Goal: Information Seeking & Learning: Learn about a topic

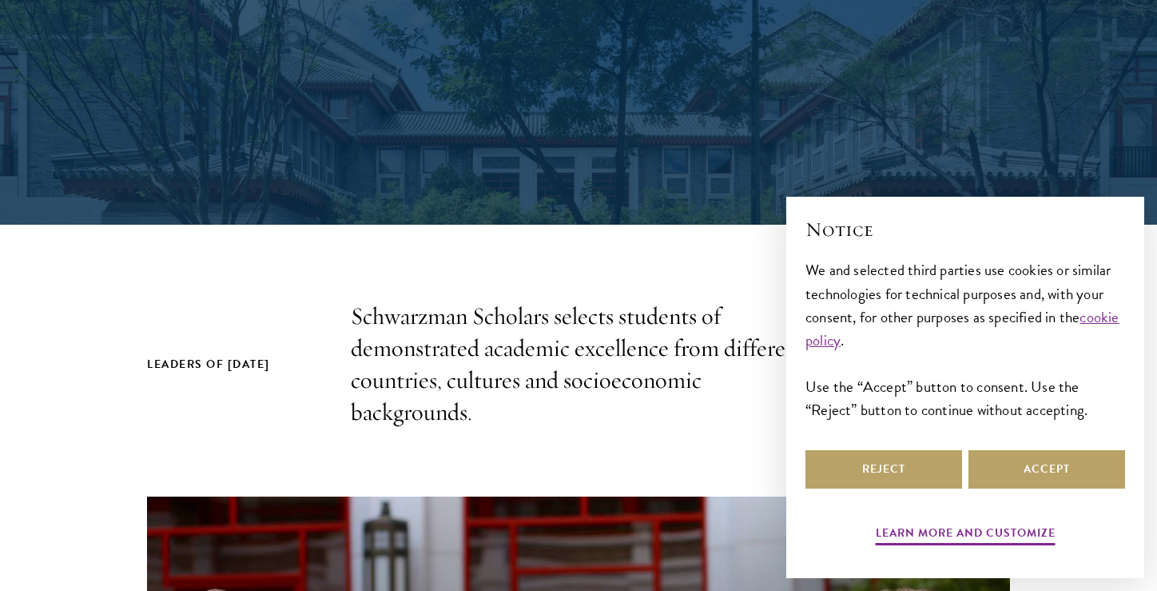
scroll to position [348, 0]
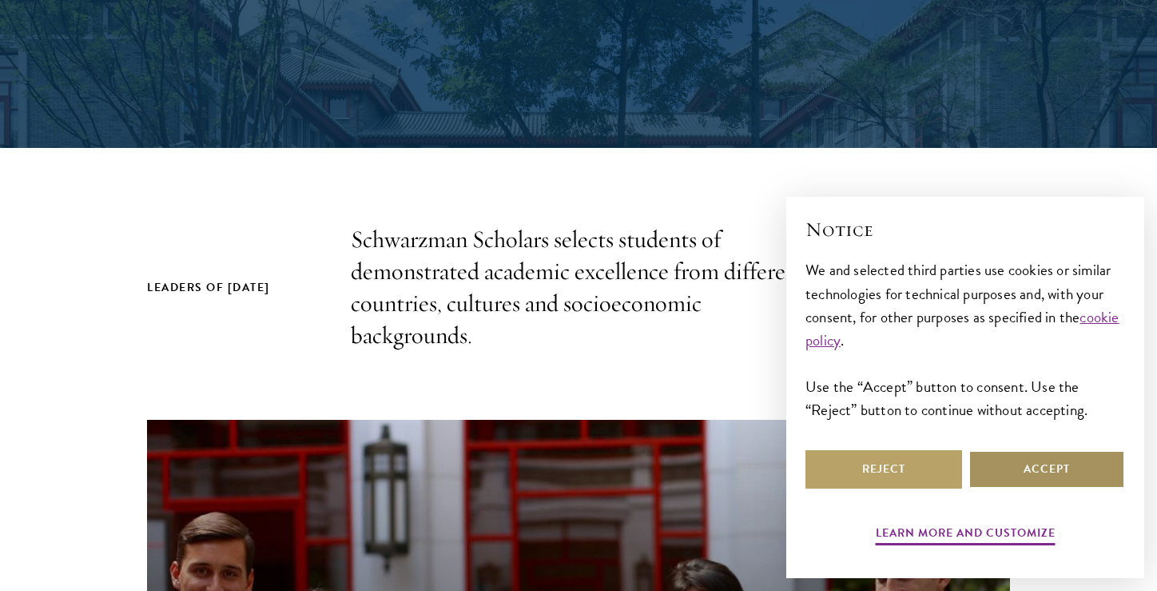
click at [1002, 472] on button "Accept" at bounding box center [1047, 469] width 157 height 38
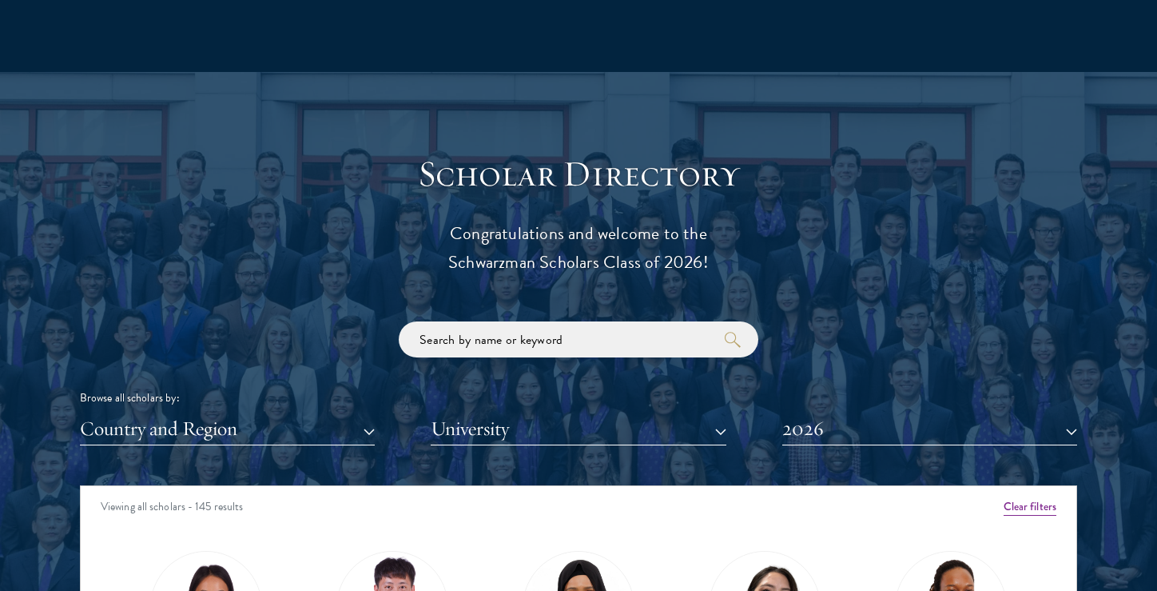
scroll to position [1712, 0]
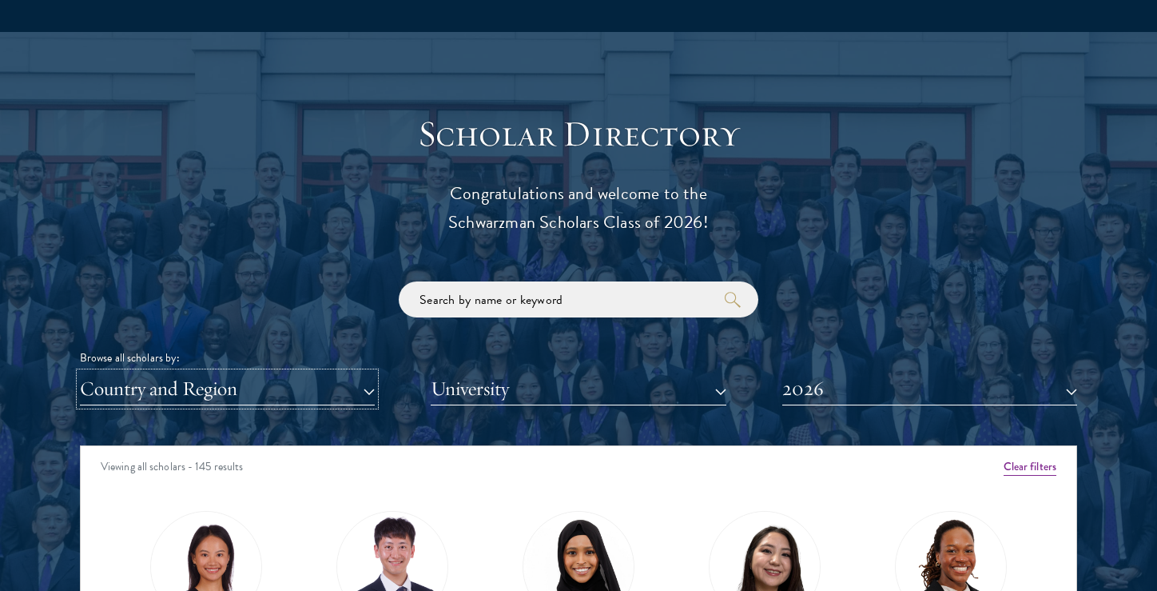
click at [261, 372] on button "Country and Region" at bounding box center [227, 388] width 295 height 33
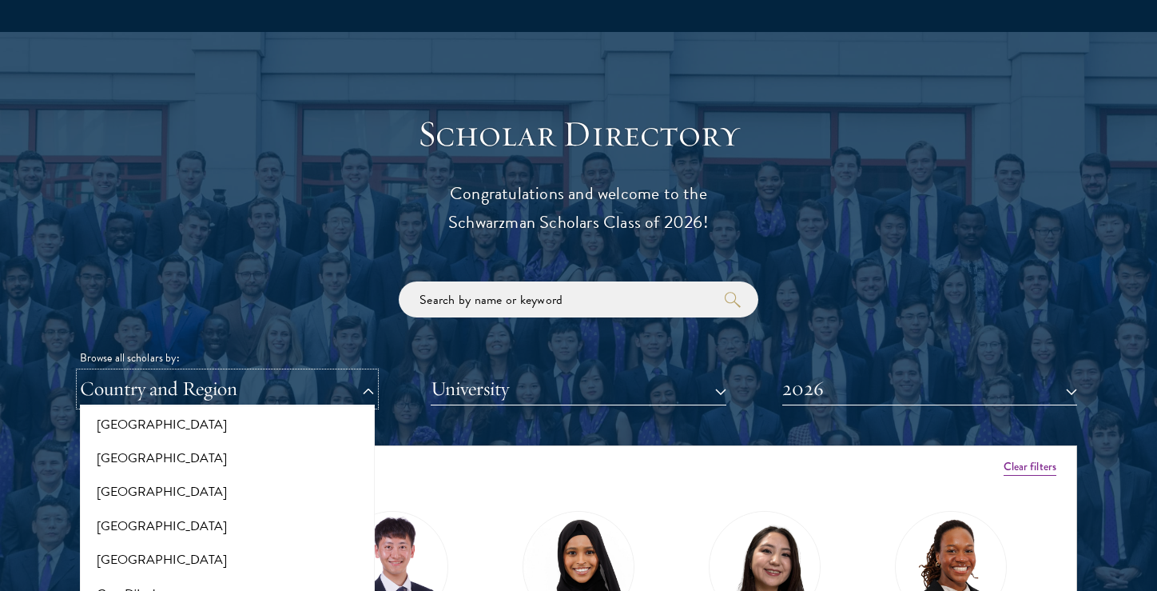
scroll to position [551, 0]
click at [219, 512] on button "[GEOGRAPHIC_DATA]" at bounding box center [227, 529] width 285 height 34
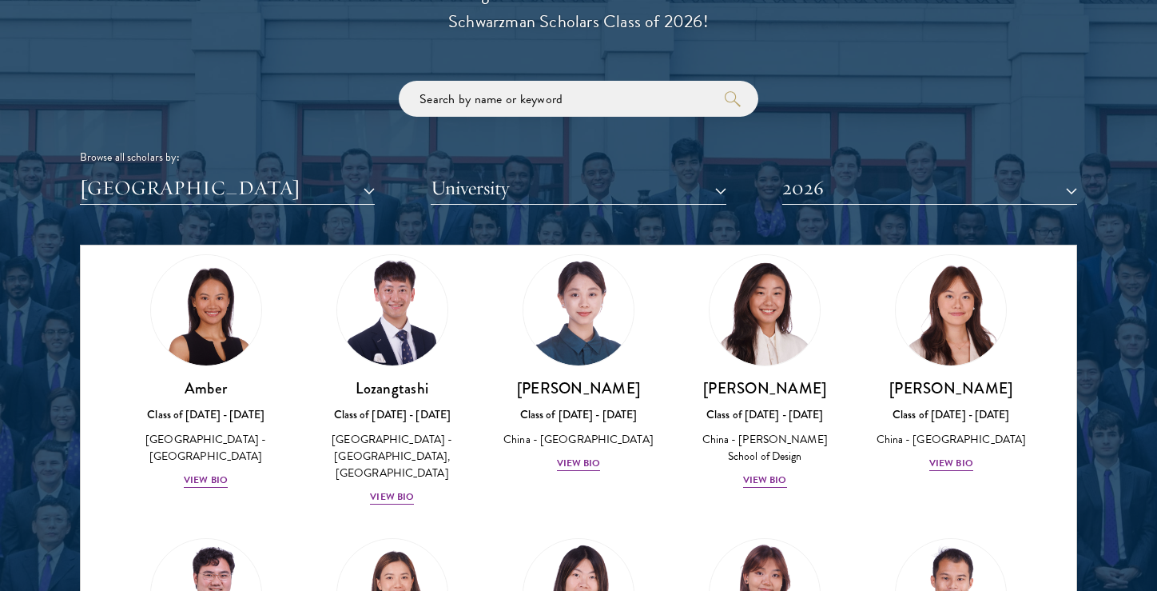
scroll to position [57, 0]
click at [573, 455] on div "View Bio" at bounding box center [579, 462] width 44 height 15
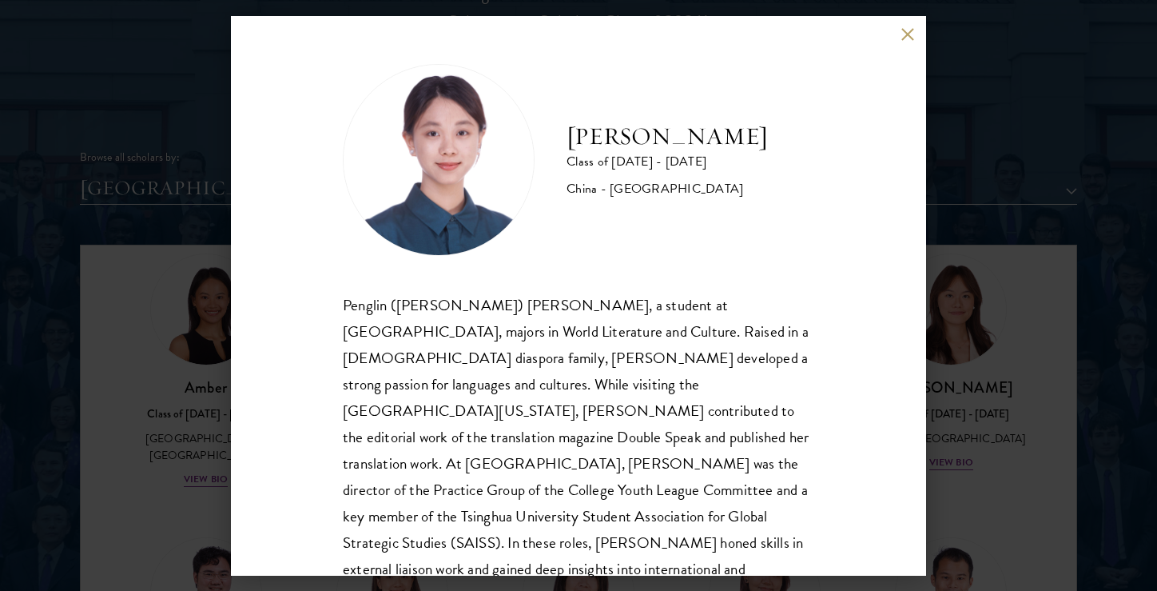
scroll to position [28, 0]
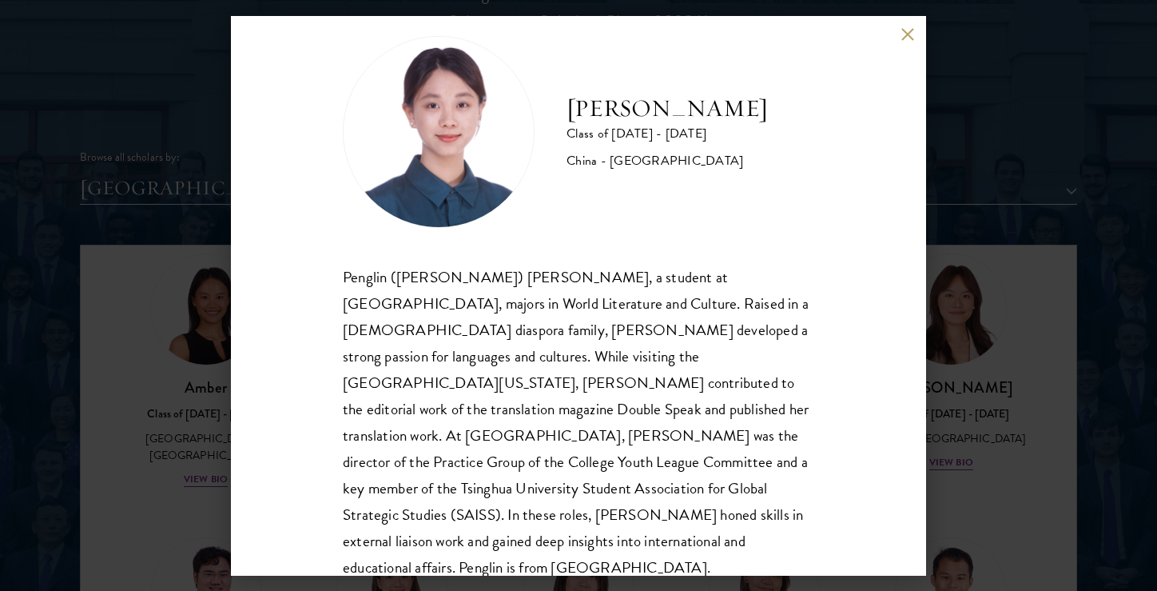
click at [902, 34] on button at bounding box center [908, 35] width 14 height 14
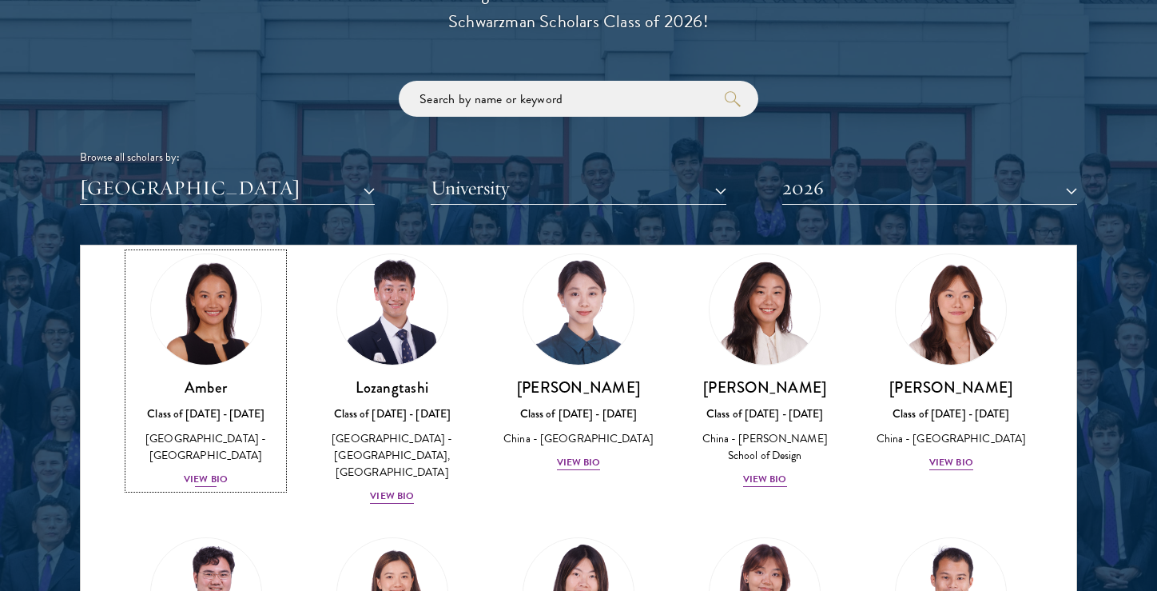
click at [223, 472] on div "View Bio" at bounding box center [206, 479] width 44 height 15
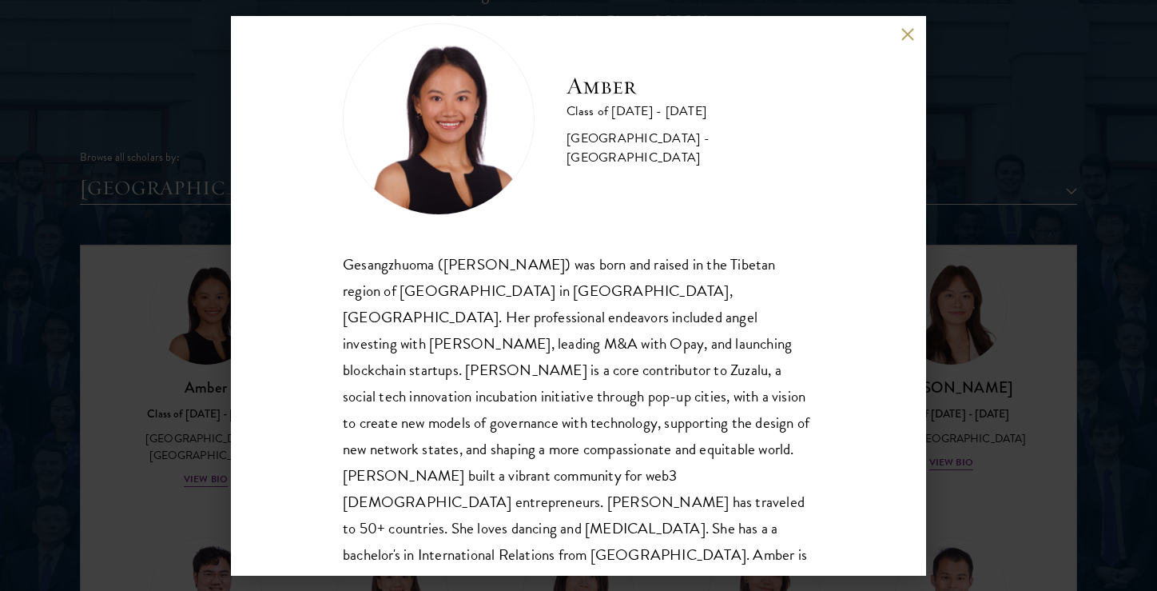
scroll to position [49, 0]
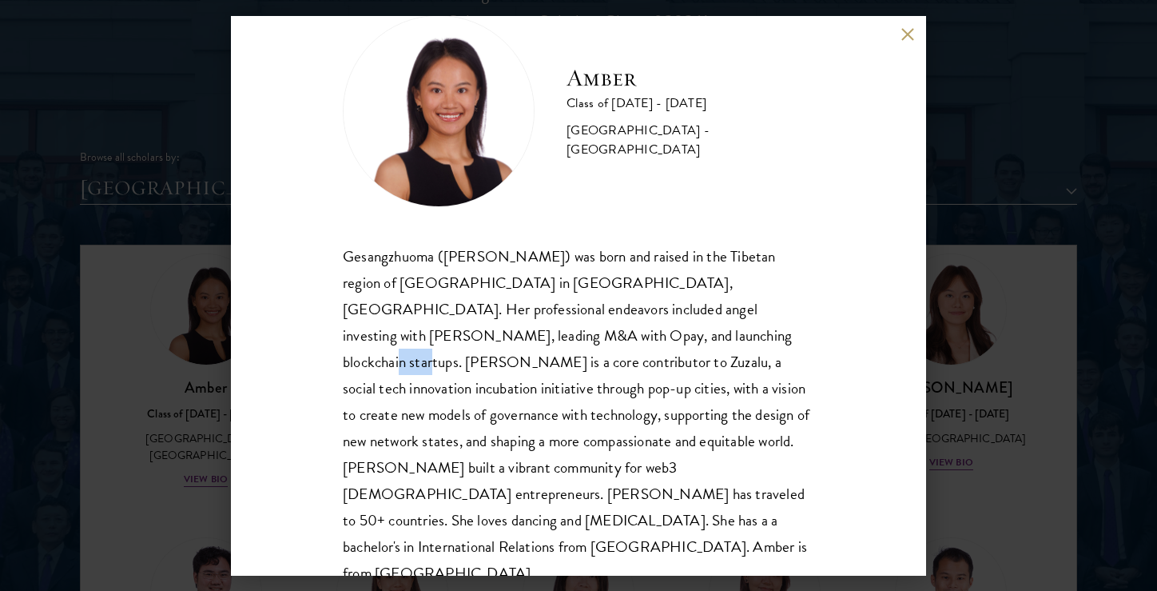
drag, startPoint x: 587, startPoint y: 330, endPoint x: 620, endPoint y: 330, distance: 32.8
click at [620, 330] on div "Gesangzhuoma ([PERSON_NAME]) was born and raised in the Tibetan region of [GEOG…" at bounding box center [579, 415] width 472 height 344
copy div "Zuzalu"
click at [750, 257] on div "Gesangzhuoma ([PERSON_NAME]) was born and raised in the Tibetan region of [GEOG…" at bounding box center [579, 415] width 472 height 344
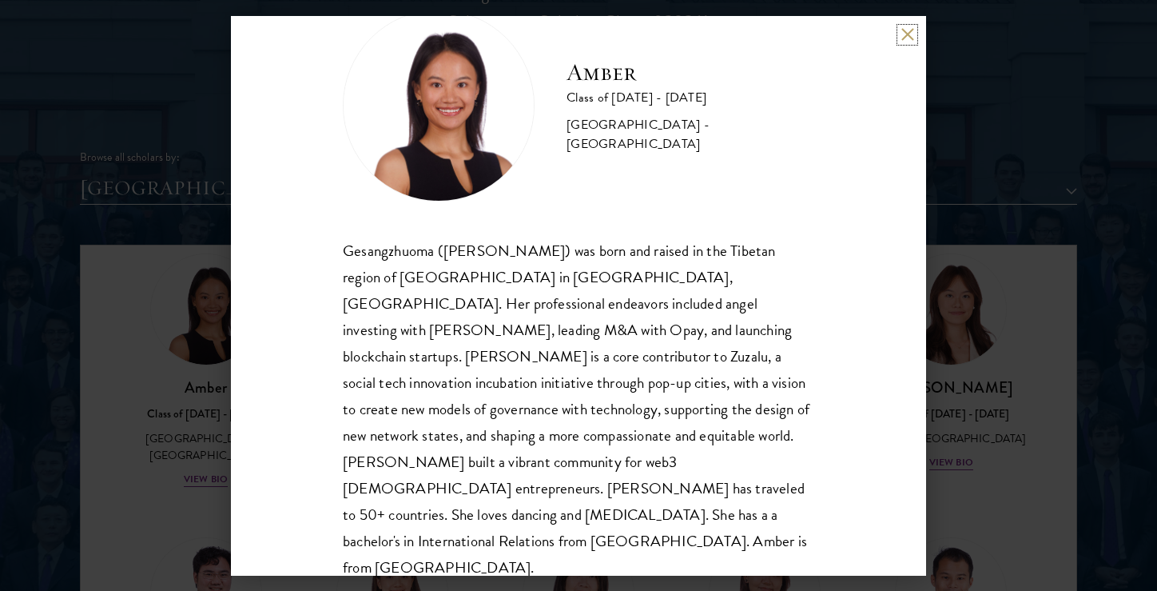
click at [908, 40] on button at bounding box center [908, 35] width 14 height 14
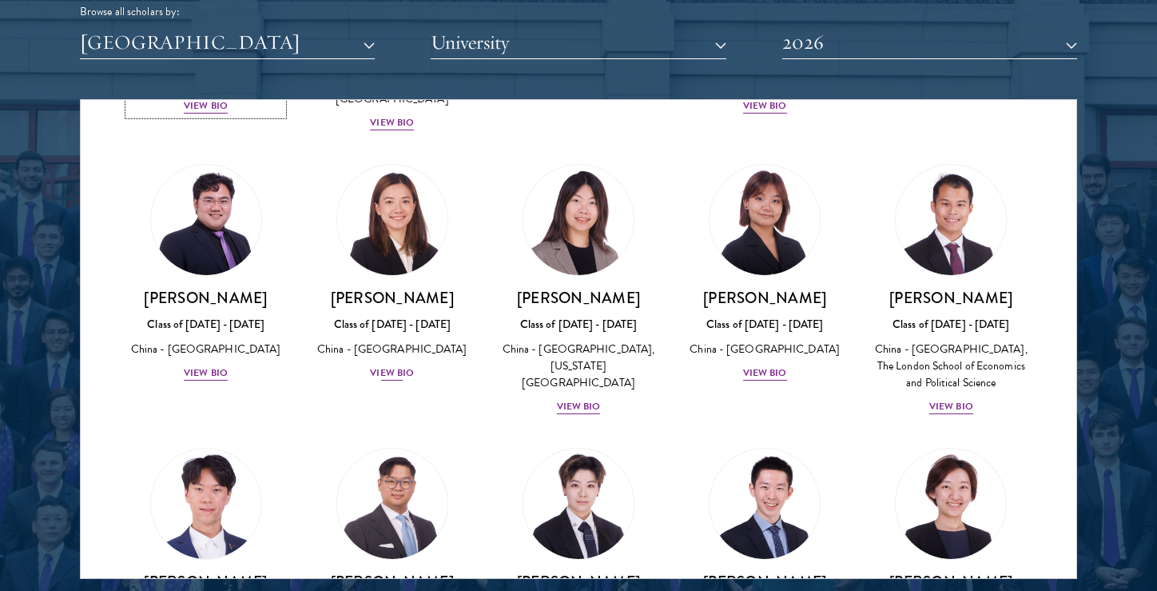
scroll to position [286, 0]
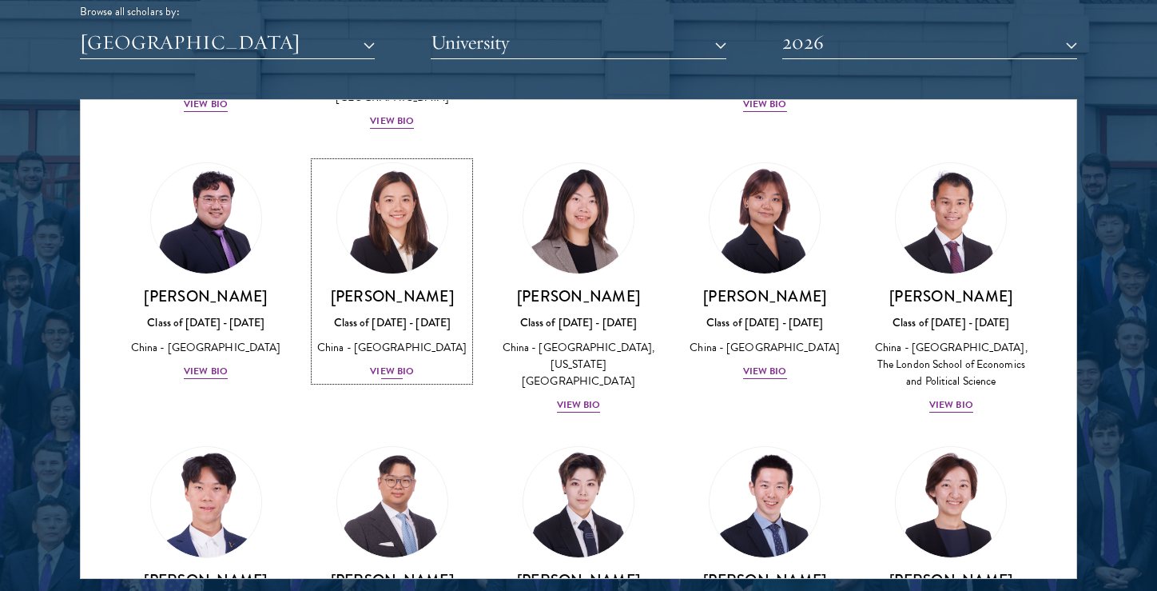
click at [391, 364] on div "View Bio" at bounding box center [392, 371] width 44 height 15
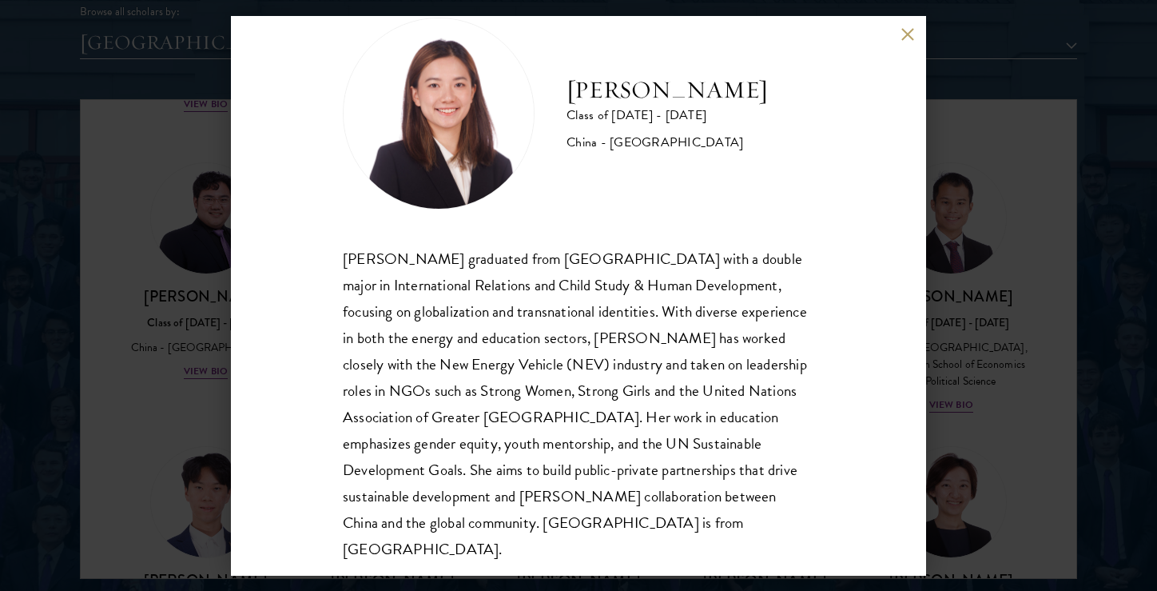
scroll to position [54, 0]
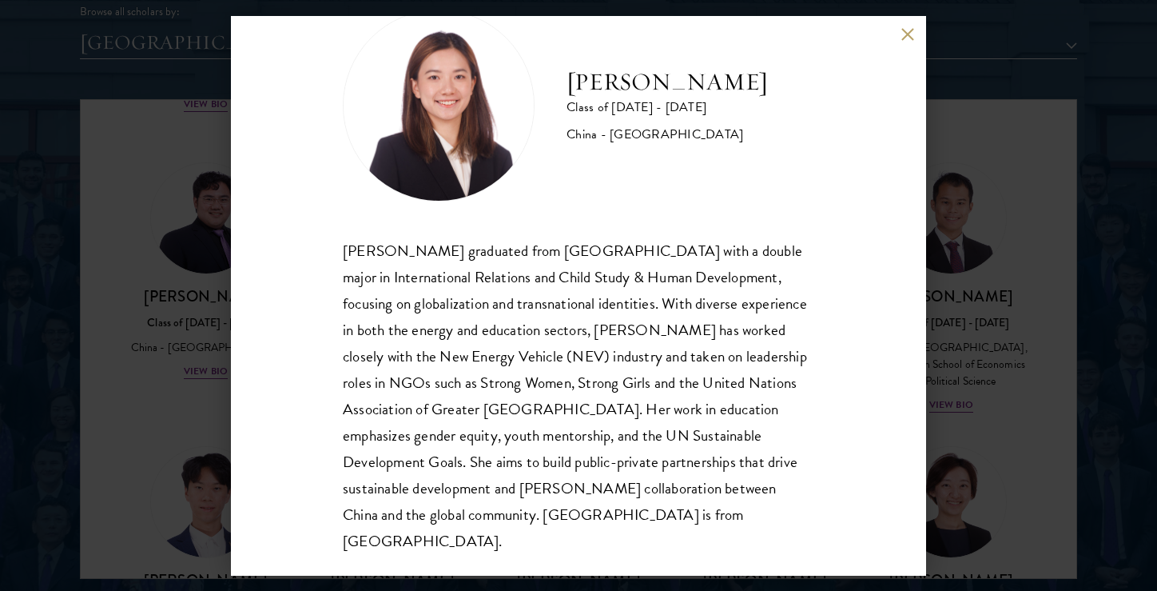
click at [906, 30] on button at bounding box center [908, 35] width 14 height 14
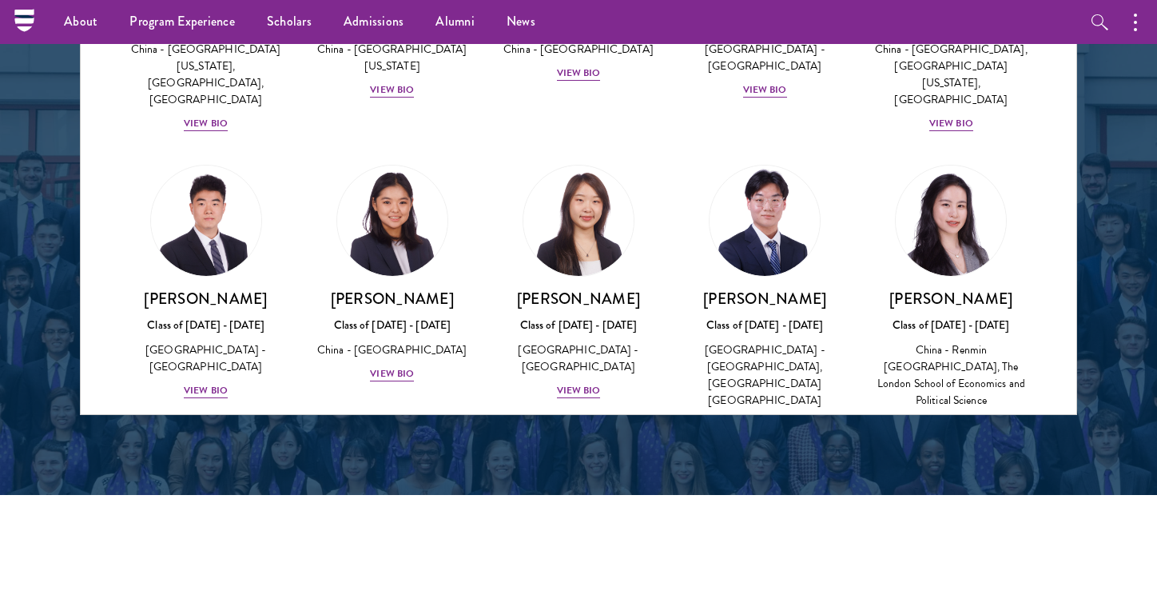
scroll to position [2208, 0]
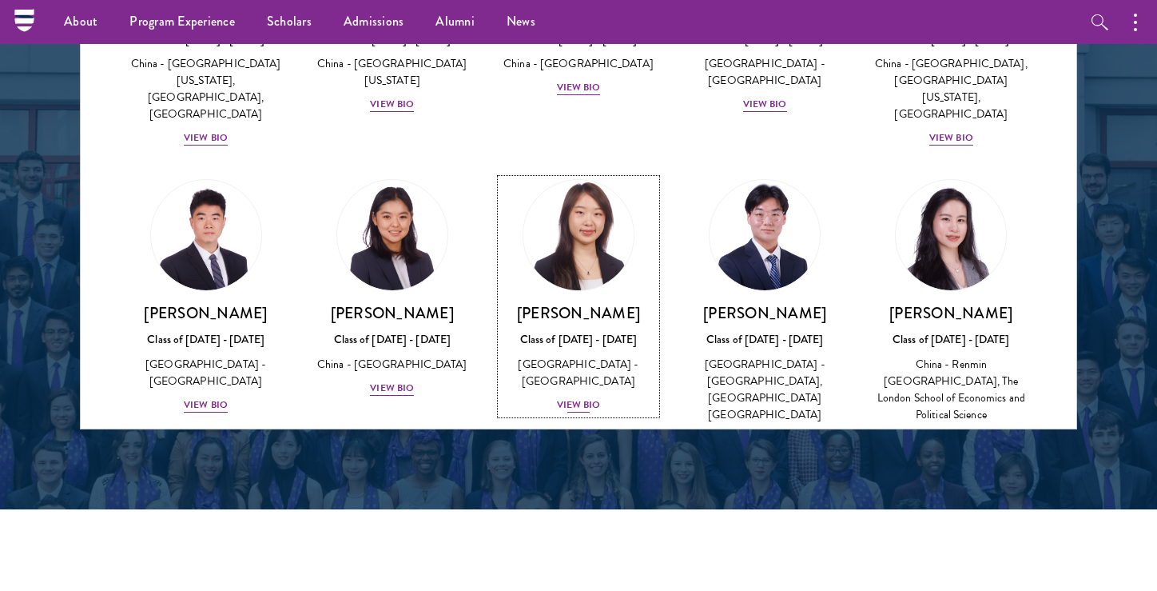
click at [554, 303] on div "[PERSON_NAME] Class of [DATE] - [DATE] [GEOGRAPHIC_DATA] - [GEOGRAPHIC_DATA] Vi…" at bounding box center [578, 358] width 154 height 111
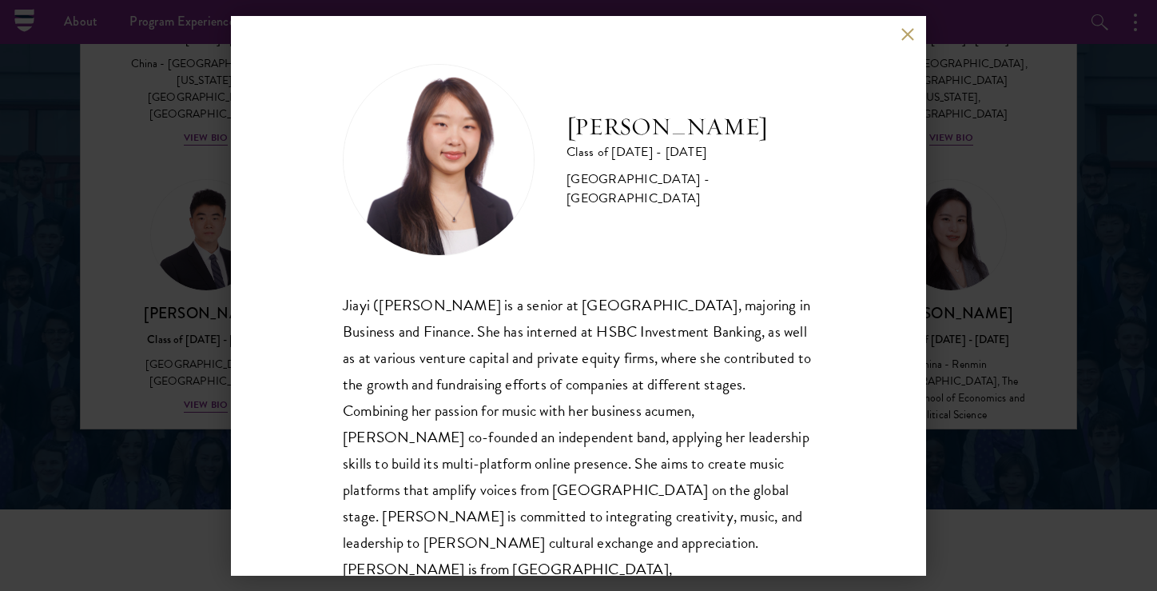
click at [905, 33] on button at bounding box center [908, 35] width 14 height 14
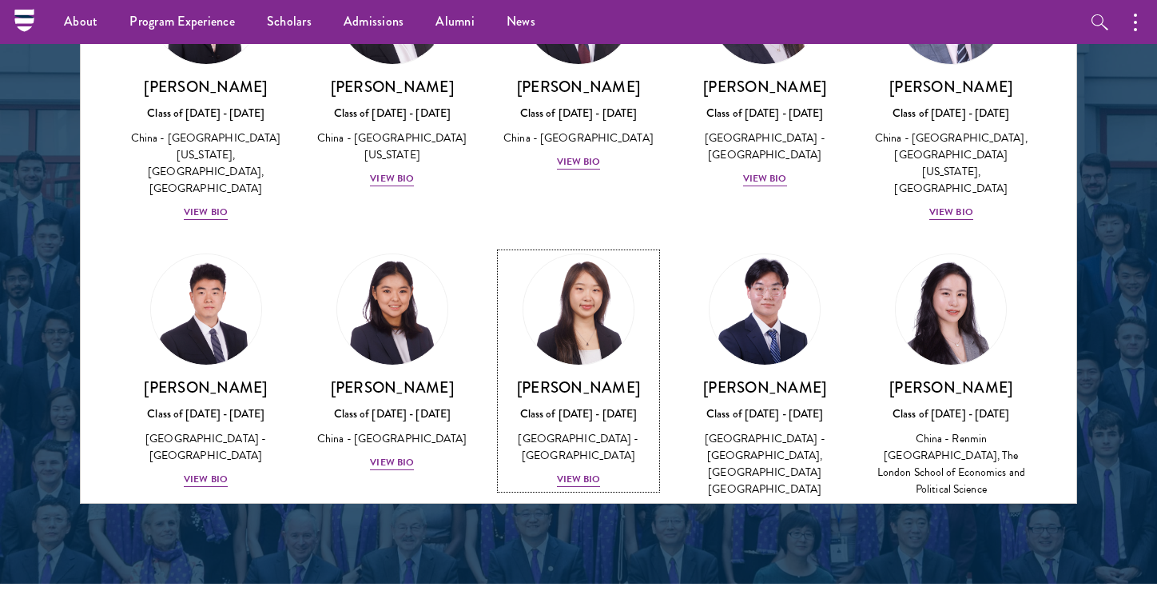
scroll to position [2097, 0]
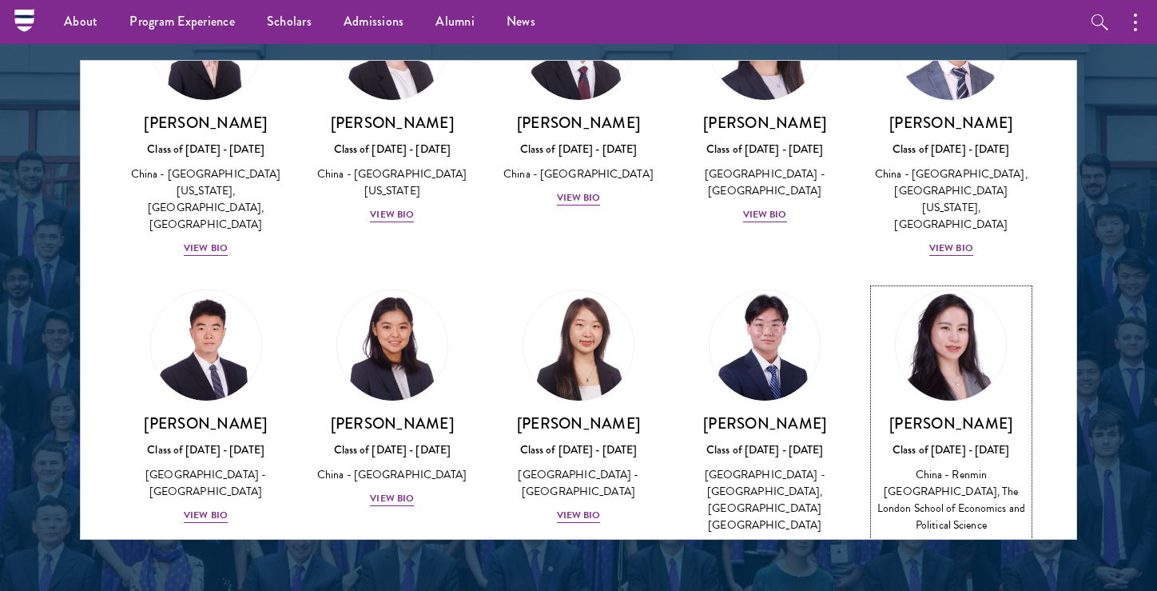
click at [966, 437] on div "[PERSON_NAME] Class of [DATE] - [DATE] [GEOGRAPHIC_DATA] - Renmin [GEOGRAPHIC_D…" at bounding box center [951, 485] width 154 height 145
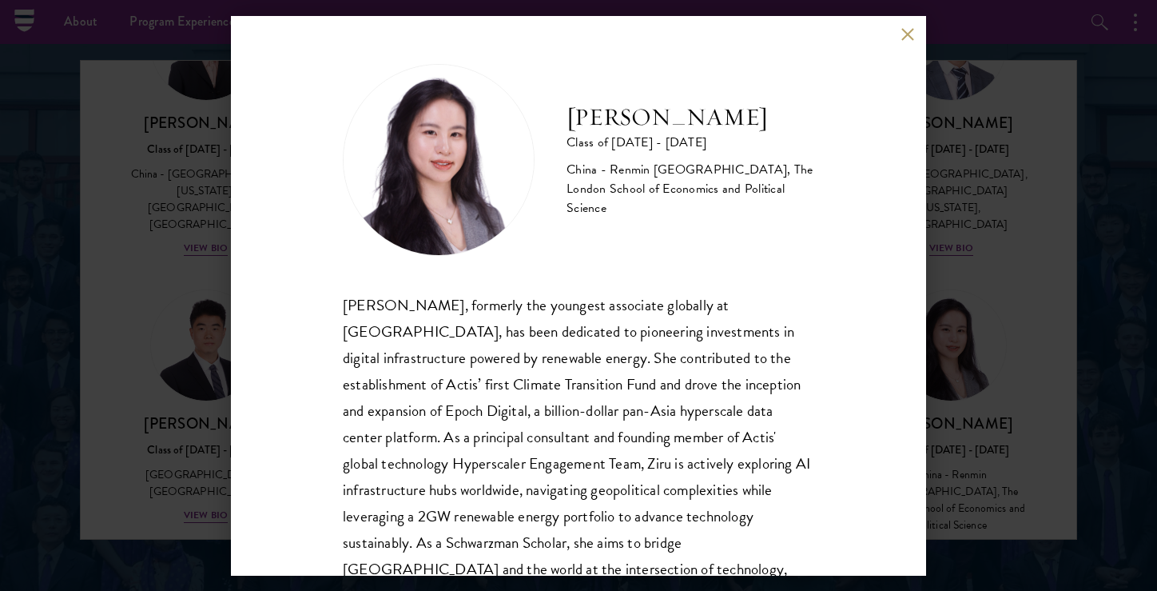
click at [903, 26] on div "[PERSON_NAME] Class of [DATE] - [DATE] [GEOGRAPHIC_DATA] - Renmin [GEOGRAPHIC_D…" at bounding box center [578, 296] width 695 height 560
click at [900, 29] on div "[PERSON_NAME] Class of [DATE] - [DATE] [GEOGRAPHIC_DATA] - Renmin [GEOGRAPHIC_D…" at bounding box center [578, 296] width 695 height 560
click at [907, 29] on button at bounding box center [908, 35] width 14 height 14
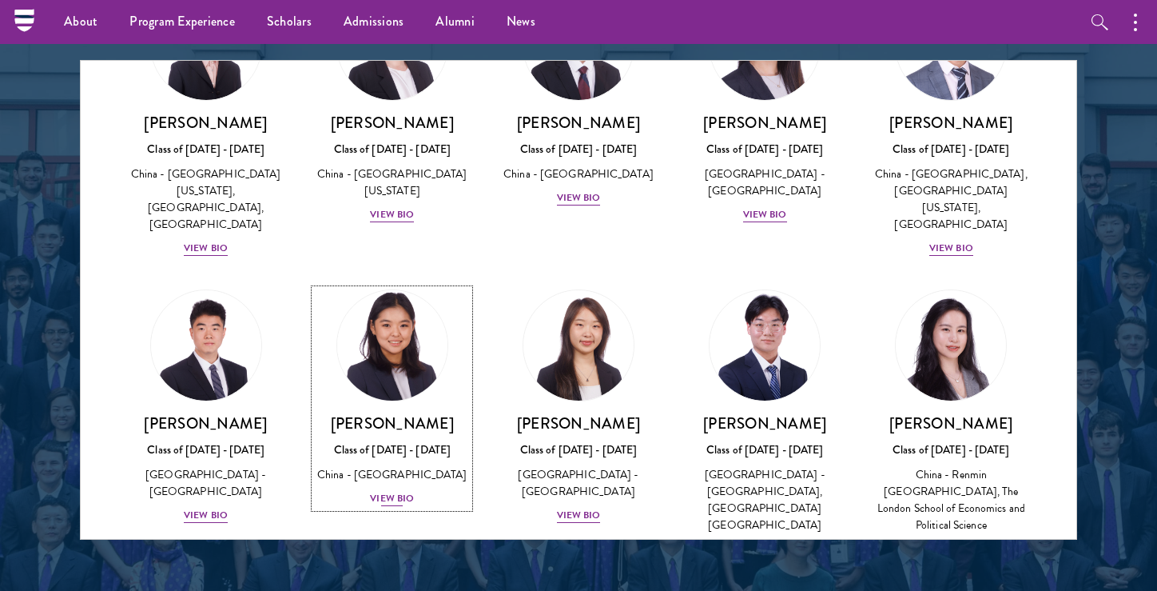
click at [405, 491] on div "View Bio" at bounding box center [392, 498] width 44 height 15
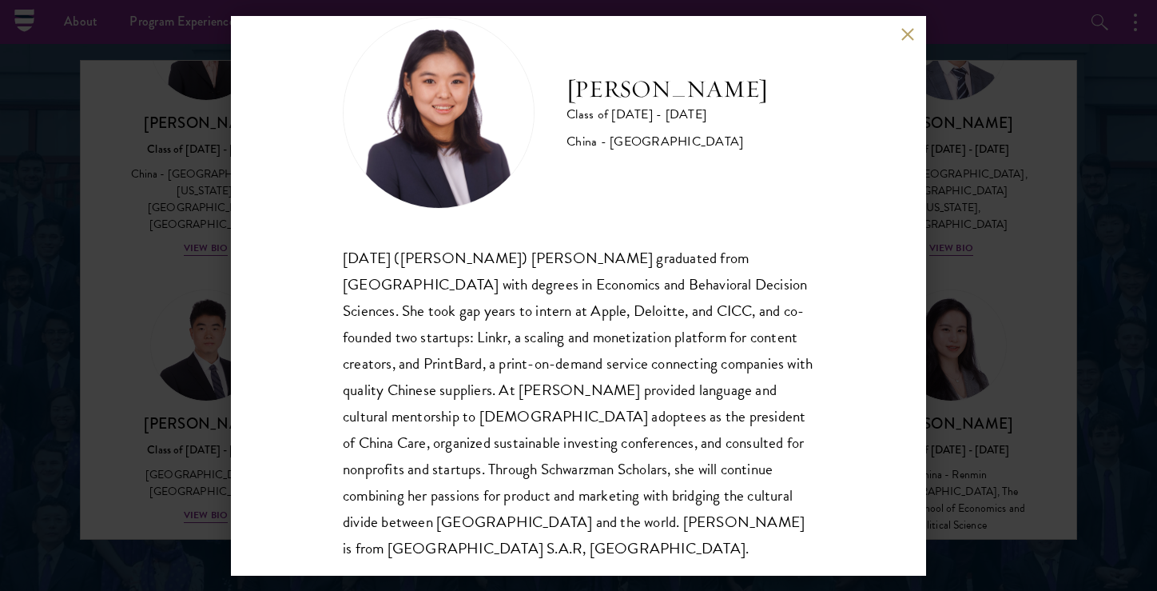
scroll to position [54, 0]
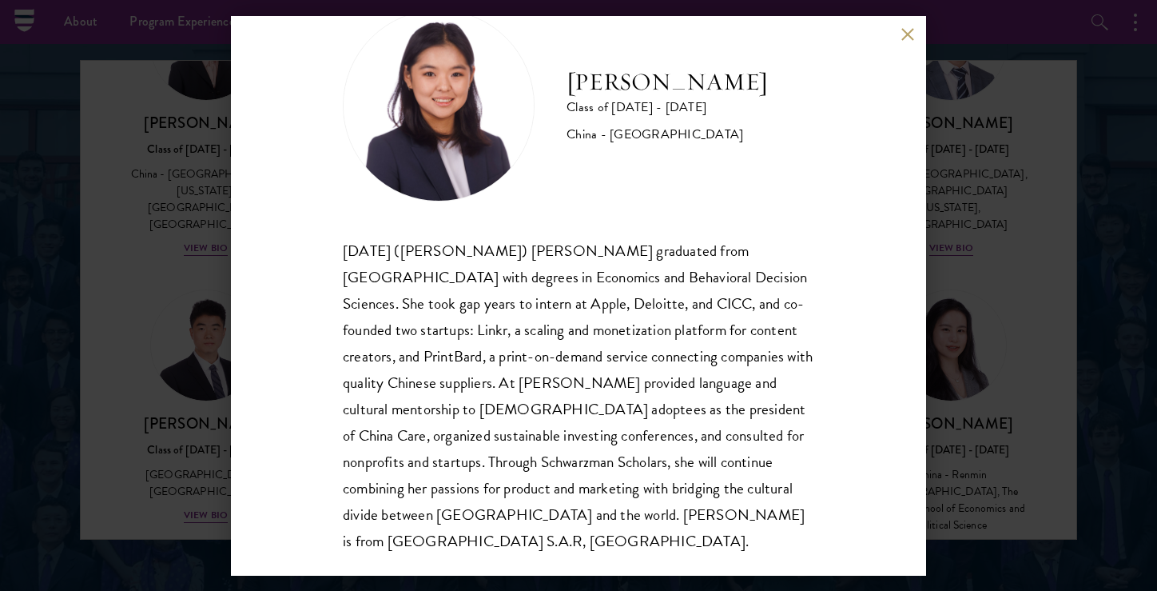
click at [909, 40] on button at bounding box center [908, 35] width 14 height 14
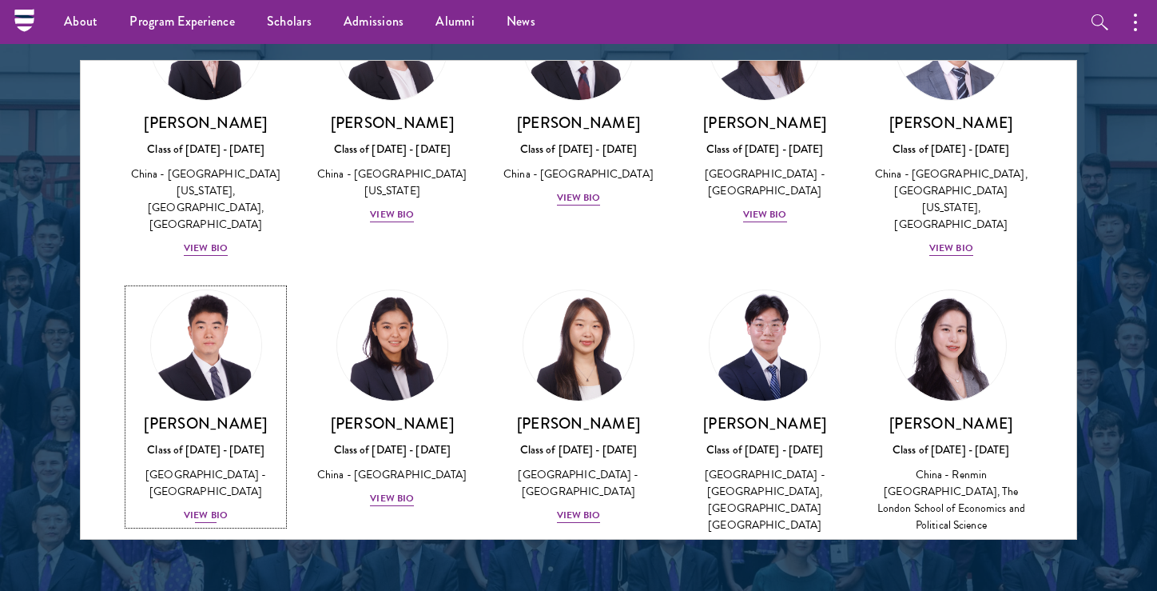
click at [213, 508] on div "View Bio" at bounding box center [206, 515] width 44 height 15
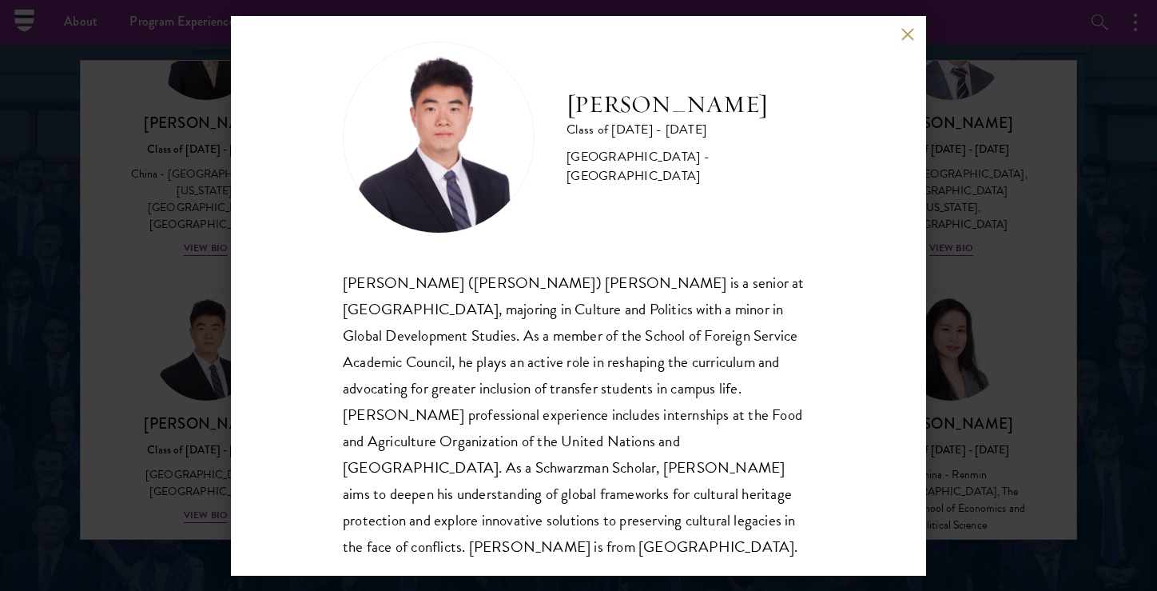
scroll to position [27, 0]
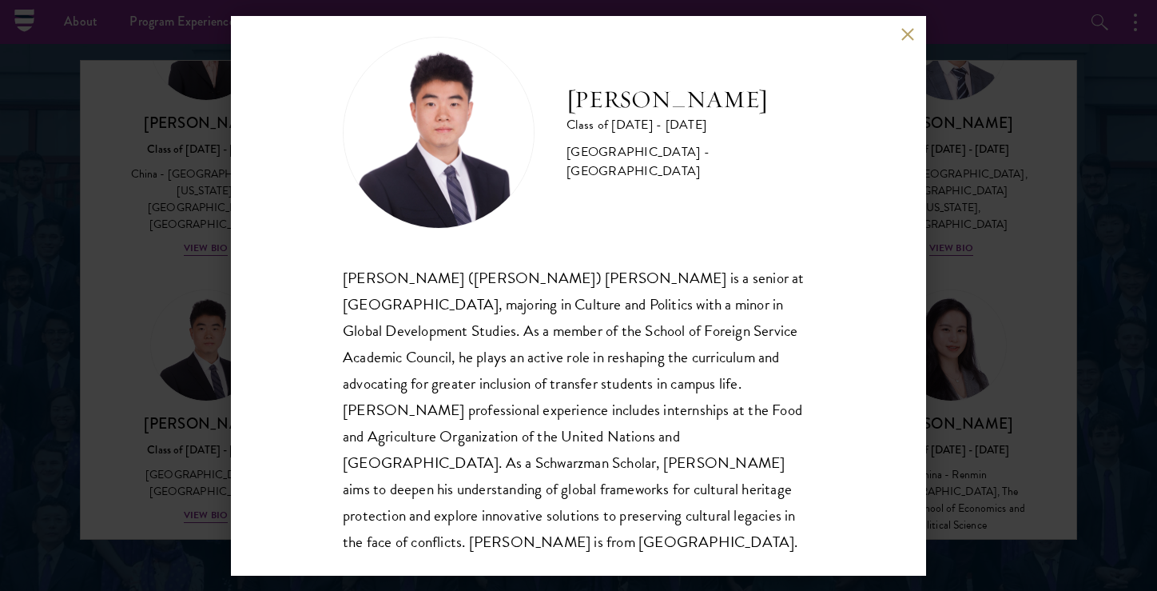
click at [909, 36] on button at bounding box center [908, 35] width 14 height 14
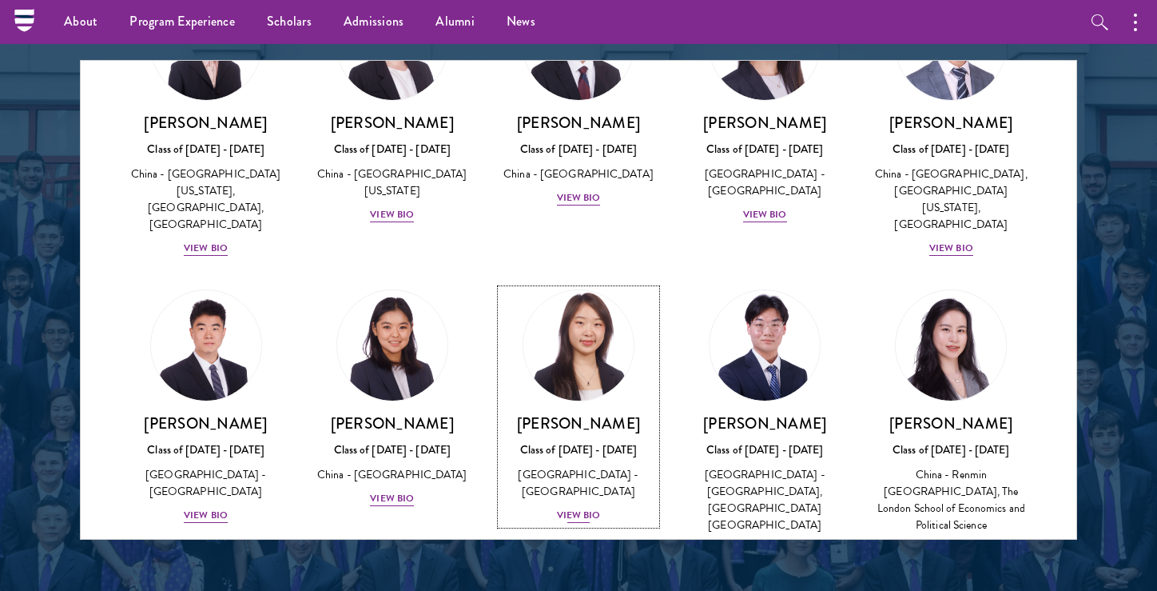
click at [583, 420] on div "[PERSON_NAME] Class of [DATE] - [DATE] [GEOGRAPHIC_DATA] - [GEOGRAPHIC_DATA] Vi…" at bounding box center [578, 468] width 154 height 111
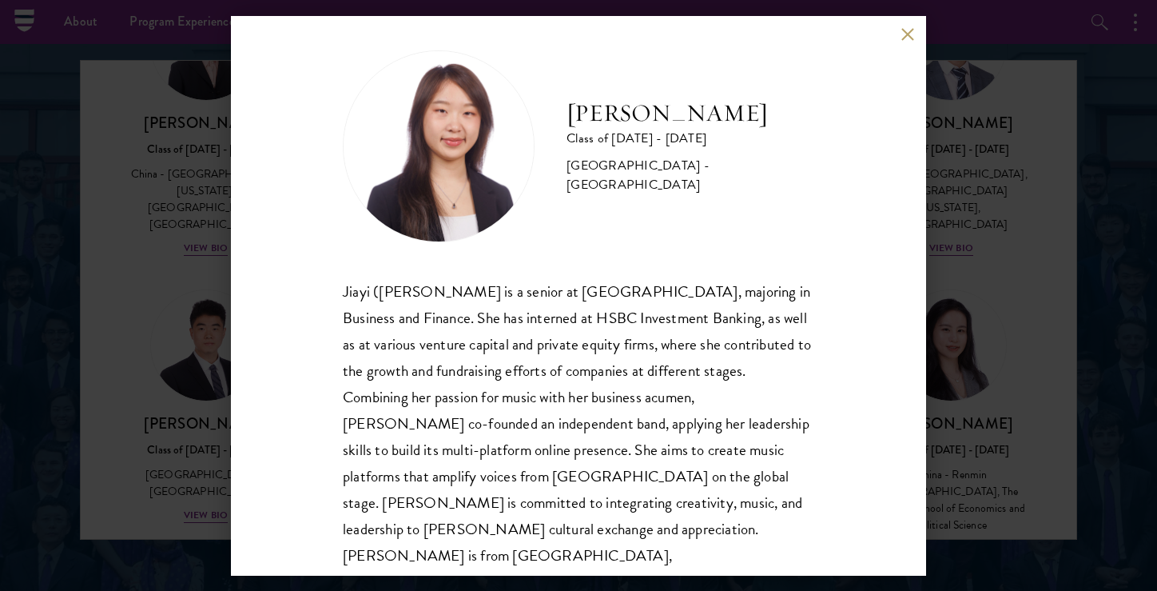
scroll to position [14, 0]
click at [904, 35] on button at bounding box center [908, 35] width 14 height 14
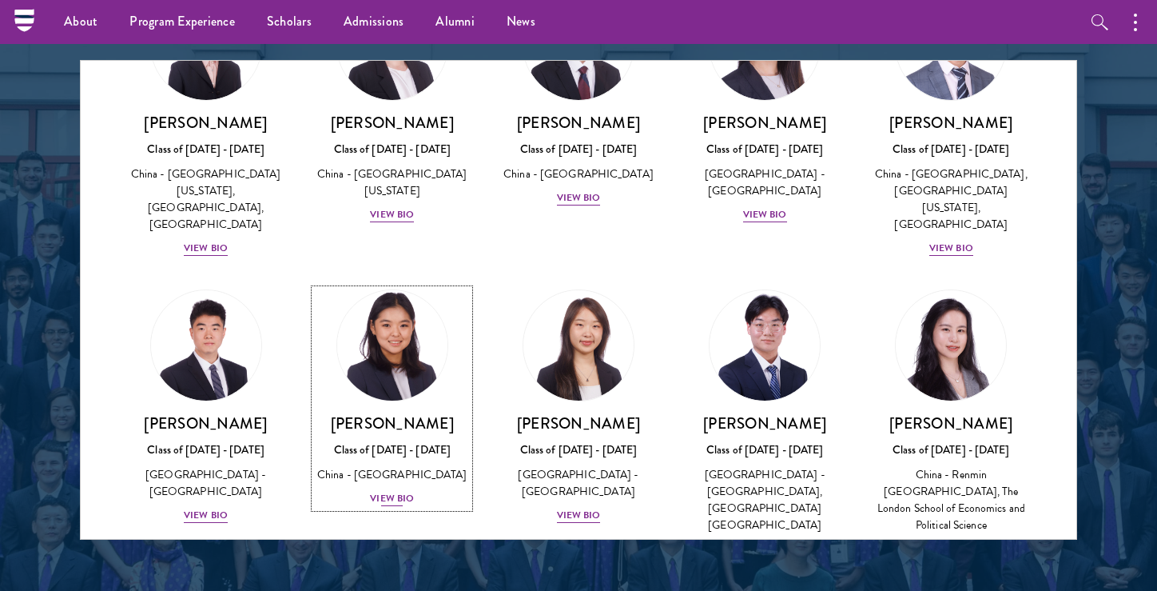
click at [393, 421] on div "[PERSON_NAME] Class of [DATE] - [DATE] [GEOGRAPHIC_DATA] - [GEOGRAPHIC_DATA] Vi…" at bounding box center [392, 460] width 154 height 94
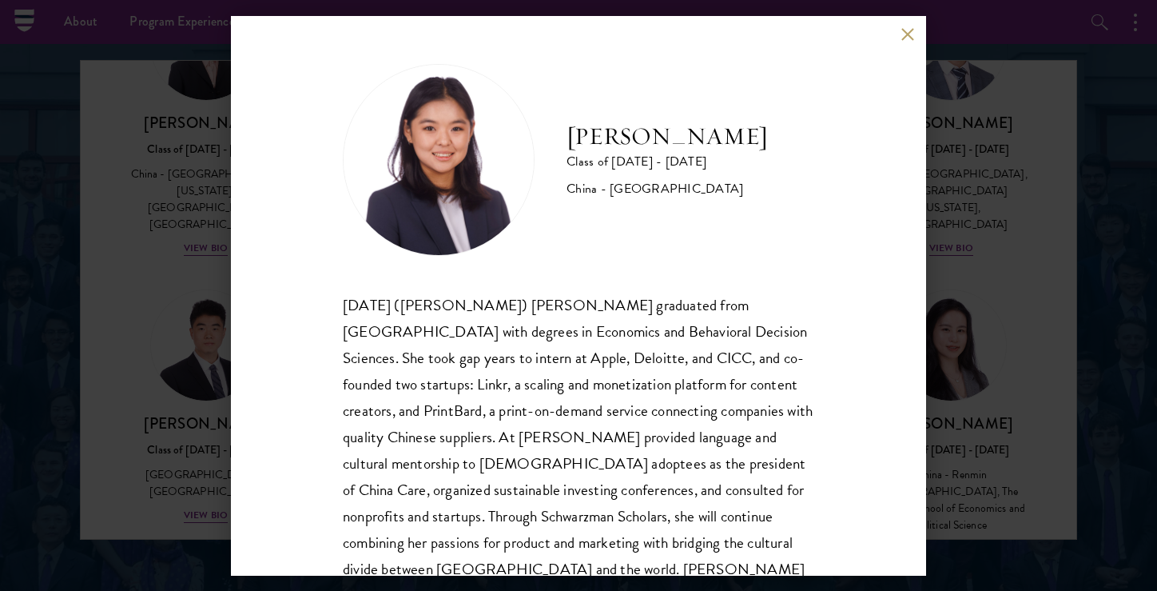
click at [903, 30] on button at bounding box center [908, 35] width 14 height 14
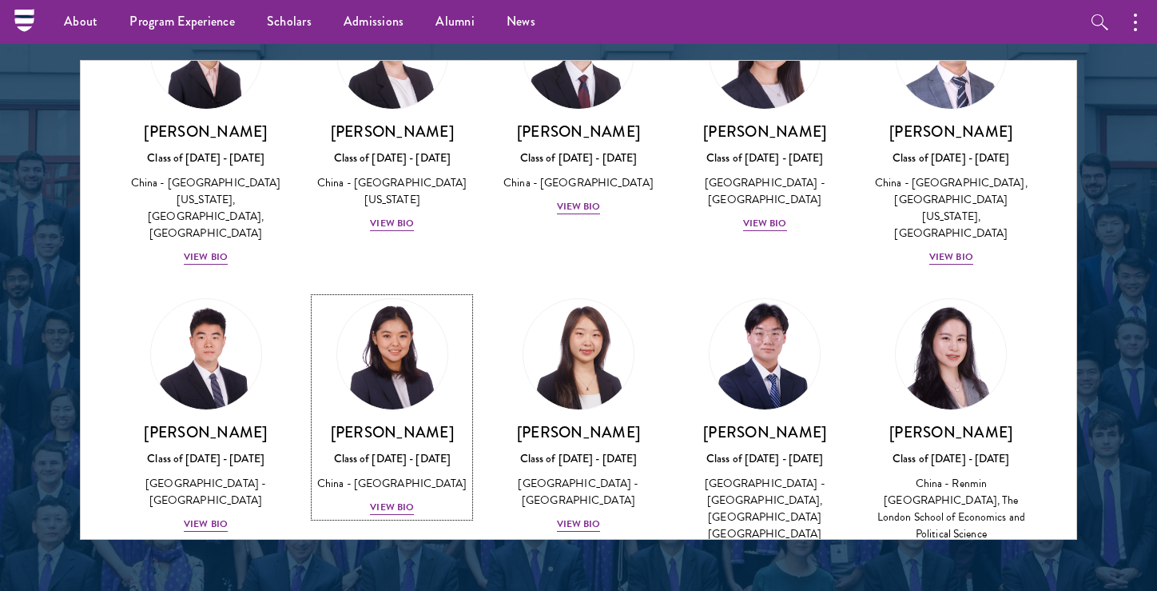
scroll to position [1294, 0]
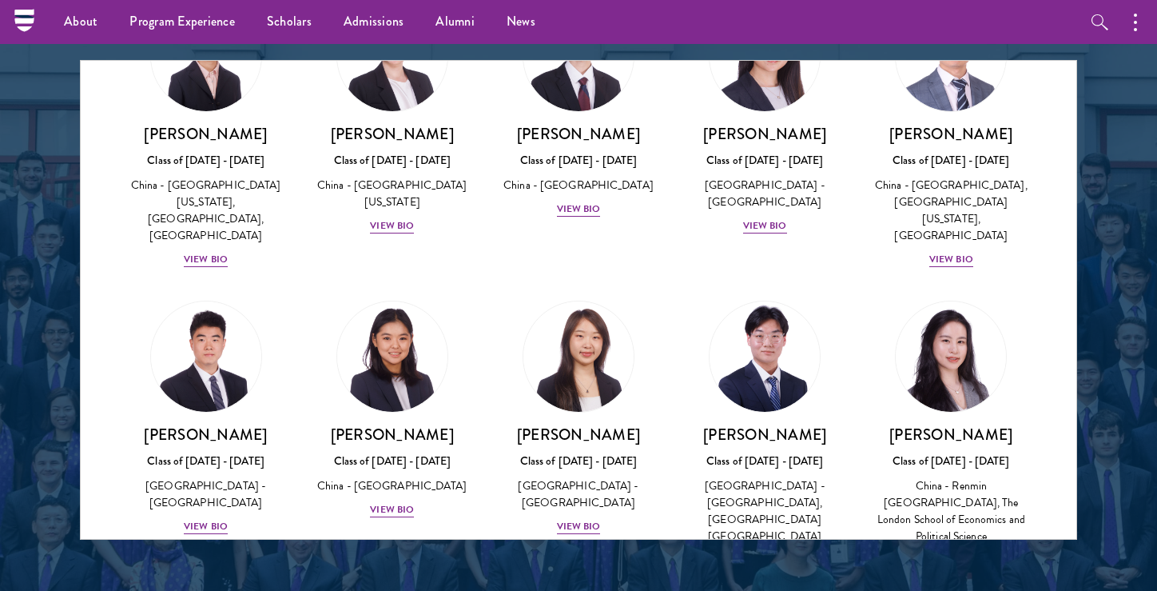
click at [396, 150] on div "[PERSON_NAME] Class of [DATE] - [DATE] [GEOGRAPHIC_DATA] - [GEOGRAPHIC_DATA][US…" at bounding box center [392, 117] width 186 height 267
click at [397, 218] on div "View Bio" at bounding box center [392, 225] width 44 height 15
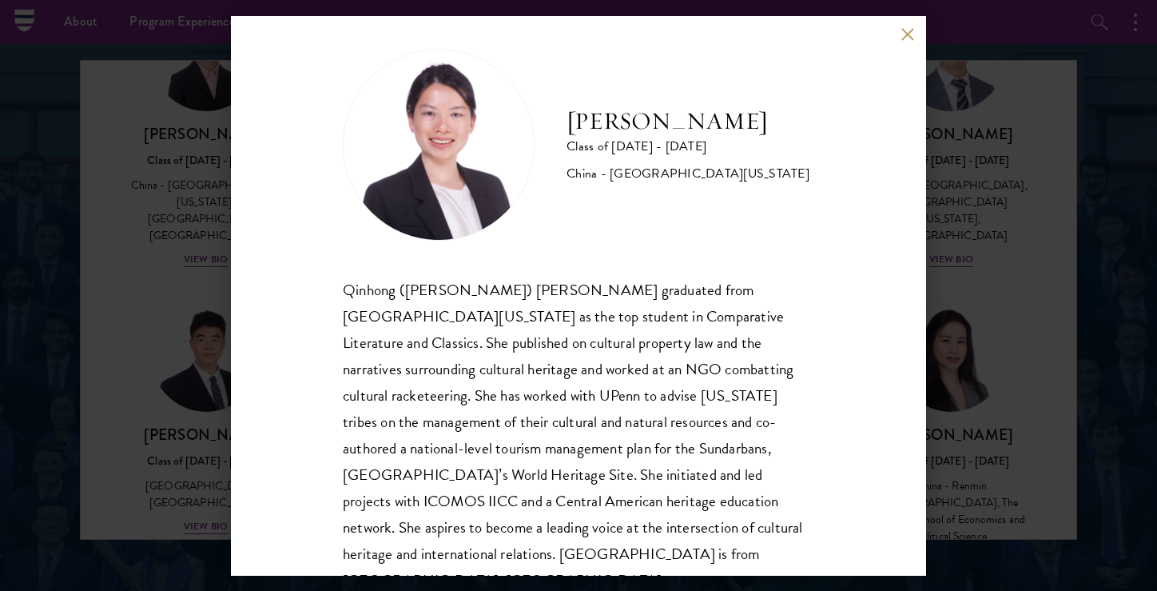
scroll to position [38, 0]
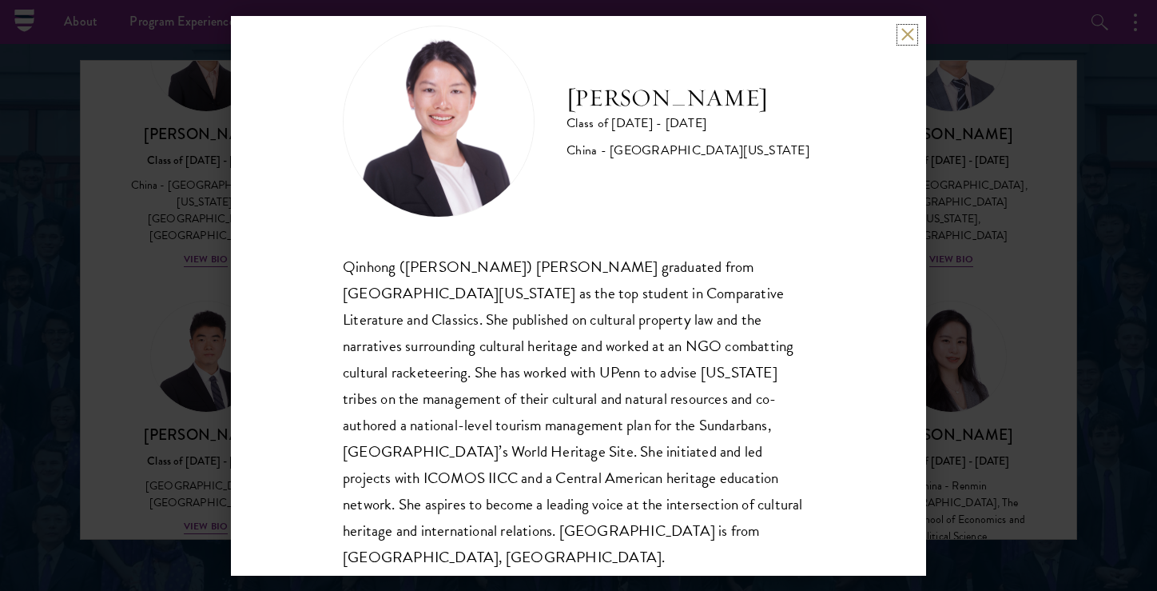
click at [902, 36] on button at bounding box center [908, 35] width 14 height 14
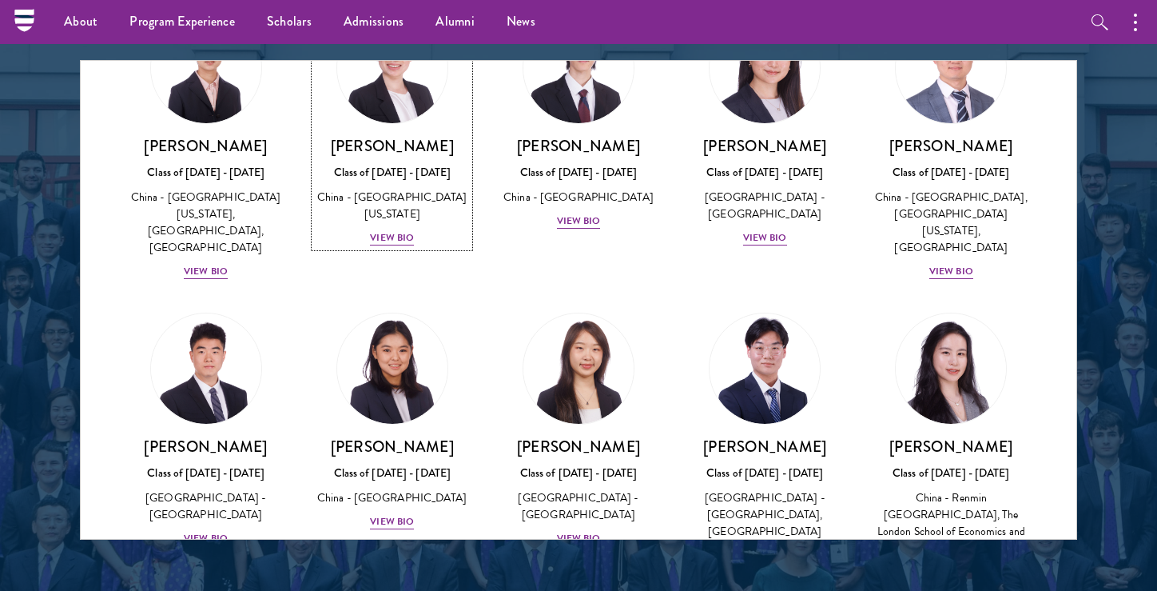
scroll to position [1305, 0]
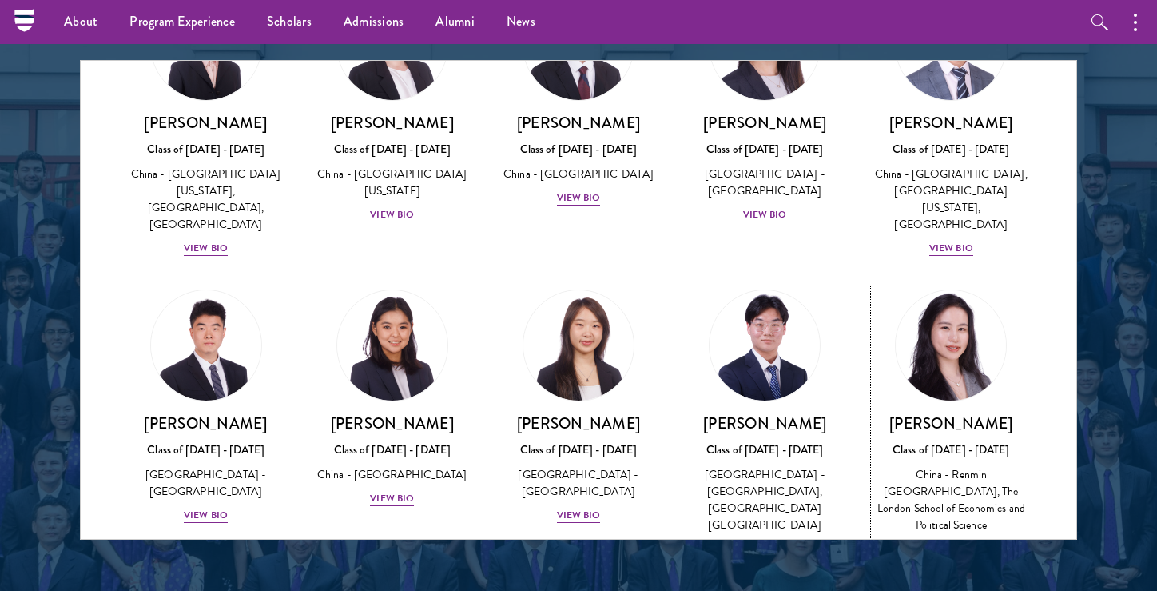
click at [945, 541] on div "View Bio" at bounding box center [952, 548] width 44 height 15
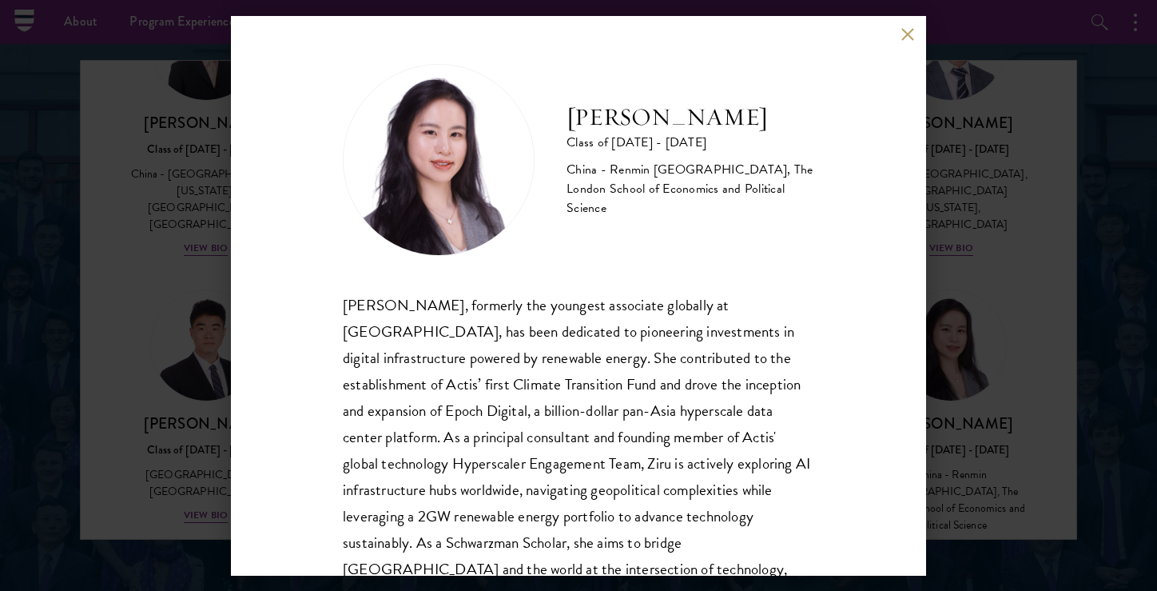
click at [907, 36] on button at bounding box center [908, 35] width 14 height 14
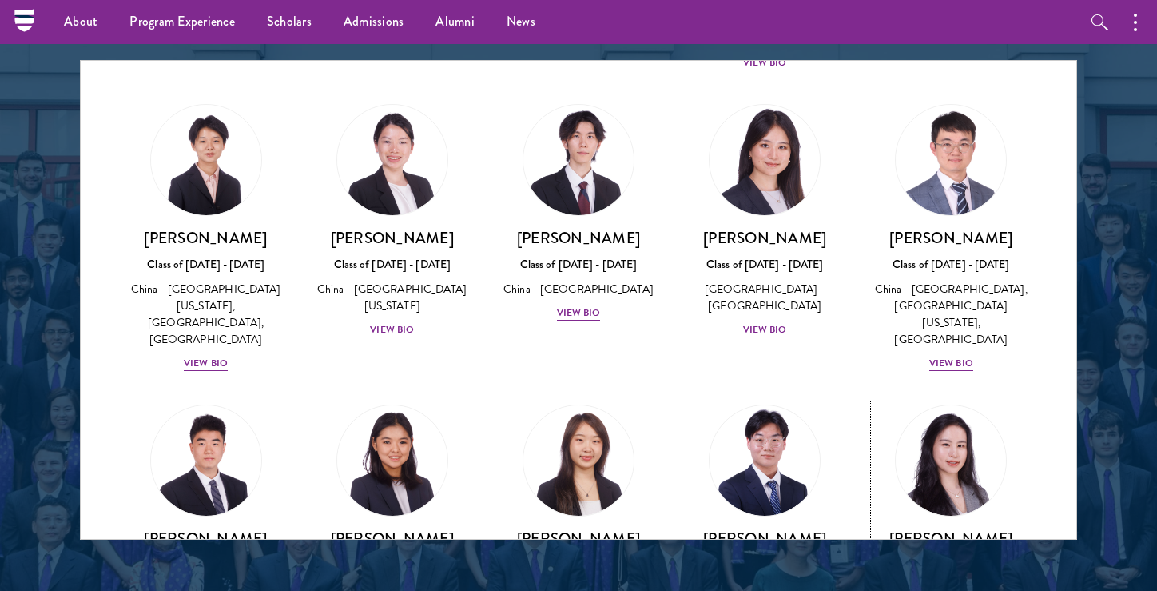
scroll to position [1138, 0]
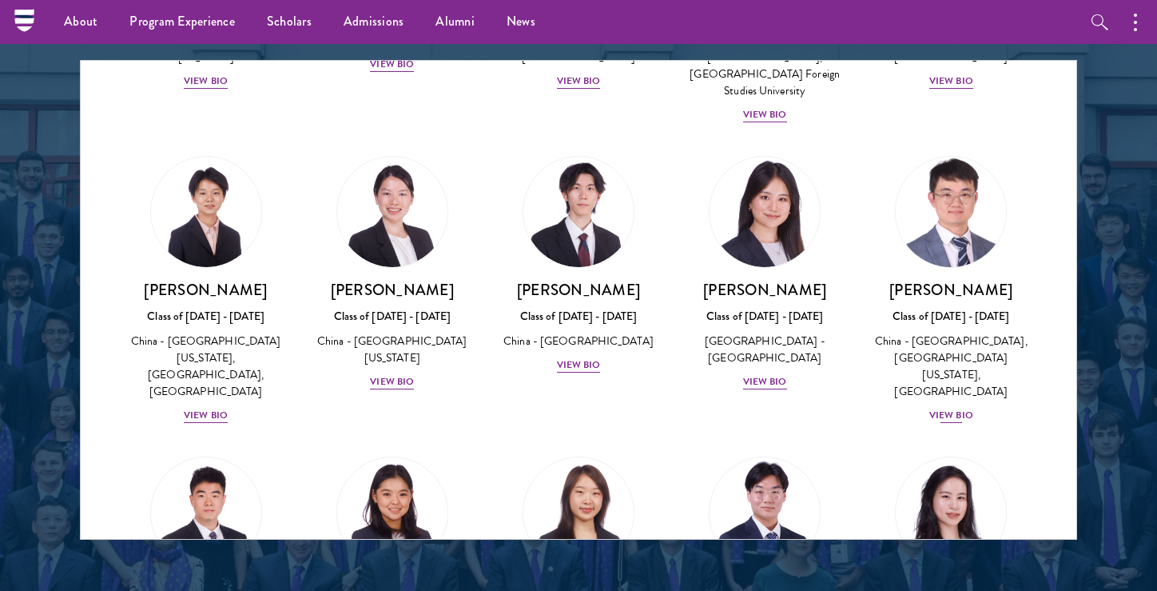
click at [0, 0] on div "Leave feedback" at bounding box center [0, 0] width 0 height 0
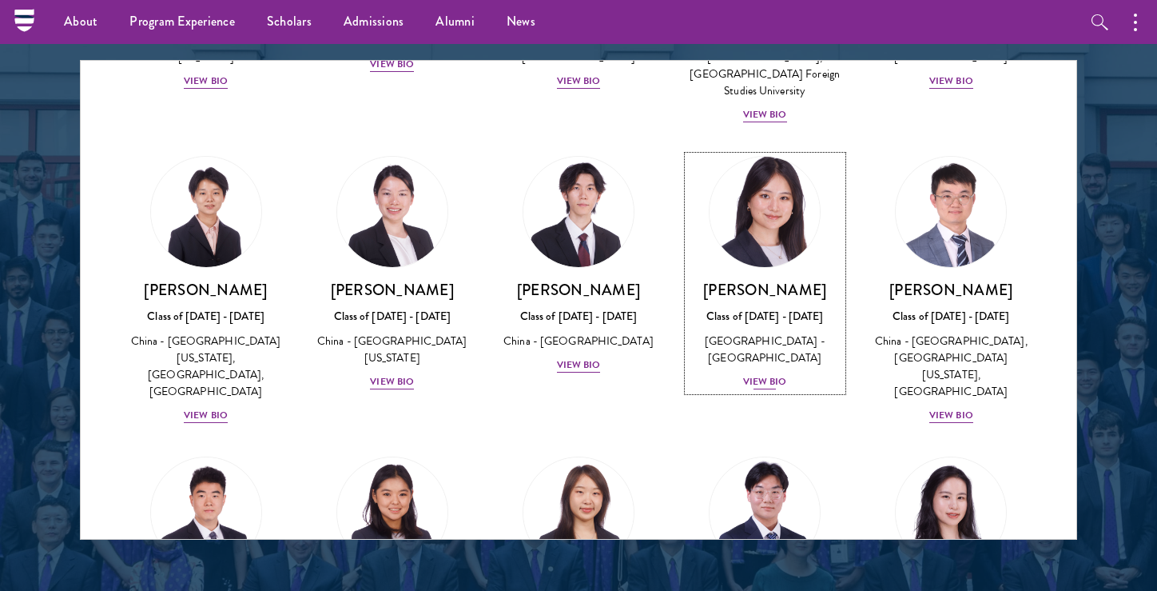
click at [746, 374] on div "View Bio" at bounding box center [765, 381] width 44 height 15
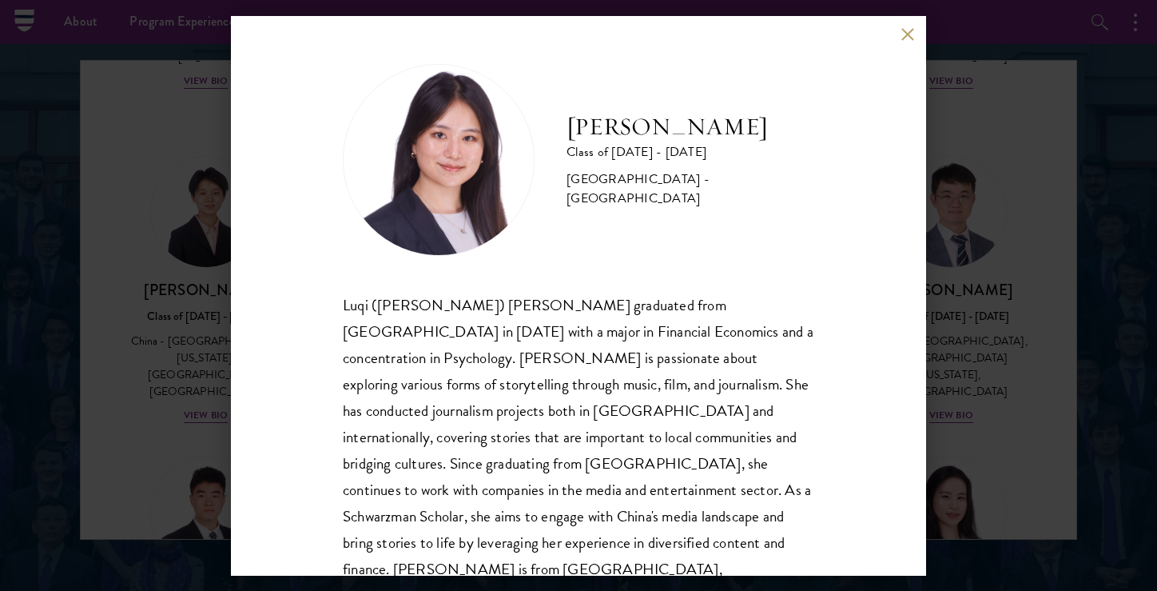
click at [896, 28] on div "[PERSON_NAME] Class of [DATE] - [DATE] [GEOGRAPHIC_DATA] - [GEOGRAPHIC_DATA] Lu…" at bounding box center [578, 296] width 695 height 560
click at [902, 30] on button at bounding box center [908, 35] width 14 height 14
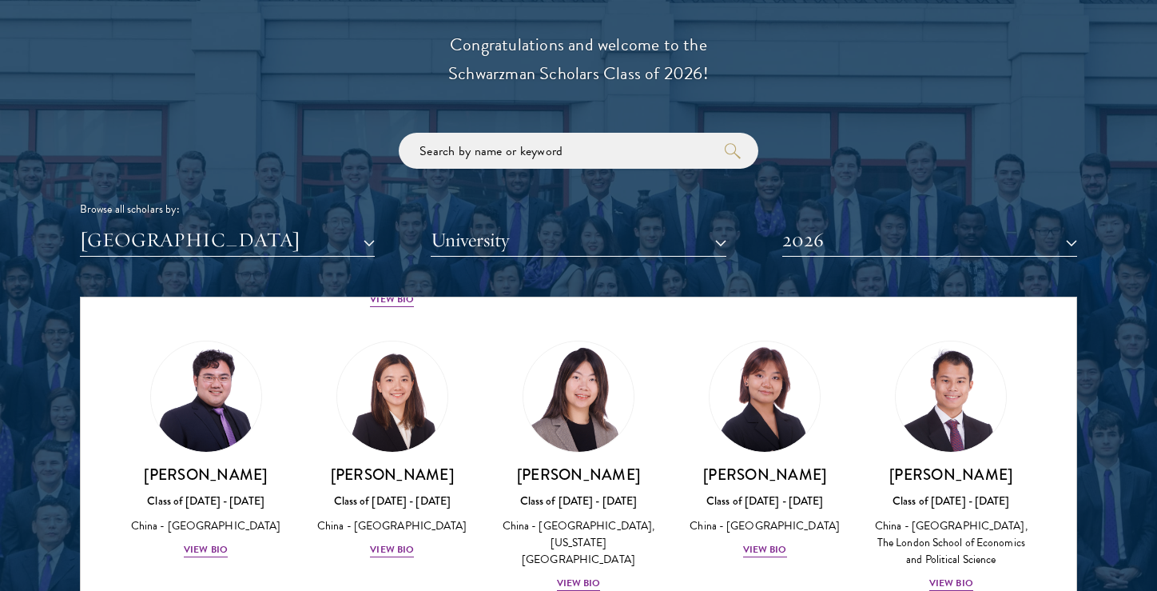
scroll to position [26, 0]
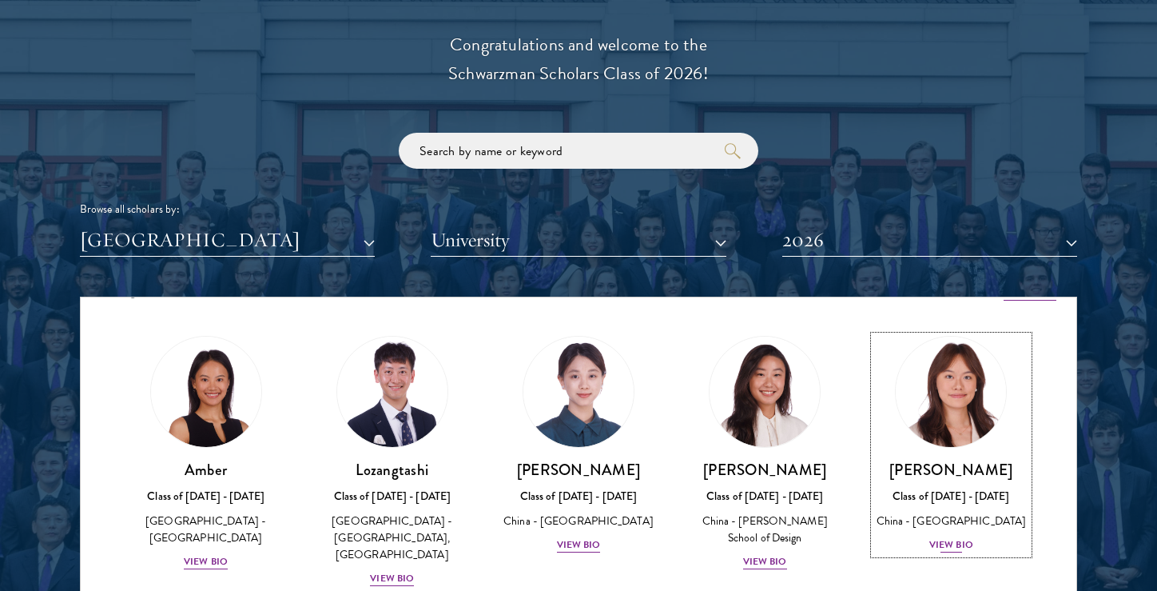
click at [935, 537] on div "View Bio" at bounding box center [952, 544] width 44 height 15
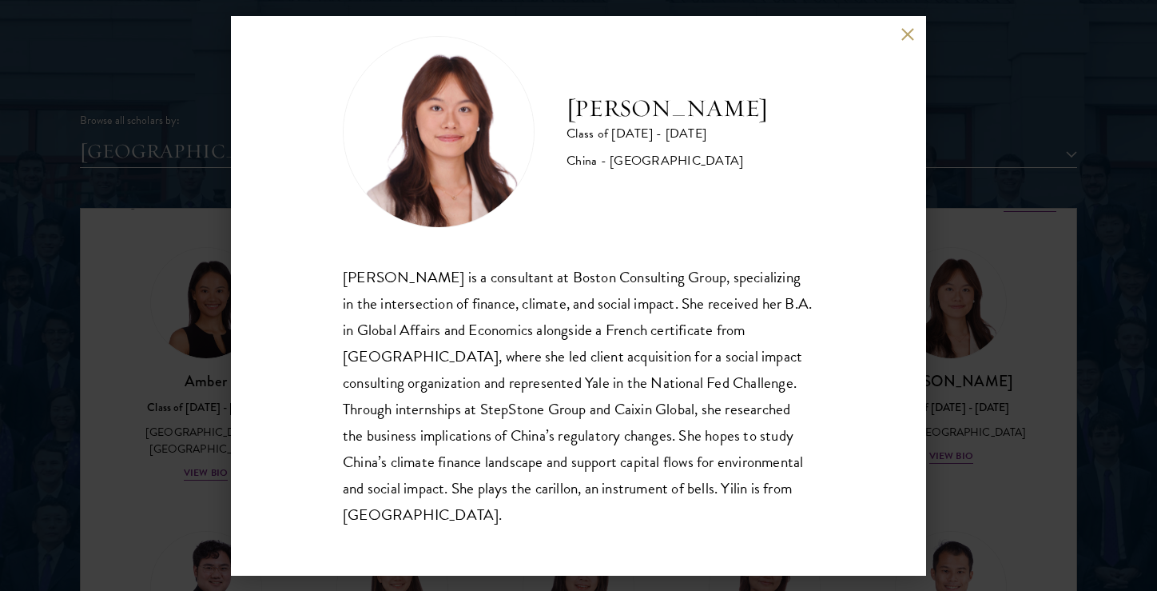
scroll to position [1951, 0]
click at [909, 36] on button at bounding box center [908, 35] width 14 height 14
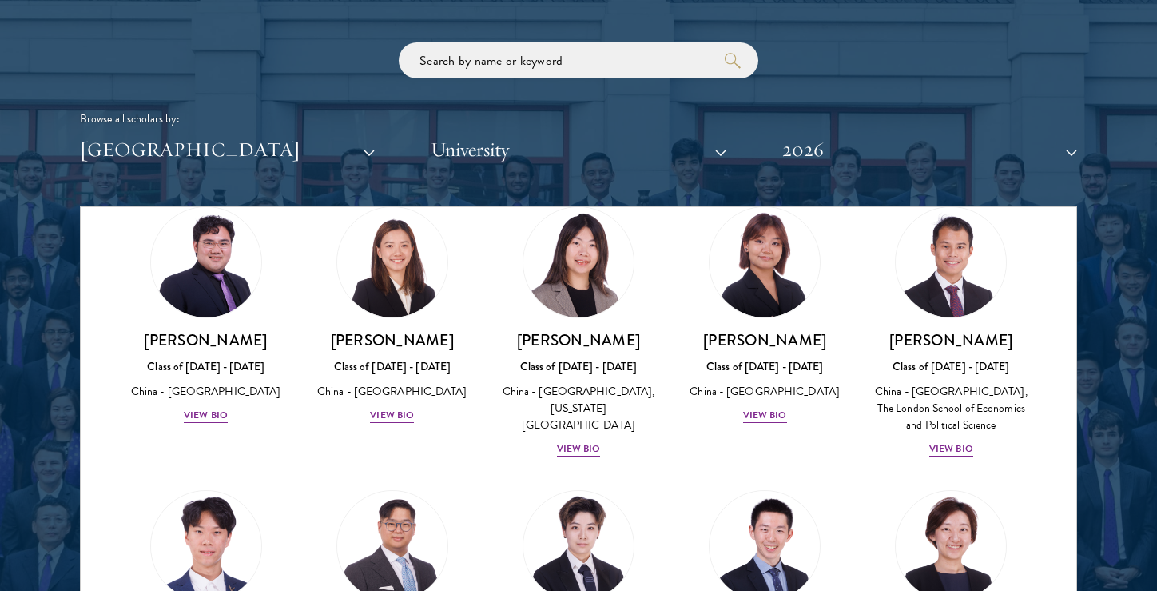
scroll to position [404, 0]
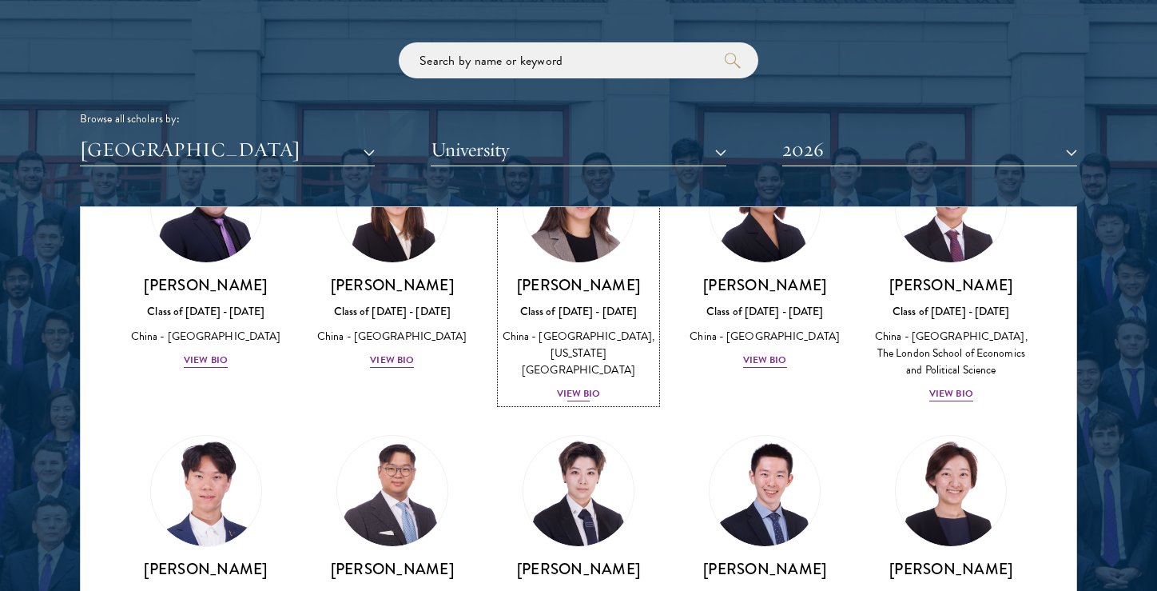
click at [583, 386] on div "View Bio" at bounding box center [579, 393] width 44 height 15
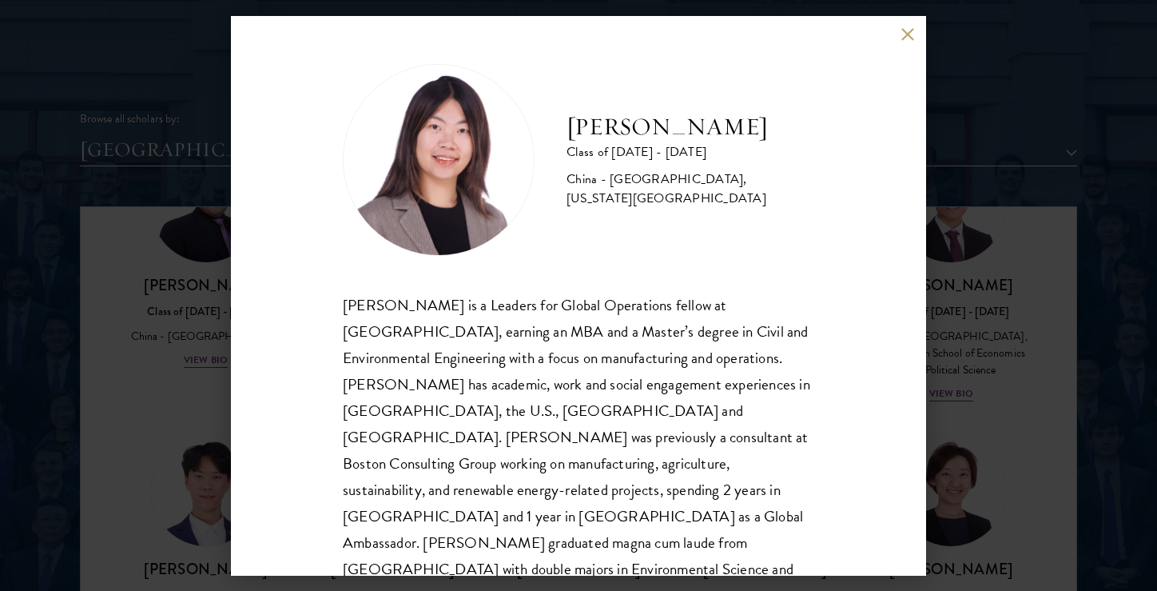
scroll to position [38, 0]
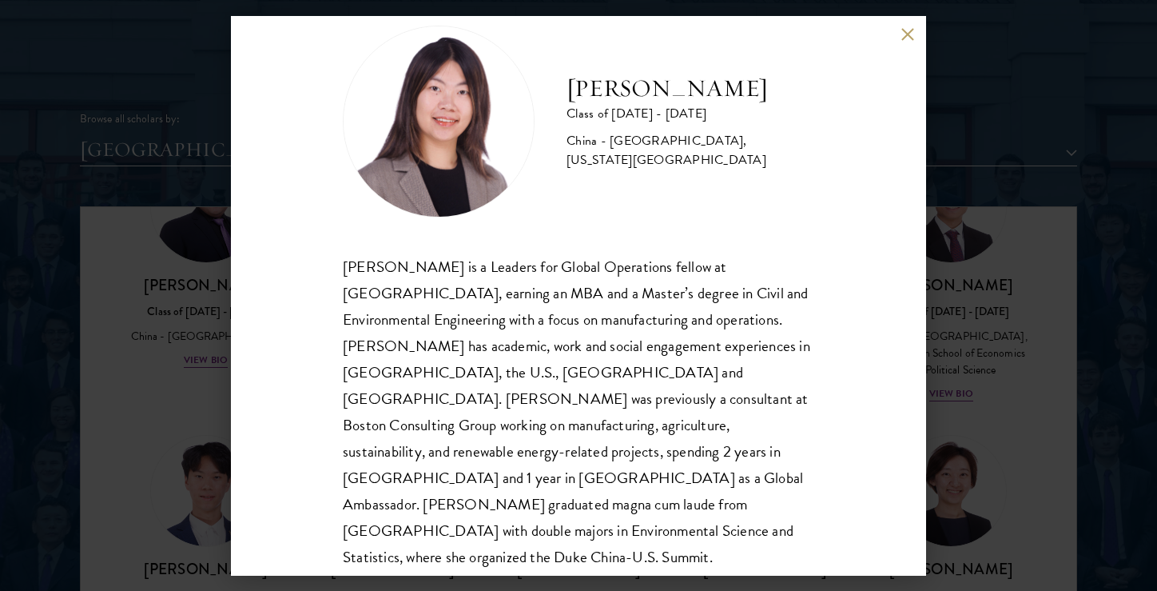
click at [908, 36] on button at bounding box center [908, 35] width 14 height 14
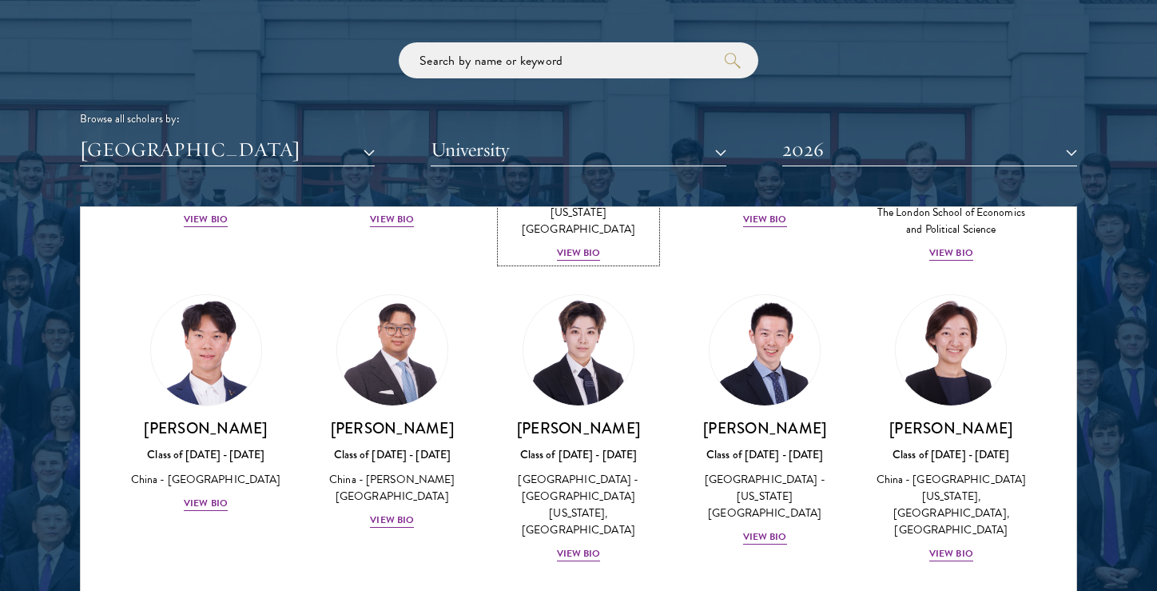
scroll to position [610, 0]
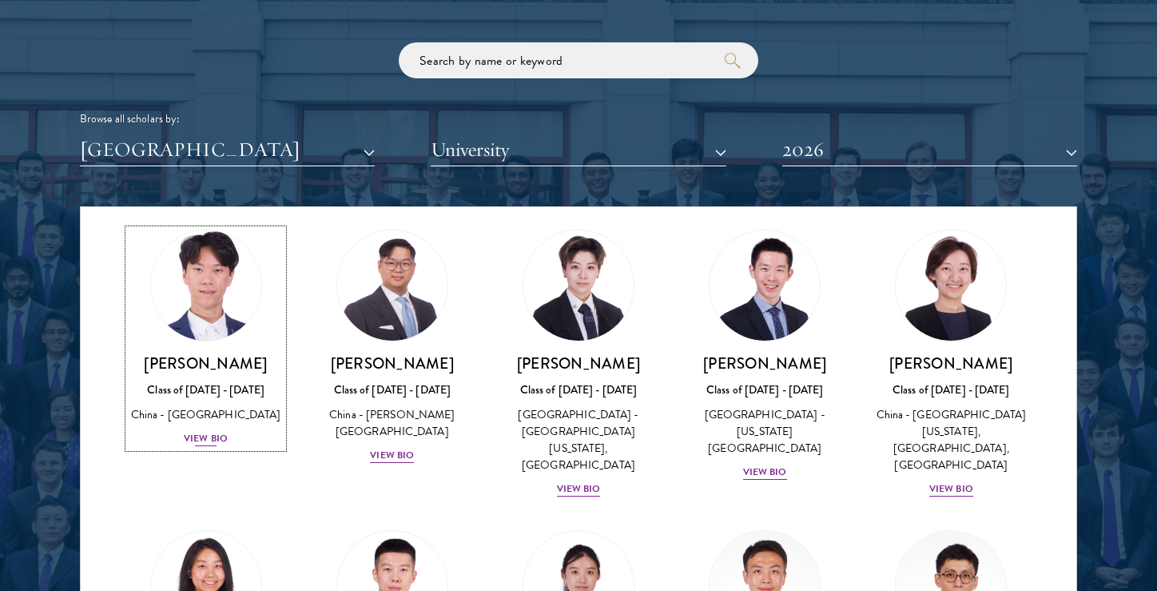
click at [197, 431] on div "View Bio" at bounding box center [206, 438] width 44 height 15
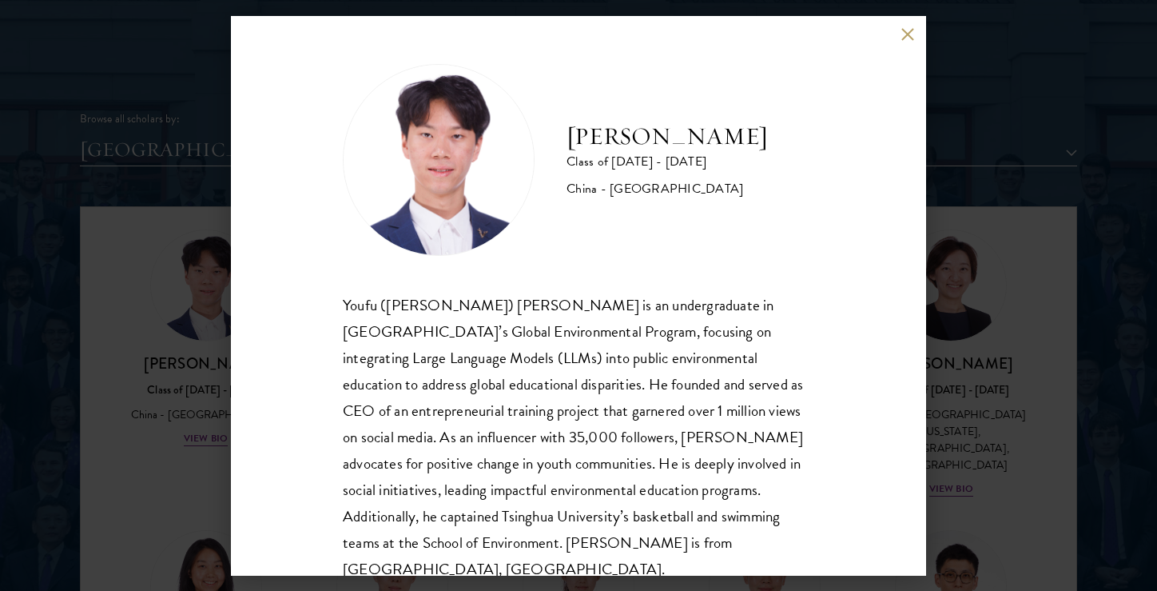
click at [906, 34] on button at bounding box center [908, 35] width 14 height 14
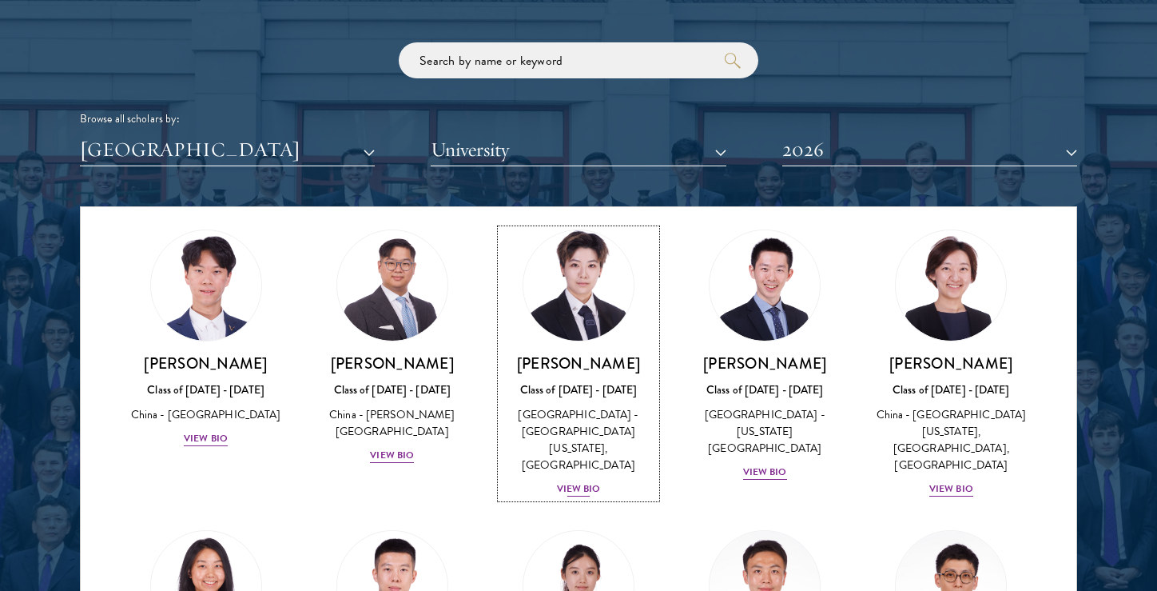
click at [576, 481] on div "View Bio" at bounding box center [579, 488] width 44 height 15
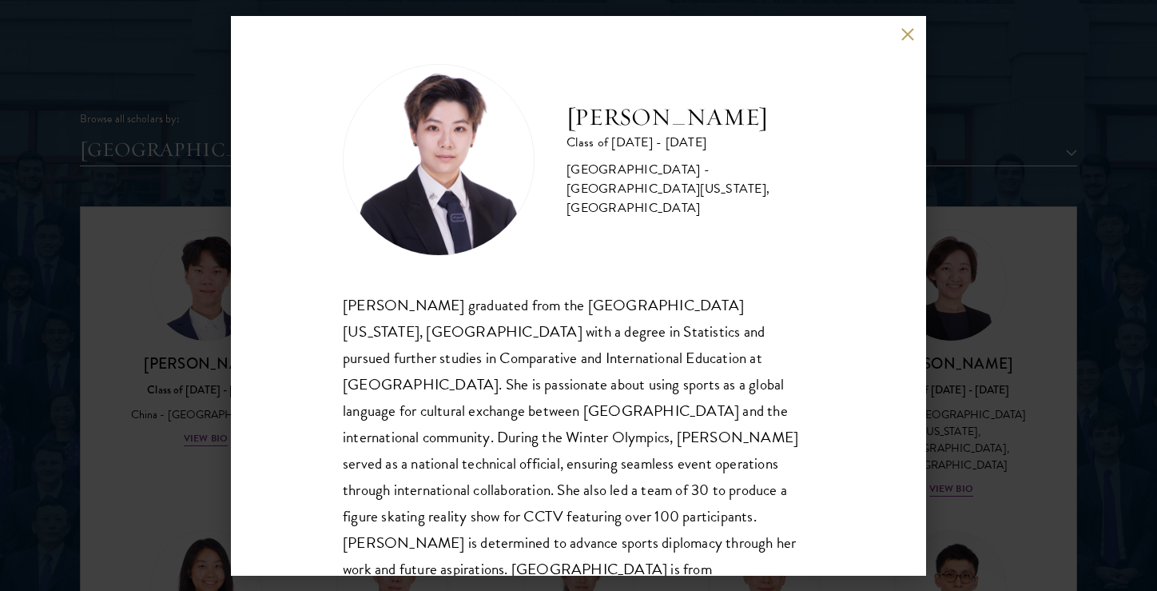
scroll to position [20, 0]
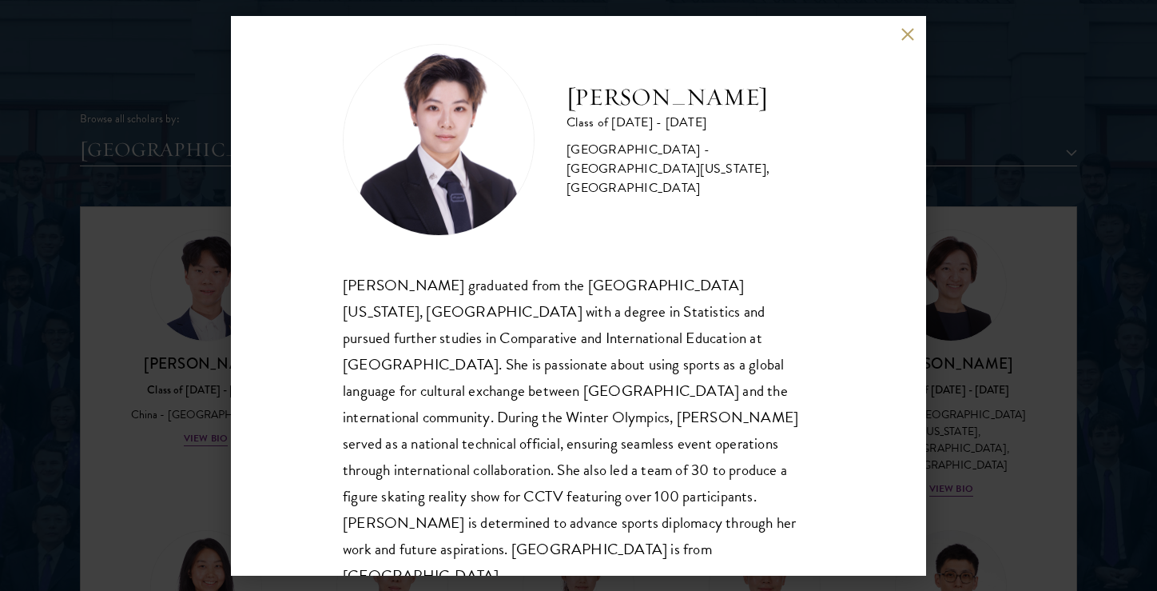
click at [908, 31] on button at bounding box center [908, 35] width 14 height 14
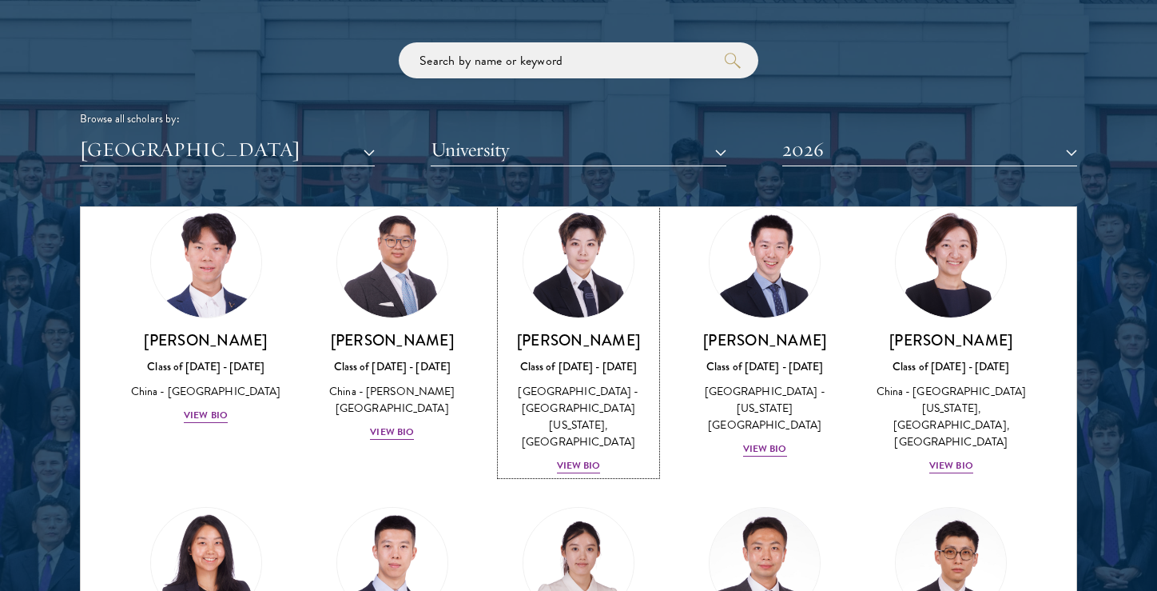
scroll to position [646, 0]
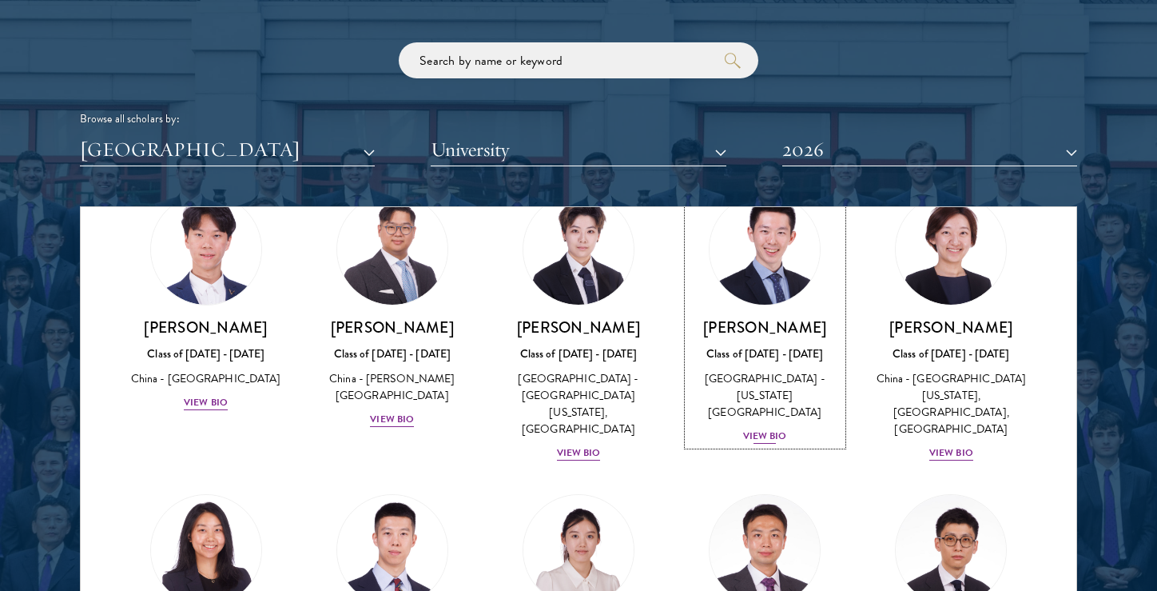
click at [775, 428] on div "View Bio" at bounding box center [765, 435] width 44 height 15
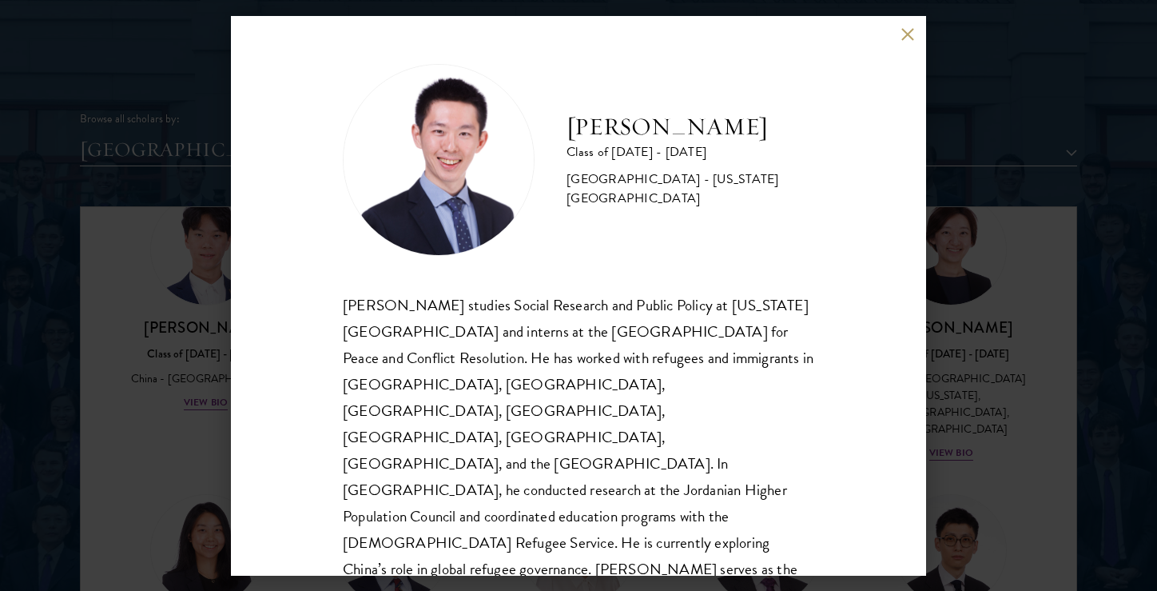
scroll to position [28, 0]
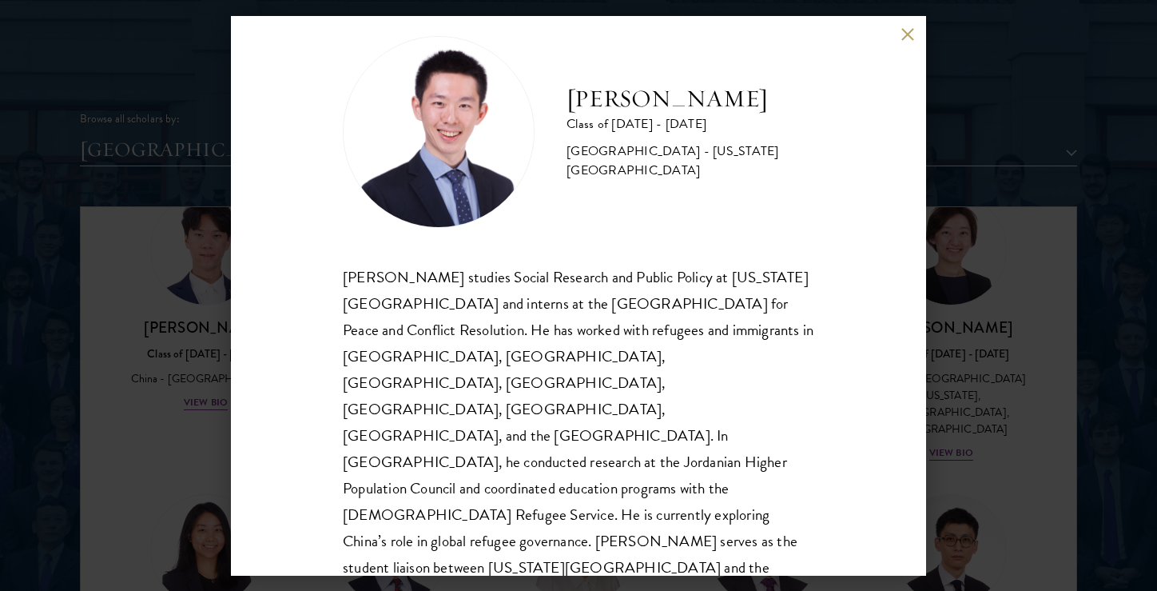
click at [907, 39] on button at bounding box center [908, 35] width 14 height 14
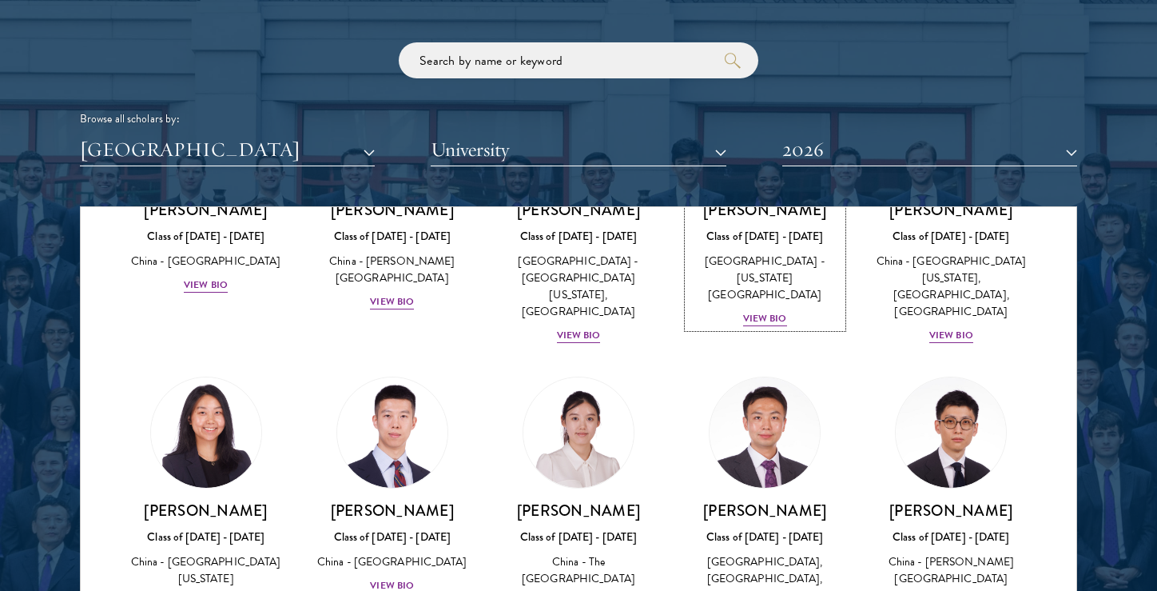
scroll to position [770, 0]
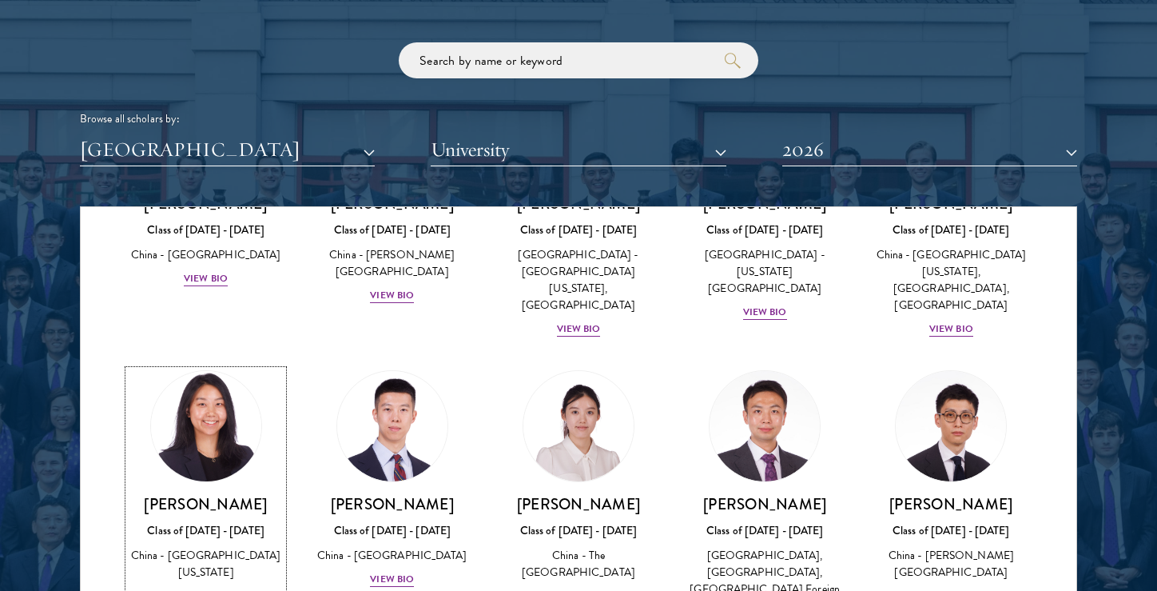
click at [210, 588] on div "View Bio" at bounding box center [206, 595] width 44 height 15
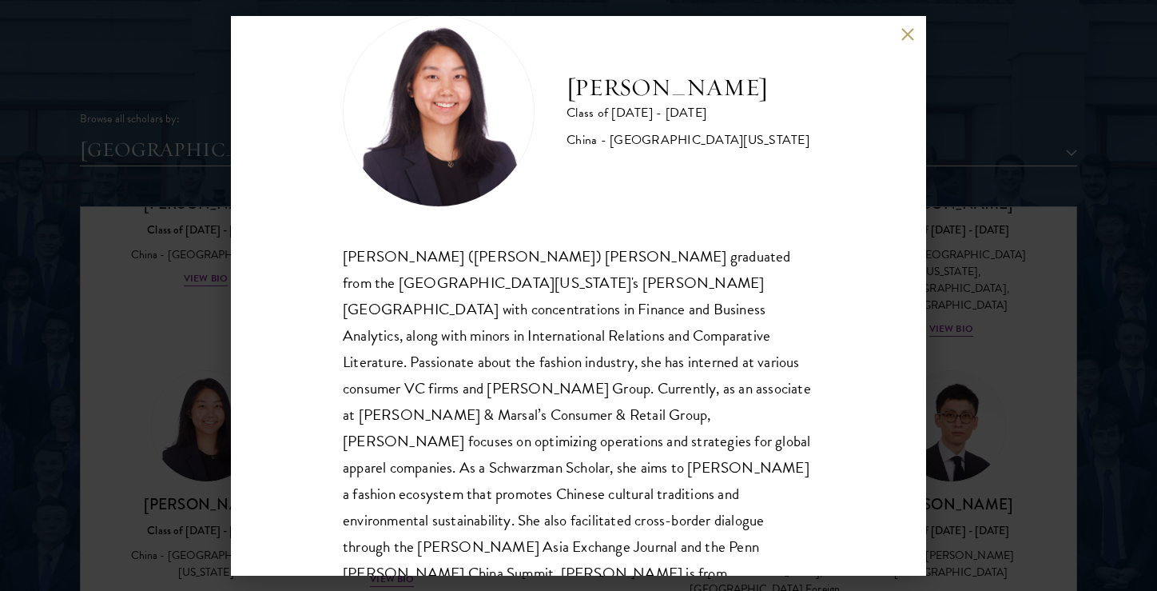
scroll to position [51, 0]
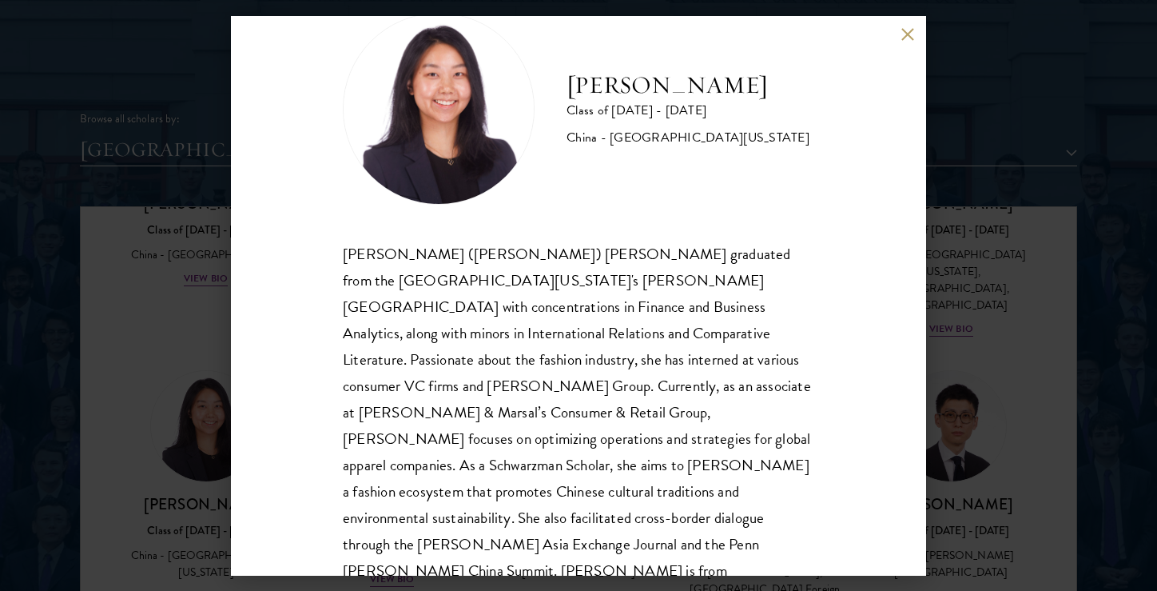
click at [907, 26] on div "[PERSON_NAME] Class of [DATE] - [DATE] [GEOGRAPHIC_DATA] - [GEOGRAPHIC_DATA][US…" at bounding box center [578, 296] width 695 height 560
click at [906, 29] on button at bounding box center [908, 35] width 14 height 14
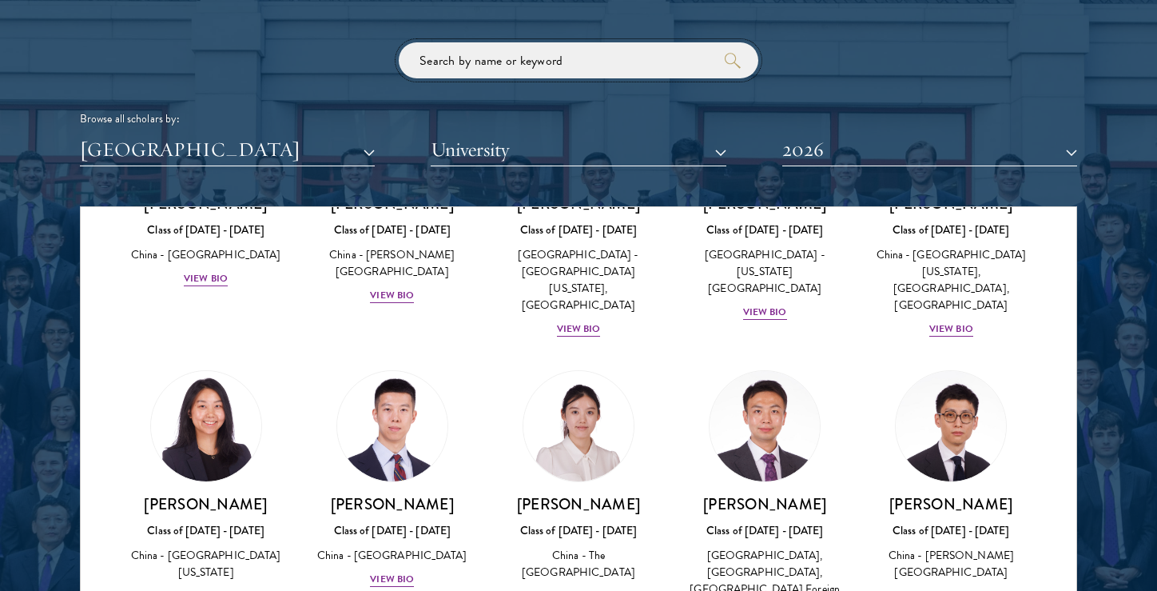
click at [527, 42] on input "search" at bounding box center [579, 60] width 360 height 36
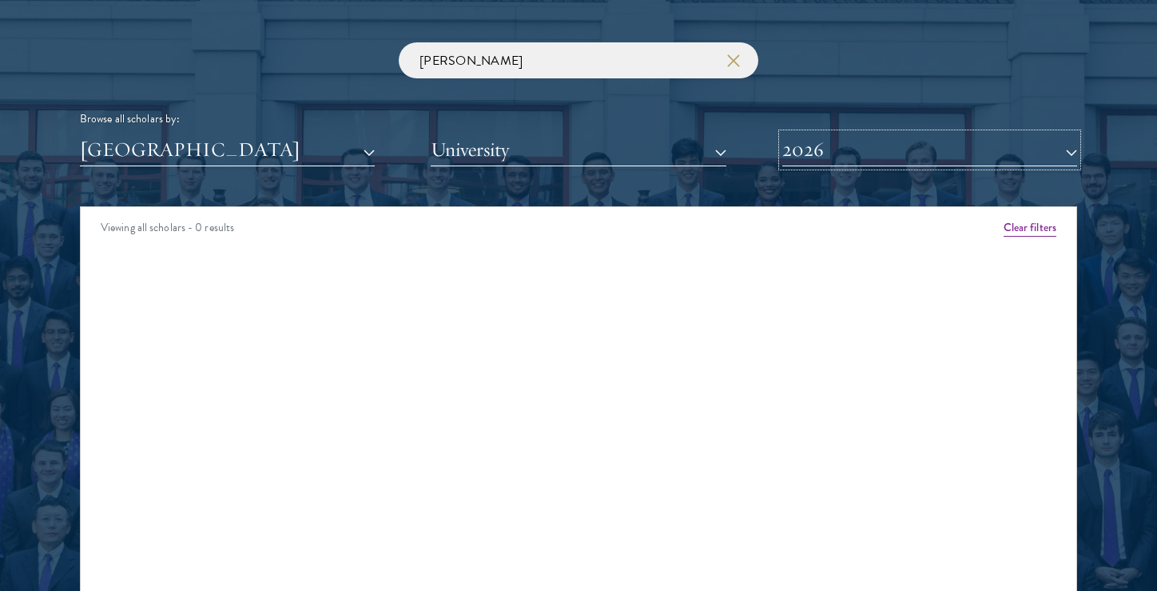
click at [829, 133] on button "2026" at bounding box center [930, 149] width 295 height 33
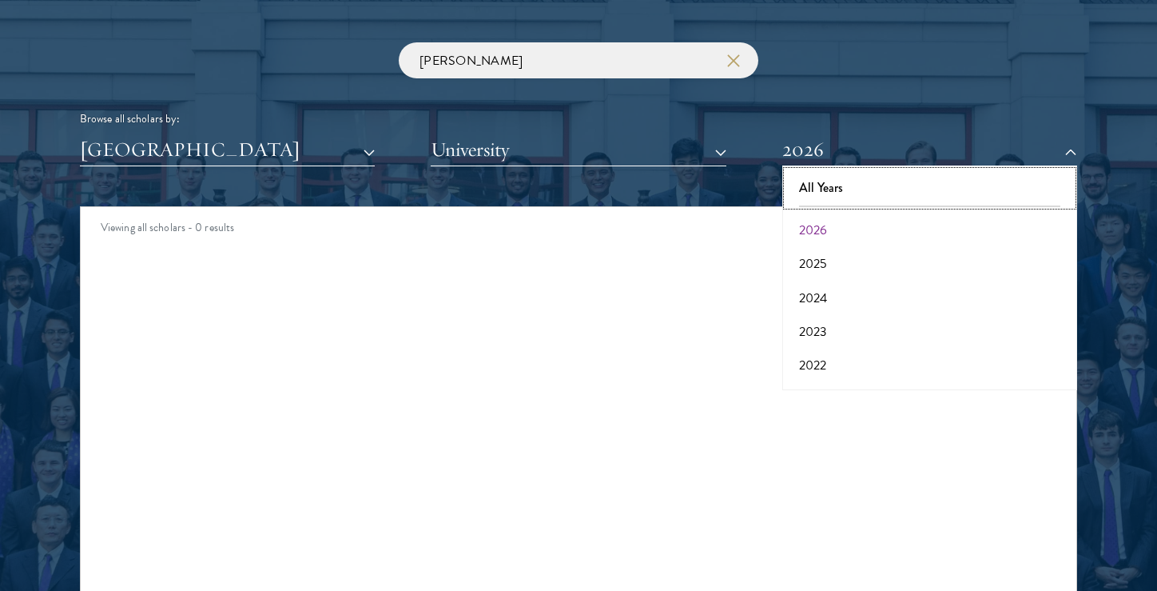
click at [838, 171] on button "All Years" at bounding box center [929, 188] width 285 height 34
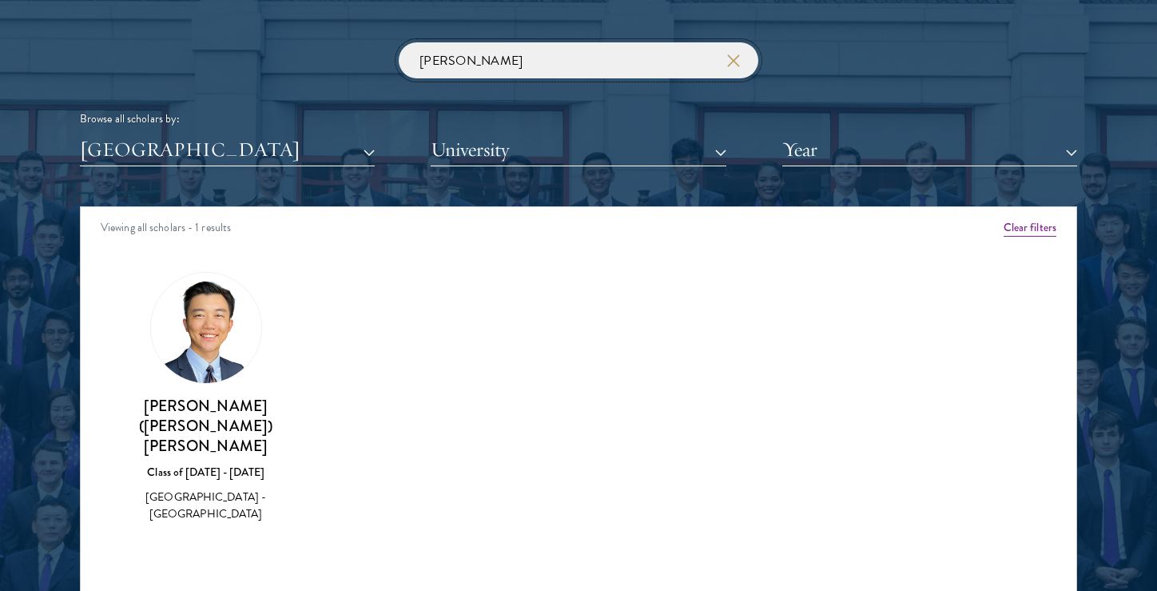
drag, startPoint x: 460, startPoint y: 32, endPoint x: 352, endPoint y: 30, distance: 108.7
click at [352, 42] on div "[PERSON_NAME] Browse all scholars by: [GEOGRAPHIC_DATA] All Countries and Regio…" at bounding box center [579, 104] width 998 height 124
type input "q"
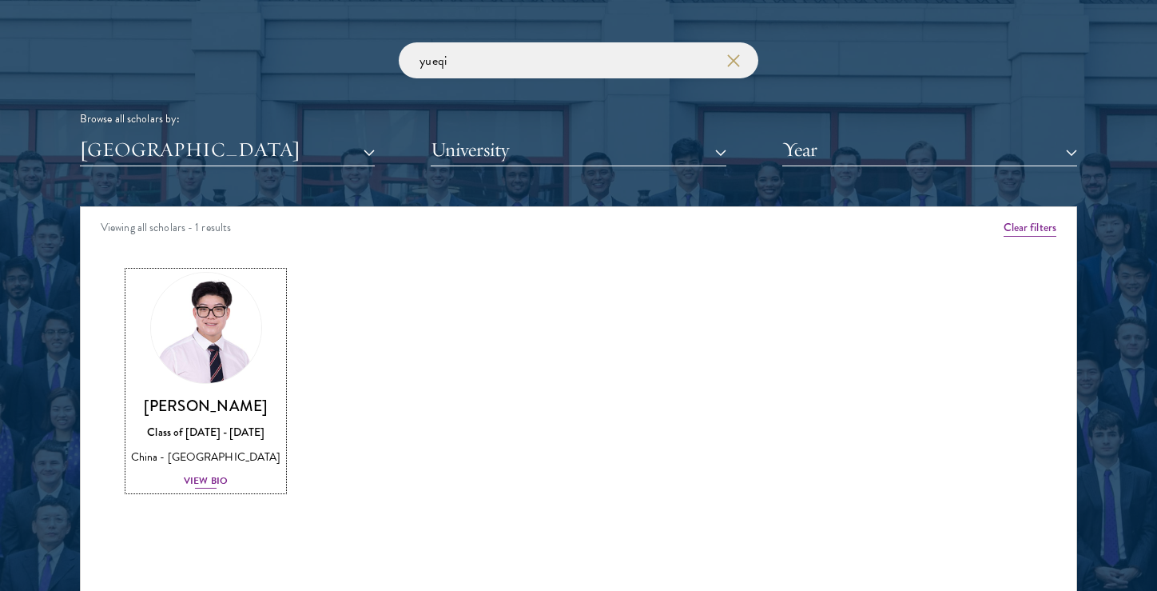
click at [209, 473] on div "View Bio" at bounding box center [206, 480] width 44 height 15
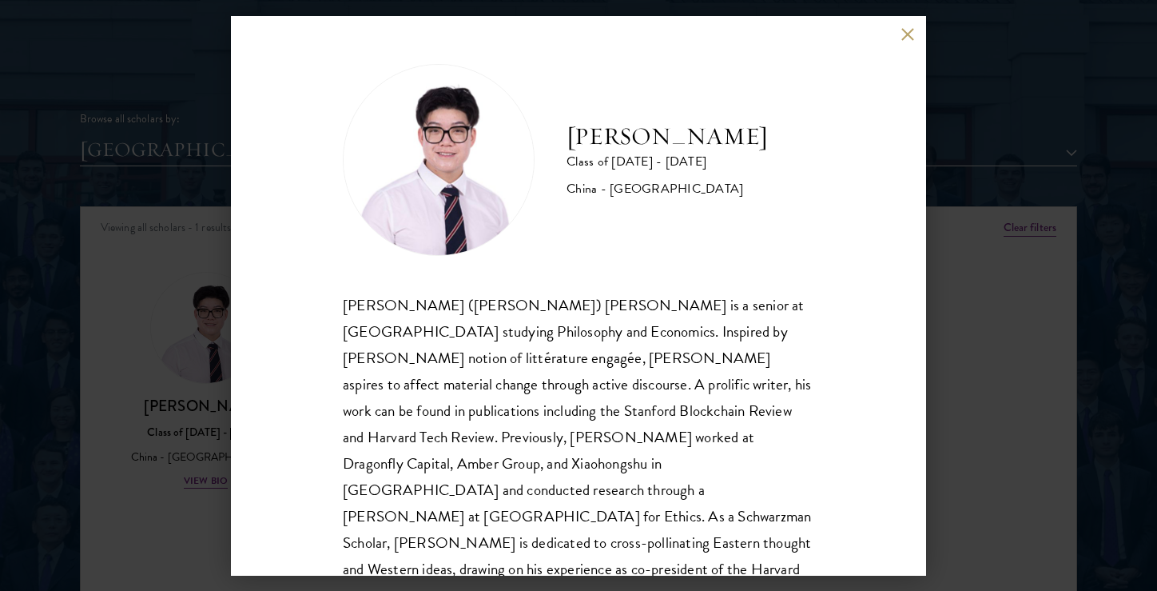
scroll to position [54, 0]
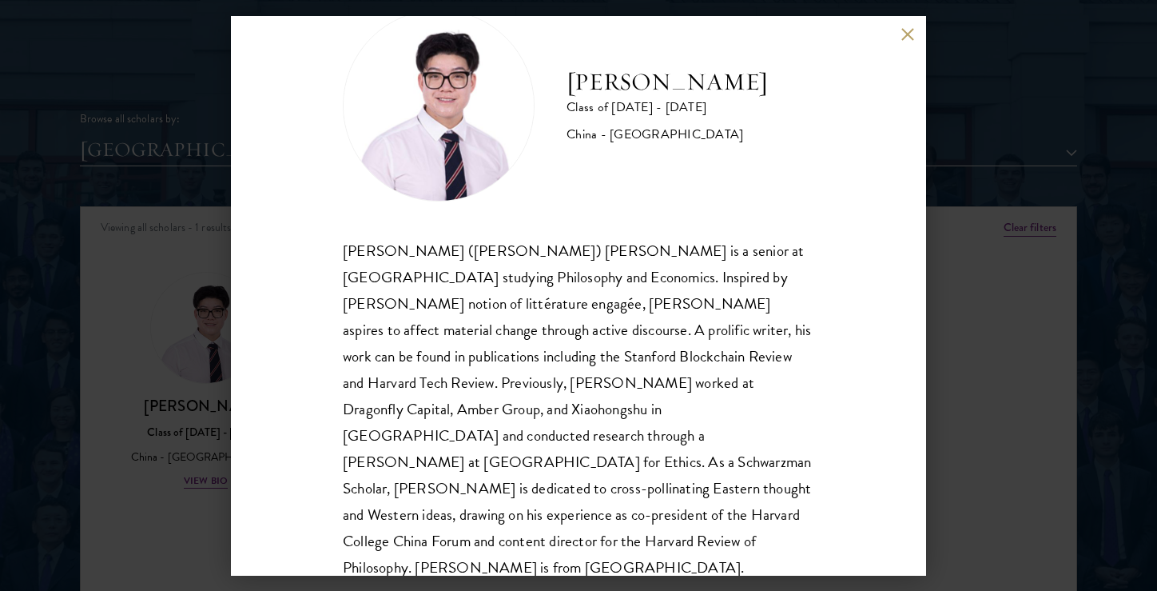
click at [793, 174] on div "[PERSON_NAME] Class of [DATE] - [DATE] [GEOGRAPHIC_DATA] - [GEOGRAPHIC_DATA]" at bounding box center [579, 106] width 472 height 192
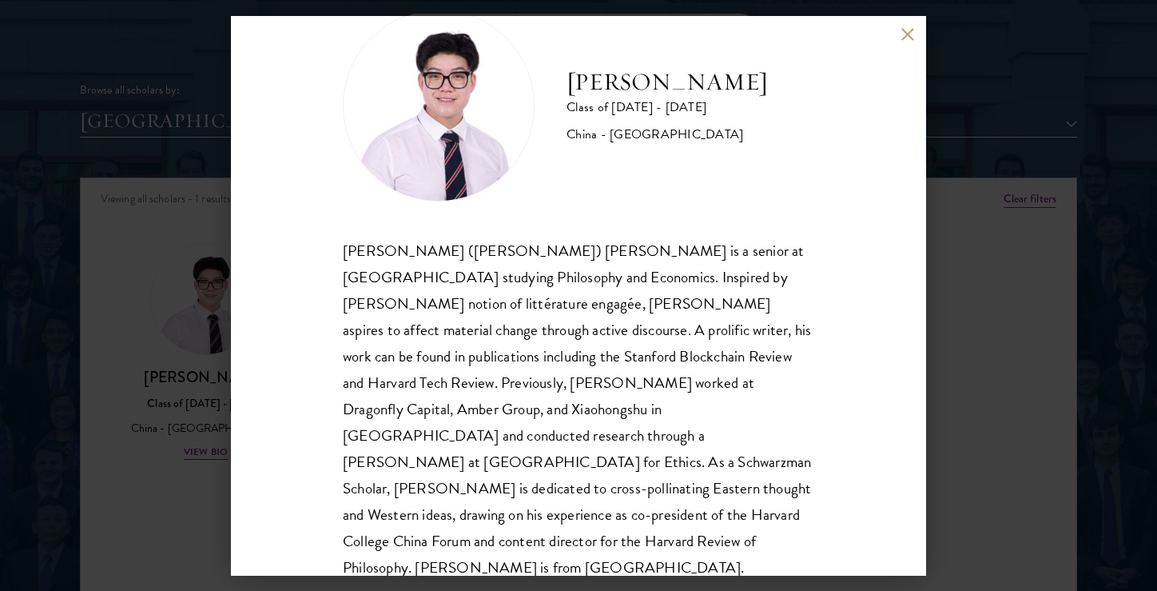
scroll to position [1988, 0]
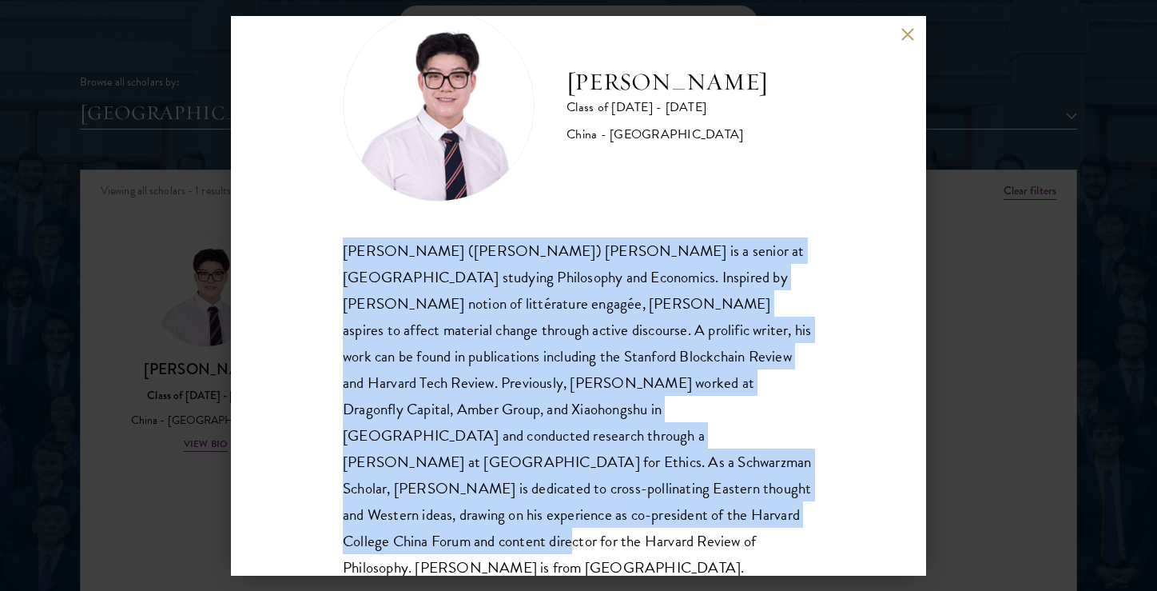
drag, startPoint x: 458, startPoint y: 488, endPoint x: 328, endPoint y: 243, distance: 277.8
click at [328, 243] on div "[PERSON_NAME] Class of [DATE] - [DATE] [GEOGRAPHIC_DATA] - [GEOGRAPHIC_DATA] [P…" at bounding box center [578, 296] width 695 height 560
copy div "[PERSON_NAME] ([PERSON_NAME]) [PERSON_NAME] is a senior at [GEOGRAPHIC_DATA] st…"
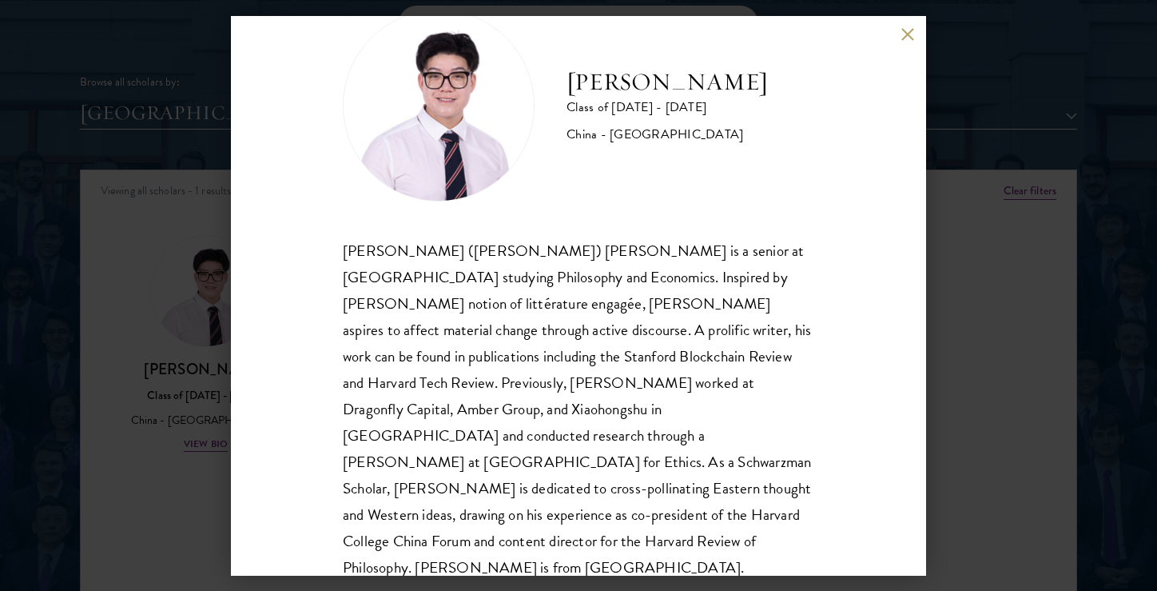
click at [897, 34] on div "[PERSON_NAME] Class of [DATE] - [DATE] [GEOGRAPHIC_DATA] - [GEOGRAPHIC_DATA] [P…" at bounding box center [578, 296] width 695 height 560
click at [902, 34] on button at bounding box center [908, 35] width 14 height 14
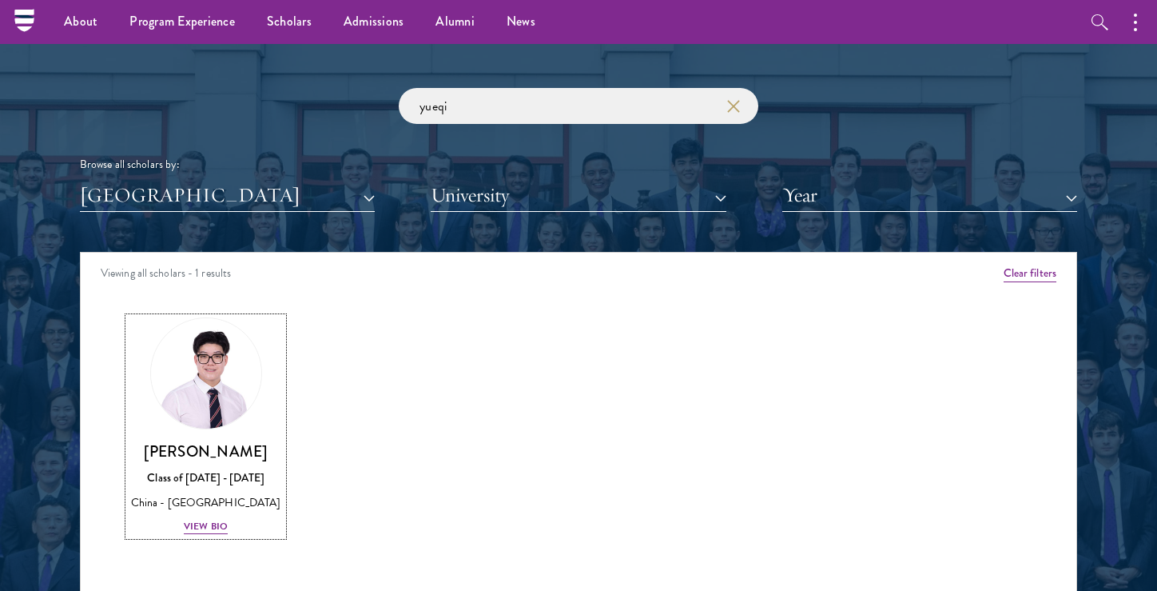
scroll to position [1782, 0]
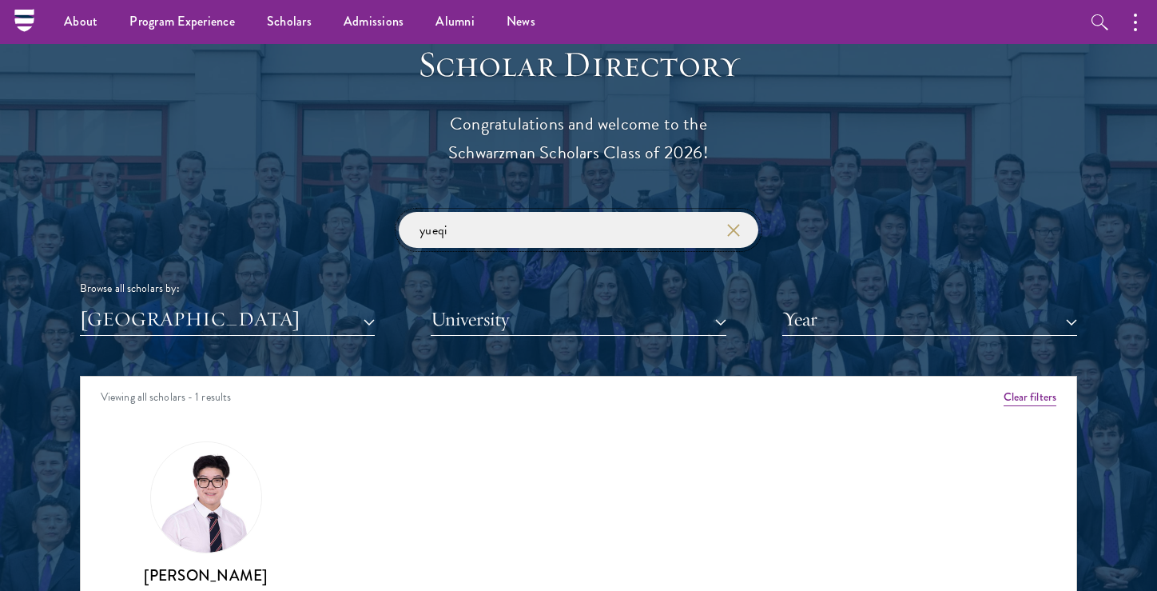
drag, startPoint x: 438, startPoint y: 196, endPoint x: 321, endPoint y: 177, distance: 119.1
click at [325, 212] on div "yueqi Browse all scholars by: [GEOGRAPHIC_DATA] All Countries and Regions [GEOG…" at bounding box center [579, 274] width 998 height 124
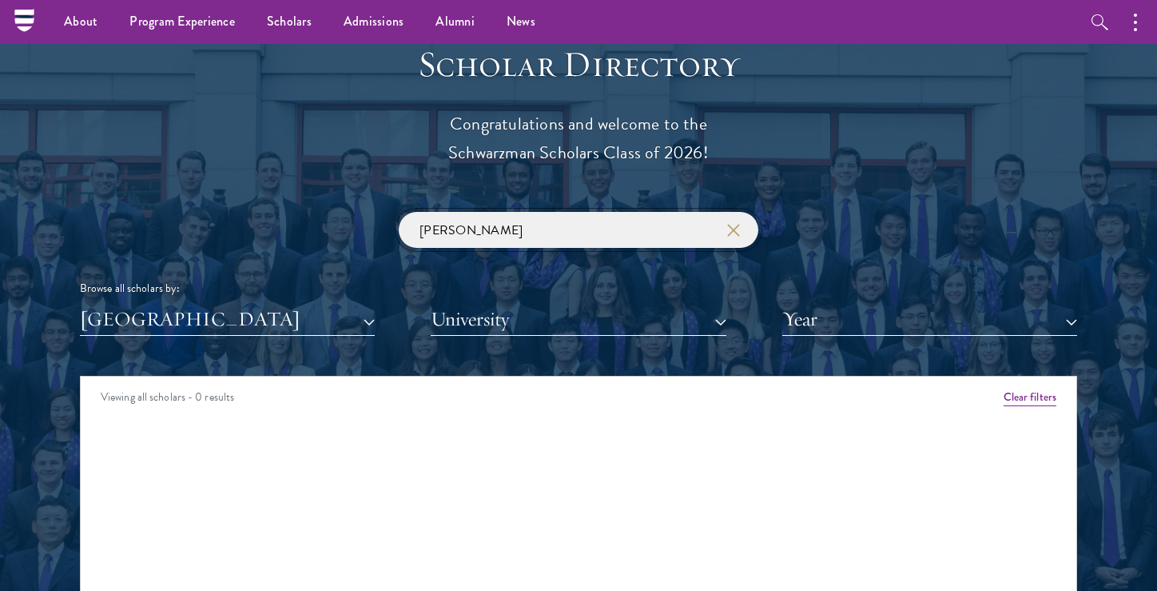
type input "[PERSON_NAME]"
click at [293, 303] on button "[GEOGRAPHIC_DATA]" at bounding box center [227, 319] width 295 height 33
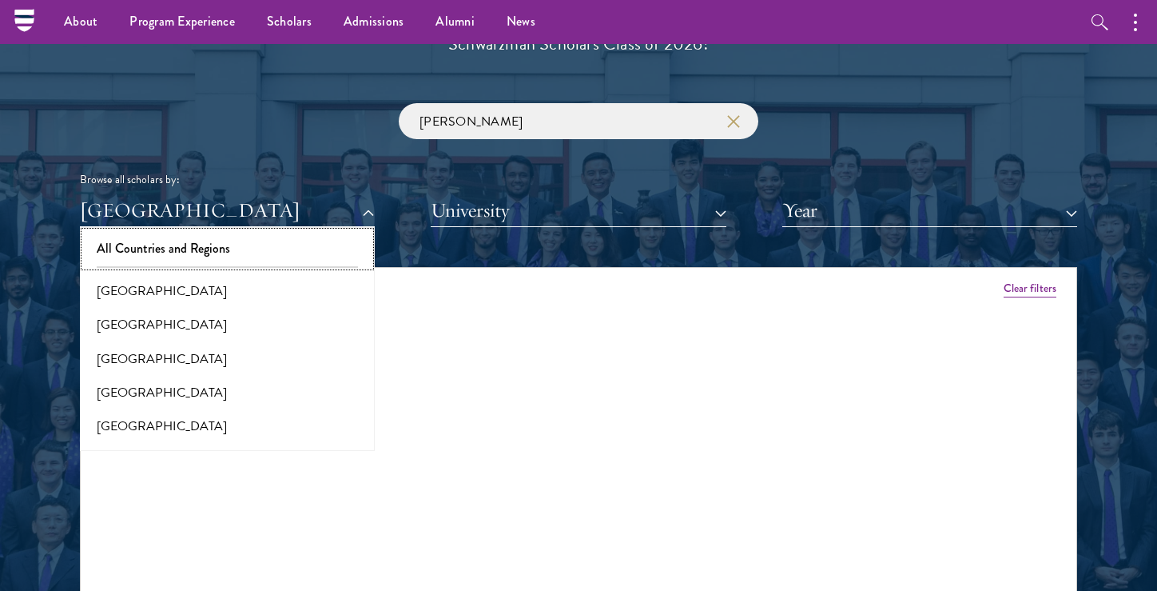
click at [225, 232] on button "All Countries and Regions" at bounding box center [227, 249] width 285 height 34
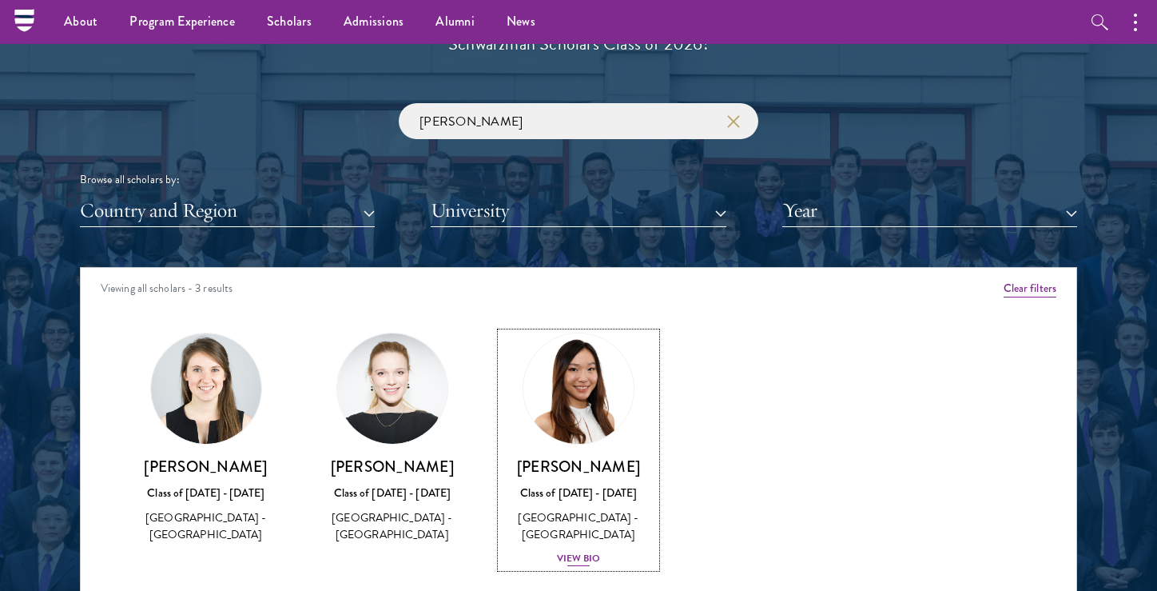
click at [585, 551] on div "View Bio" at bounding box center [579, 558] width 44 height 15
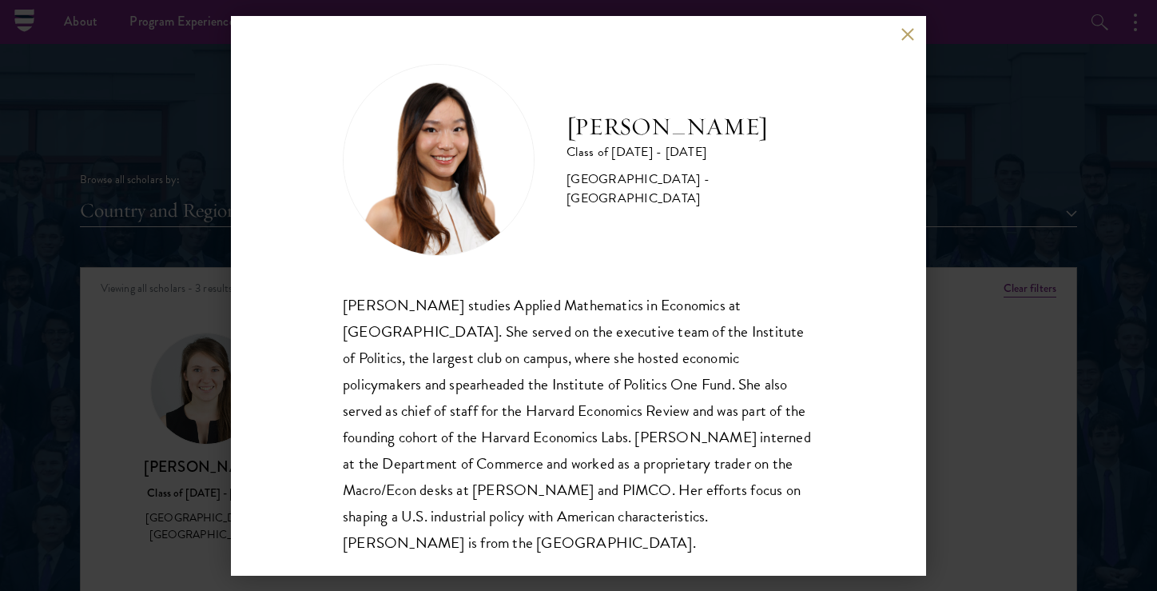
scroll to position [2, 0]
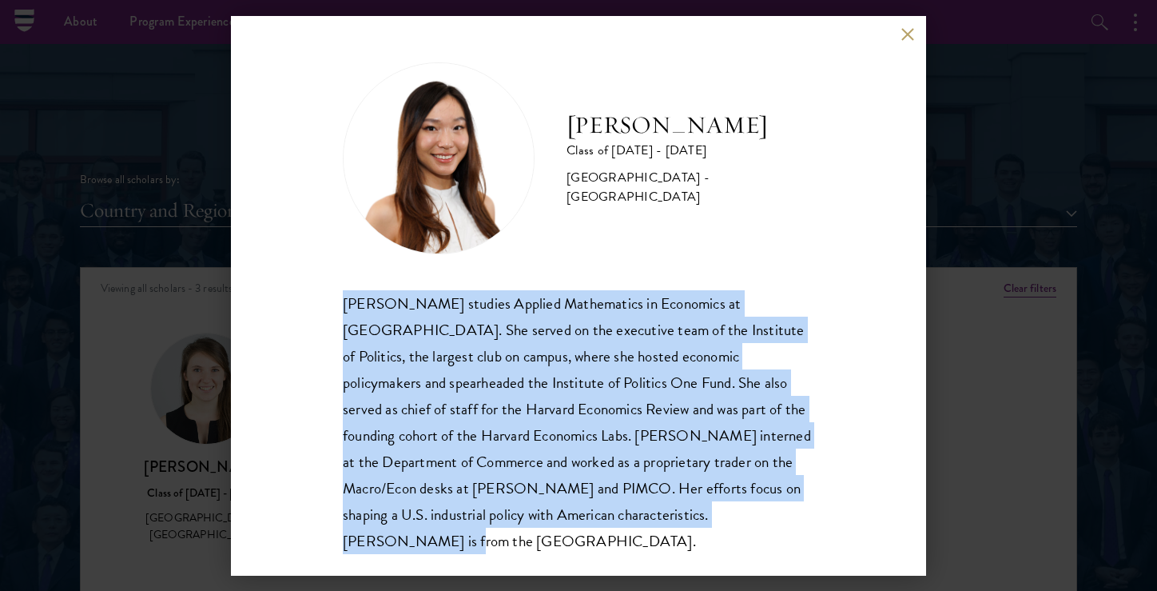
drag, startPoint x: 769, startPoint y: 516, endPoint x: 340, endPoint y: 301, distance: 479.0
click at [340, 301] on div "[PERSON_NAME] Class of [DATE] - [DATE] [GEOGRAPHIC_DATA] - [GEOGRAPHIC_DATA] [P…" at bounding box center [578, 296] width 695 height 560
copy div "[PERSON_NAME] studies Applied Mathematics in Economics at [GEOGRAPHIC_DATA]. Sh…"
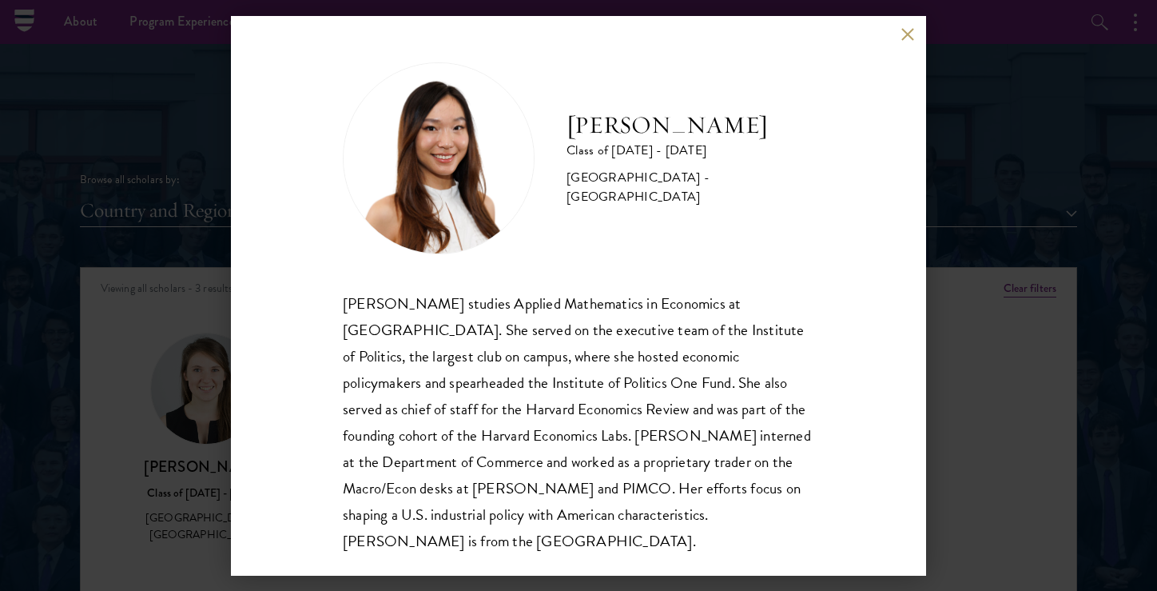
click at [895, 38] on div "[PERSON_NAME] Class of [DATE] - [DATE] [GEOGRAPHIC_DATA] - [GEOGRAPHIC_DATA] [P…" at bounding box center [578, 296] width 695 height 560
click at [902, 32] on button at bounding box center [908, 35] width 14 height 14
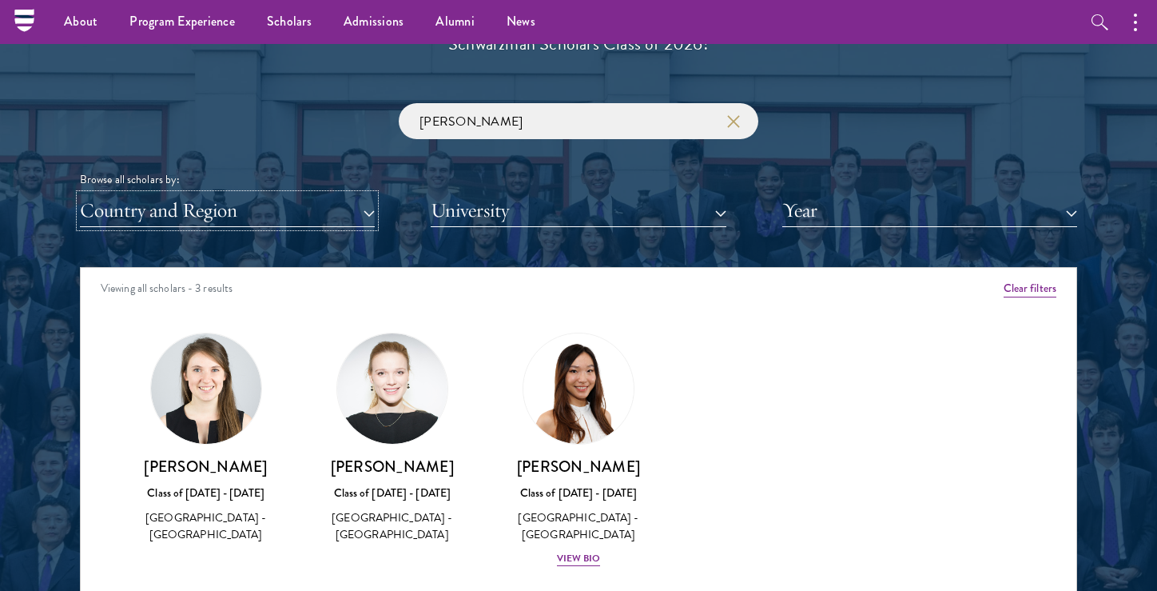
click at [123, 194] on button "Country and Region" at bounding box center [227, 210] width 295 height 33
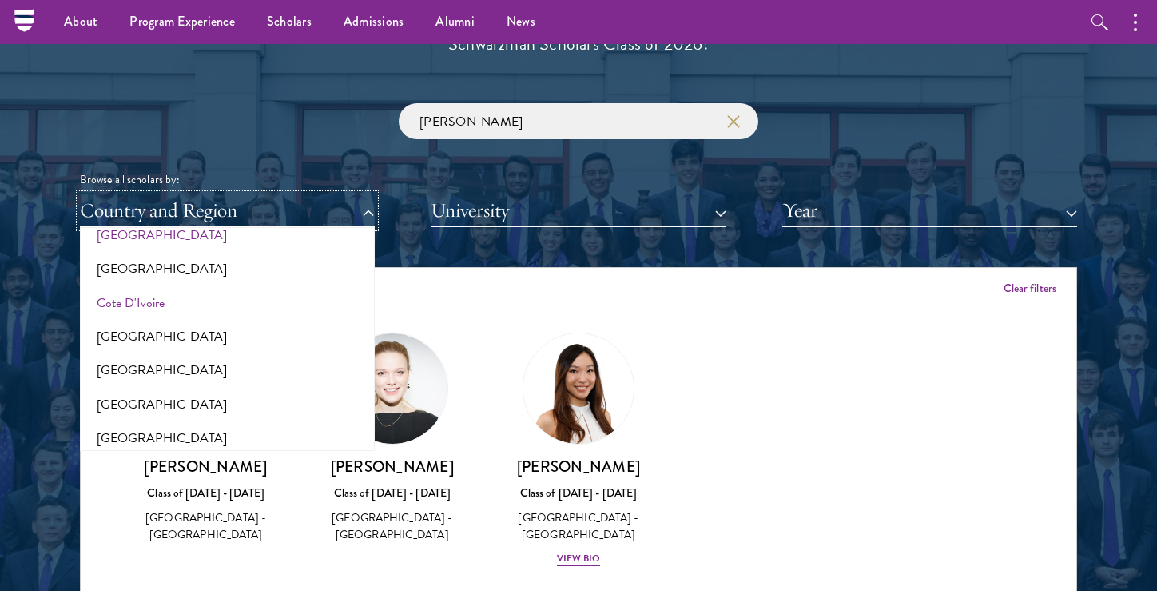
scroll to position [647, 0]
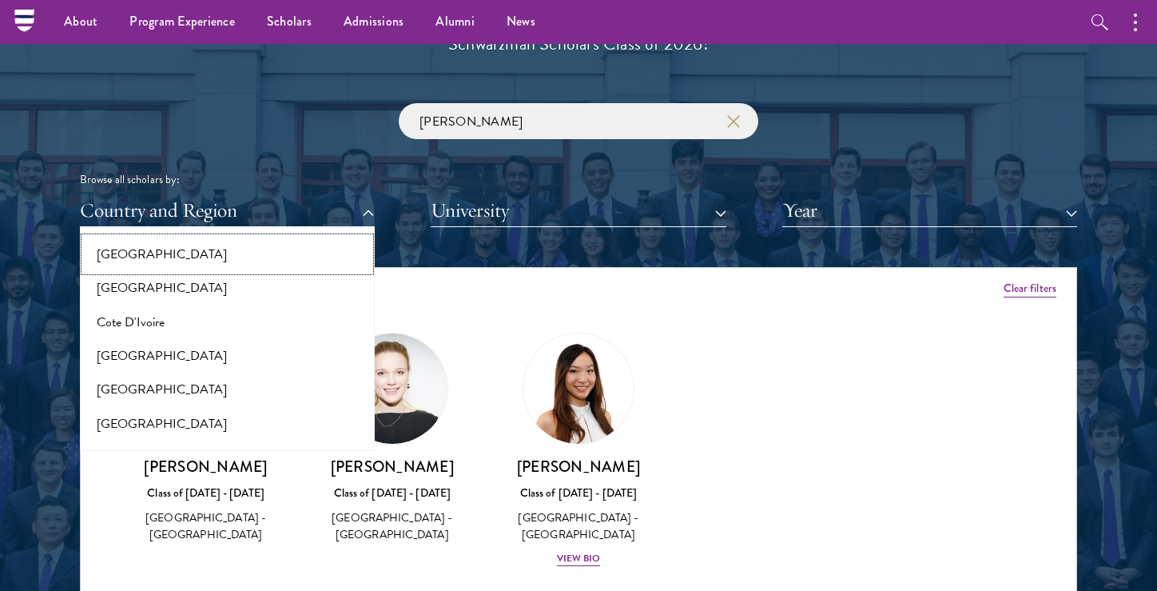
click at [152, 237] on button "[GEOGRAPHIC_DATA]" at bounding box center [227, 254] width 285 height 34
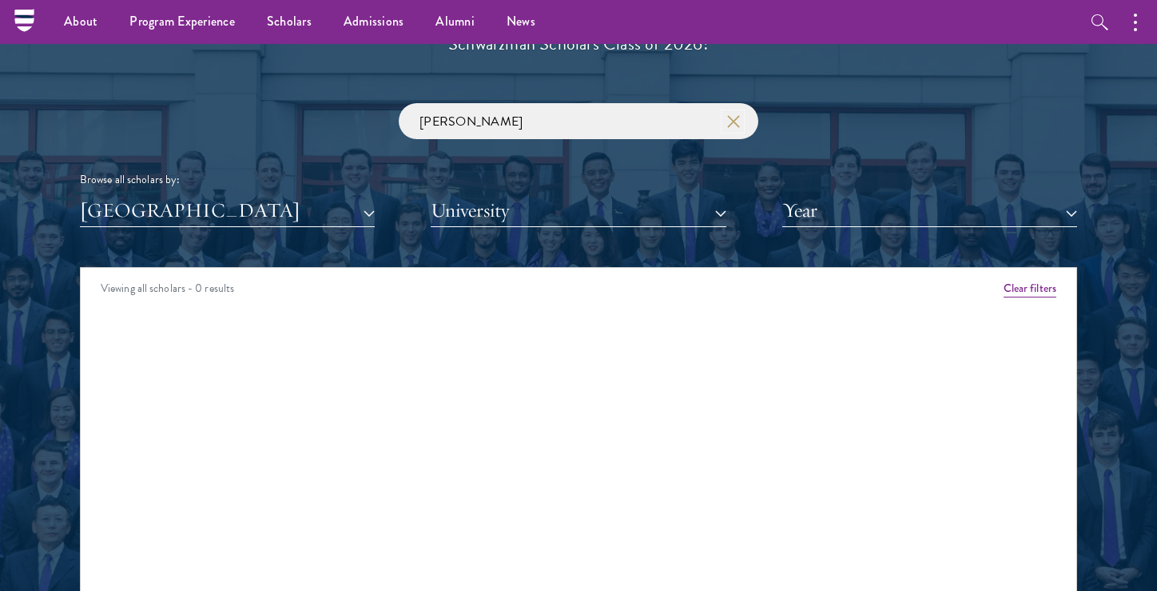
click at [733, 113] on button "button" at bounding box center [733, 121] width 16 height 16
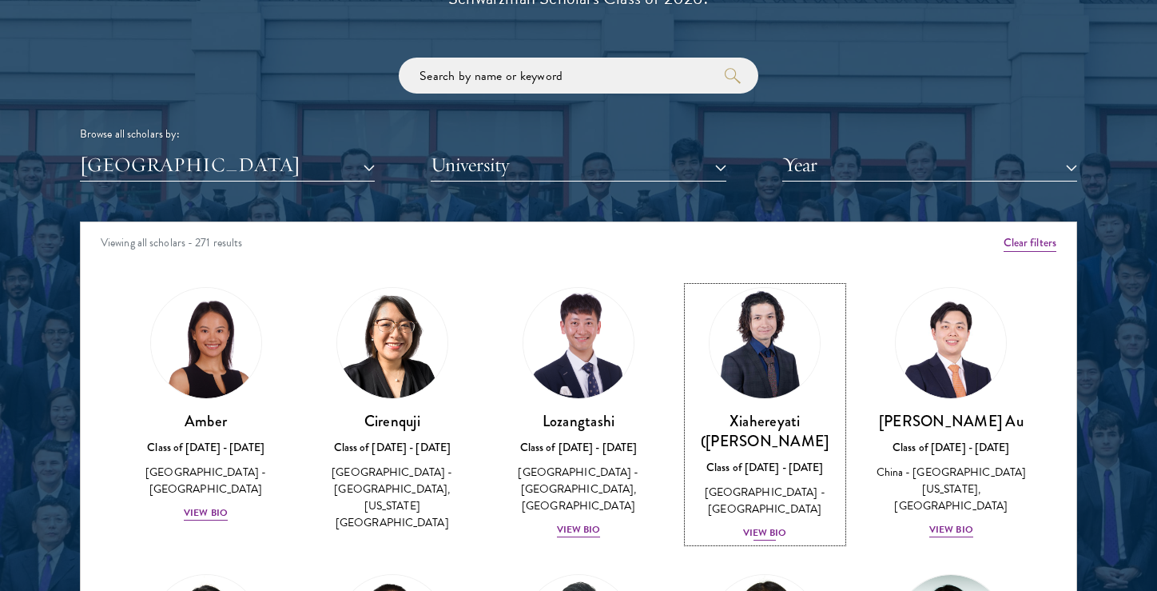
click at [768, 525] on div "View Bio" at bounding box center [765, 532] width 44 height 15
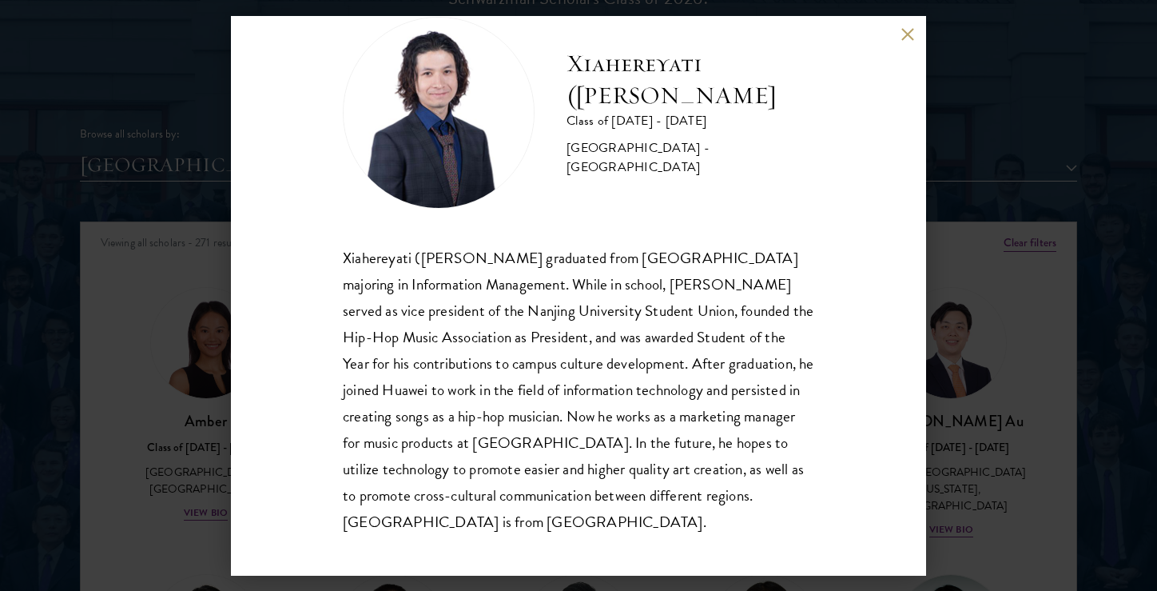
scroll to position [52, 0]
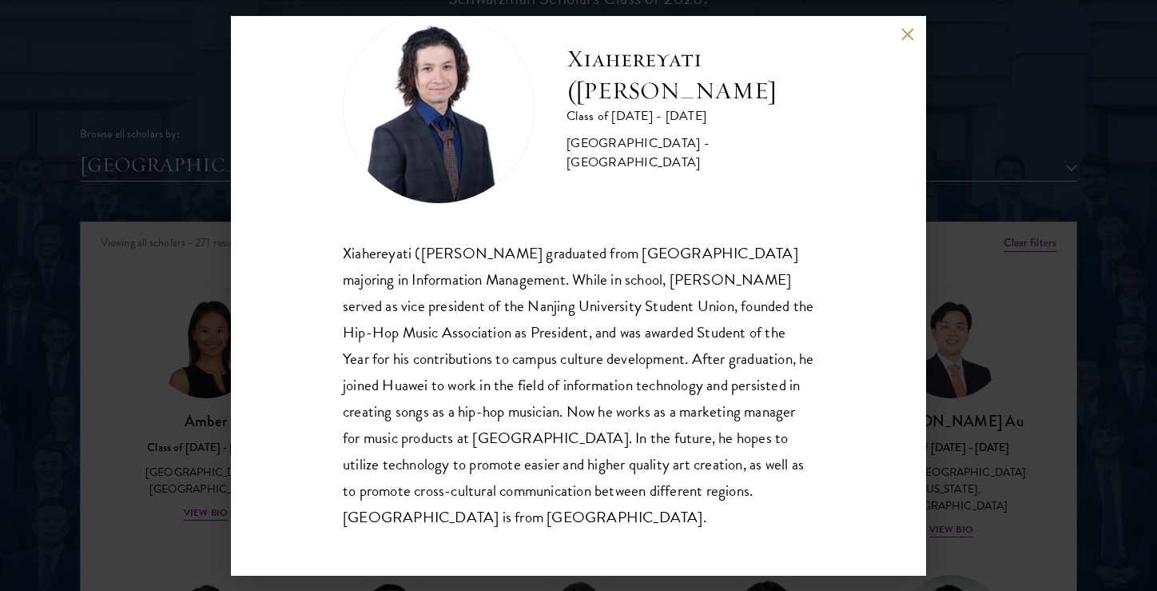
click at [906, 38] on button at bounding box center [908, 35] width 14 height 14
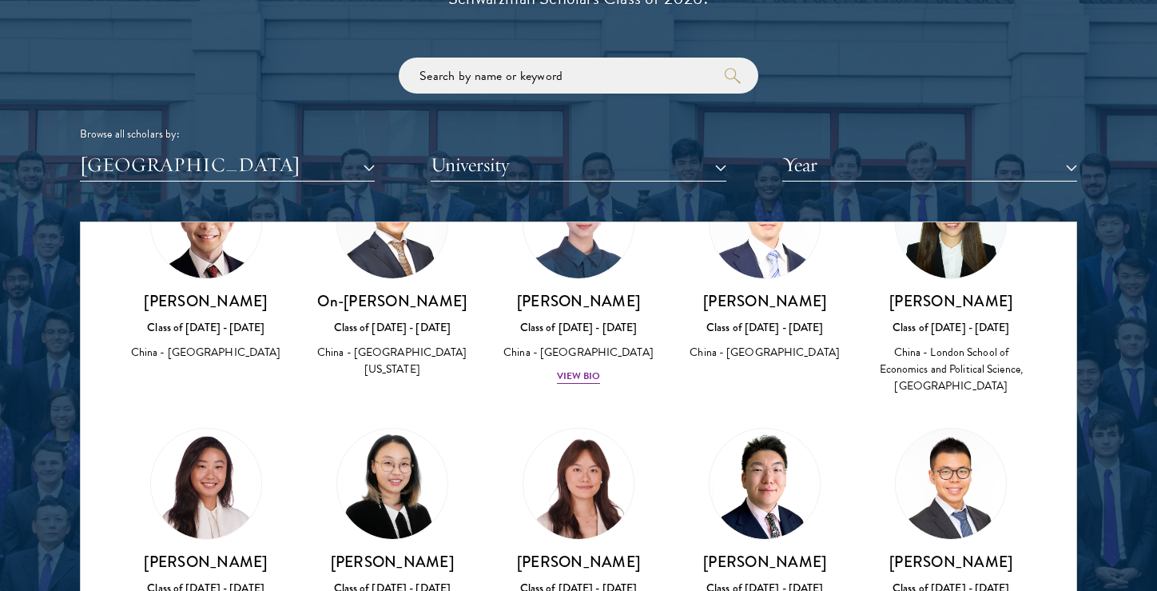
scroll to position [683, 0]
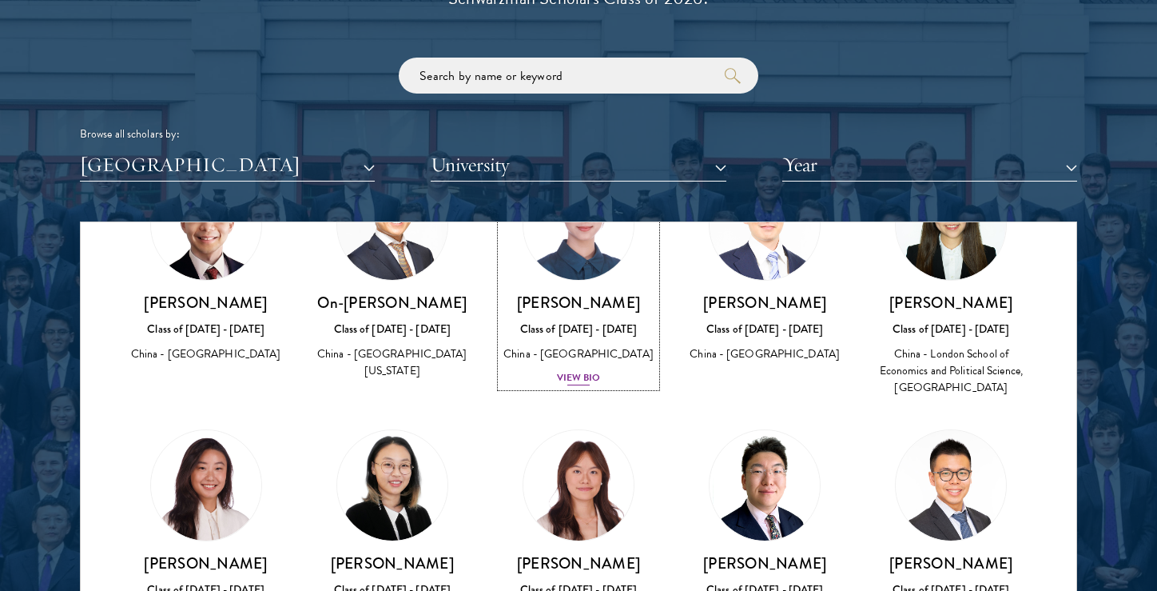
click at [578, 370] on div "View Bio" at bounding box center [579, 377] width 44 height 15
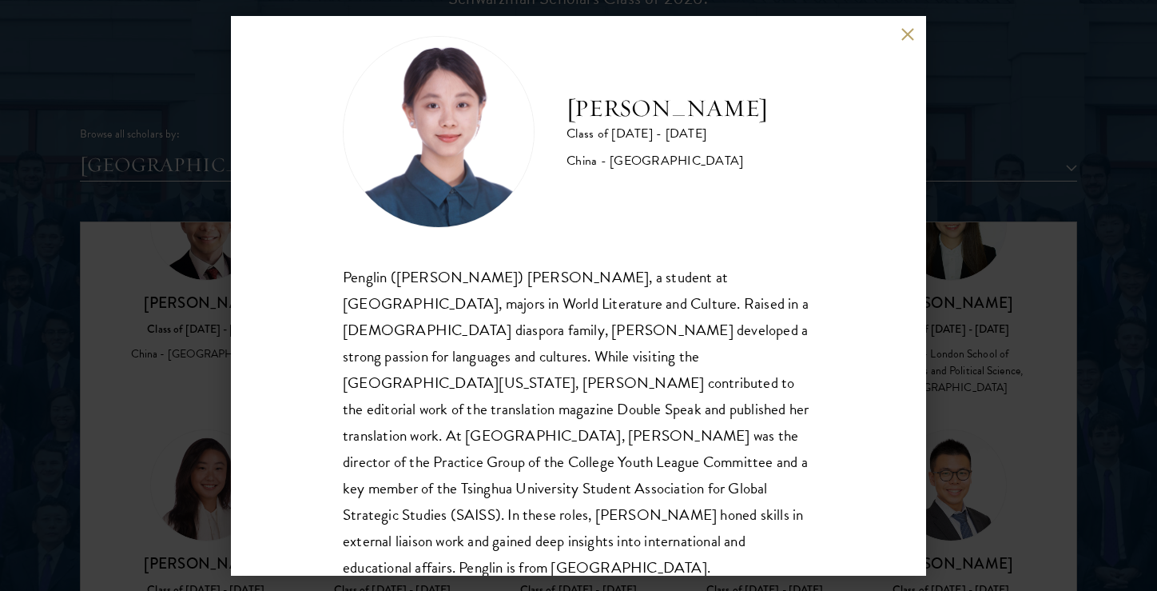
scroll to position [28, 0]
click at [905, 39] on button at bounding box center [908, 35] width 14 height 14
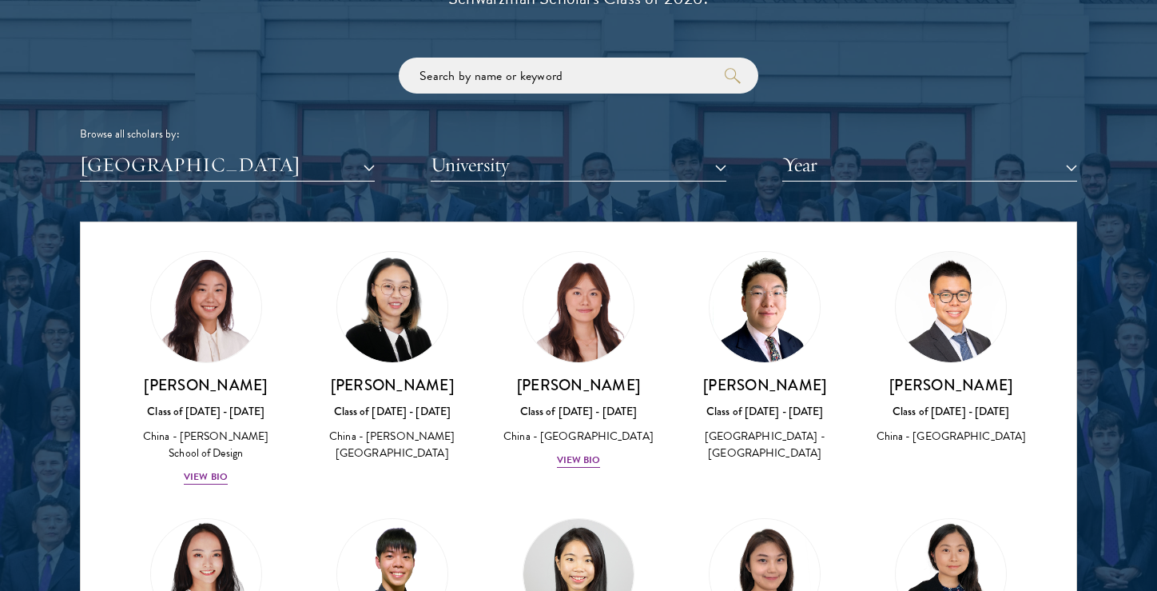
scroll to position [863, 0]
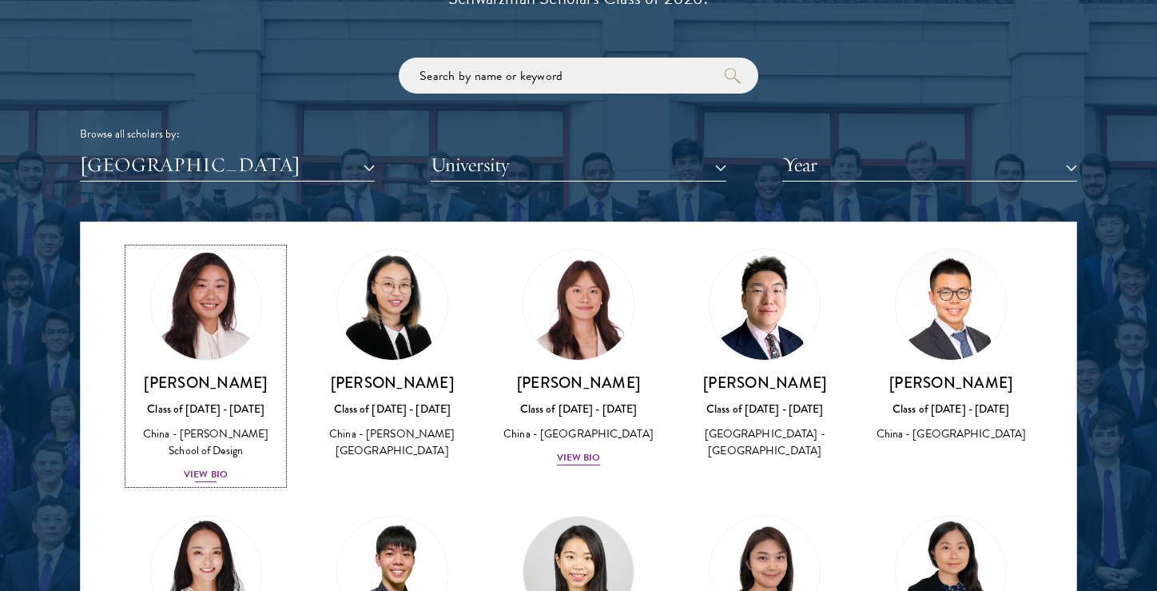
click at [196, 467] on div "View Bio" at bounding box center [206, 474] width 44 height 15
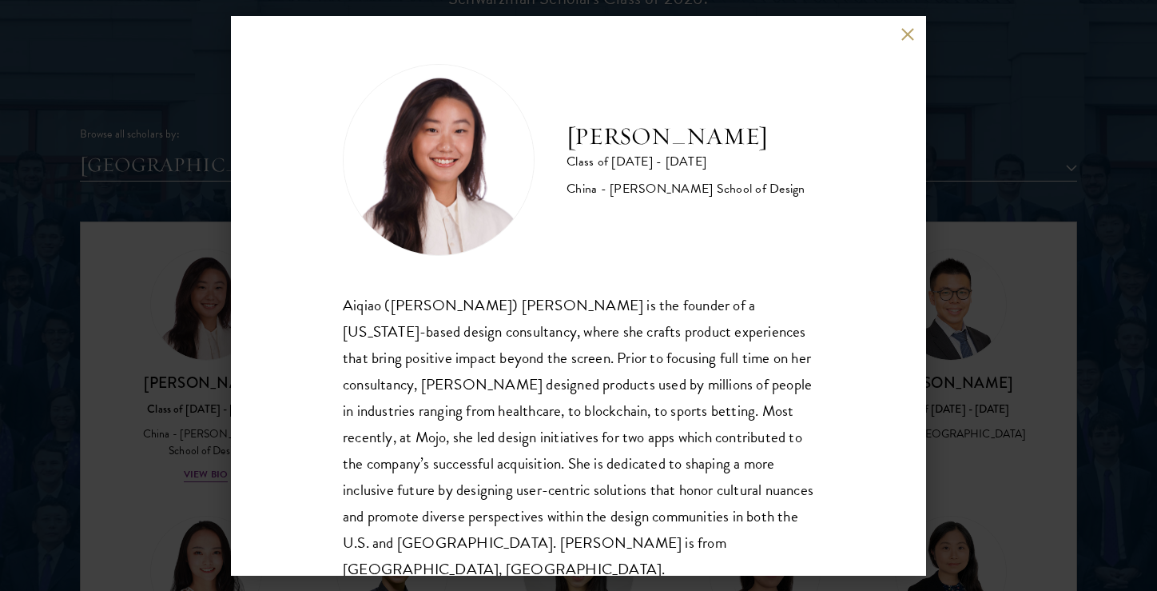
click at [0, 0] on ul "On Home Settings Close popup" at bounding box center [0, 0] width 0 height 0
click at [906, 35] on button at bounding box center [908, 35] width 14 height 14
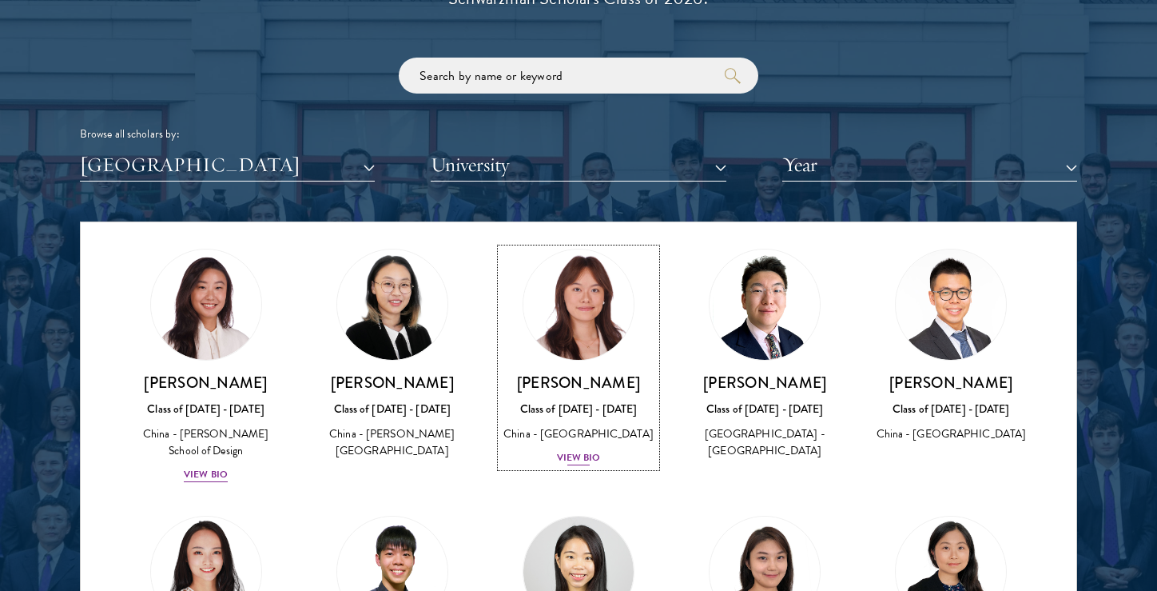
click at [576, 450] on div "View Bio" at bounding box center [579, 457] width 44 height 15
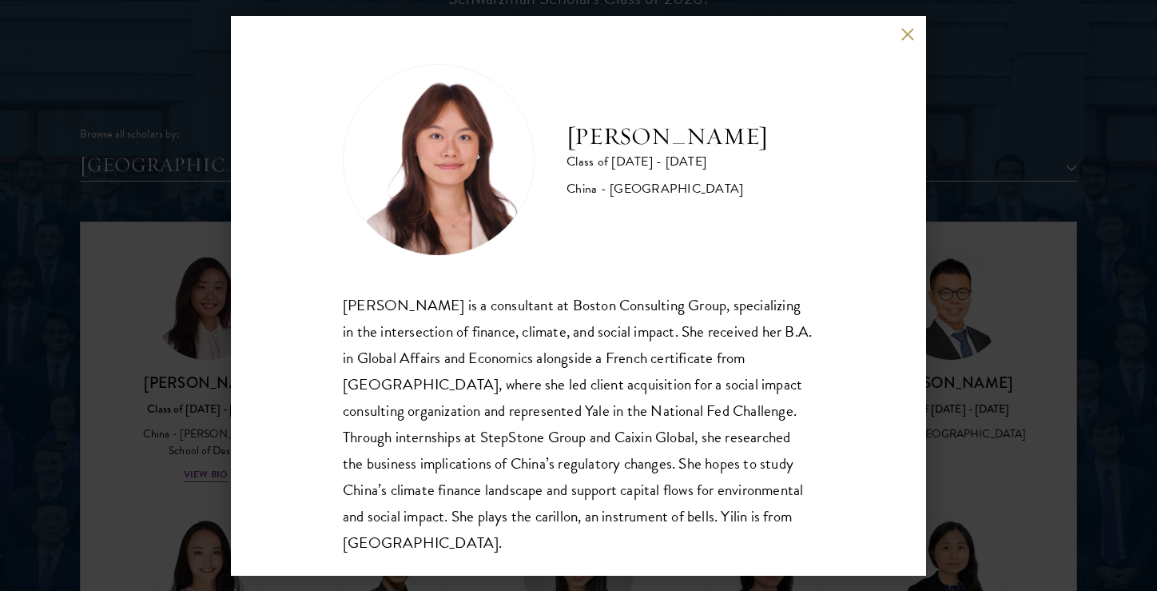
click at [905, 35] on button at bounding box center [908, 35] width 14 height 14
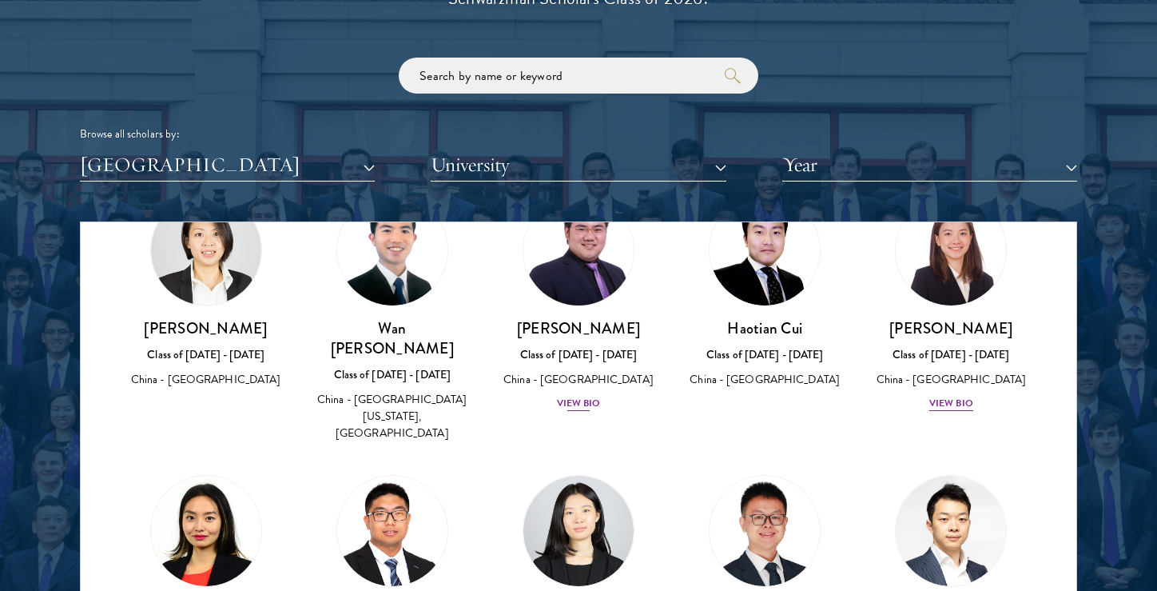
scroll to position [1334, 0]
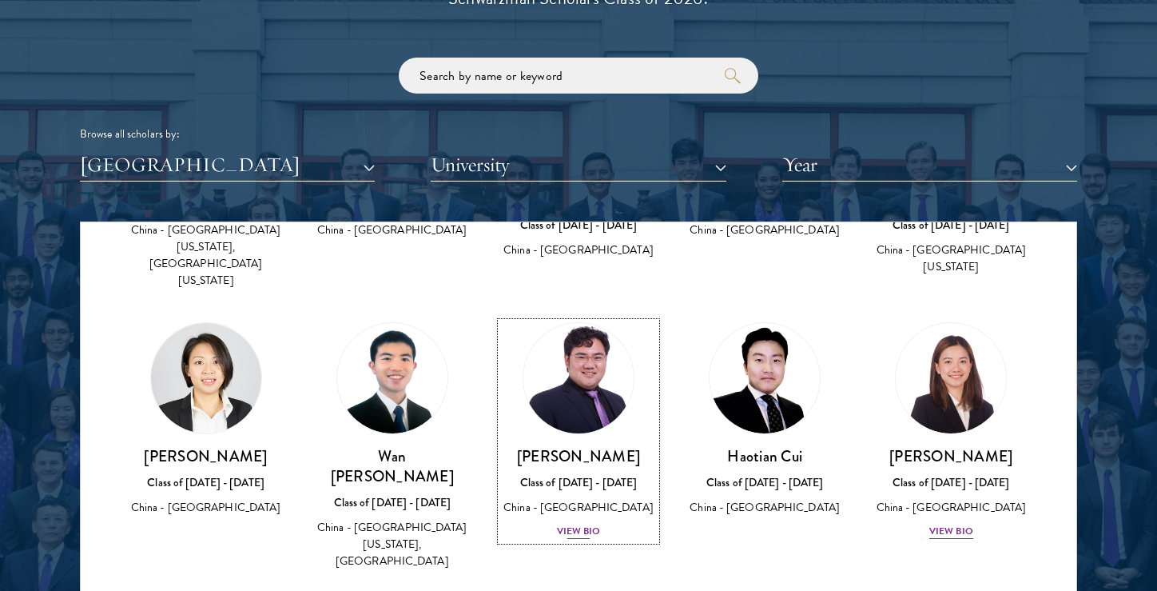
click at [571, 524] on div "View Bio" at bounding box center [579, 531] width 44 height 15
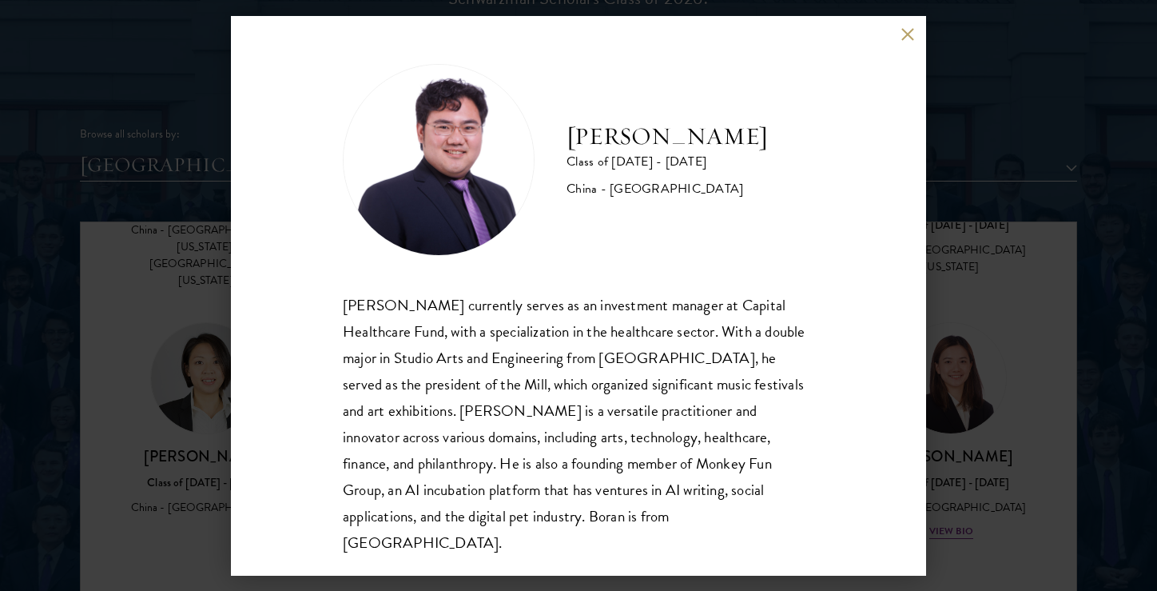
click at [905, 34] on button at bounding box center [908, 35] width 14 height 14
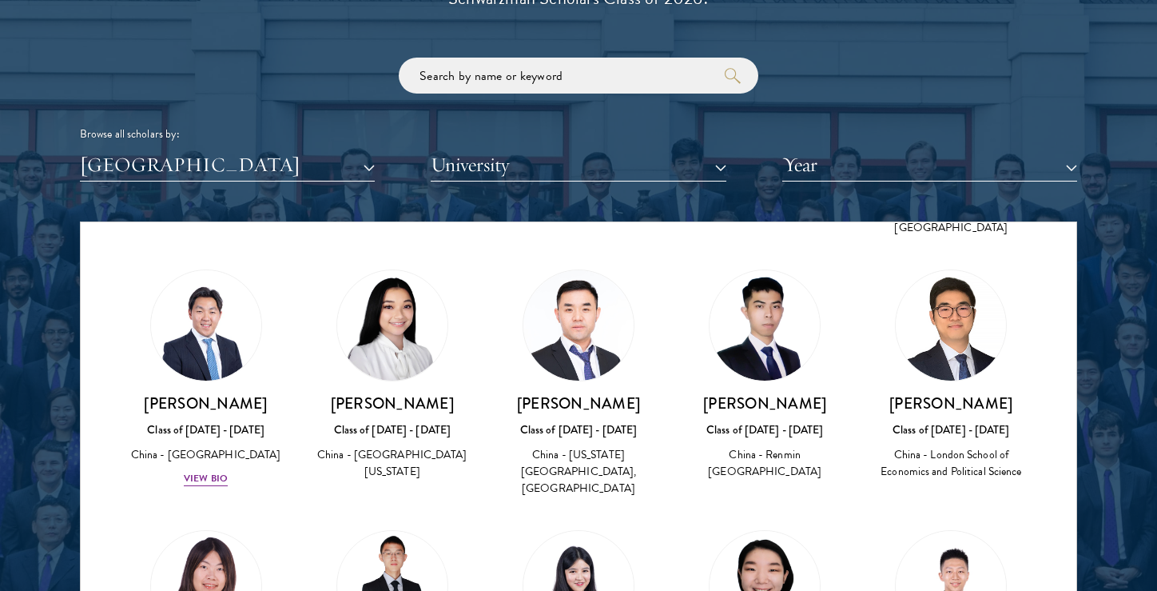
scroll to position [2091, 0]
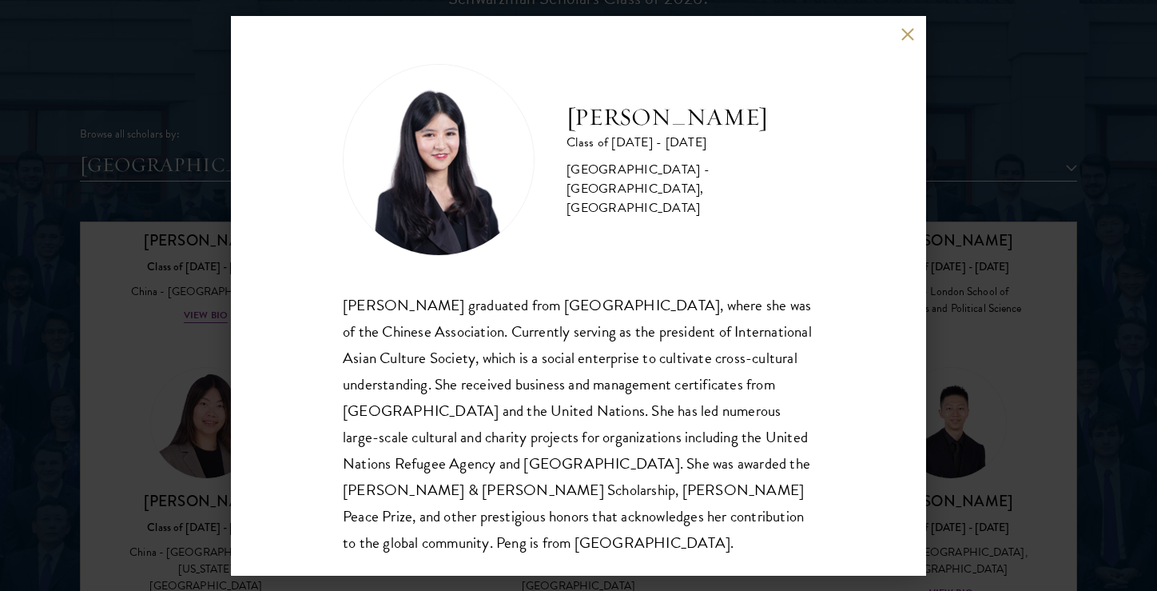
scroll to position [7, 0]
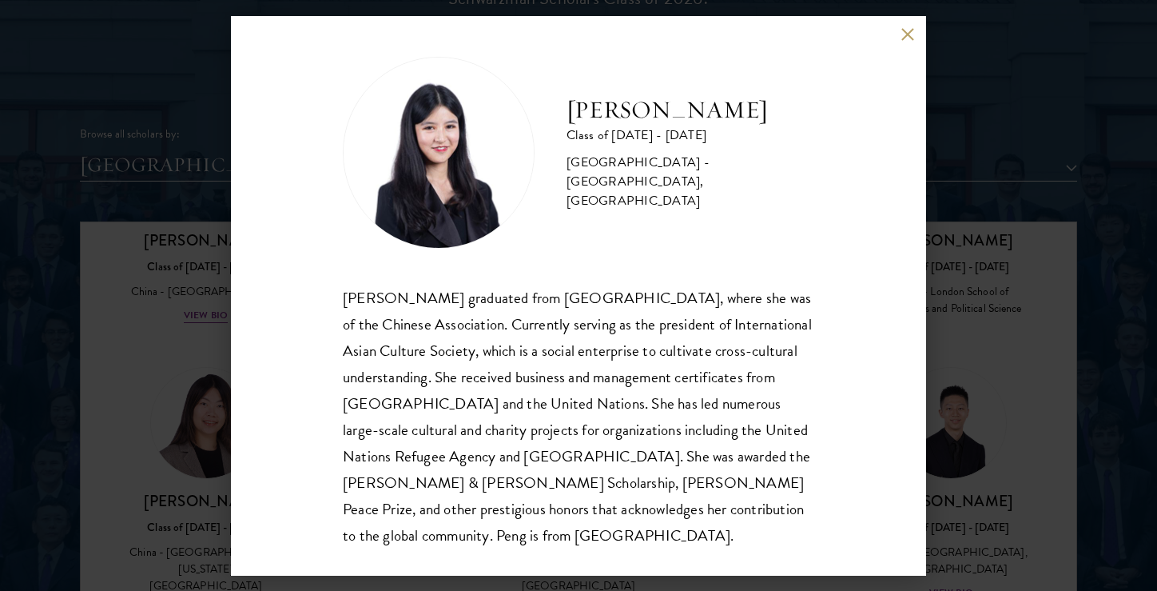
click at [906, 36] on button at bounding box center [908, 35] width 14 height 14
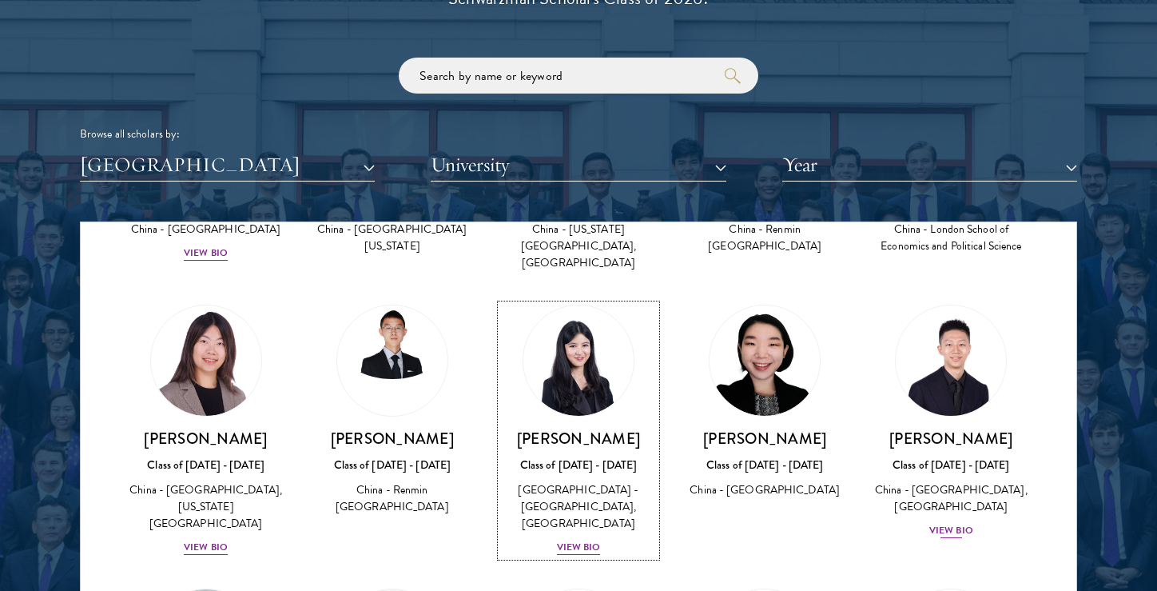
scroll to position [2141, 0]
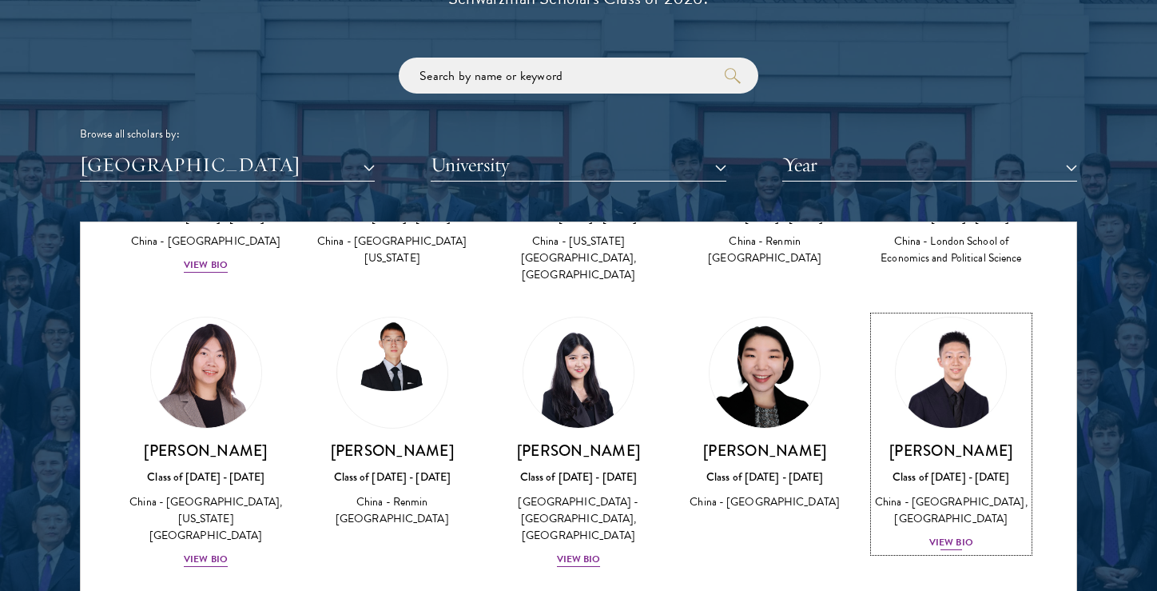
click at [944, 535] on div "View Bio" at bounding box center [952, 542] width 44 height 15
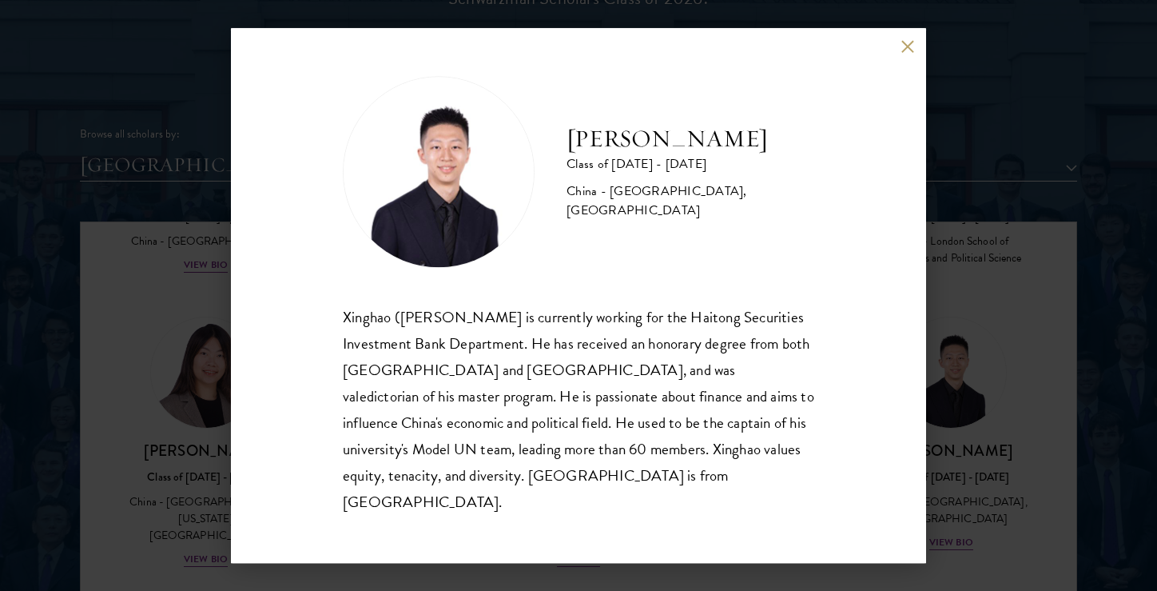
scroll to position [1957, 0]
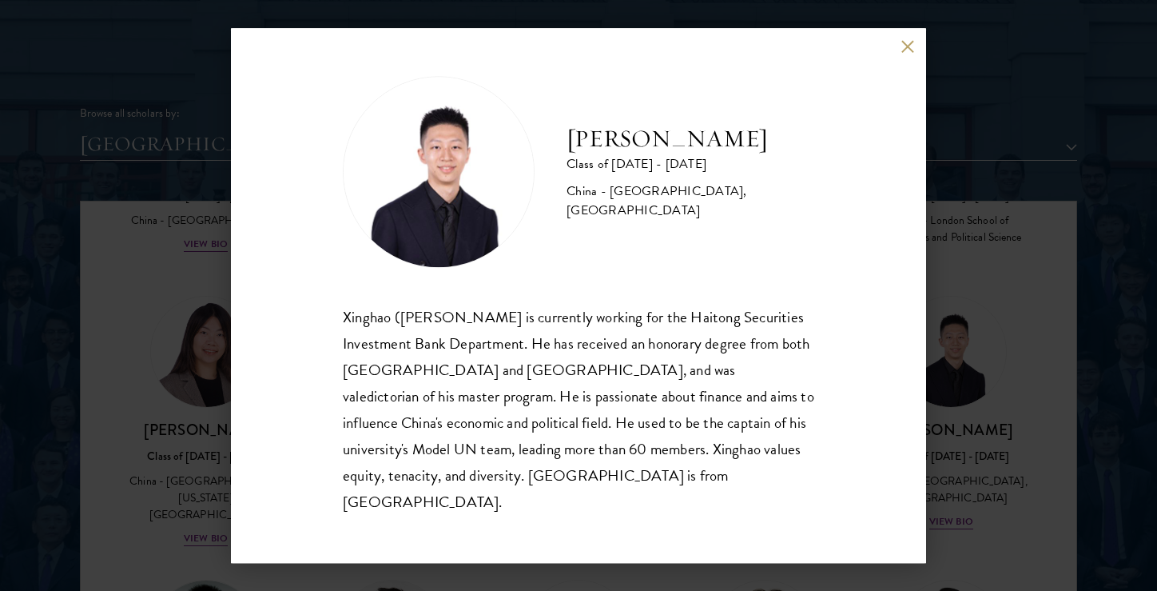
click at [902, 54] on button at bounding box center [908, 47] width 14 height 14
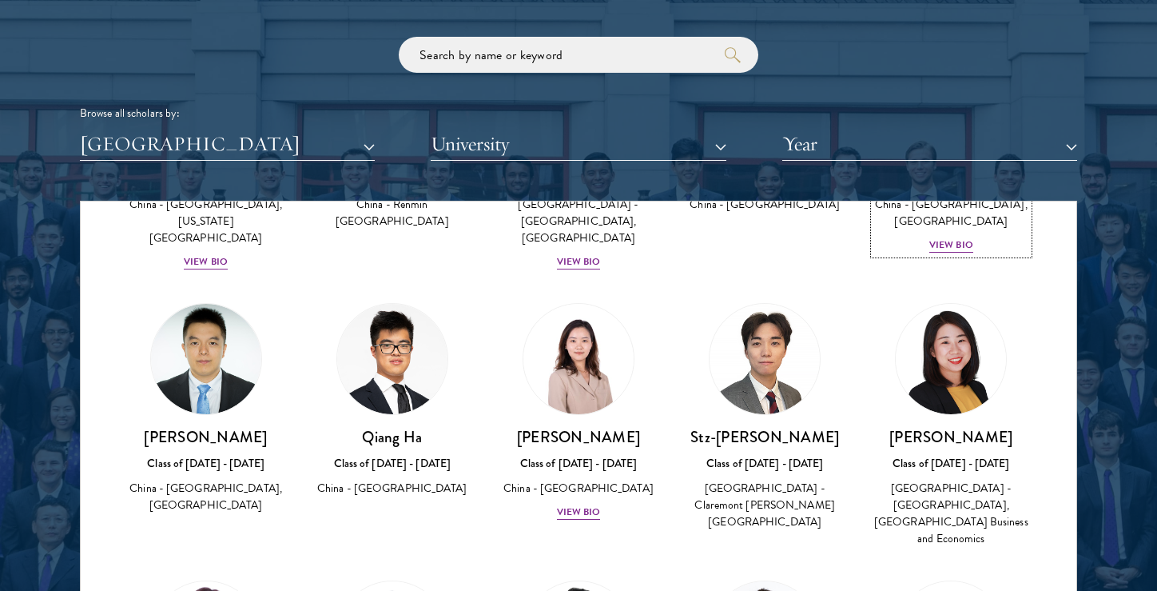
scroll to position [2434, 0]
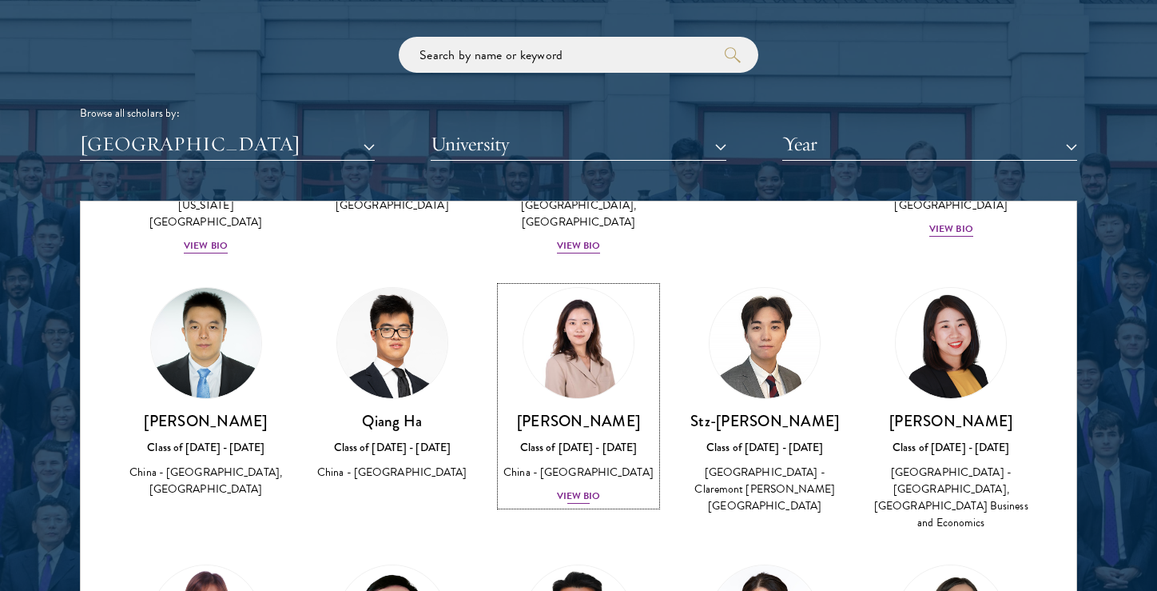
click at [575, 488] on div "View Bio" at bounding box center [579, 495] width 44 height 15
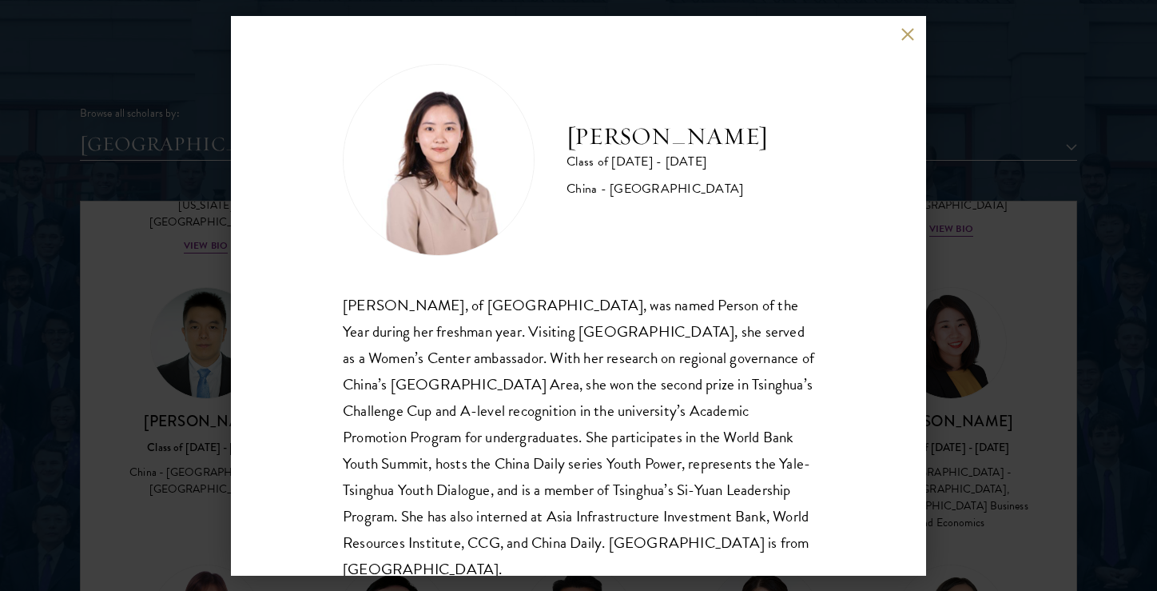
click at [906, 34] on button at bounding box center [908, 35] width 14 height 14
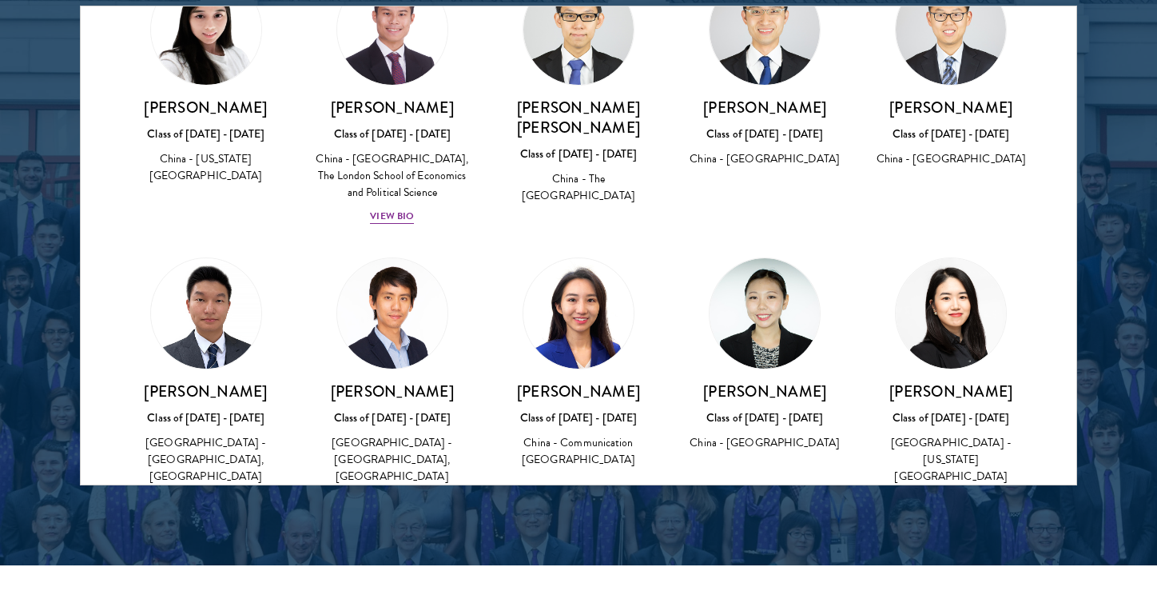
scroll to position [2987, 0]
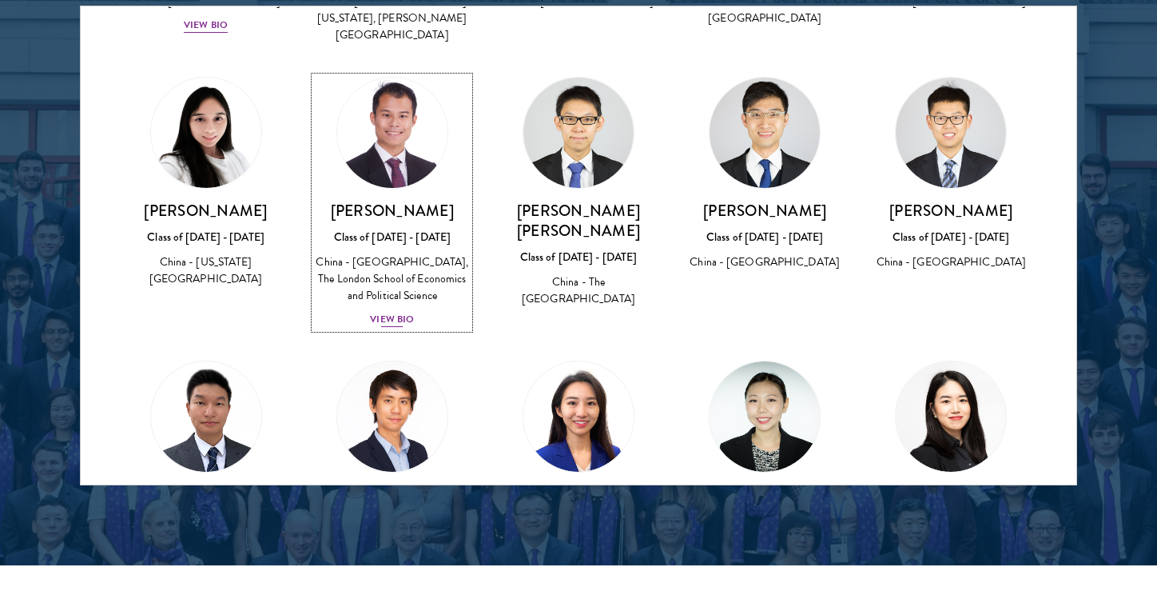
click at [385, 312] on div "View Bio" at bounding box center [392, 319] width 44 height 15
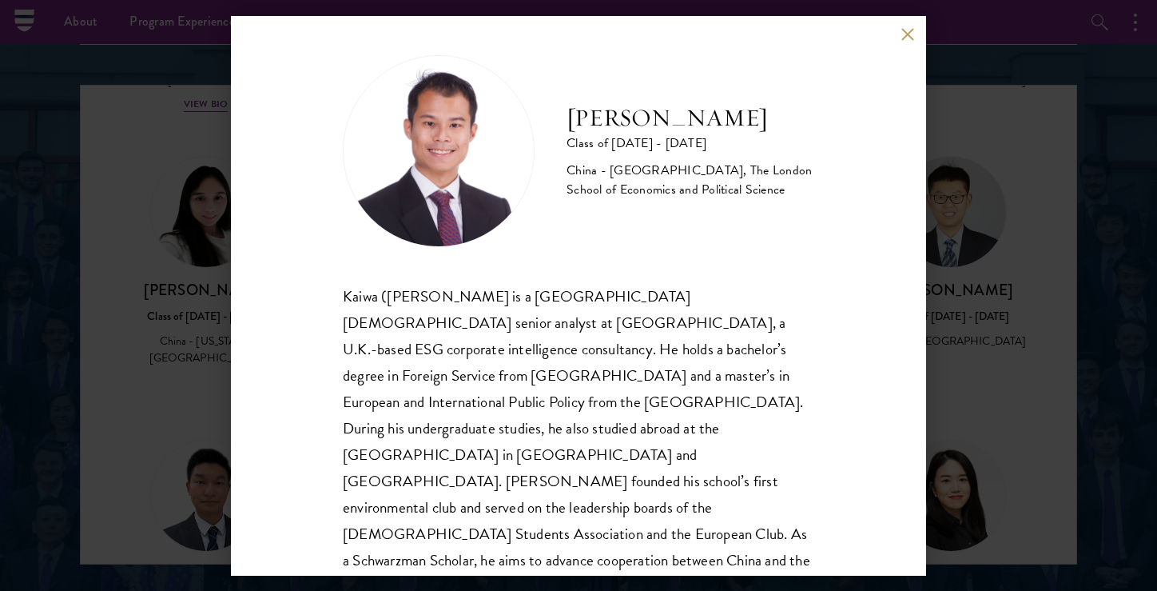
scroll to position [36, 0]
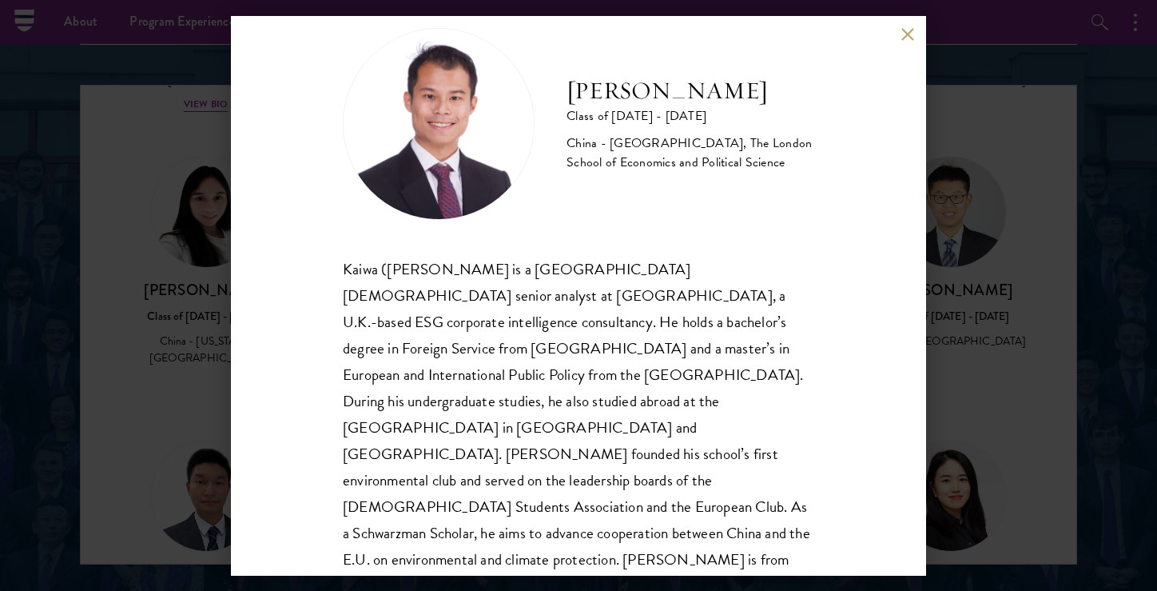
click at [910, 30] on button at bounding box center [908, 35] width 14 height 14
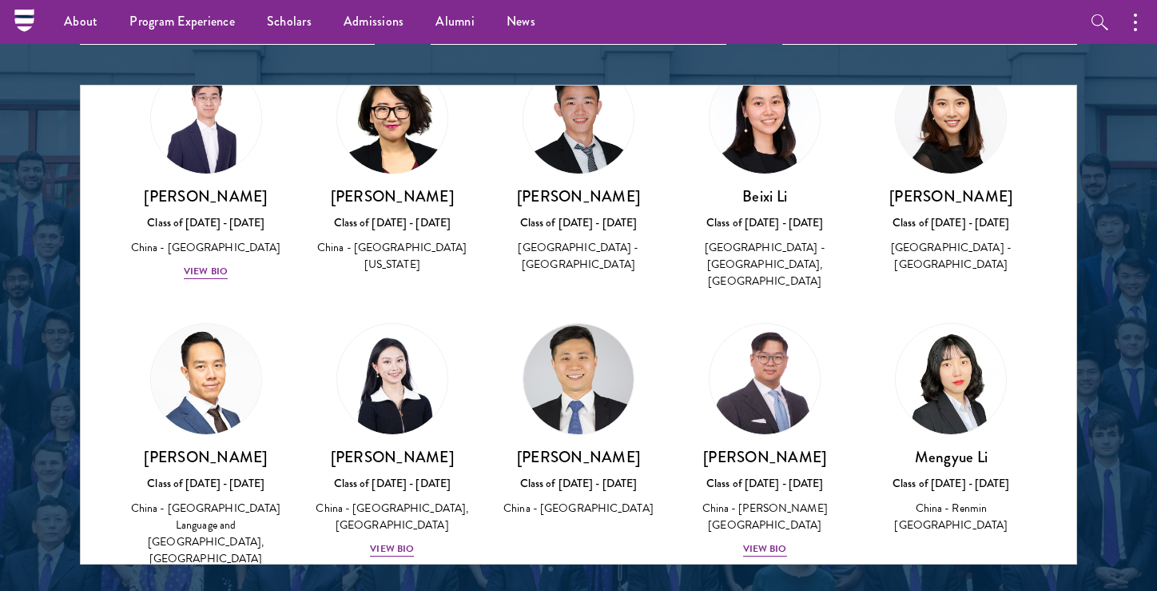
scroll to position [4698, 0]
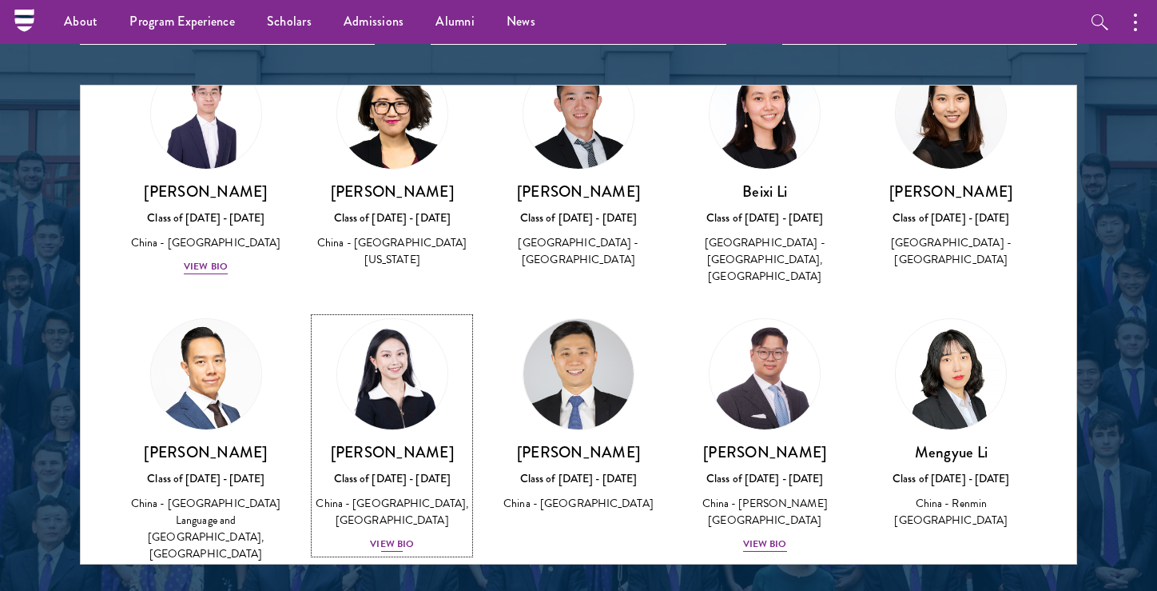
click at [396, 536] on div "View Bio" at bounding box center [392, 543] width 44 height 15
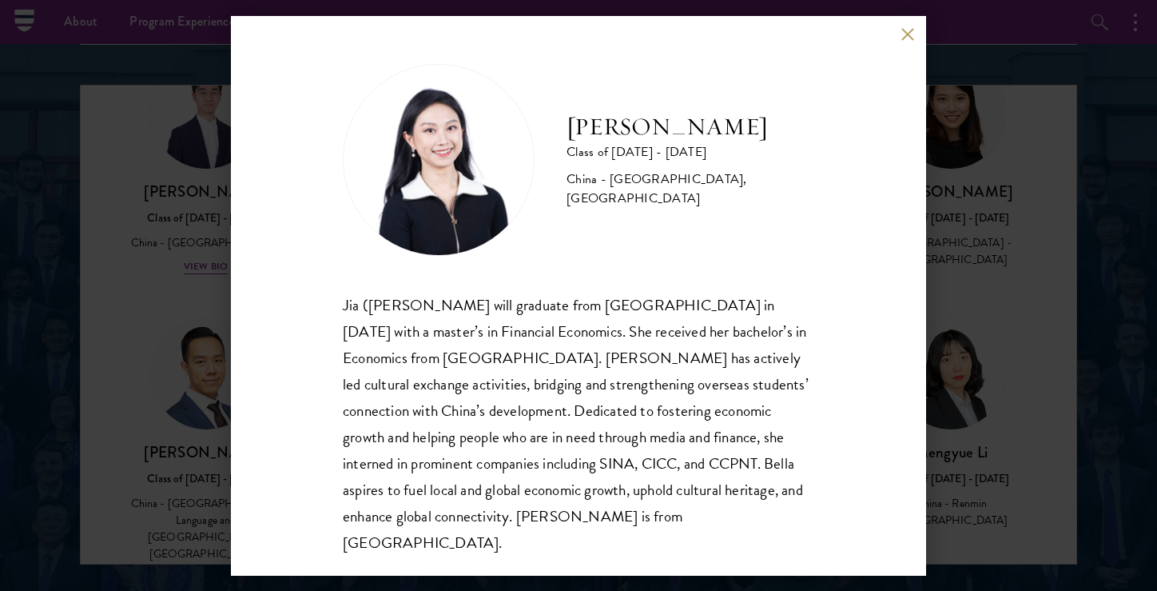
click at [904, 30] on button at bounding box center [908, 35] width 14 height 14
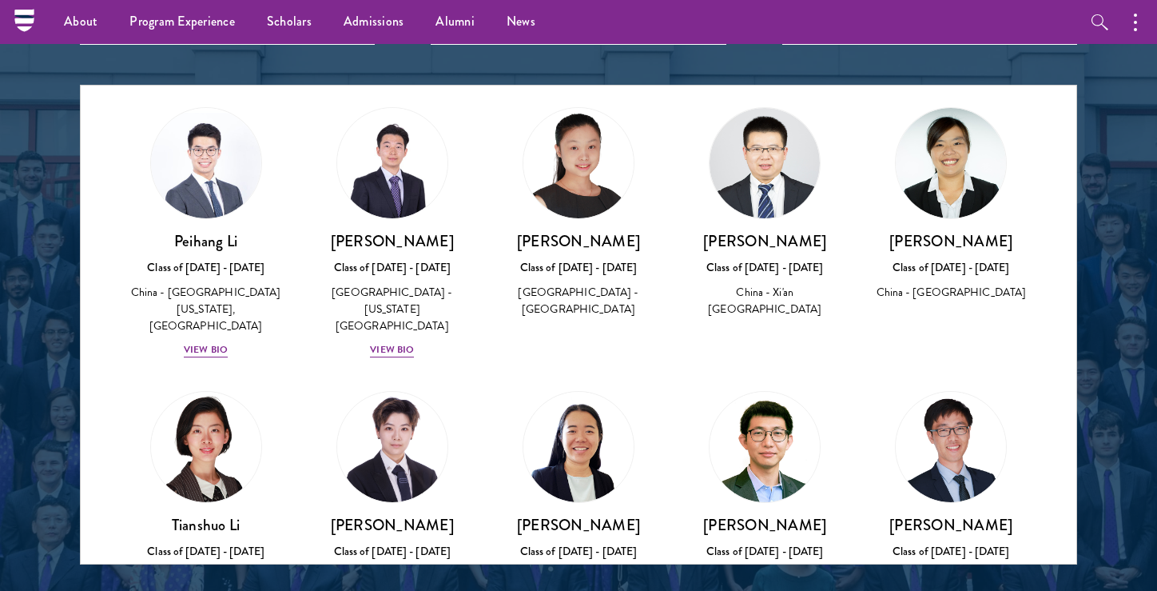
scroll to position [5219, 0]
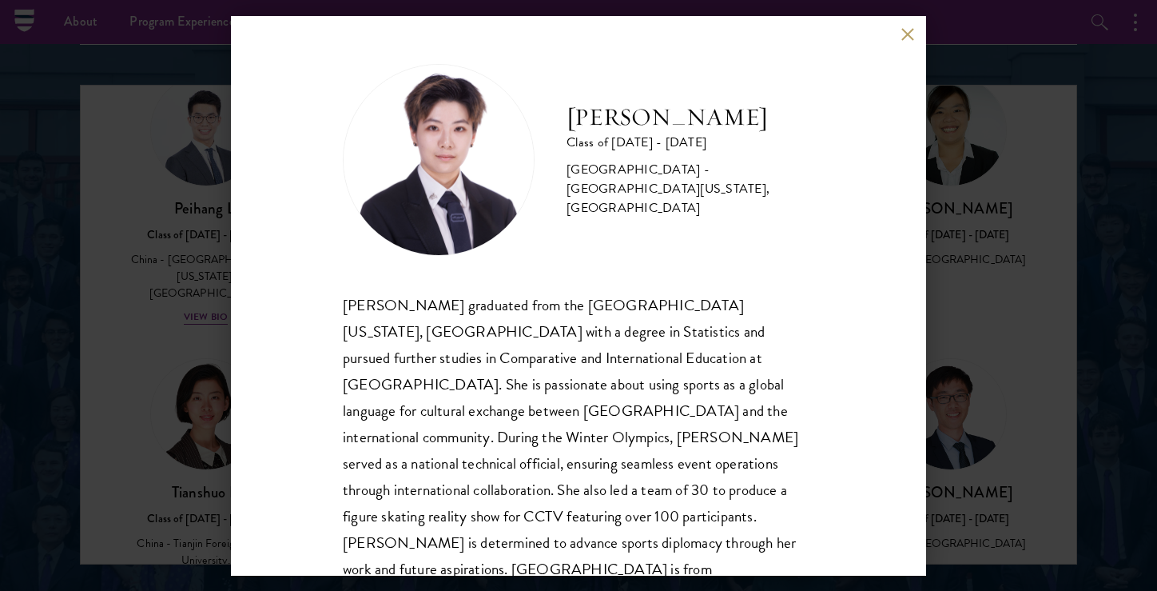
scroll to position [9, 0]
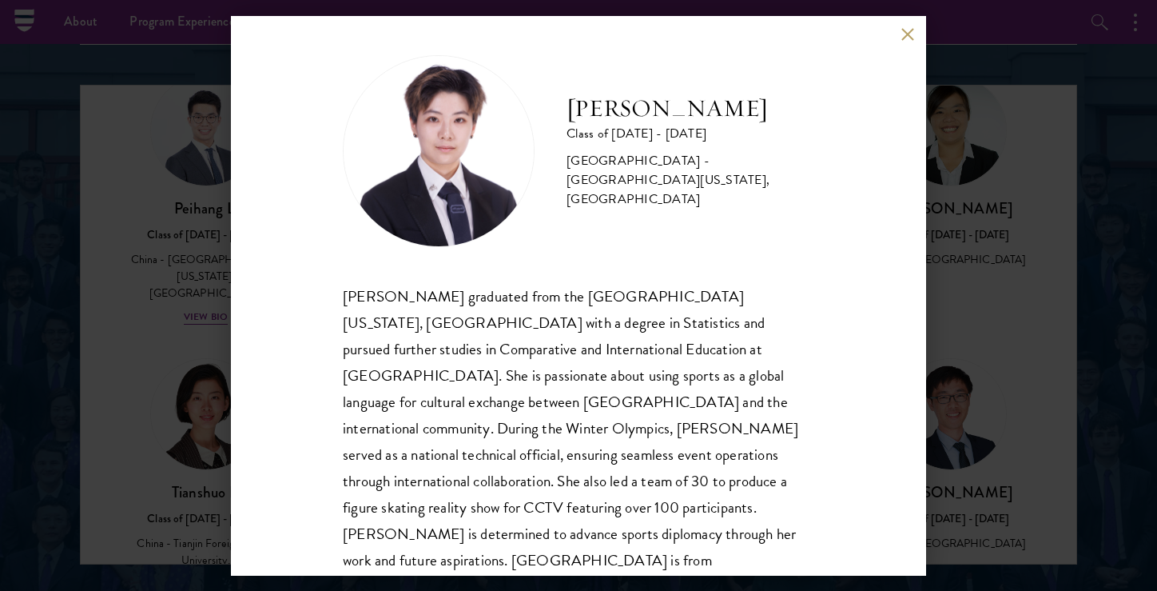
click at [905, 34] on button at bounding box center [908, 35] width 14 height 14
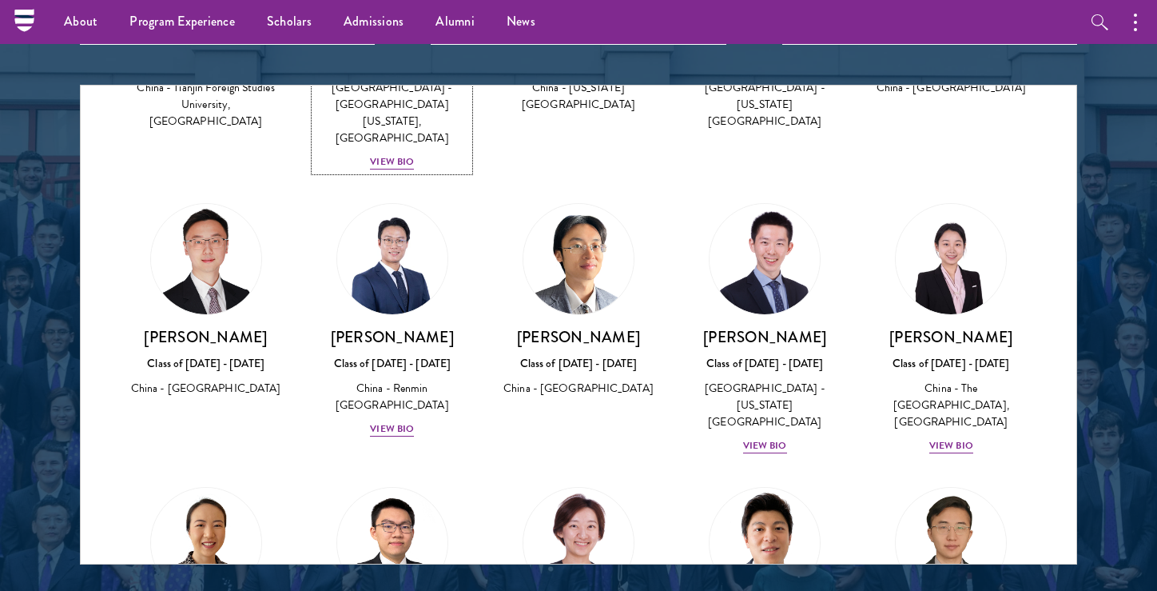
scroll to position [5920, 0]
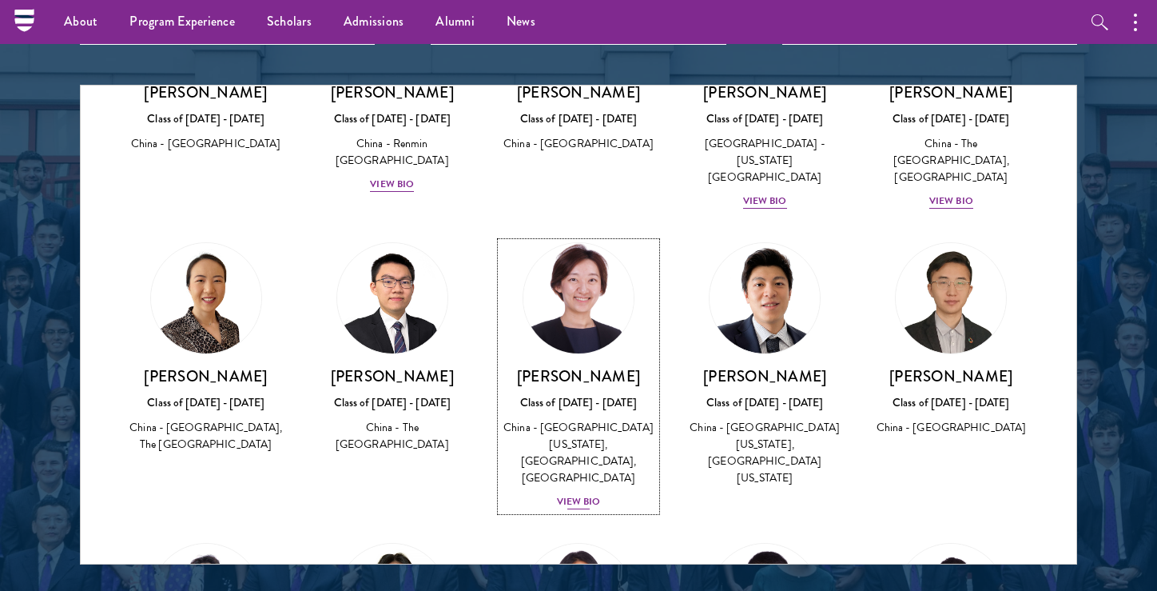
click at [578, 494] on div "View Bio" at bounding box center [579, 501] width 44 height 15
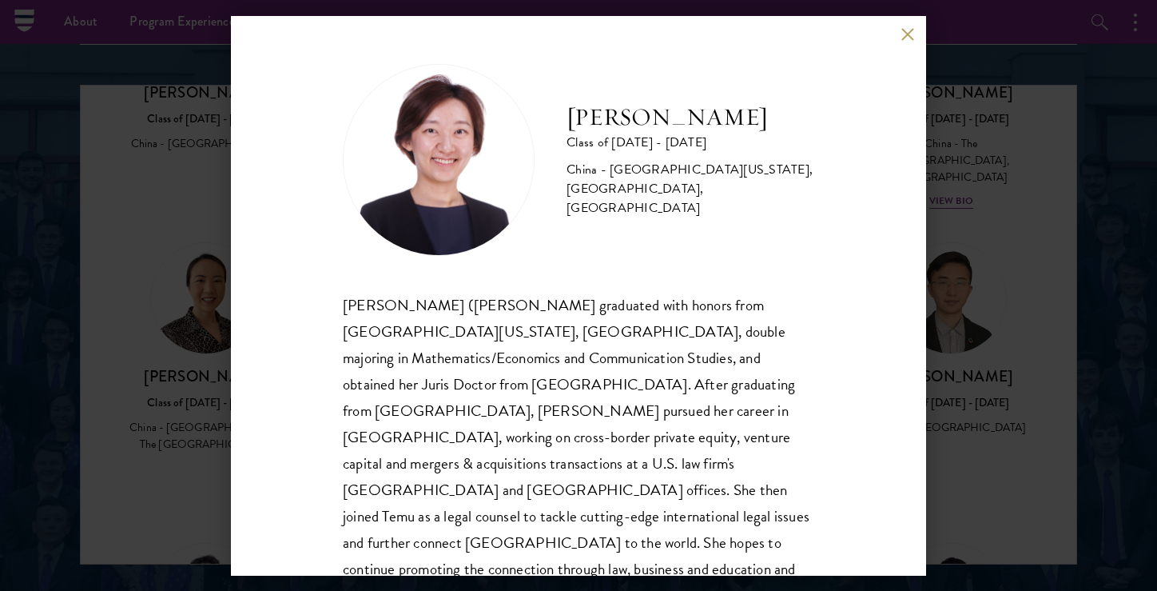
click at [904, 32] on button at bounding box center [908, 35] width 14 height 14
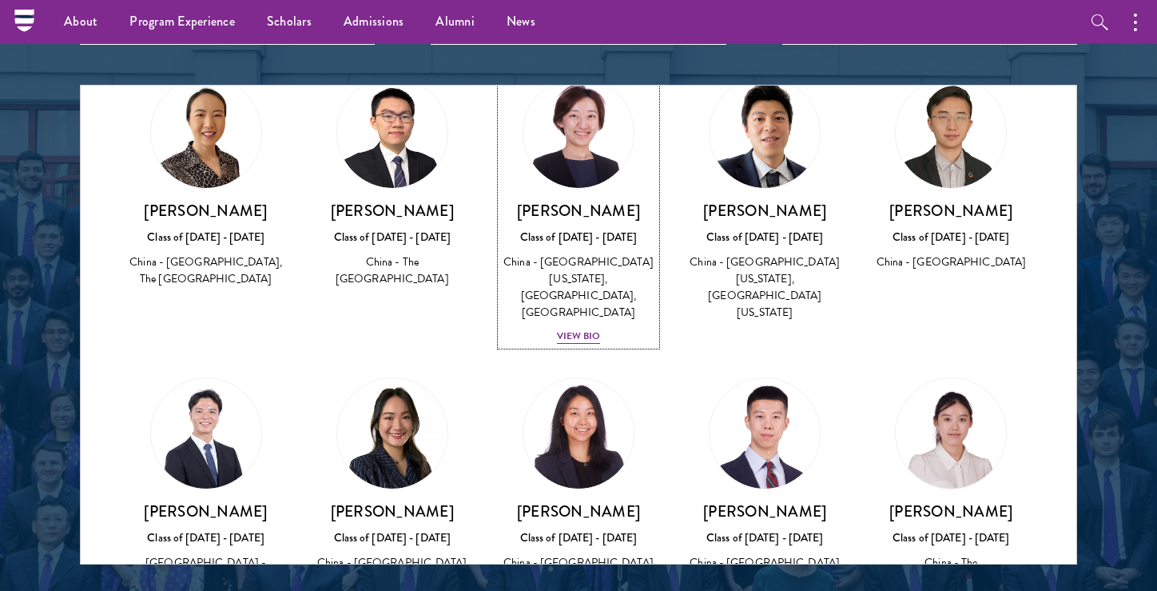
scroll to position [6069, 0]
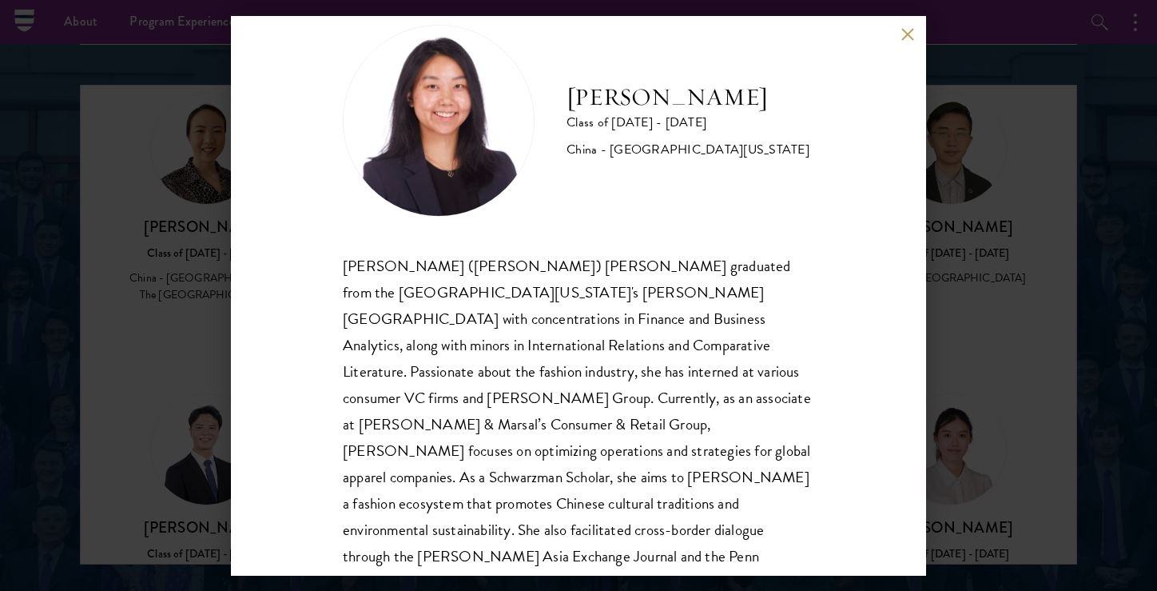
scroll to position [54, 0]
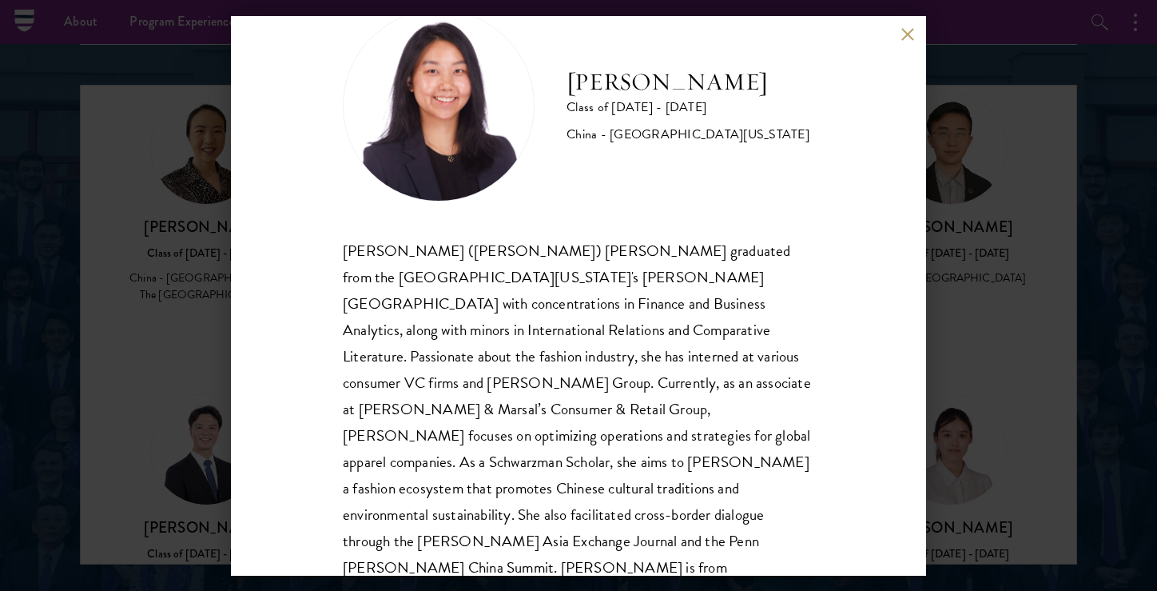
click at [907, 34] on button at bounding box center [908, 35] width 14 height 14
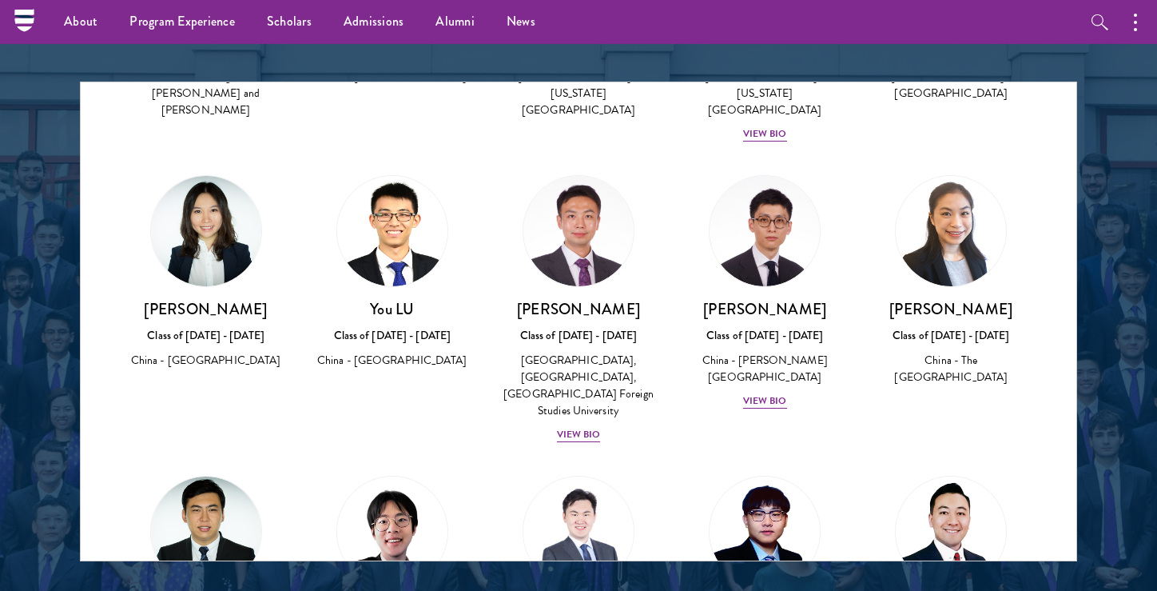
scroll to position [7019, 0]
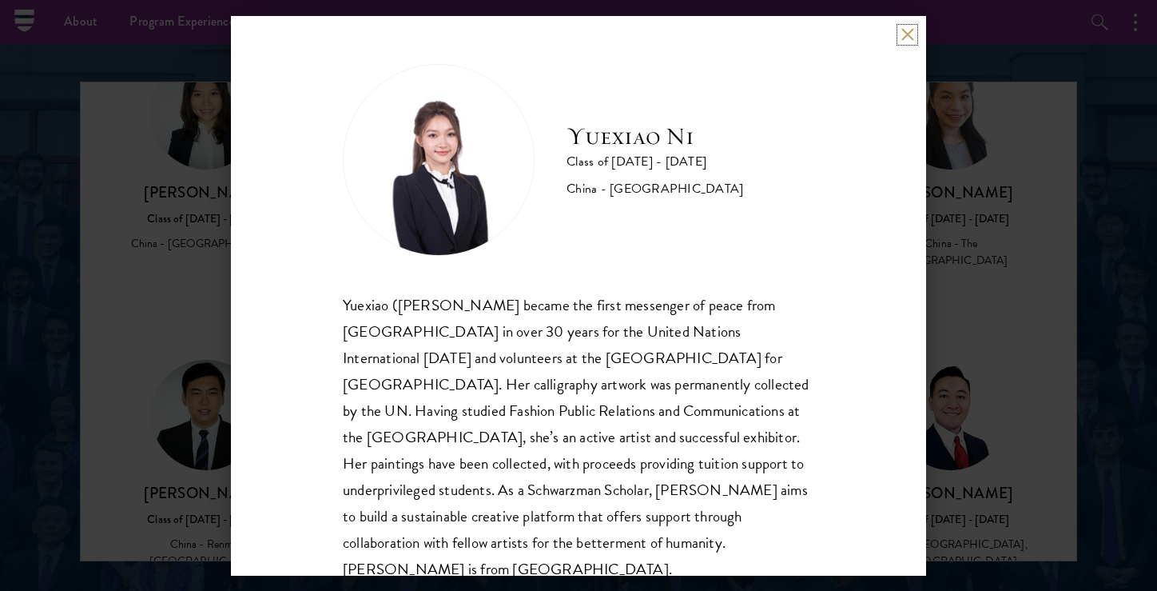
click at [910, 34] on button at bounding box center [908, 35] width 14 height 14
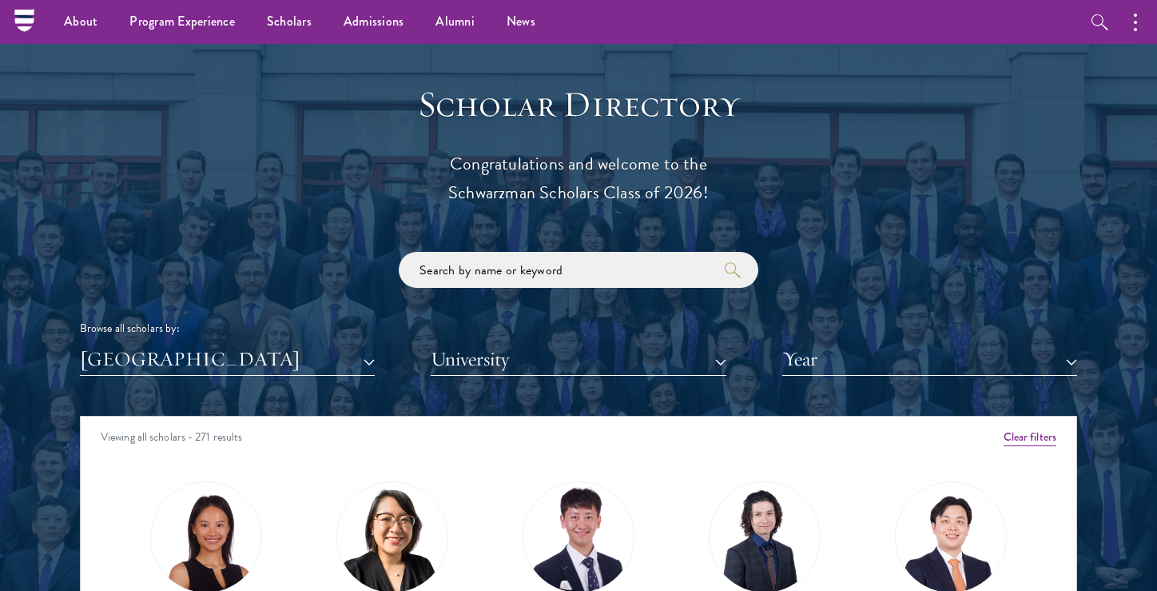
scroll to position [1761, 0]
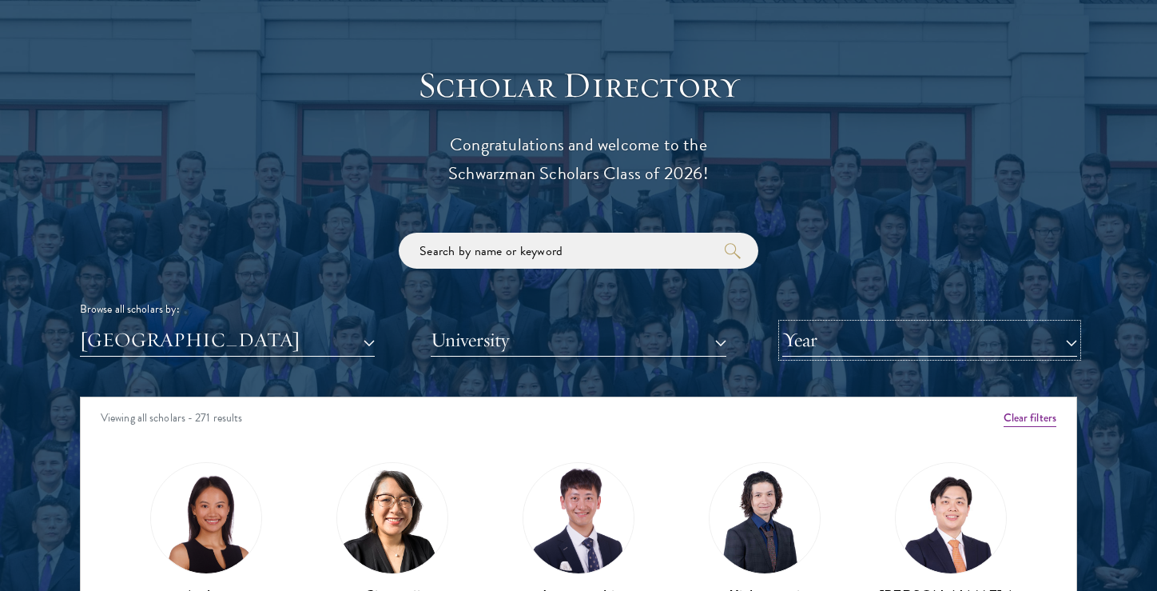
click at [822, 324] on button "Year" at bounding box center [930, 340] width 295 height 33
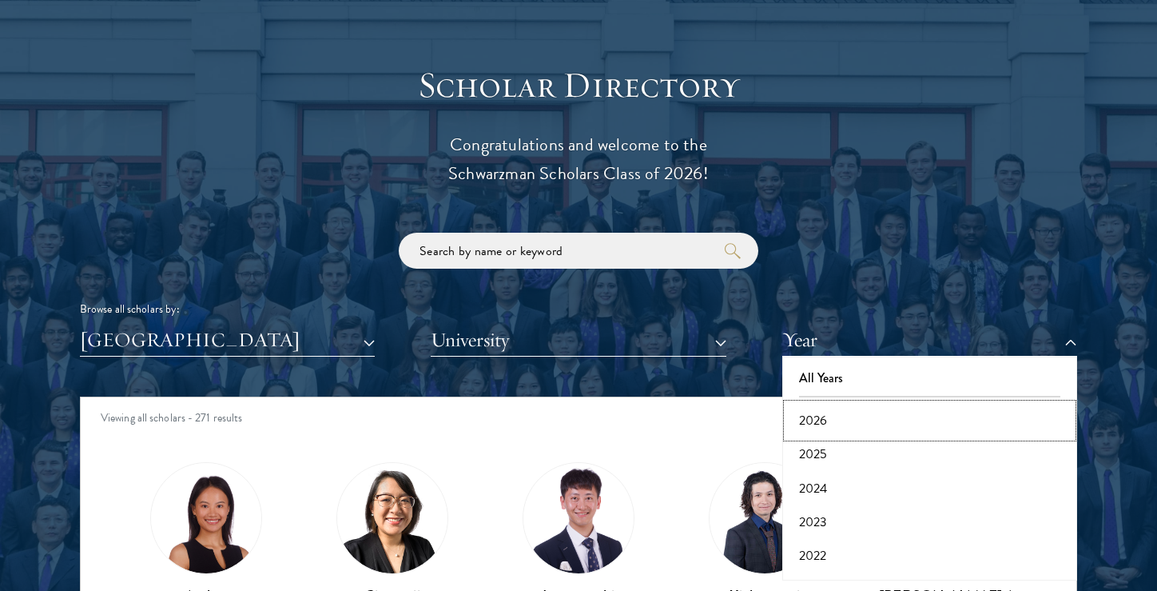
click at [826, 404] on button "2026" at bounding box center [929, 421] width 285 height 34
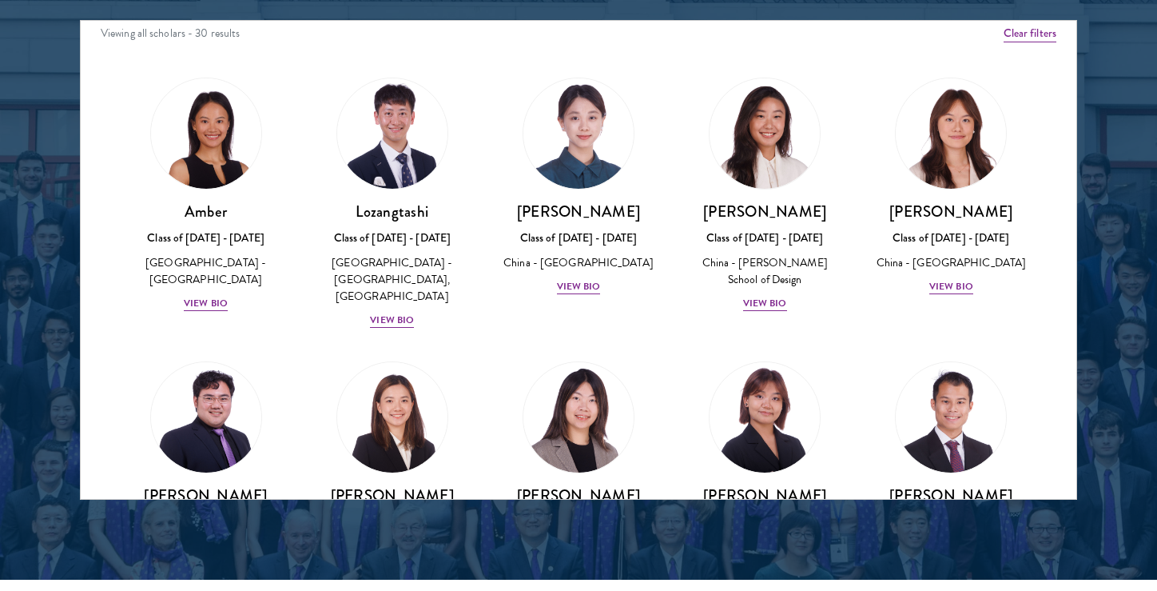
scroll to position [809, 0]
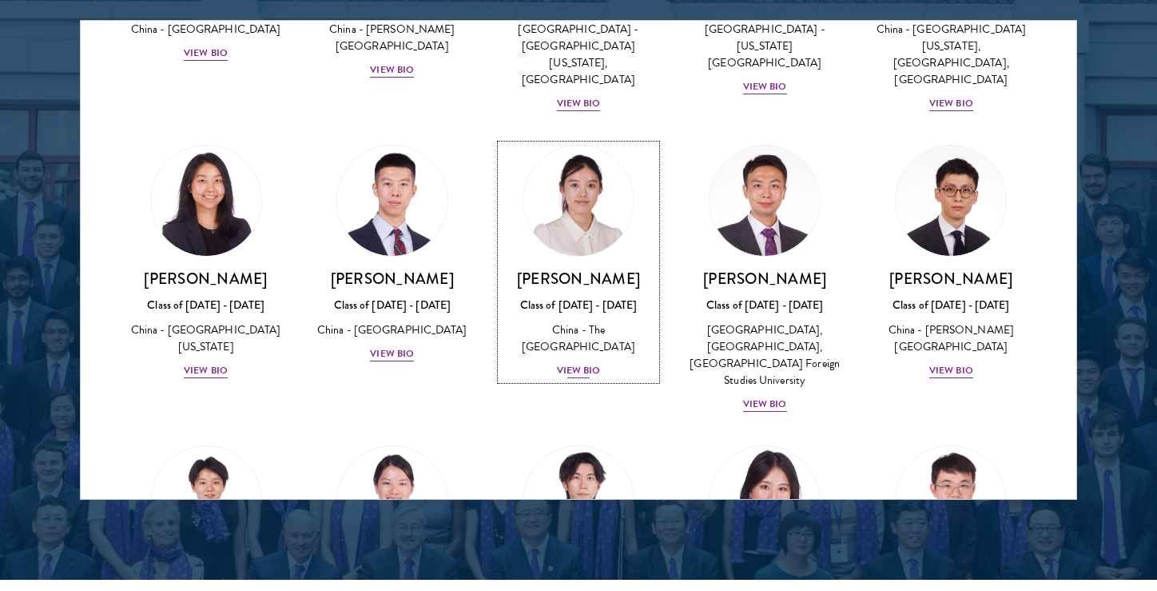
click at [582, 363] on div "View Bio" at bounding box center [579, 370] width 44 height 15
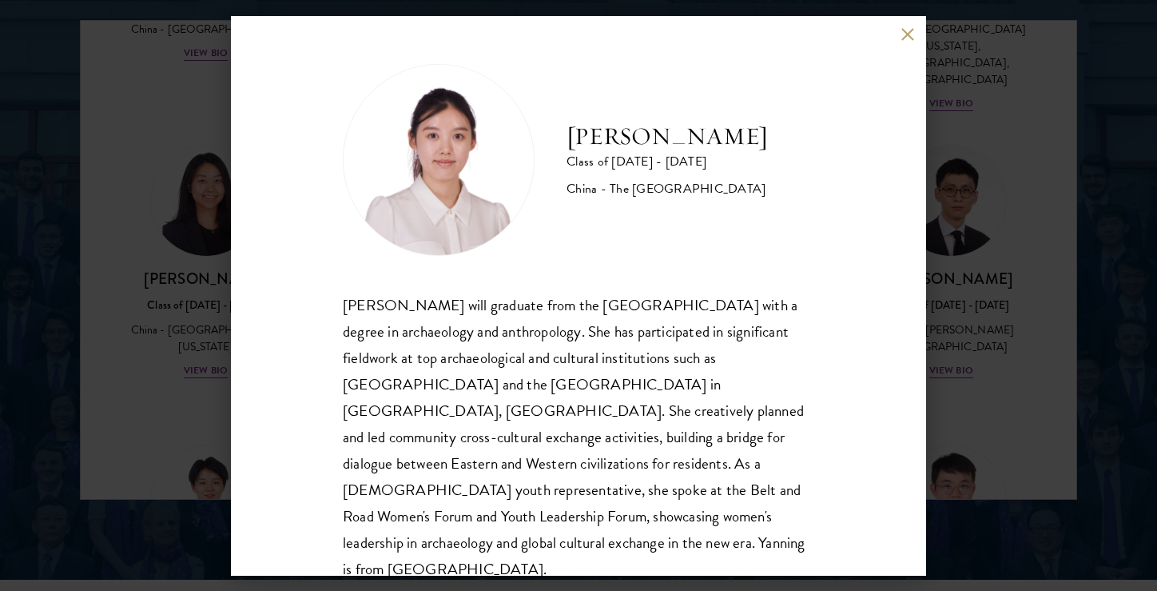
click at [903, 33] on button at bounding box center [908, 35] width 14 height 14
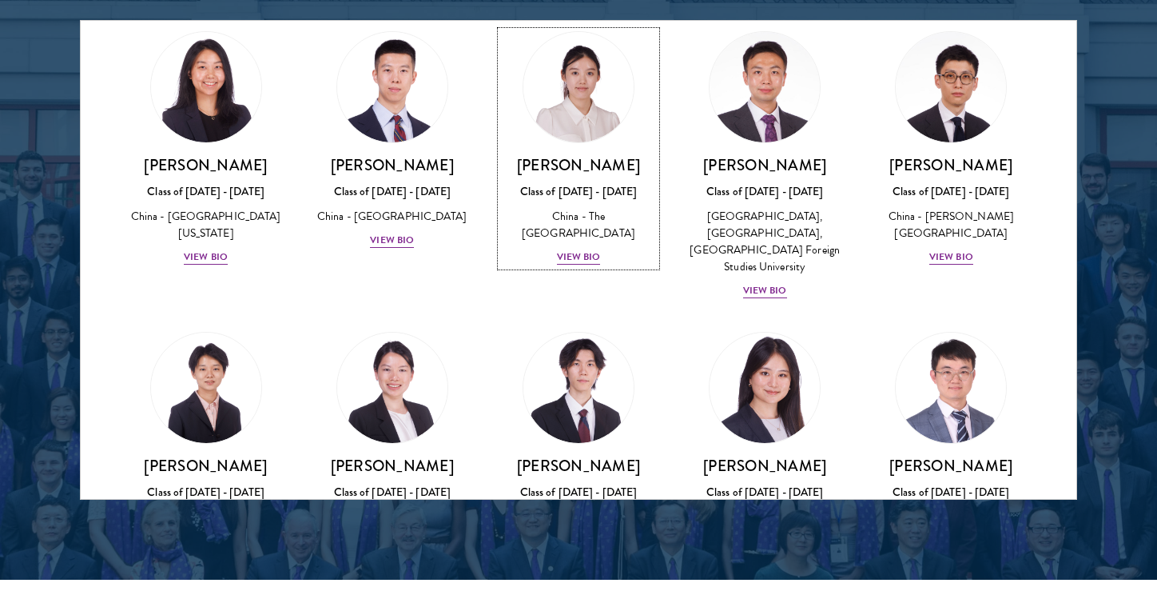
scroll to position [1081, 0]
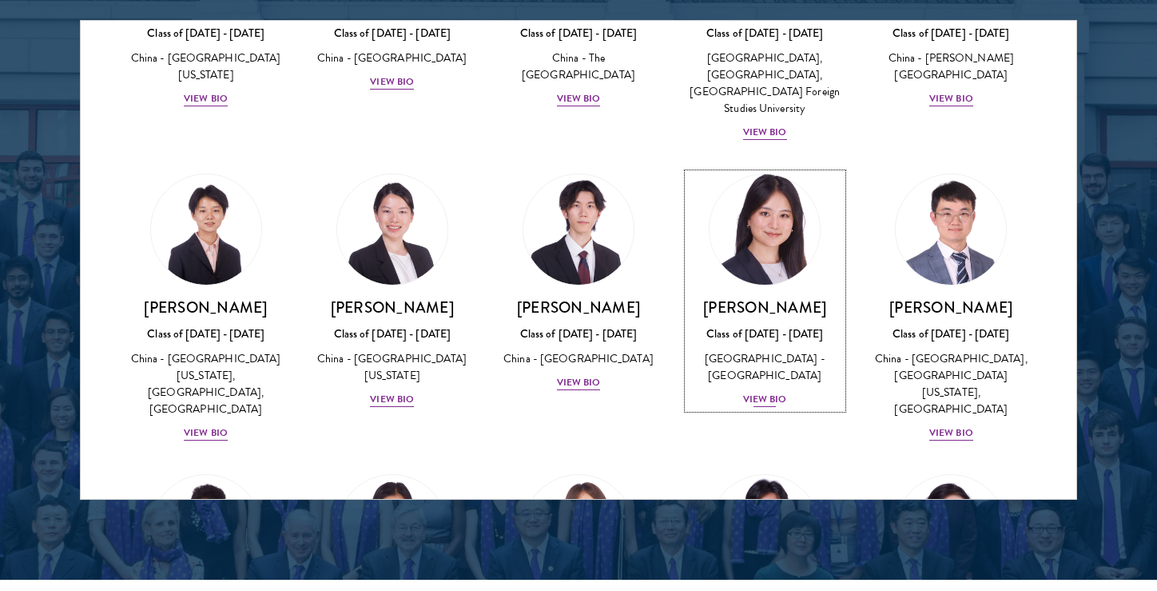
click at [765, 392] on div "View Bio" at bounding box center [765, 399] width 44 height 15
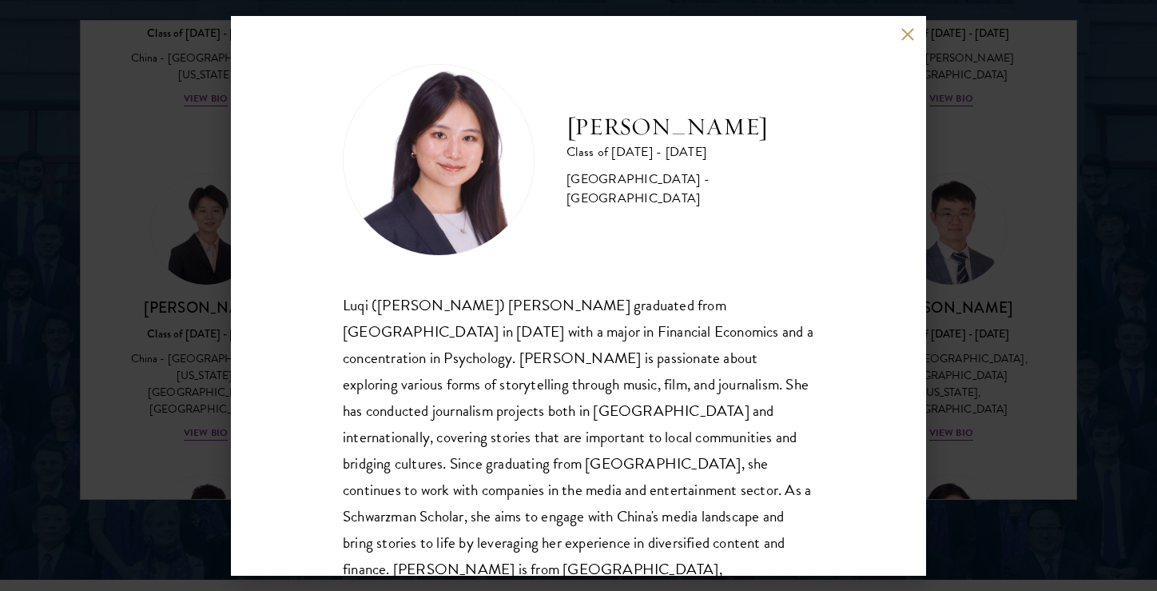
click at [904, 34] on button at bounding box center [908, 35] width 14 height 14
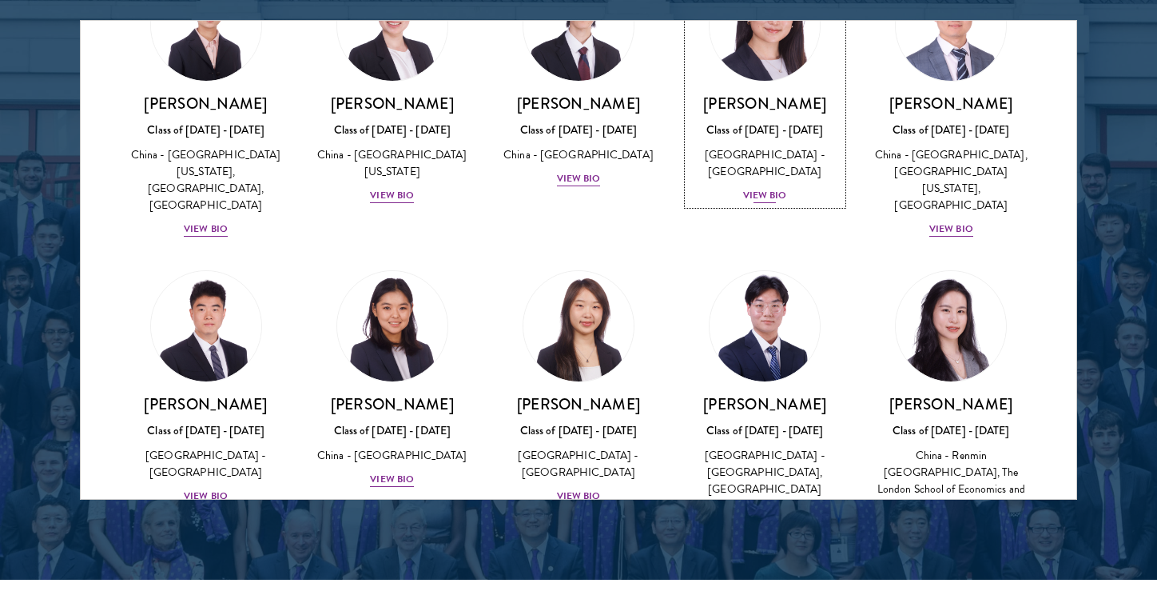
scroll to position [1292, 0]
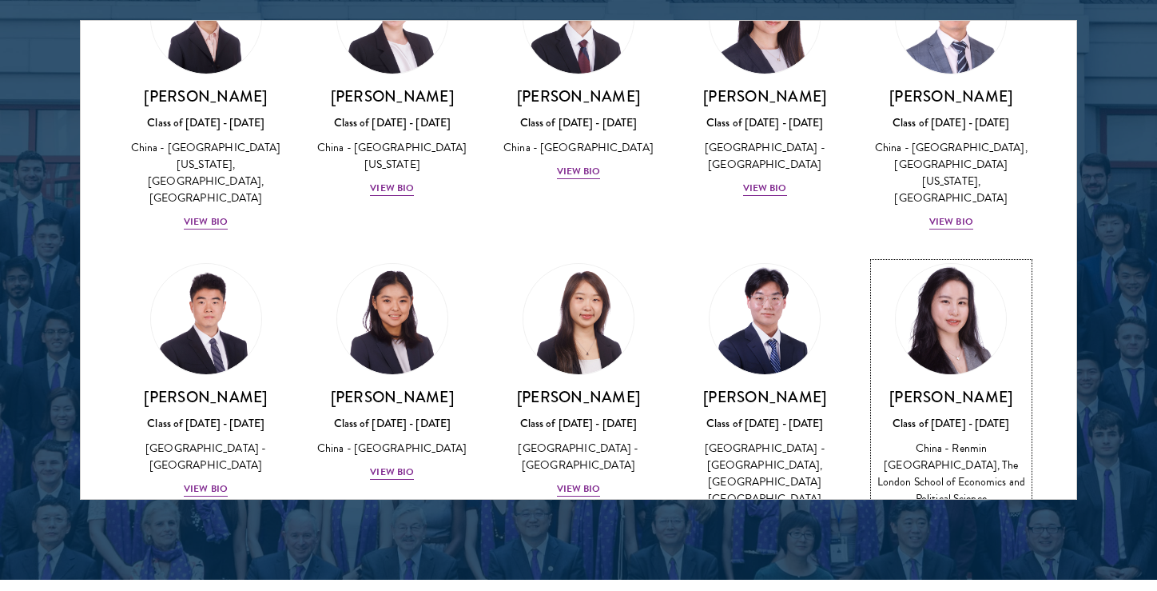
click at [934, 515] on div "View Bio" at bounding box center [952, 522] width 44 height 15
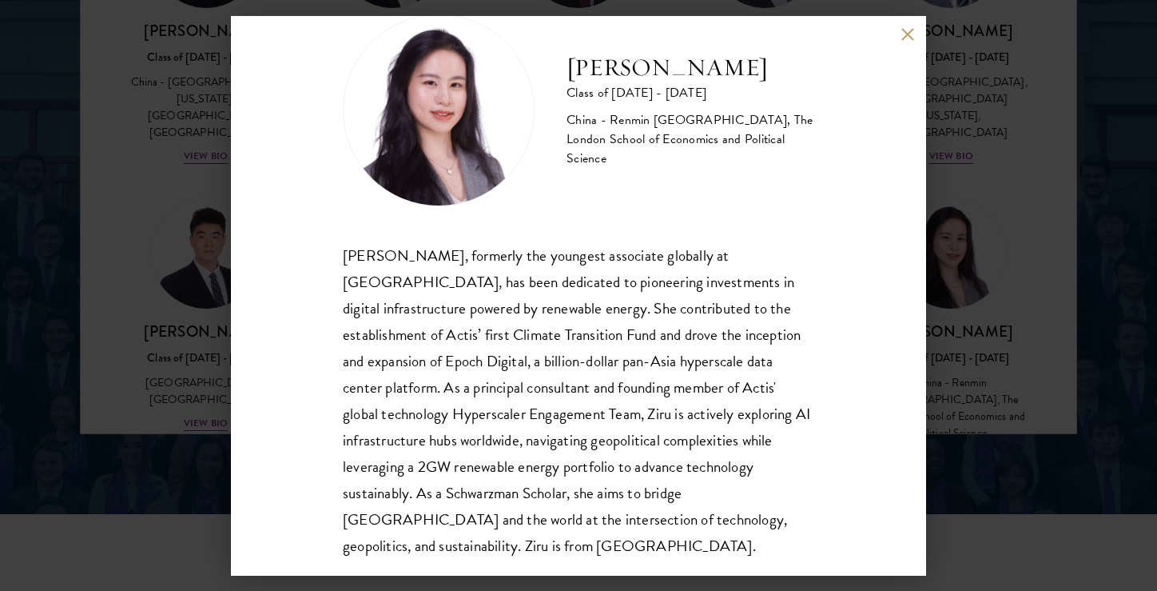
scroll to position [81, 0]
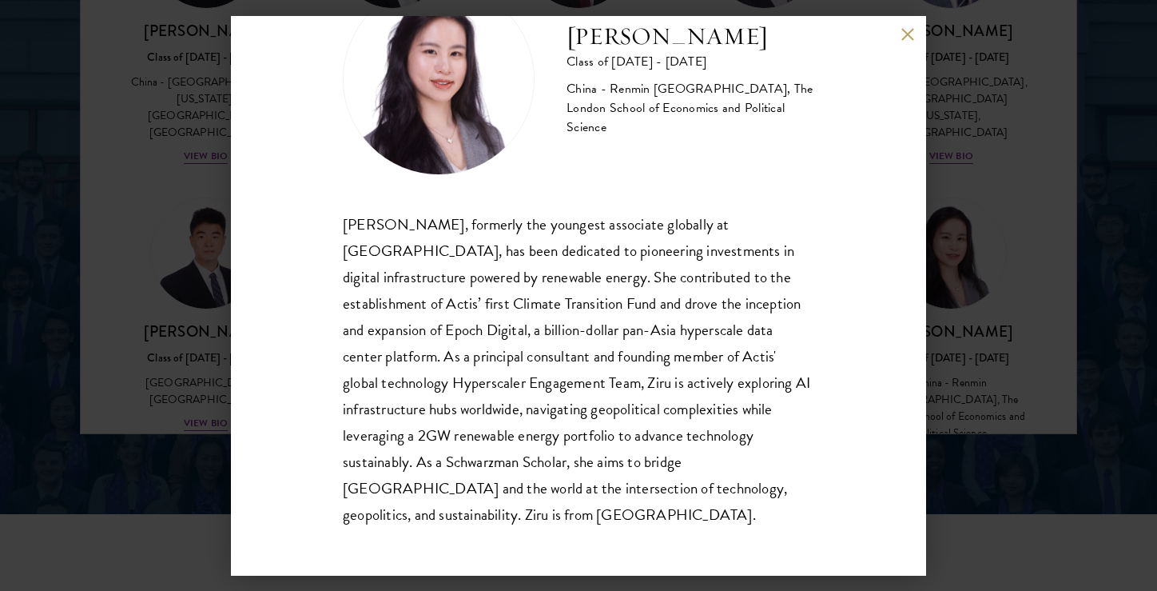
click at [901, 30] on button at bounding box center [908, 35] width 14 height 14
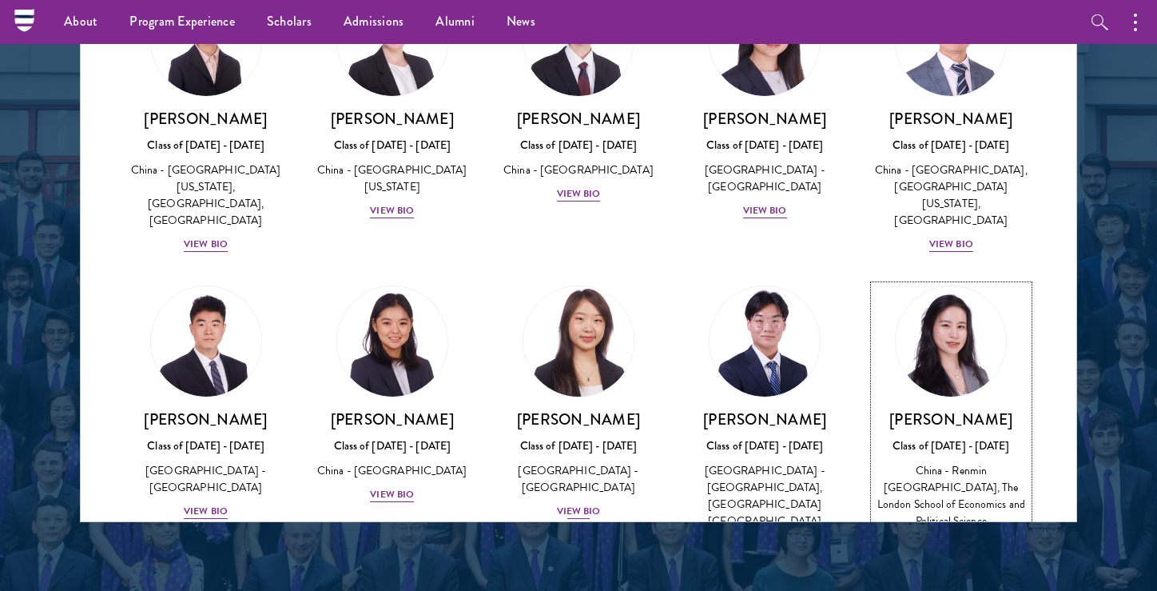
scroll to position [2084, 0]
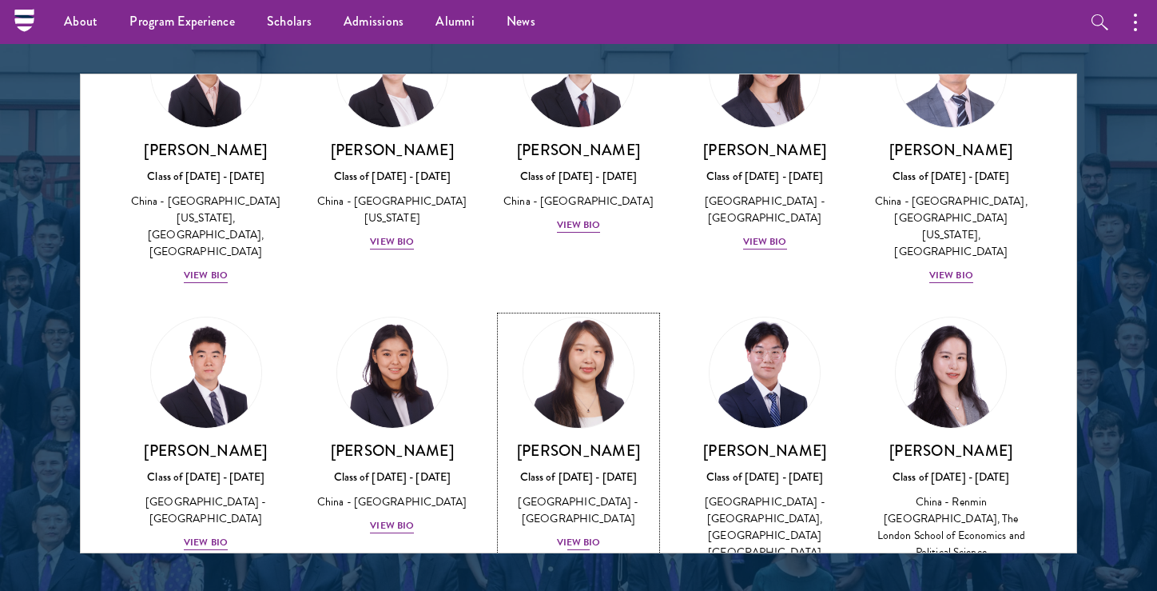
click at [583, 535] on div "View Bio" at bounding box center [579, 542] width 44 height 15
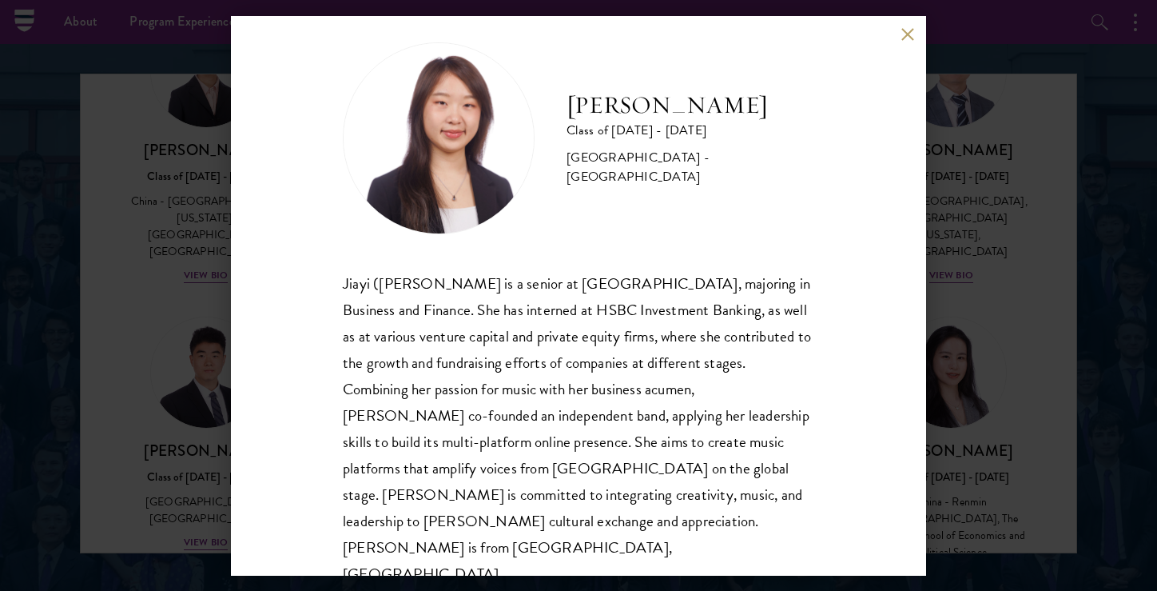
scroll to position [22, 0]
click at [899, 34] on div "[PERSON_NAME] Class of [DATE] - [DATE] [GEOGRAPHIC_DATA] - [GEOGRAPHIC_DATA] [P…" at bounding box center [578, 296] width 695 height 560
click at [907, 24] on div "[PERSON_NAME] Class of [DATE] - [DATE] [GEOGRAPHIC_DATA] - [GEOGRAPHIC_DATA] [P…" at bounding box center [578, 296] width 695 height 560
click at [907, 31] on button at bounding box center [908, 35] width 14 height 14
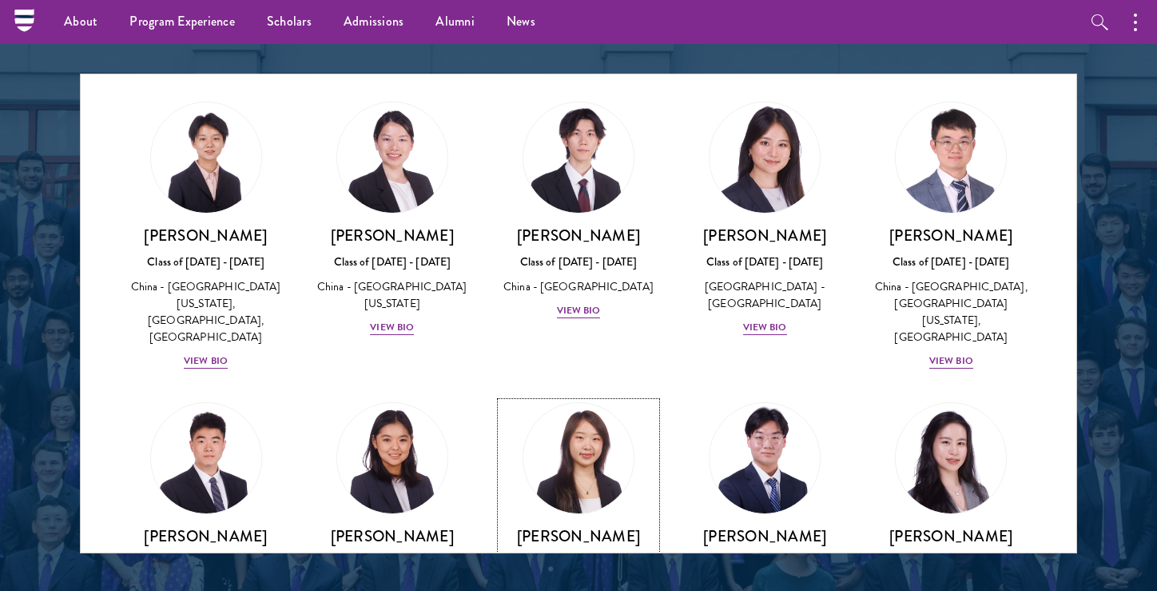
scroll to position [1179, 0]
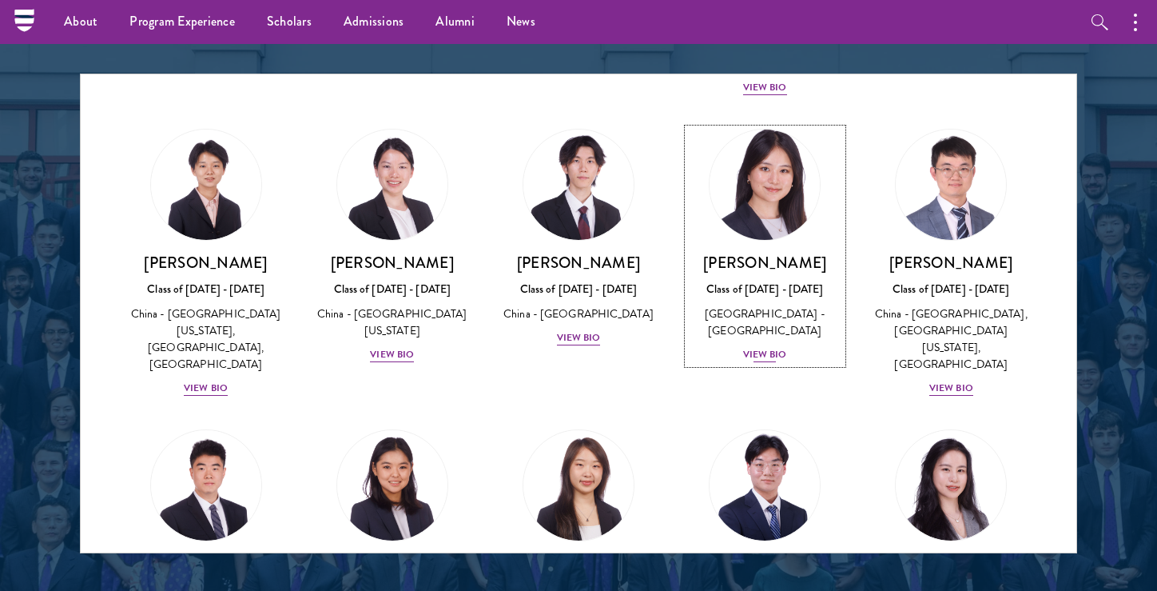
click at [750, 347] on div "View Bio" at bounding box center [765, 354] width 44 height 15
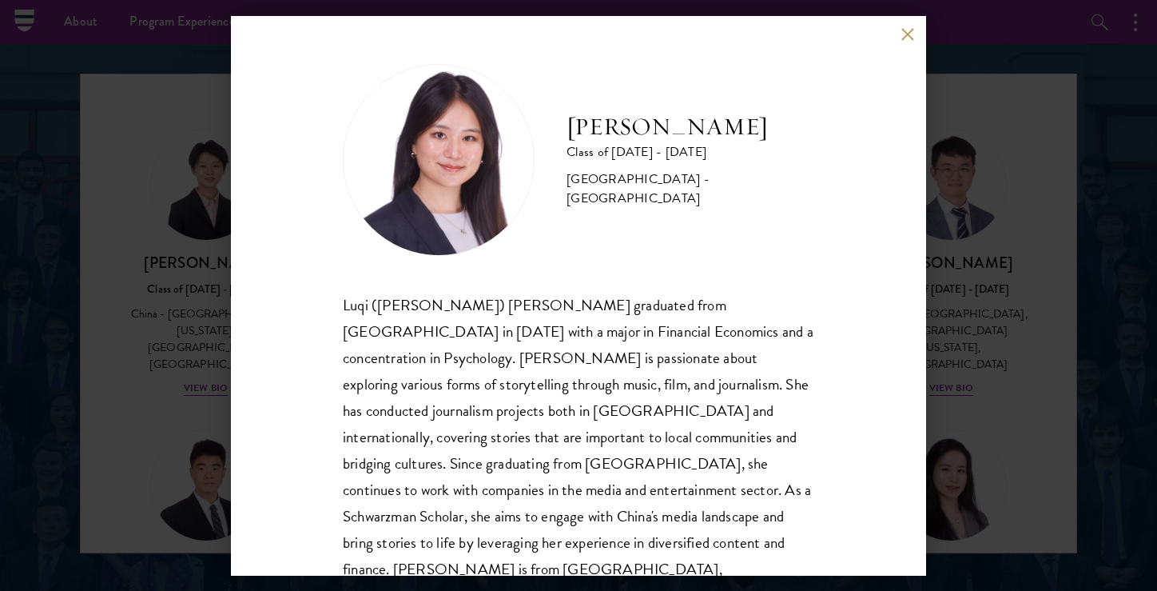
click at [898, 33] on div "[PERSON_NAME] Class of [DATE] - [DATE] [GEOGRAPHIC_DATA] - [GEOGRAPHIC_DATA] Lu…" at bounding box center [578, 296] width 695 height 560
click at [902, 33] on button at bounding box center [908, 35] width 14 height 14
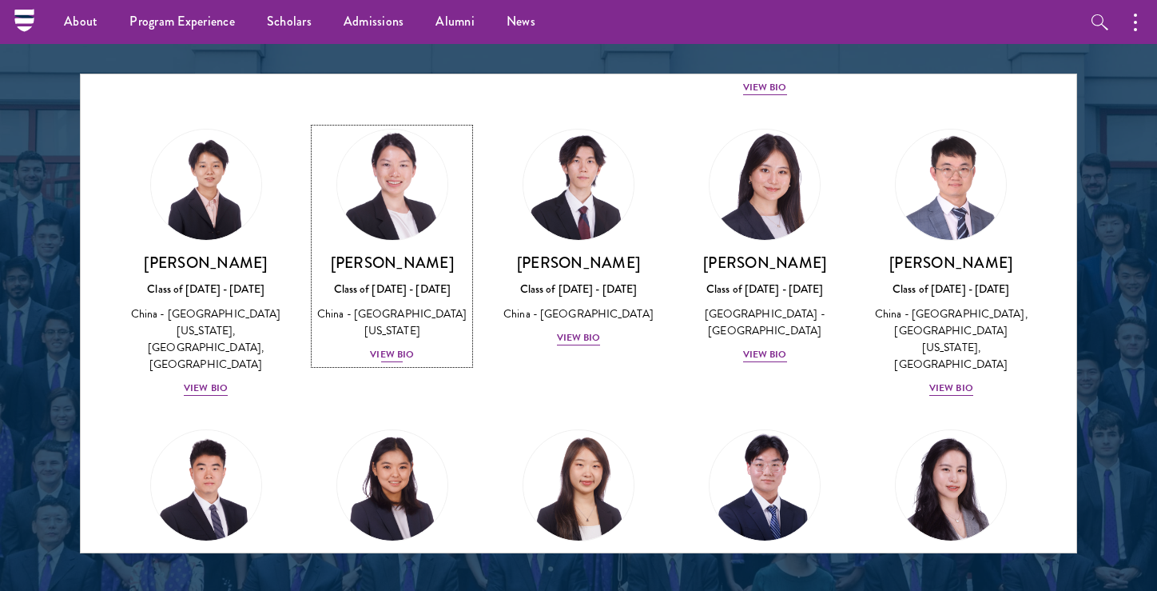
click at [397, 347] on div "View Bio" at bounding box center [392, 354] width 44 height 15
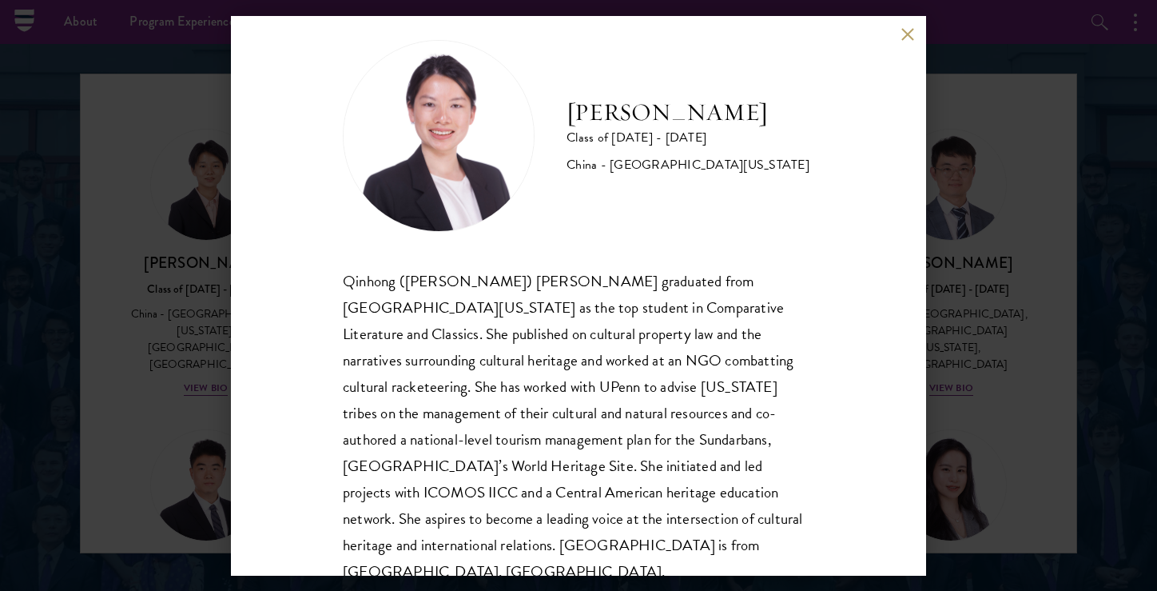
scroll to position [27, 0]
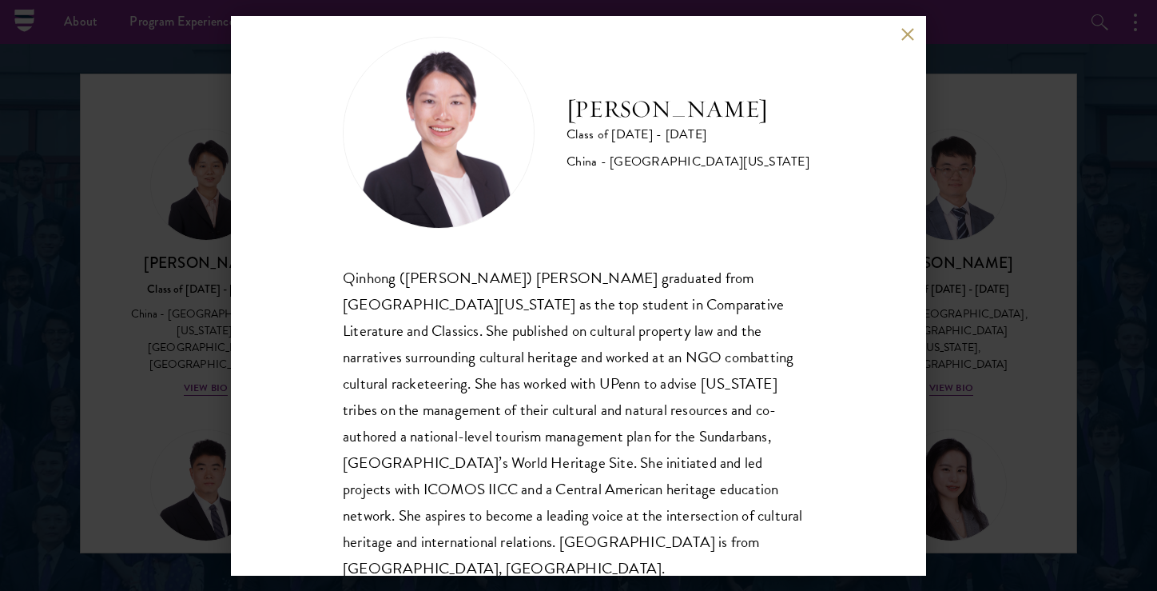
click at [906, 34] on button at bounding box center [908, 35] width 14 height 14
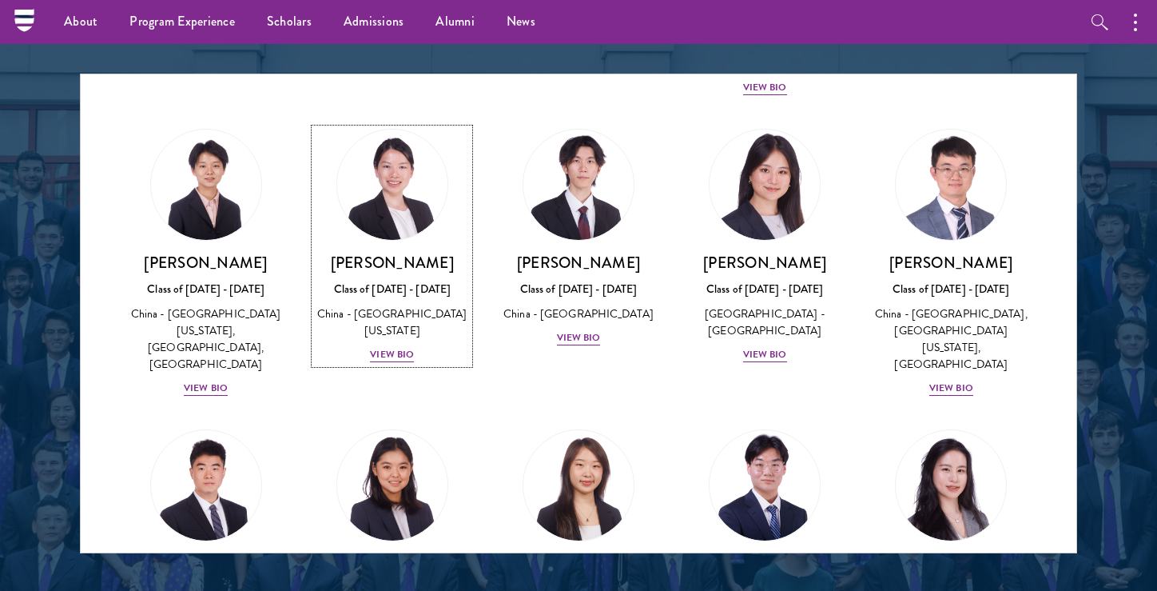
scroll to position [1046, 0]
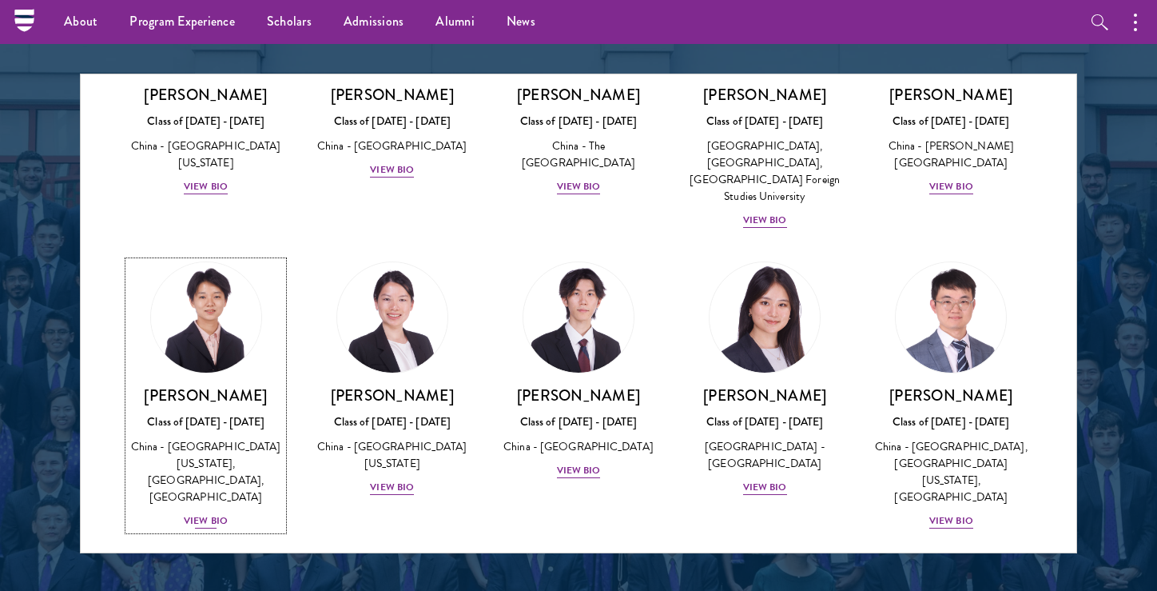
click at [217, 513] on div "View Bio" at bounding box center [206, 520] width 44 height 15
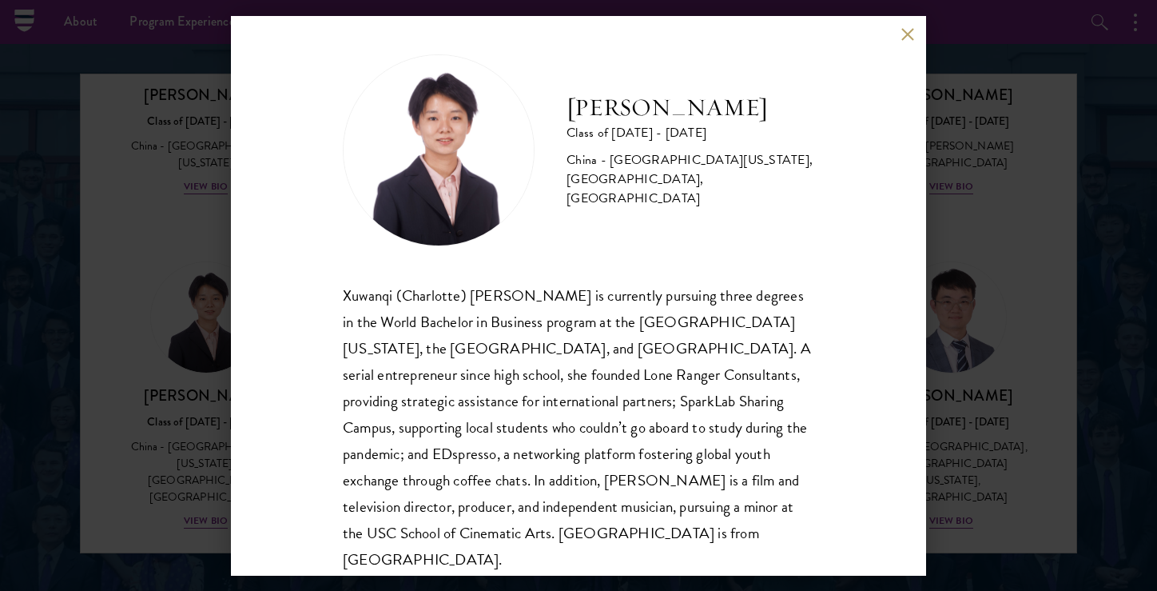
scroll to position [17, 0]
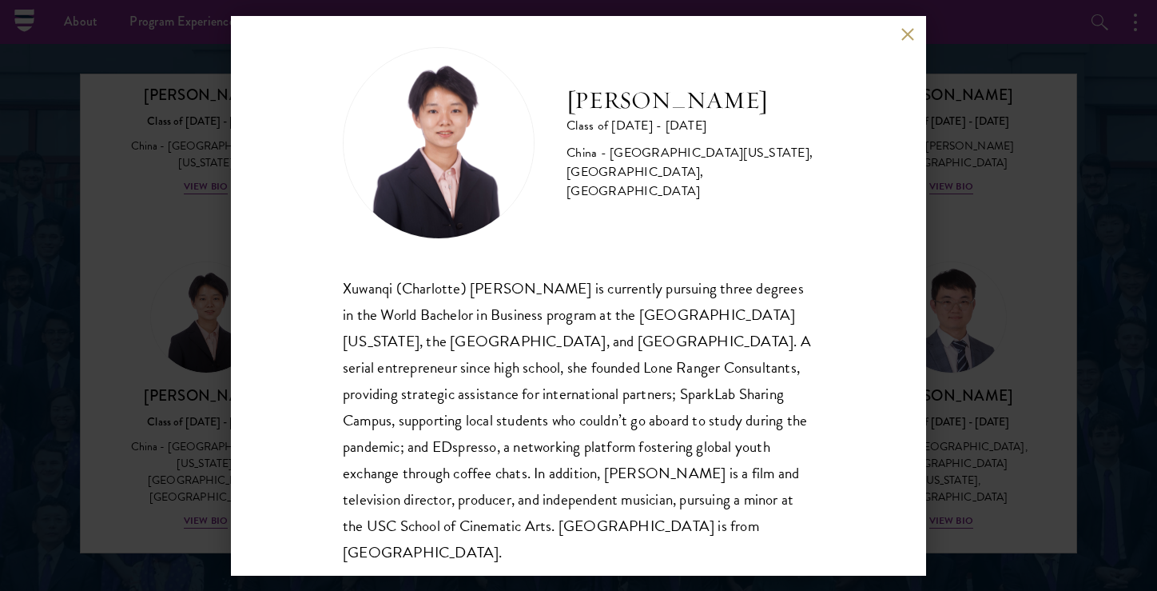
click at [906, 34] on button at bounding box center [908, 35] width 14 height 14
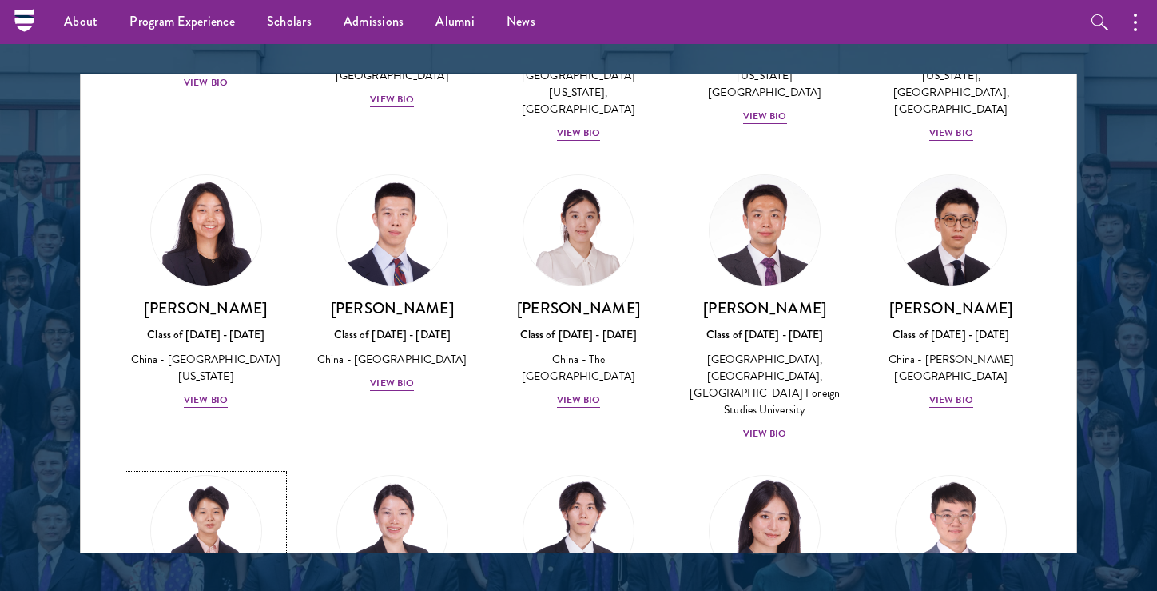
scroll to position [832, 0]
click at [587, 393] on div "View Bio" at bounding box center [579, 400] width 44 height 15
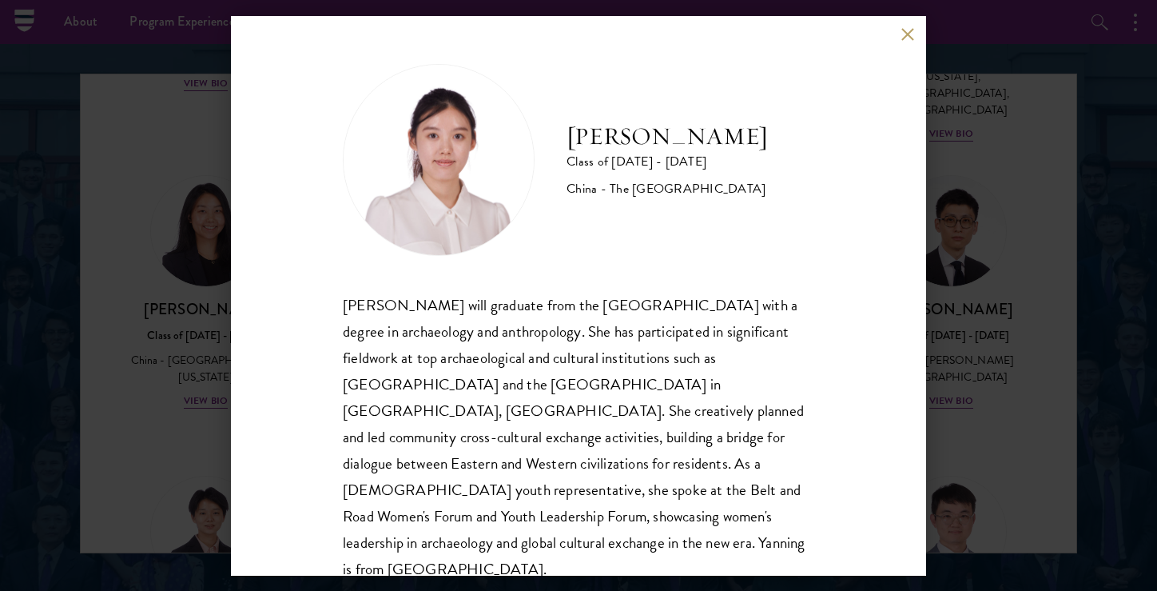
click at [905, 37] on button at bounding box center [908, 35] width 14 height 14
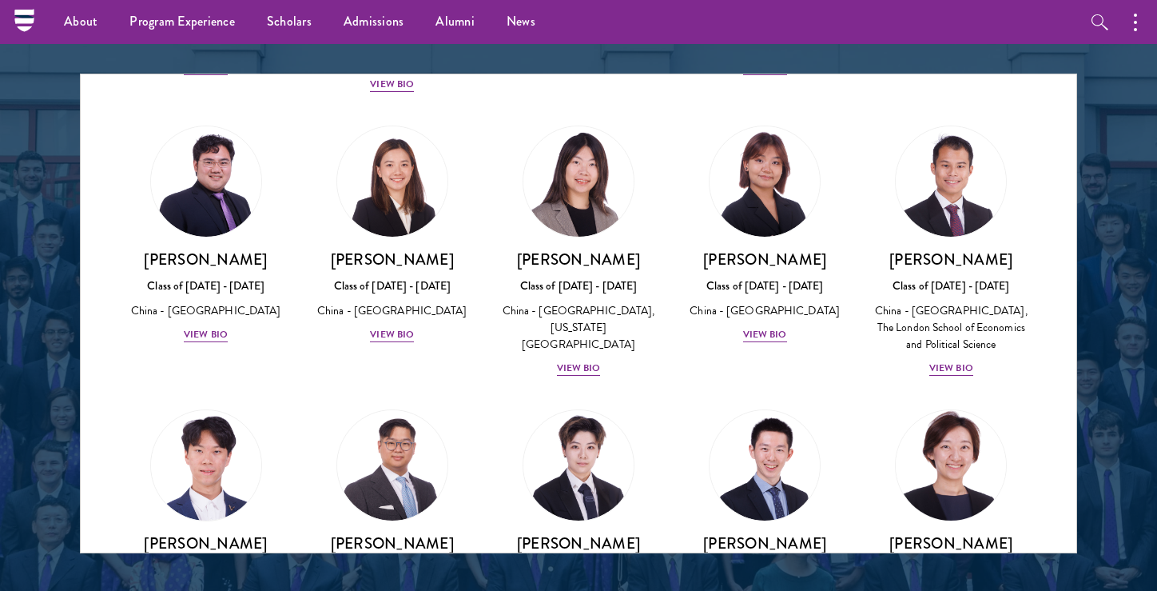
scroll to position [296, 0]
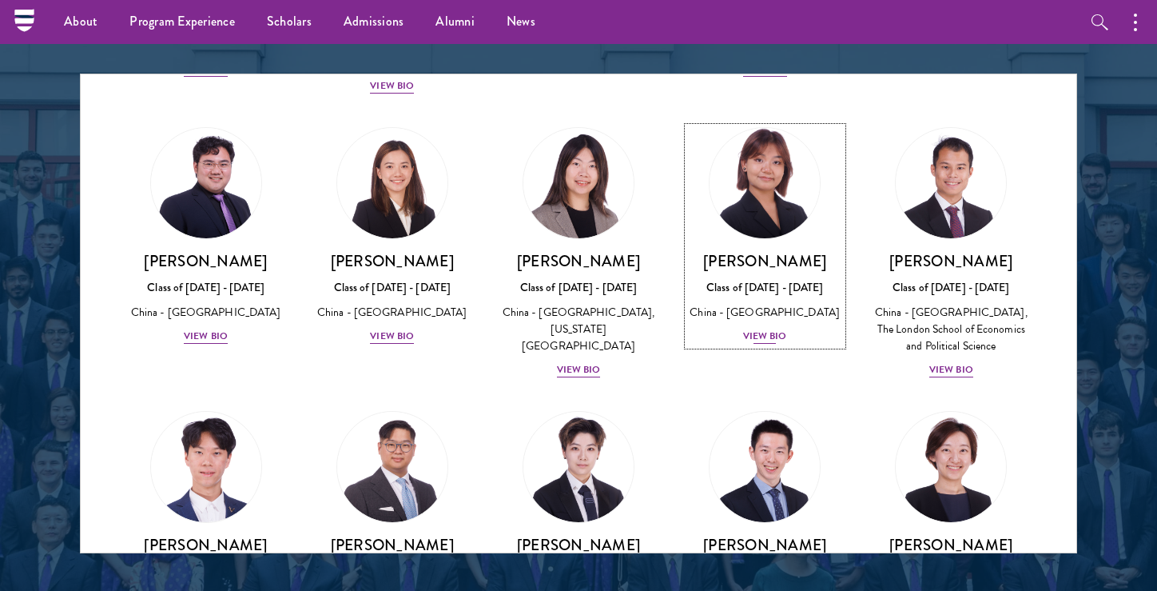
click at [769, 329] on div "View Bio" at bounding box center [765, 336] width 44 height 15
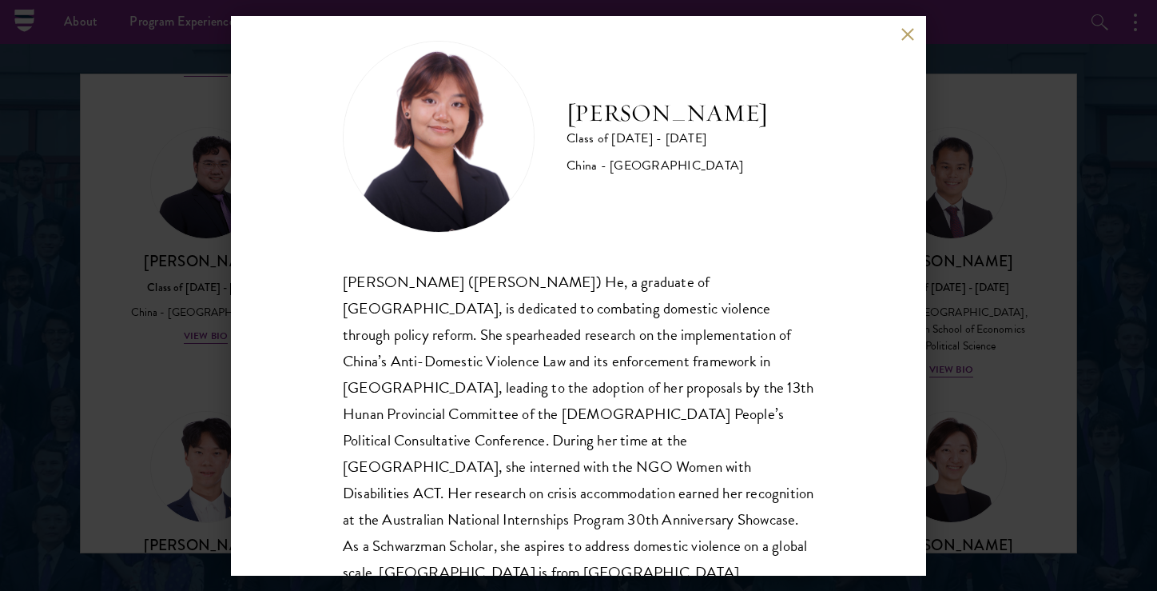
scroll to position [28, 0]
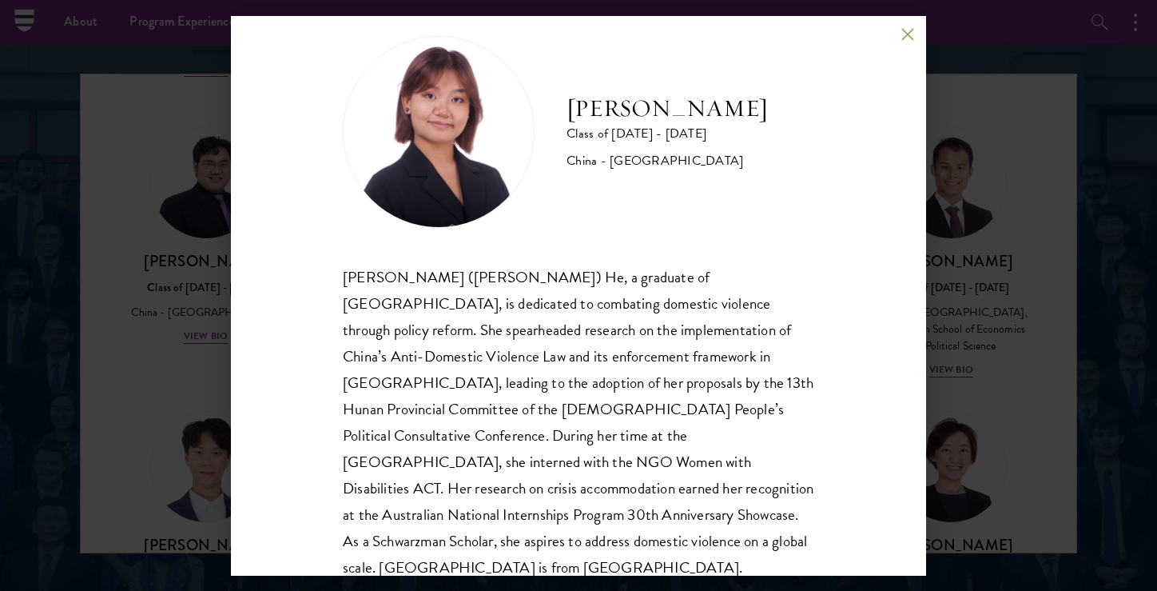
click at [907, 28] on button at bounding box center [908, 35] width 14 height 14
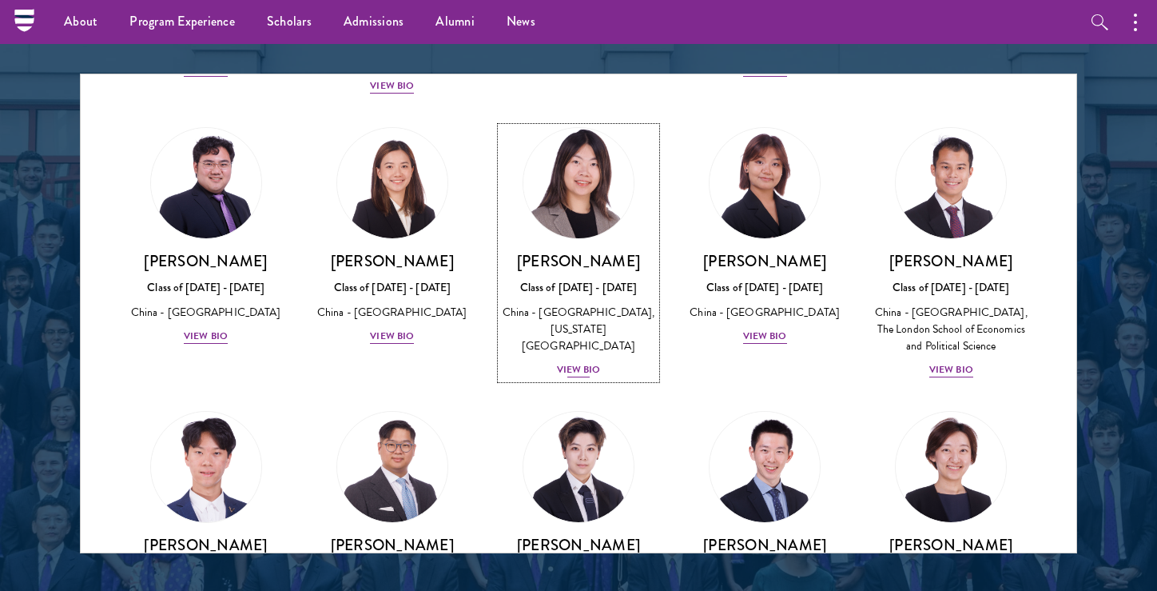
click at [575, 325] on div "[PERSON_NAME] Class of [DATE] - [DATE] [GEOGRAPHIC_DATA] - [GEOGRAPHIC_DATA], […" at bounding box center [578, 315] width 154 height 128
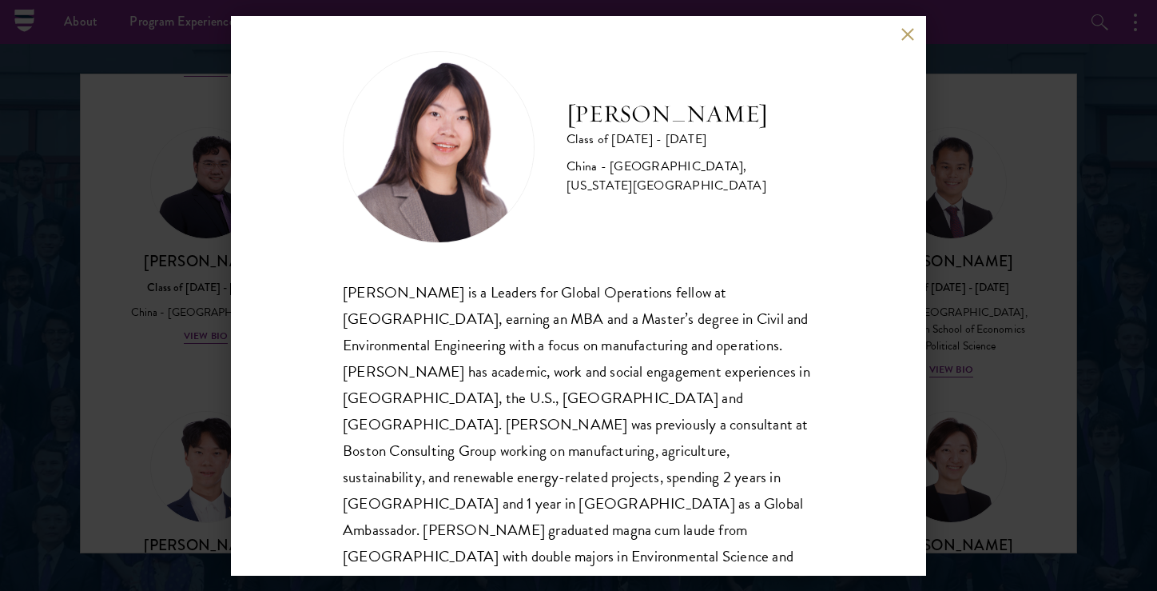
scroll to position [19, 0]
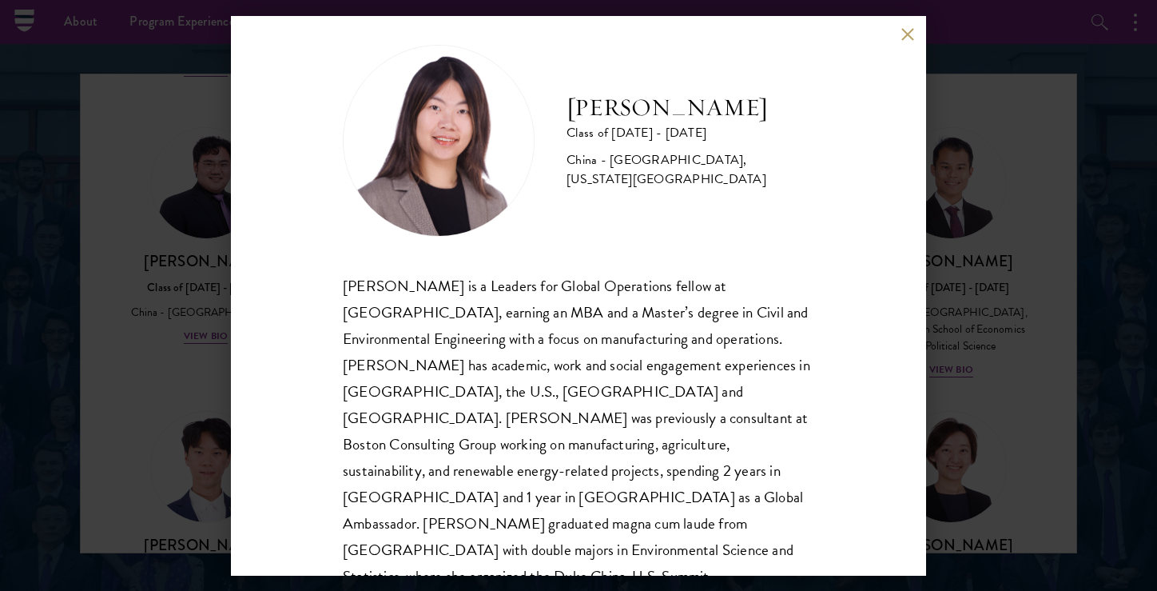
click at [903, 33] on button at bounding box center [908, 35] width 14 height 14
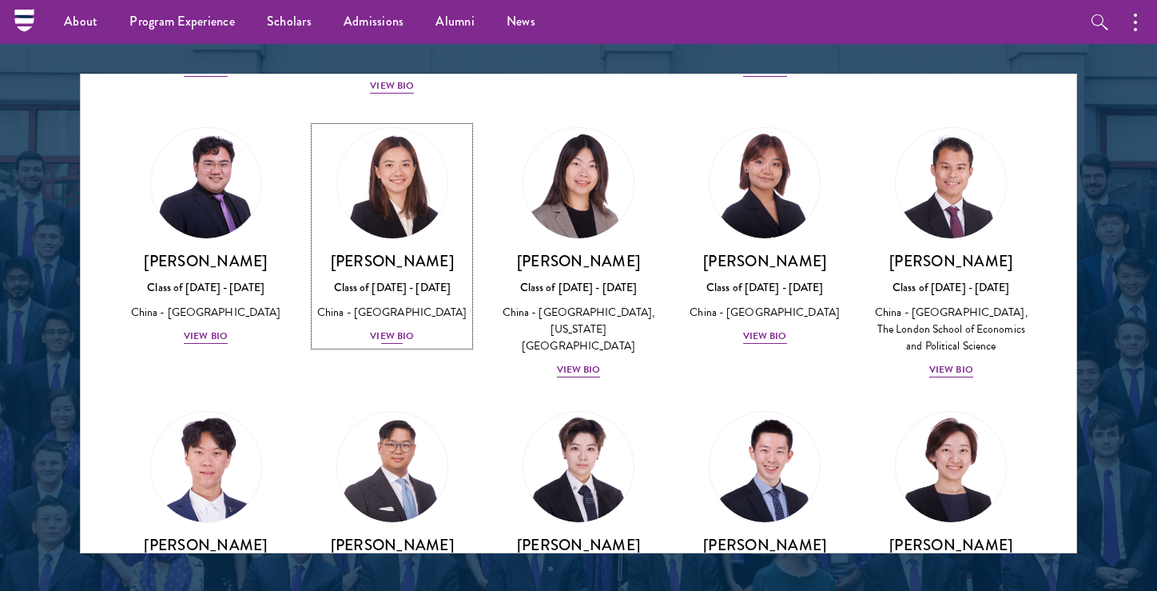
click at [395, 329] on div "View Bio" at bounding box center [392, 336] width 44 height 15
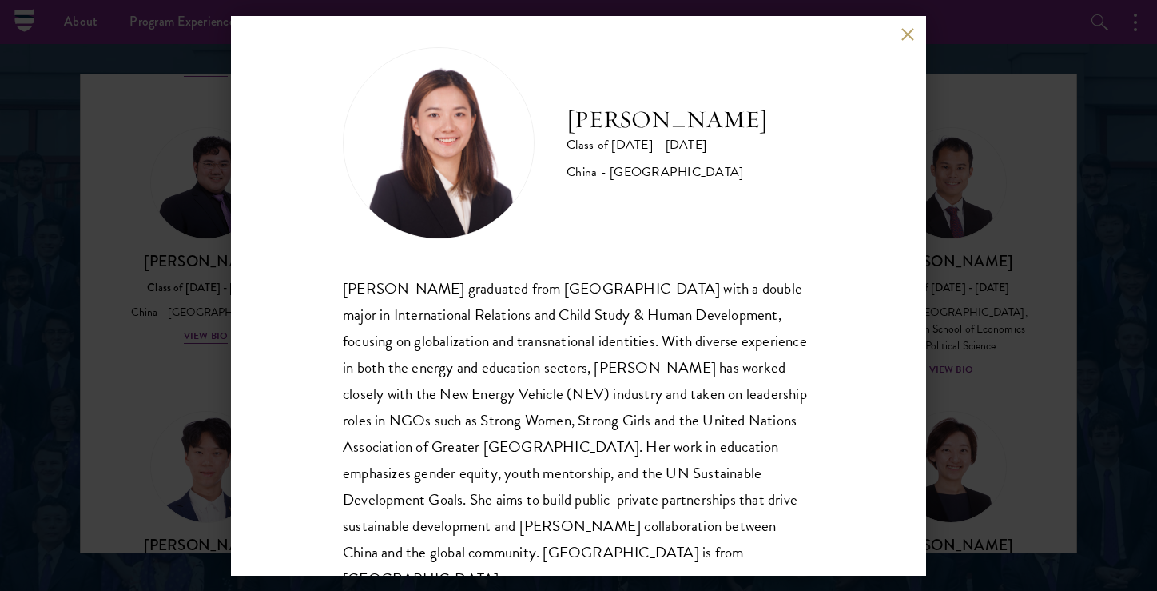
scroll to position [25, 0]
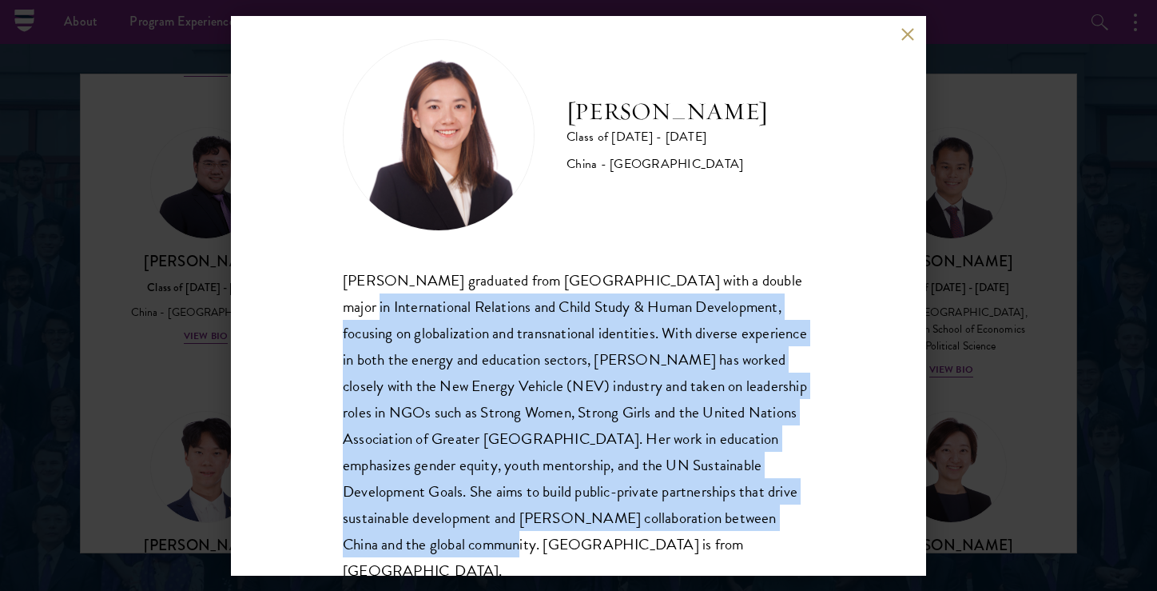
drag, startPoint x: 416, startPoint y: 542, endPoint x: 335, endPoint y: 309, distance: 246.2
click at [335, 309] on div "[PERSON_NAME] Class of [DATE] - [DATE] [GEOGRAPHIC_DATA] - [GEOGRAPHIC_DATA] [P…" at bounding box center [578, 296] width 695 height 560
click at [392, 356] on div "[PERSON_NAME] graduated from [GEOGRAPHIC_DATA] with a double major in Internati…" at bounding box center [579, 425] width 472 height 317
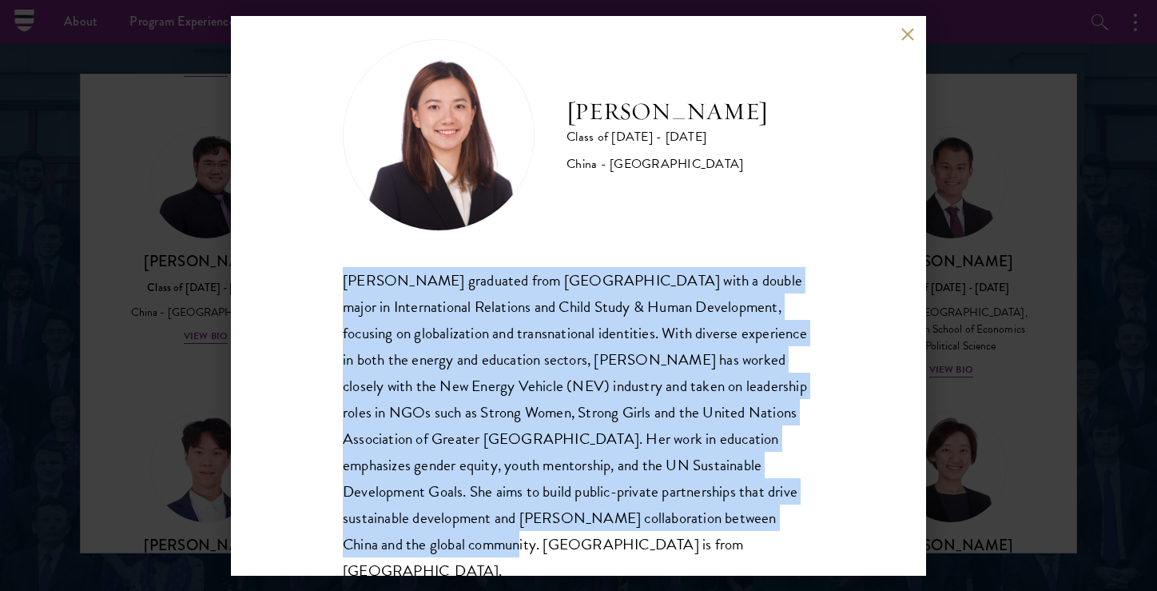
drag, startPoint x: 389, startPoint y: 504, endPoint x: 340, endPoint y: 289, distance: 219.9
click at [340, 289] on div "[PERSON_NAME] Class of [DATE] - [DATE] [GEOGRAPHIC_DATA] - [GEOGRAPHIC_DATA] [P…" at bounding box center [578, 296] width 695 height 560
copy div "[PERSON_NAME] graduated from [GEOGRAPHIC_DATA] with a double major in Internati…"
click at [906, 31] on button at bounding box center [908, 35] width 14 height 14
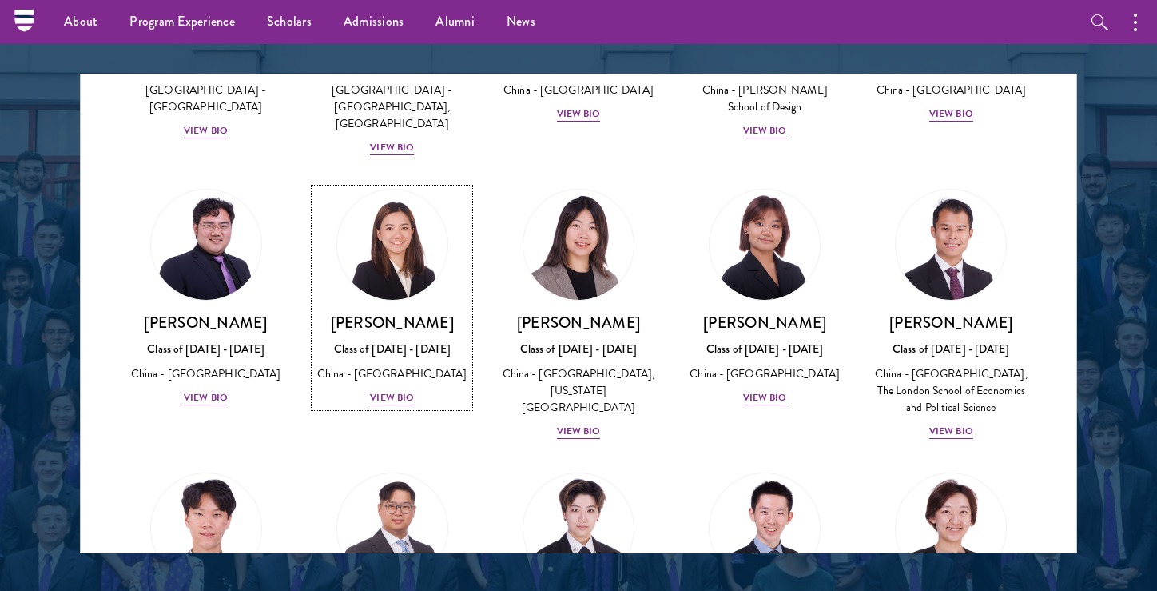
scroll to position [116, 0]
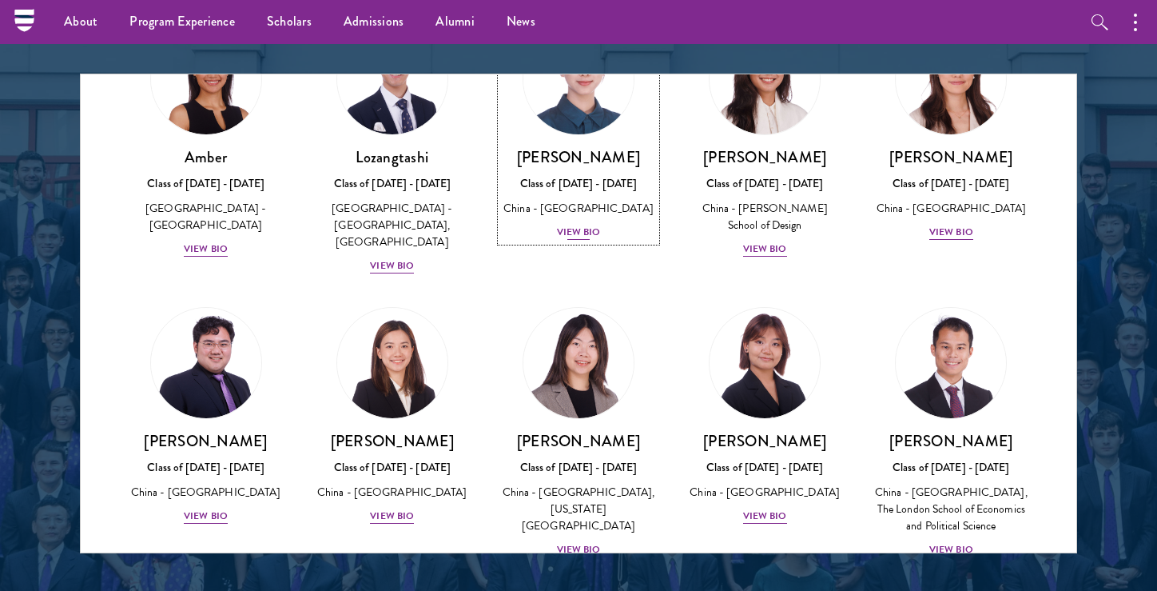
click at [575, 225] on div "View Bio" at bounding box center [579, 232] width 44 height 15
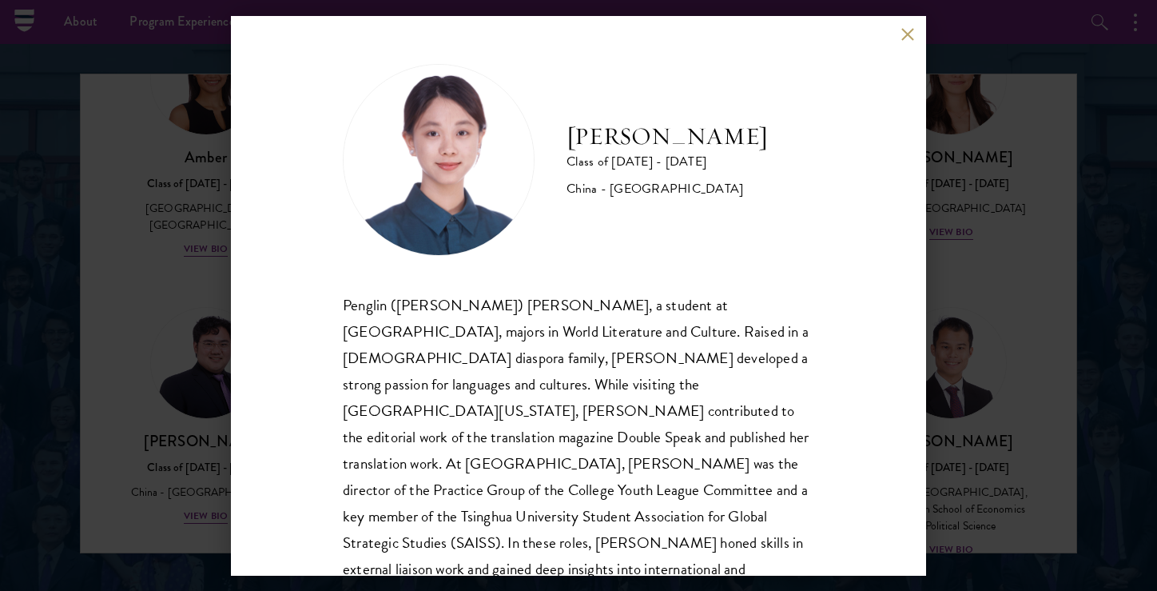
click at [902, 31] on button at bounding box center [908, 35] width 14 height 14
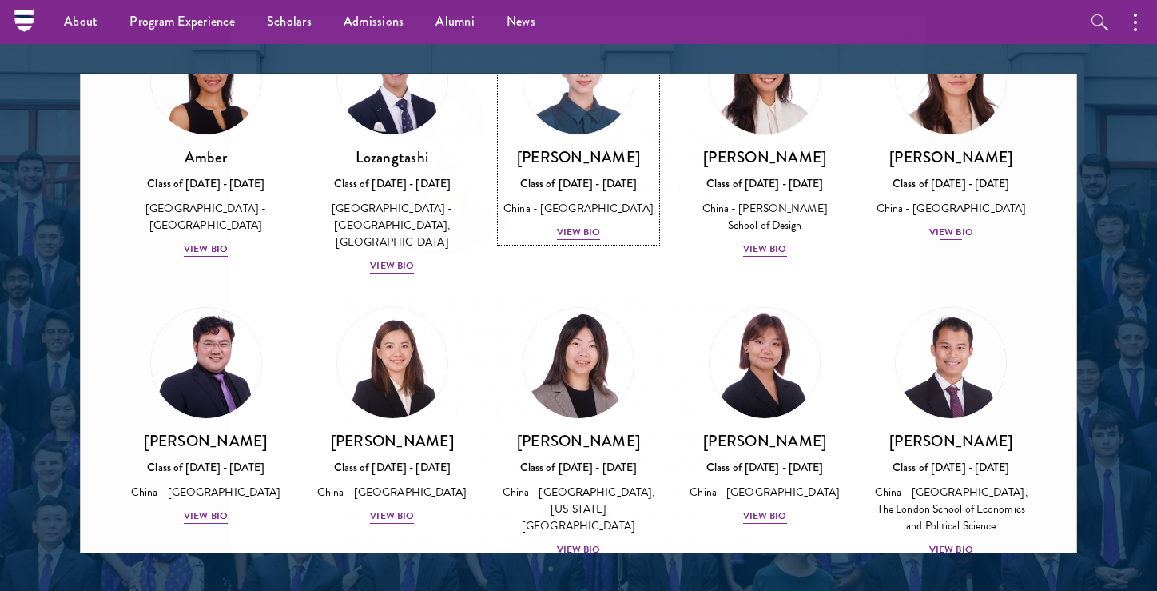
scroll to position [65, 0]
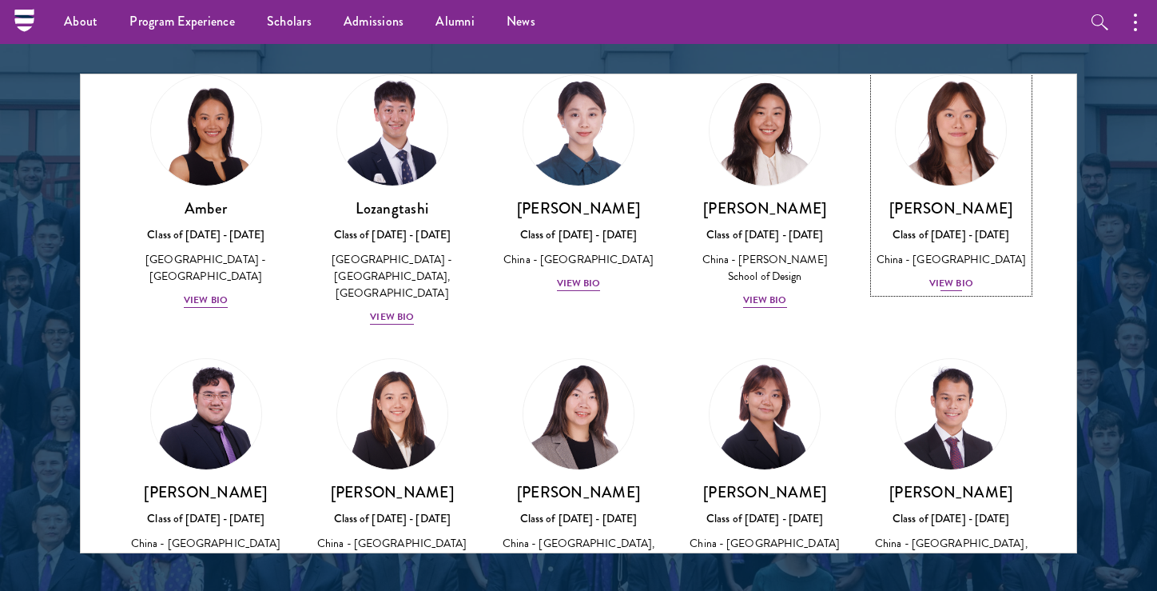
click at [950, 276] on div "View Bio" at bounding box center [952, 283] width 44 height 15
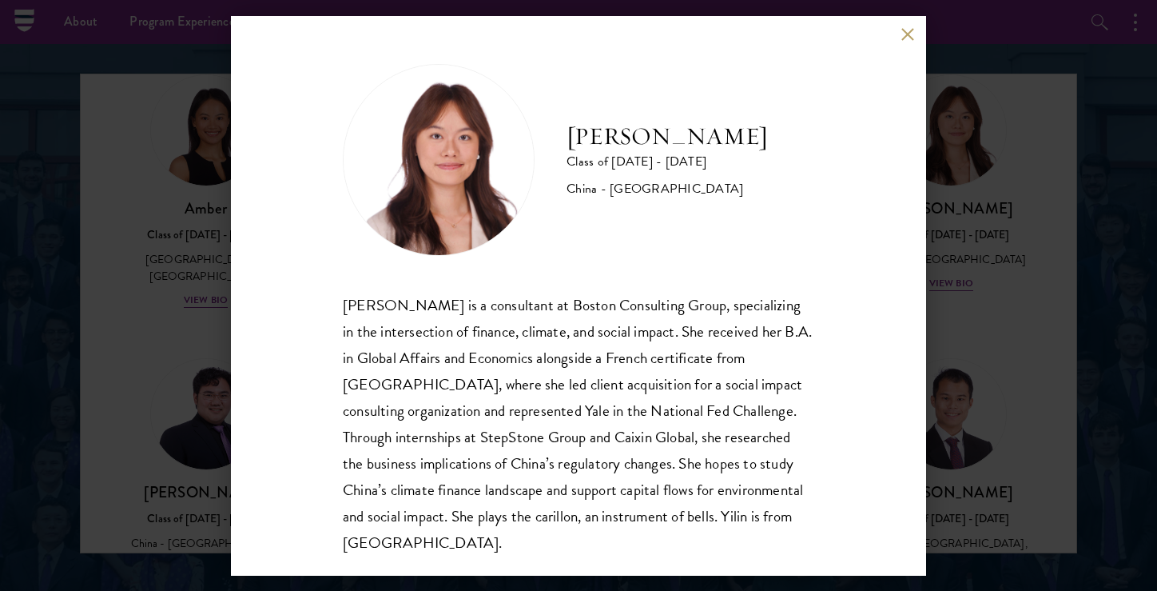
click at [901, 22] on div "[PERSON_NAME] Class of [DATE] - [DATE] [GEOGRAPHIC_DATA] - [GEOGRAPHIC_DATA] [P…" at bounding box center [578, 296] width 695 height 560
click at [902, 30] on button at bounding box center [908, 35] width 14 height 14
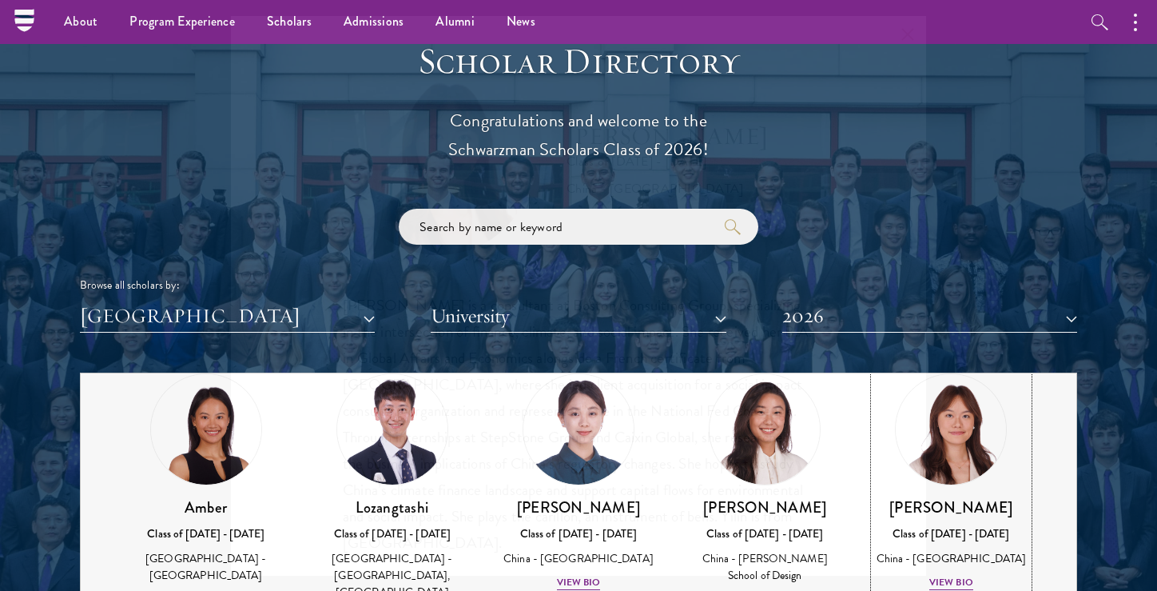
scroll to position [1691, 0]
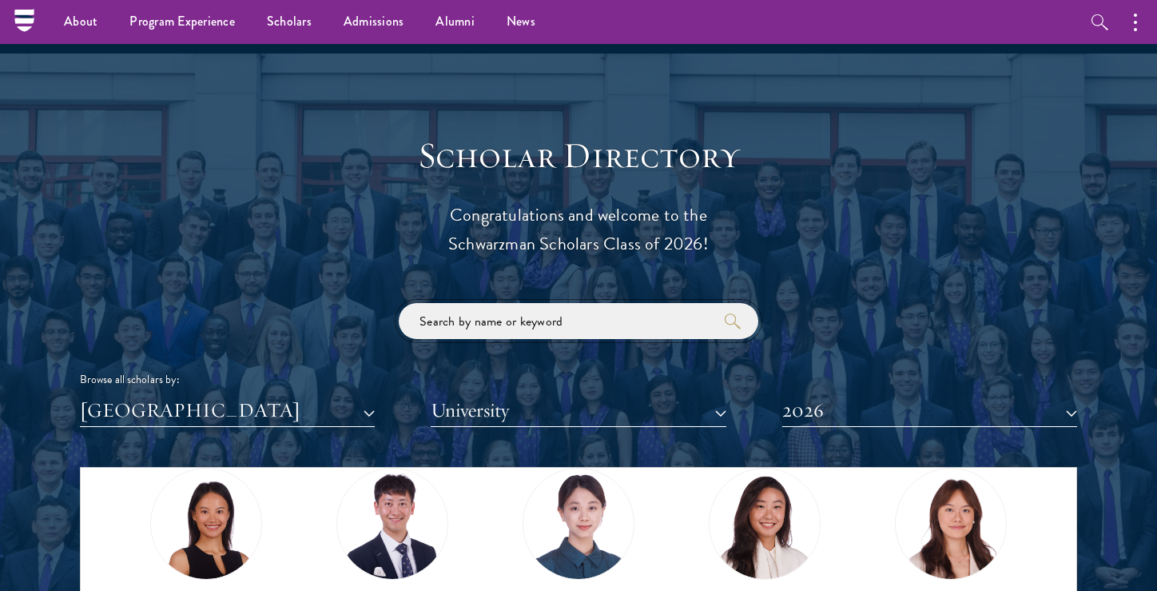
click at [702, 303] on input "search" at bounding box center [579, 321] width 360 height 36
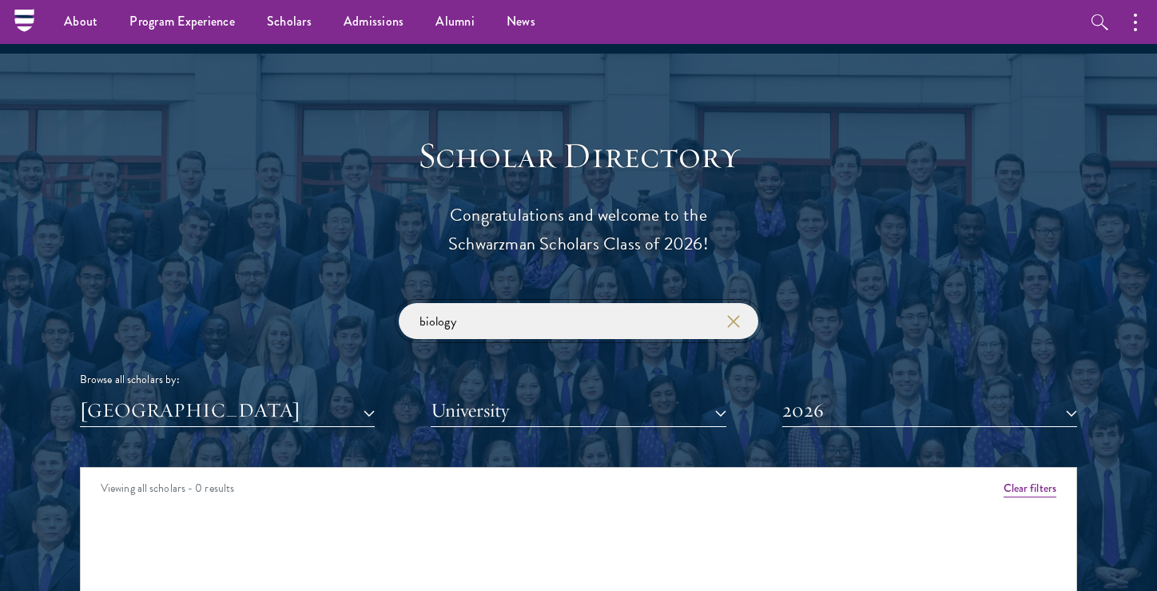
type input "biology"
click button "submit" at bounding box center [0, 0] width 0 height 0
click at [310, 394] on button "[GEOGRAPHIC_DATA]" at bounding box center [227, 410] width 295 height 33
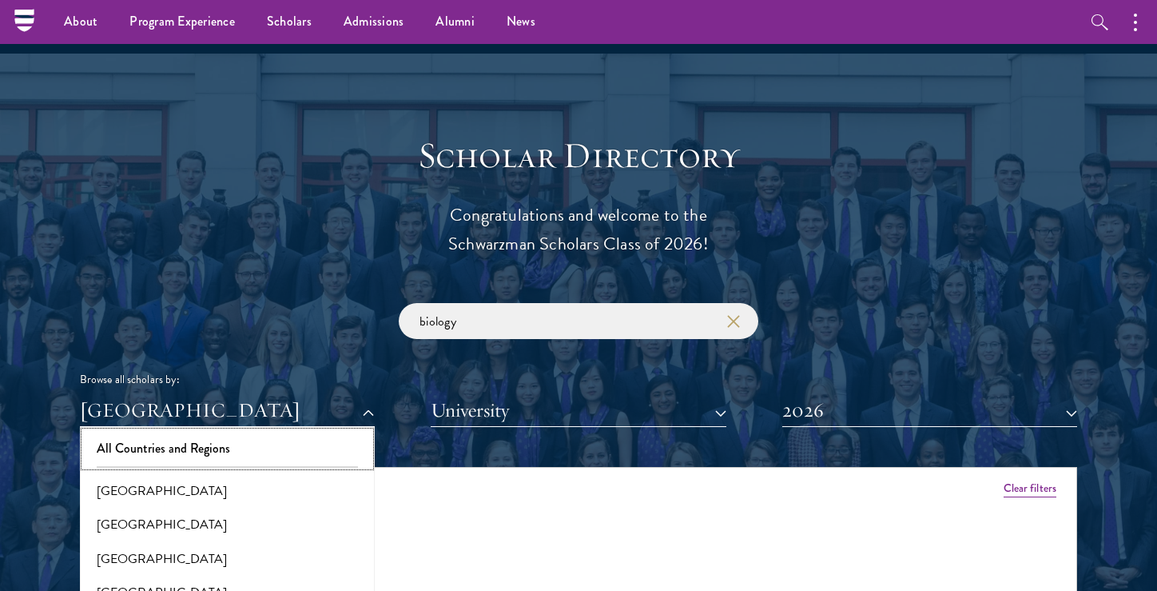
click at [298, 432] on button "All Countries and Regions" at bounding box center [227, 449] width 285 height 34
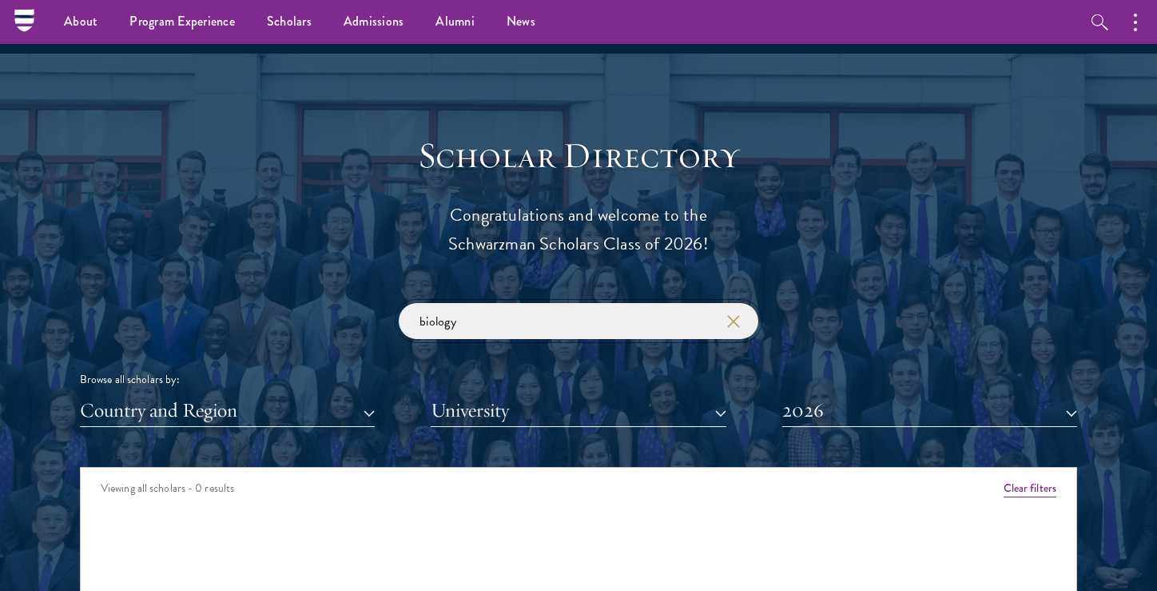
click at [594, 303] on input "biology" at bounding box center [579, 321] width 360 height 36
click button "submit" at bounding box center [0, 0] width 0 height 0
click at [810, 394] on button "2026" at bounding box center [930, 410] width 295 height 33
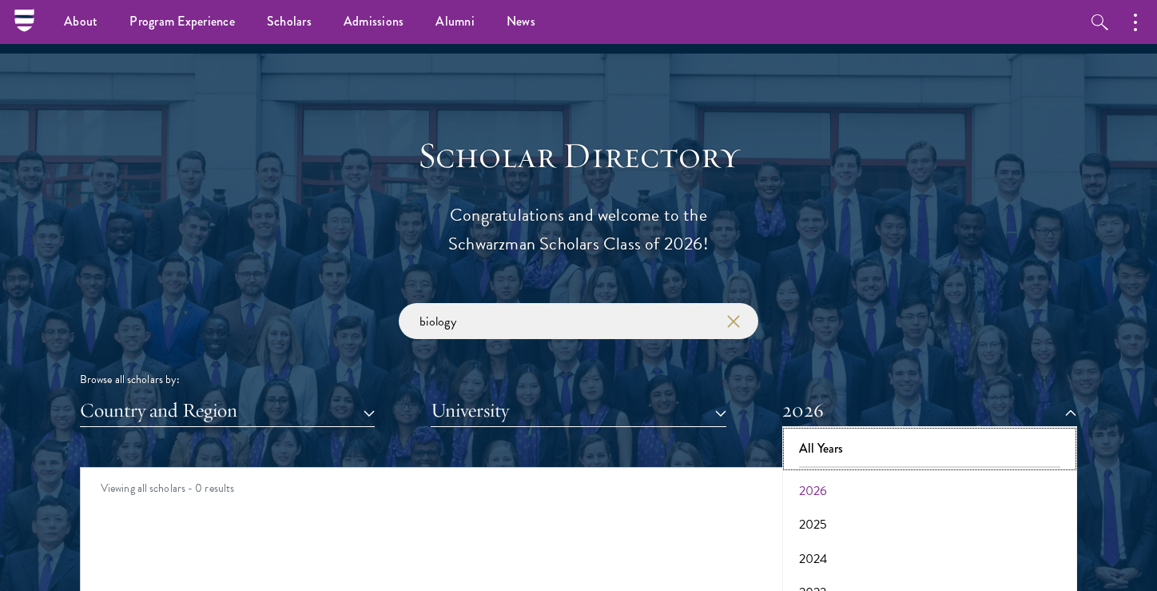
click at [822, 432] on button "All Years" at bounding box center [929, 449] width 285 height 34
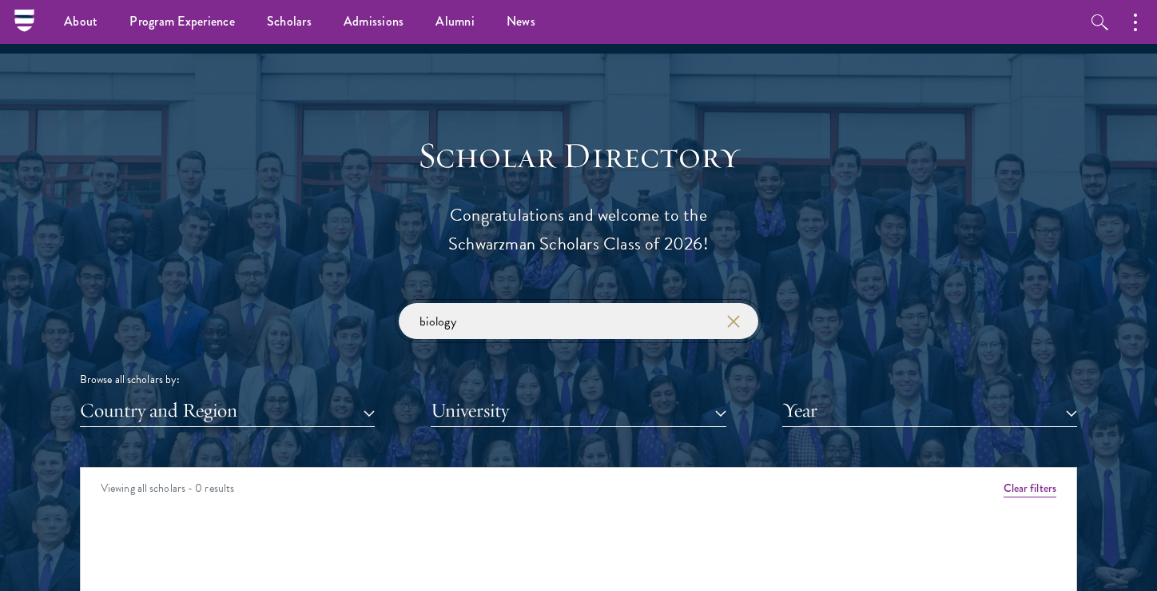
click at [600, 303] on input "biology" at bounding box center [579, 321] width 360 height 36
click button "submit" at bounding box center [0, 0] width 0 height 0
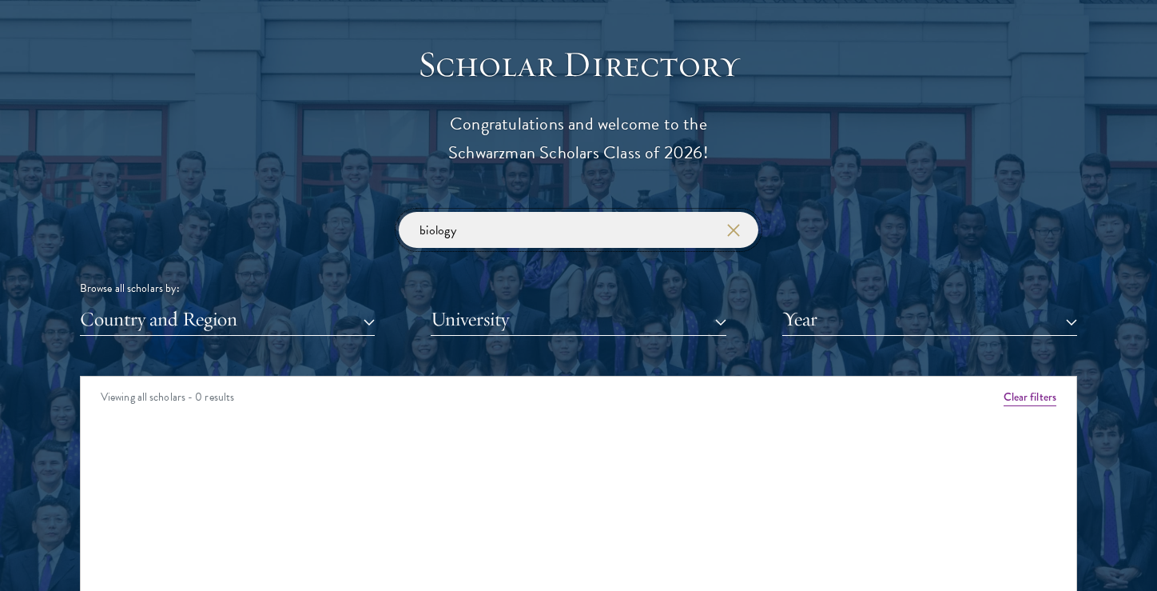
scroll to position [1782, 0]
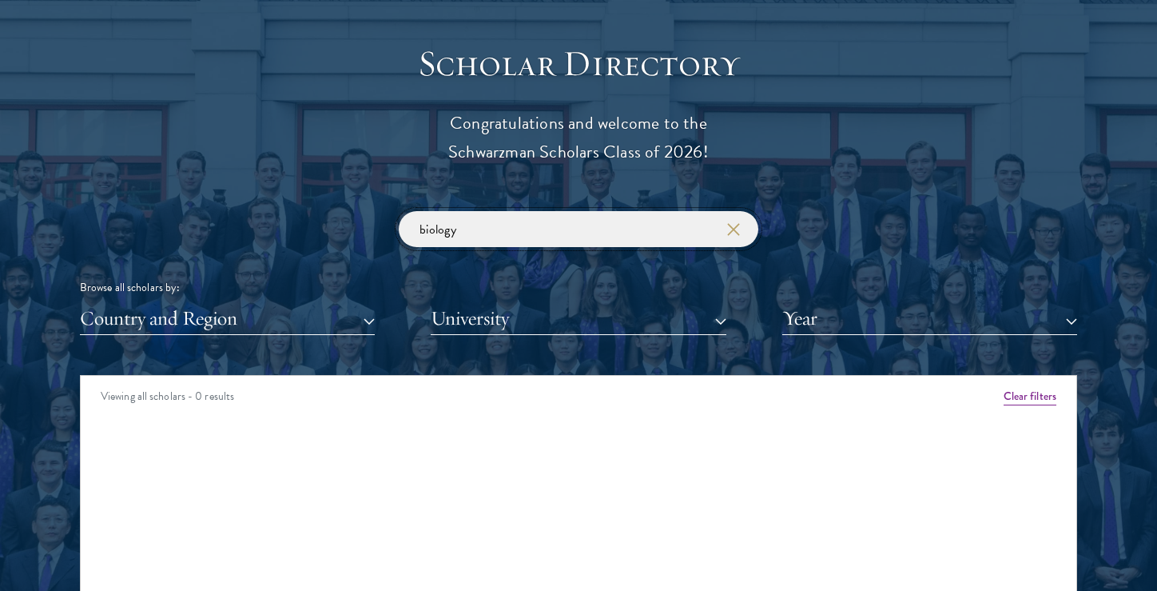
drag, startPoint x: 485, startPoint y: 192, endPoint x: 295, endPoint y: 176, distance: 190.9
click at [297, 211] on div "biology Browse all scholars by: Country and Region All Countries and Regions [G…" at bounding box center [579, 273] width 998 height 124
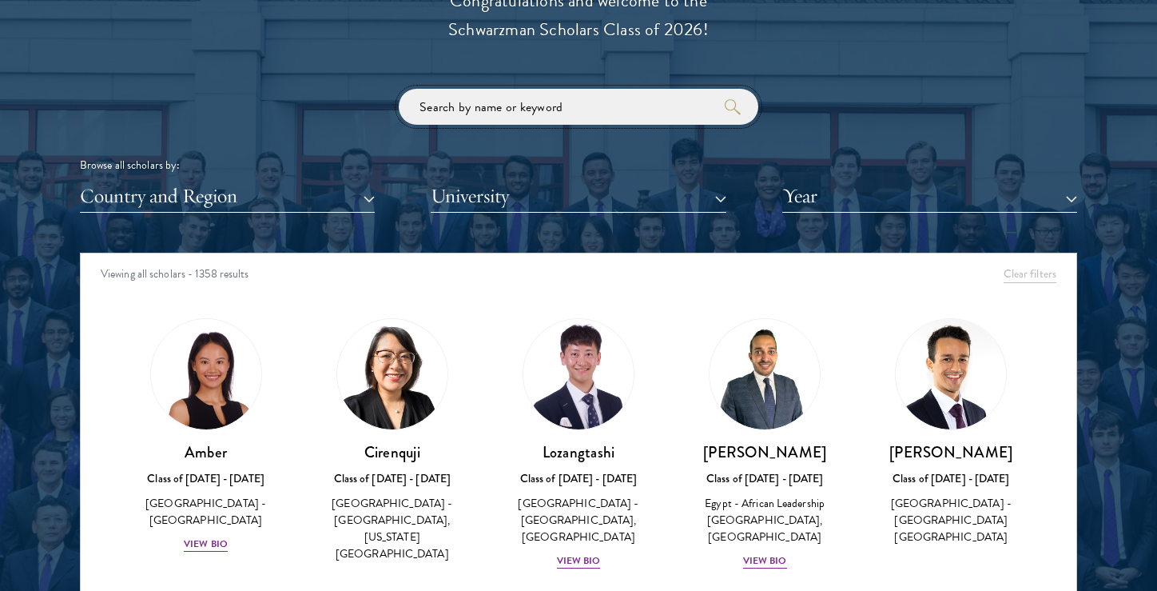
scroll to position [2021, 0]
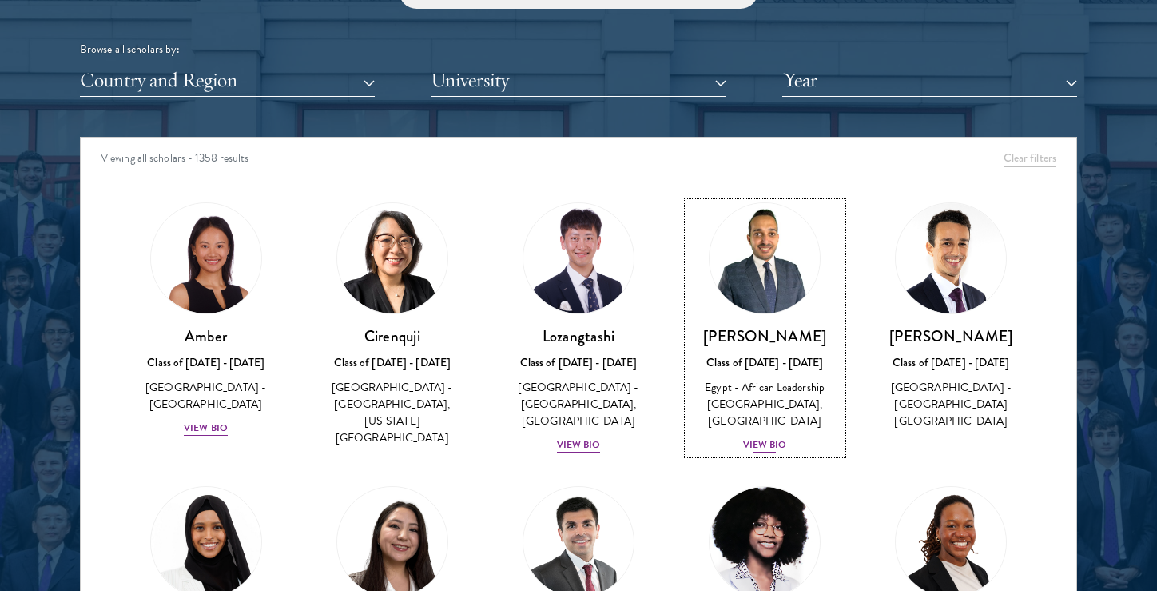
click at [765, 437] on div "View Bio" at bounding box center [765, 444] width 44 height 15
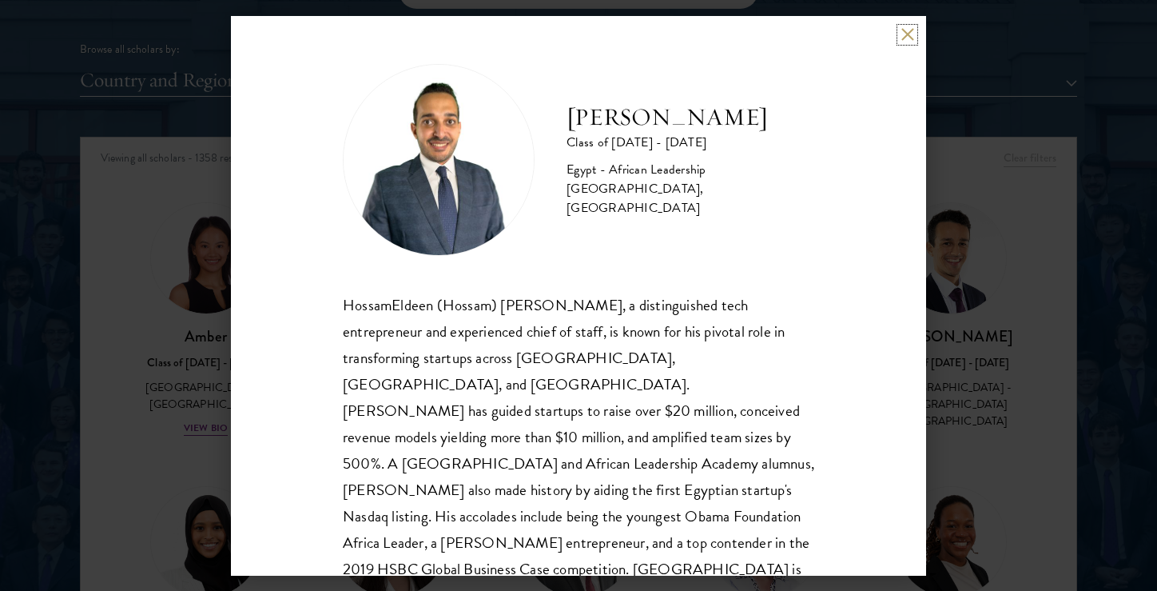
click at [908, 33] on button at bounding box center [908, 35] width 14 height 14
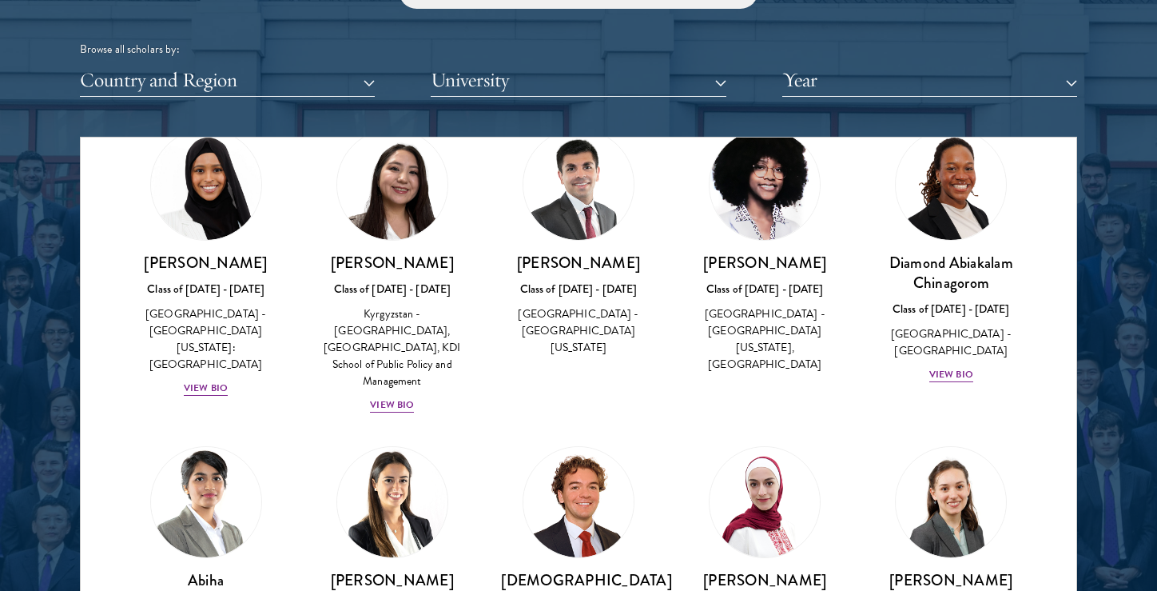
scroll to position [519, 0]
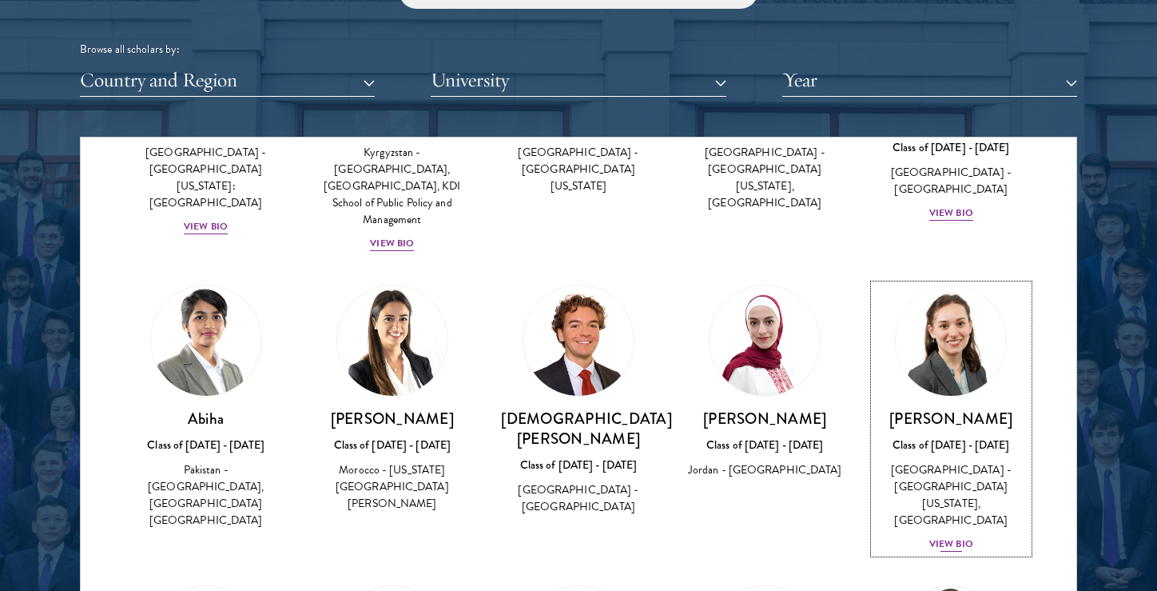
click at [955, 536] on div "View Bio" at bounding box center [952, 543] width 44 height 15
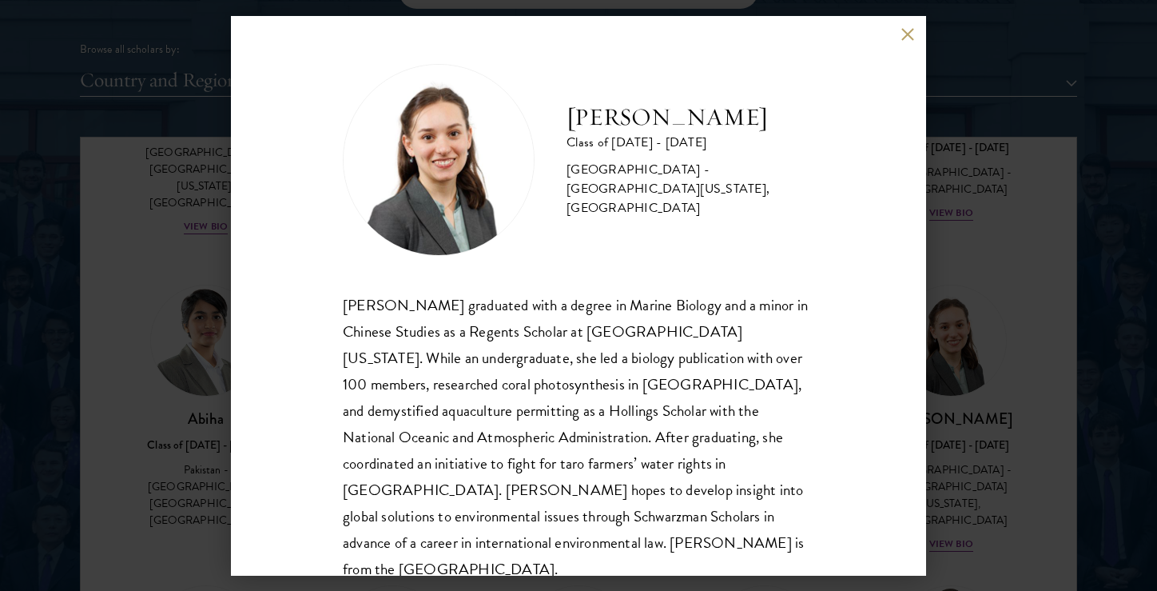
scroll to position [28, 0]
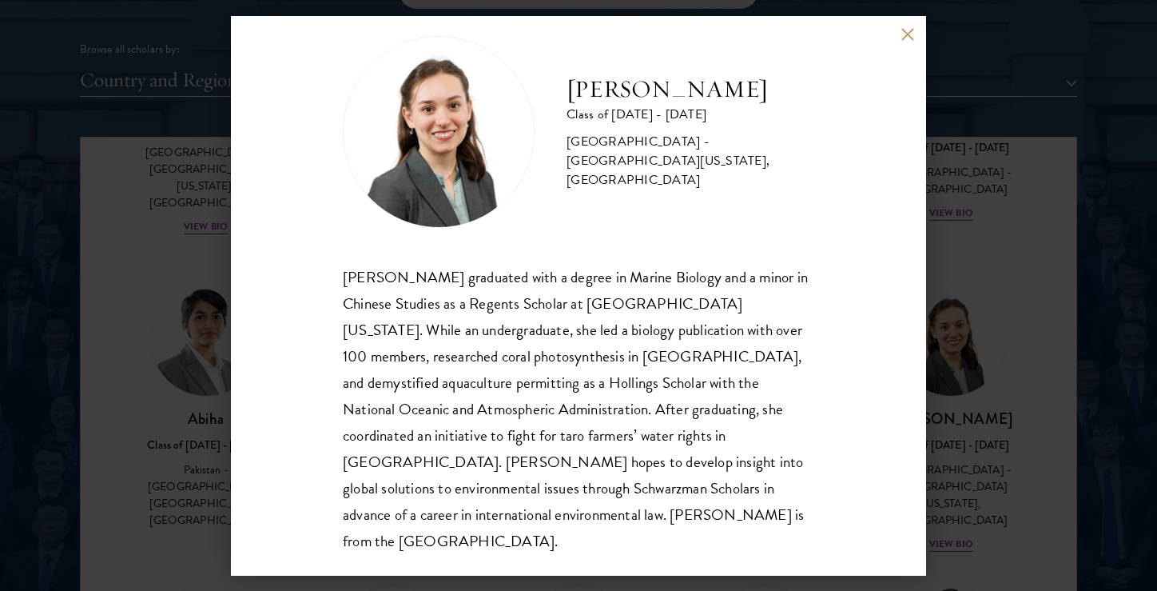
drag, startPoint x: 763, startPoint y: 98, endPoint x: 559, endPoint y: 98, distance: 204.6
click at [559, 98] on div "[PERSON_NAME] Class of [DATE] - [DATE] [GEOGRAPHIC_DATA] - [GEOGRAPHIC_DATA][US…" at bounding box center [579, 132] width 472 height 192
copy h2 "[PERSON_NAME]"
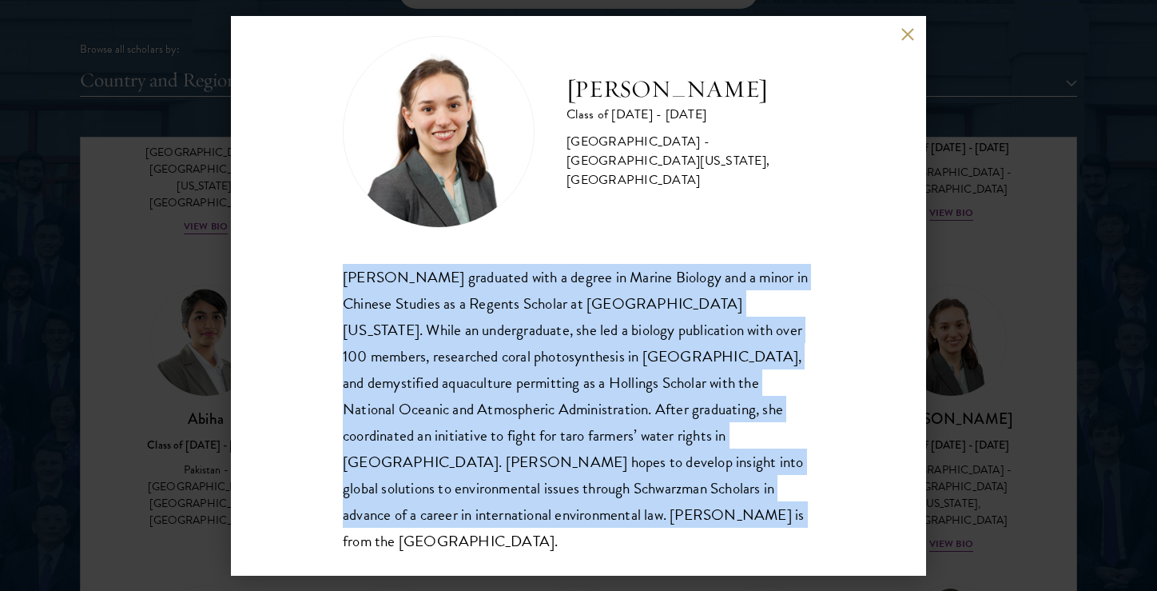
drag, startPoint x: 537, startPoint y: 516, endPoint x: 346, endPoint y: 281, distance: 302.2
click at [346, 281] on div "[PERSON_NAME] graduated with a degree in Marine Biology and a minor in Chinese …" at bounding box center [579, 409] width 472 height 291
copy div "[PERSON_NAME] graduated with a degree in Marine Biology and a minor in Chinese …"
click at [907, 34] on button at bounding box center [908, 35] width 14 height 14
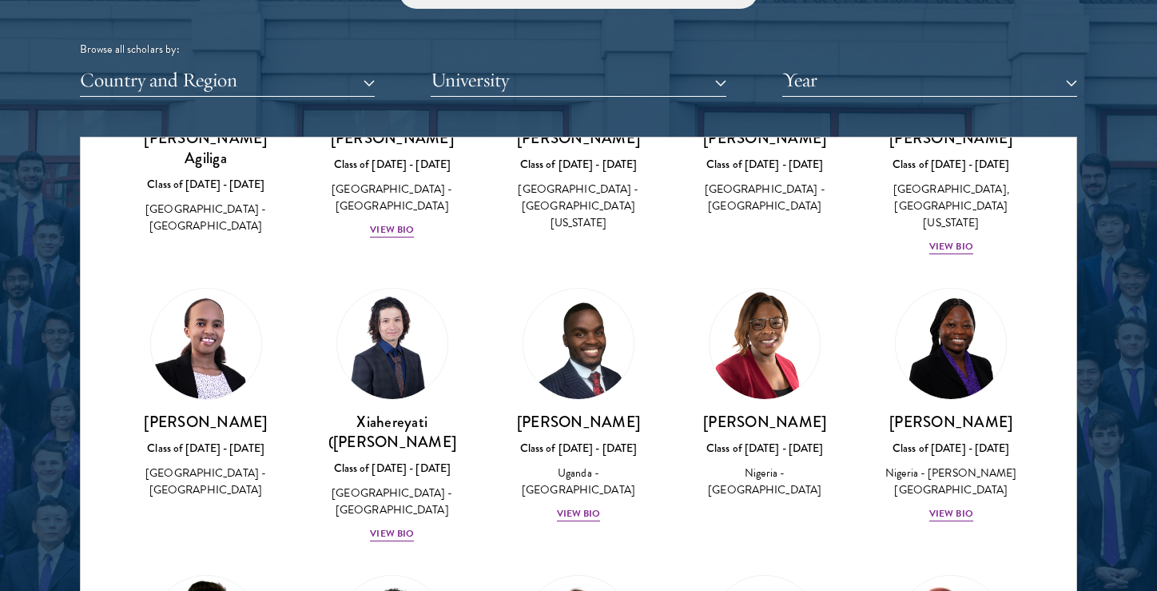
scroll to position [1471, 0]
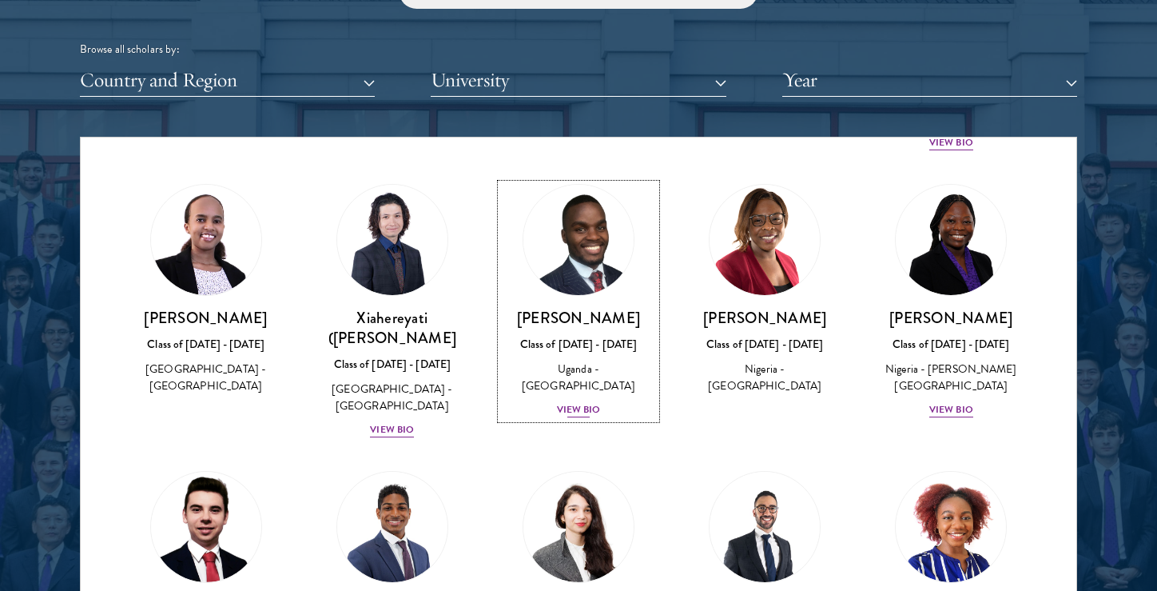
click at [591, 402] on div "View Bio" at bounding box center [579, 409] width 44 height 15
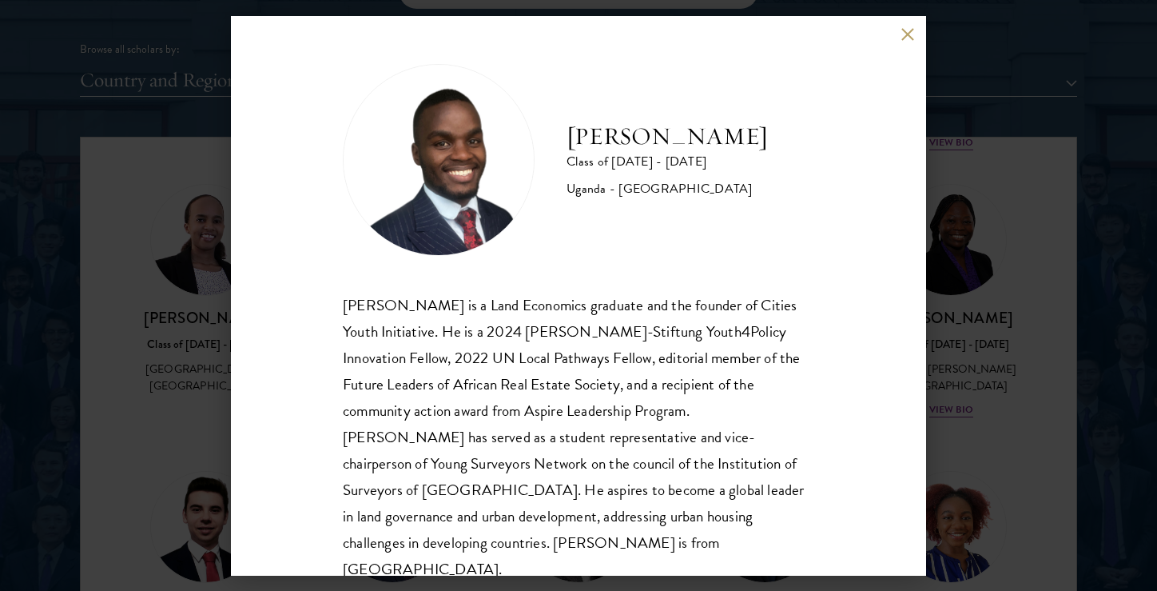
click at [910, 34] on button at bounding box center [908, 35] width 14 height 14
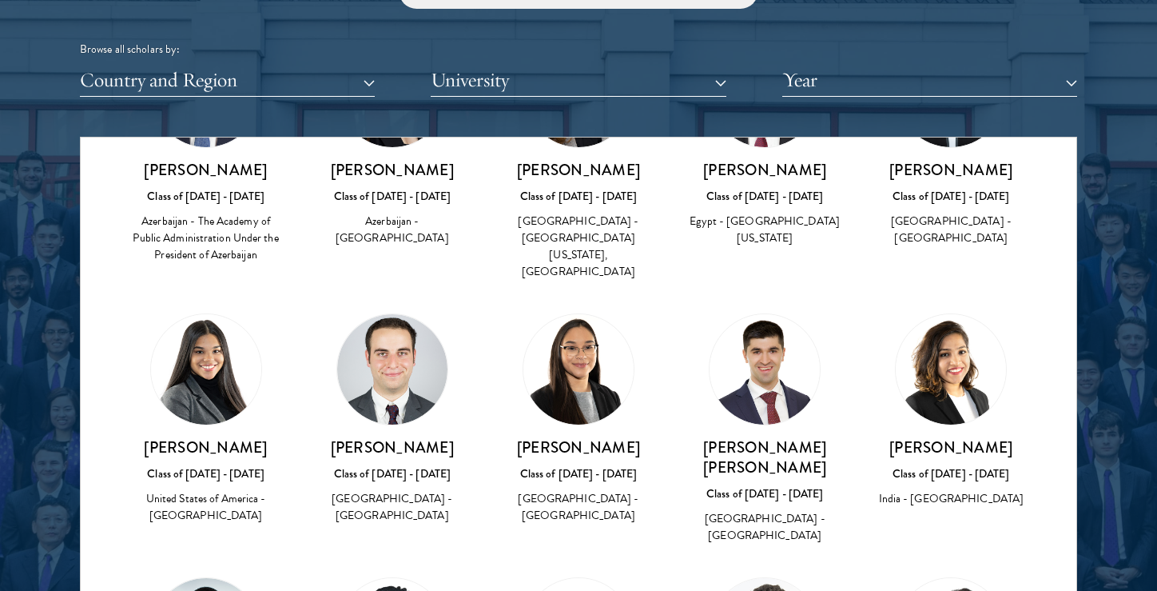
scroll to position [2807, 0]
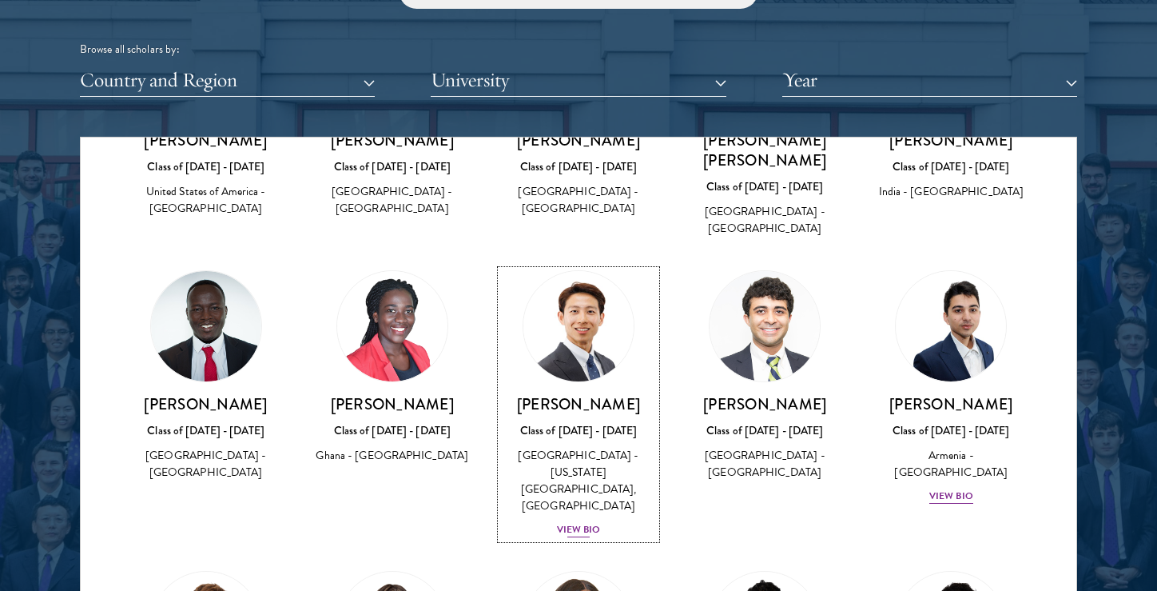
click at [562, 522] on div "View Bio" at bounding box center [579, 529] width 44 height 15
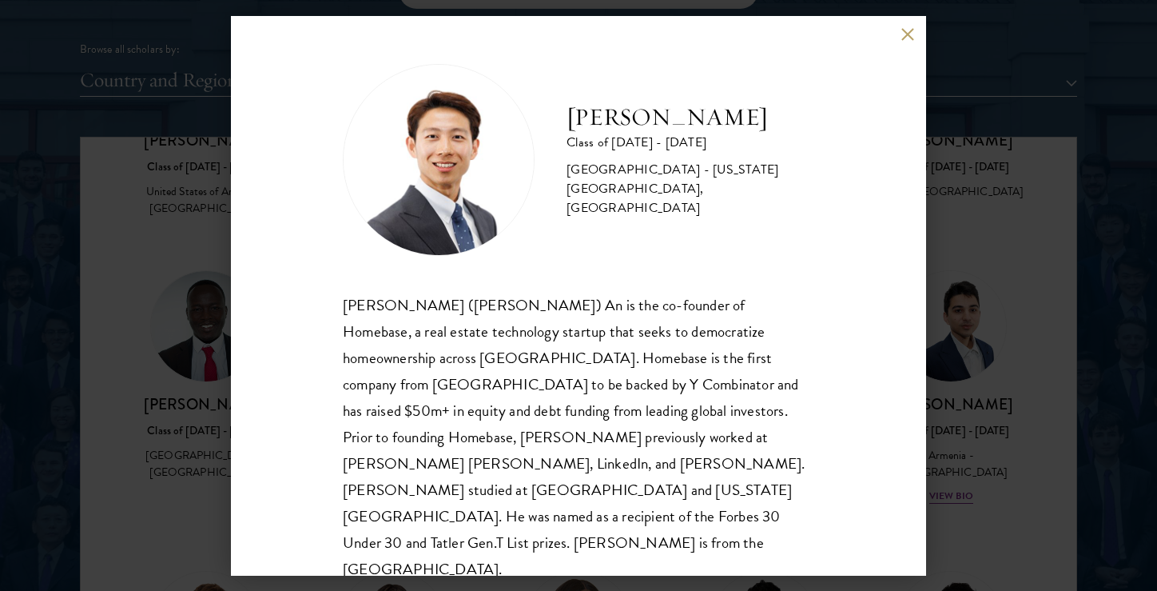
click at [899, 38] on div "[PERSON_NAME] Class of [DATE] - [DATE] [GEOGRAPHIC_DATA] - [US_STATE][GEOGRAPHI…" at bounding box center [578, 296] width 695 height 560
click at [905, 38] on button at bounding box center [908, 35] width 14 height 14
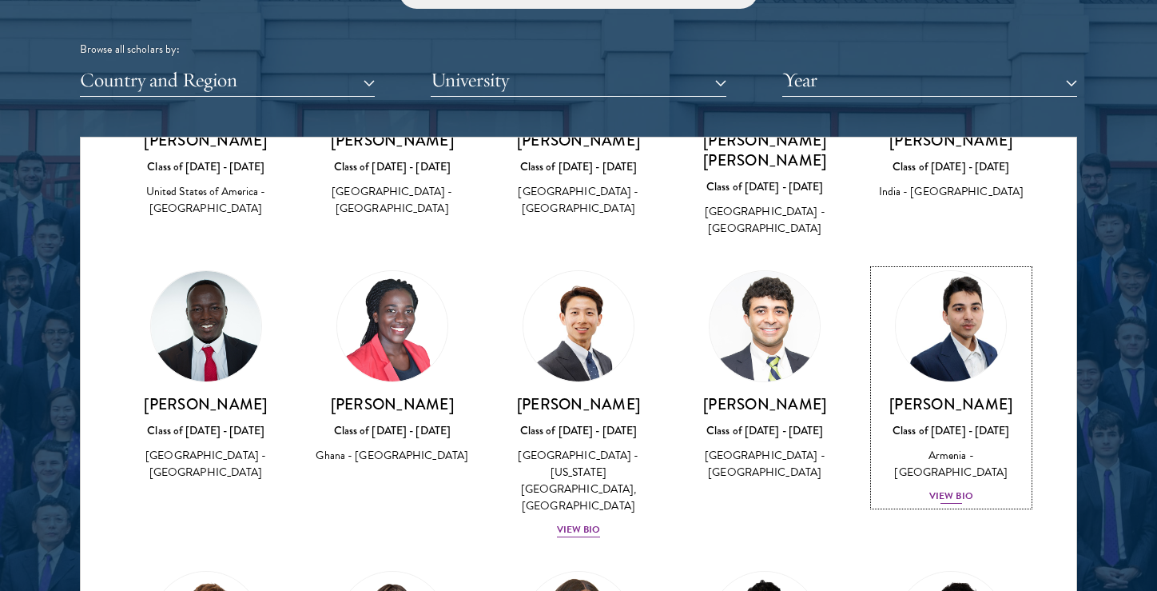
click at [948, 394] on div "[PERSON_NAME] Class of [DATE] - [DATE] [GEOGRAPHIC_DATA] - [GEOGRAPHIC_DATA] Vi…" at bounding box center [951, 449] width 154 height 111
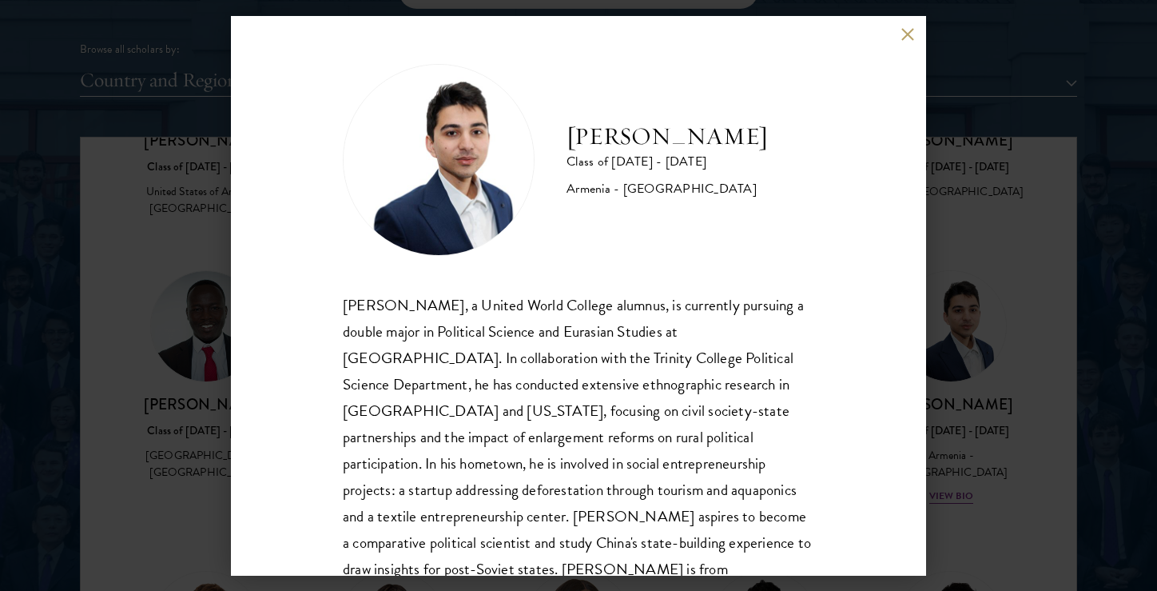
scroll to position [28, 0]
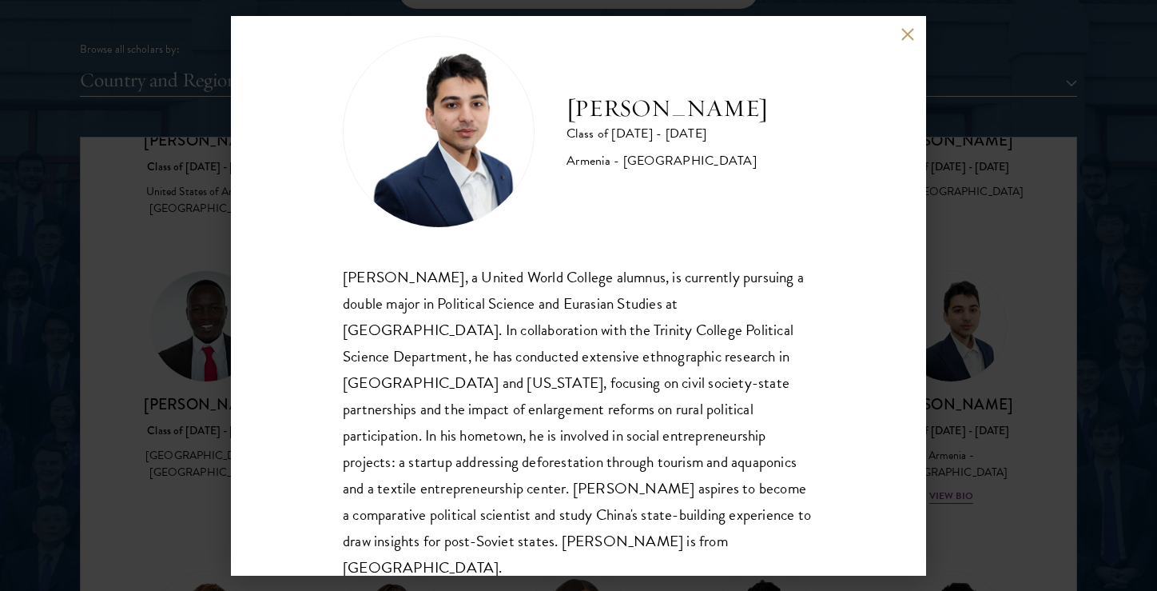
click at [906, 37] on button at bounding box center [908, 35] width 14 height 14
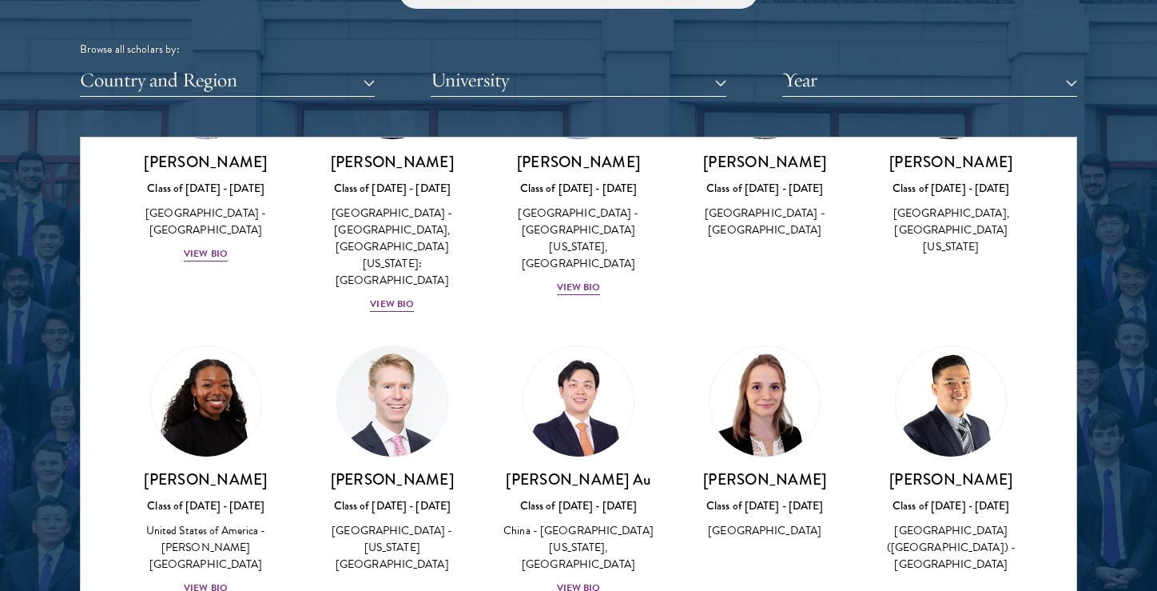
scroll to position [3699, 0]
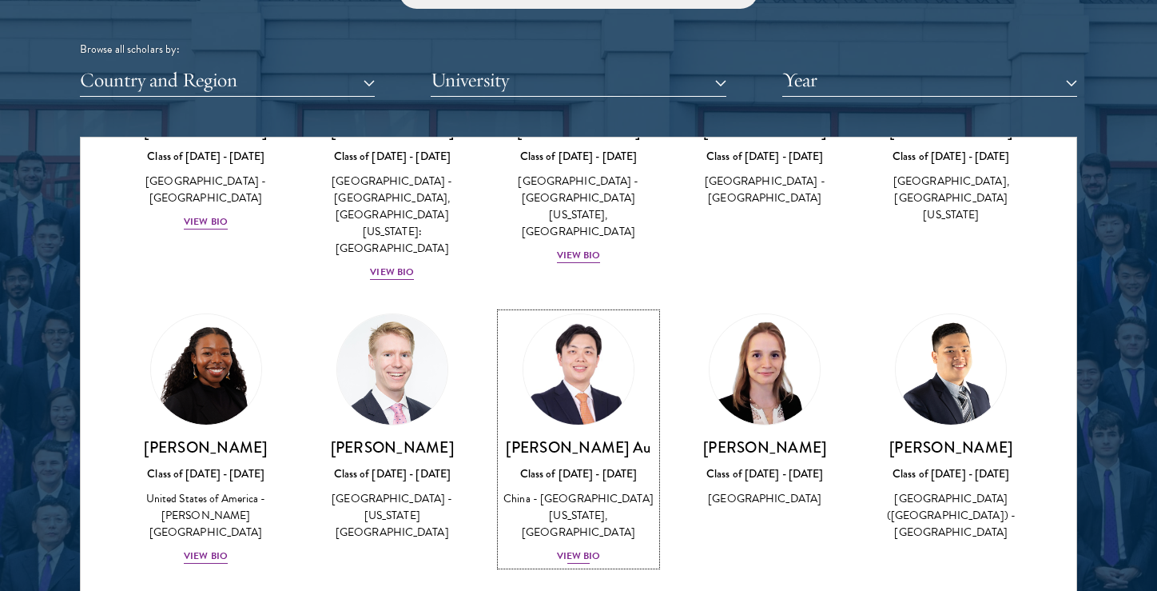
click at [588, 548] on div "View Bio" at bounding box center [579, 555] width 44 height 15
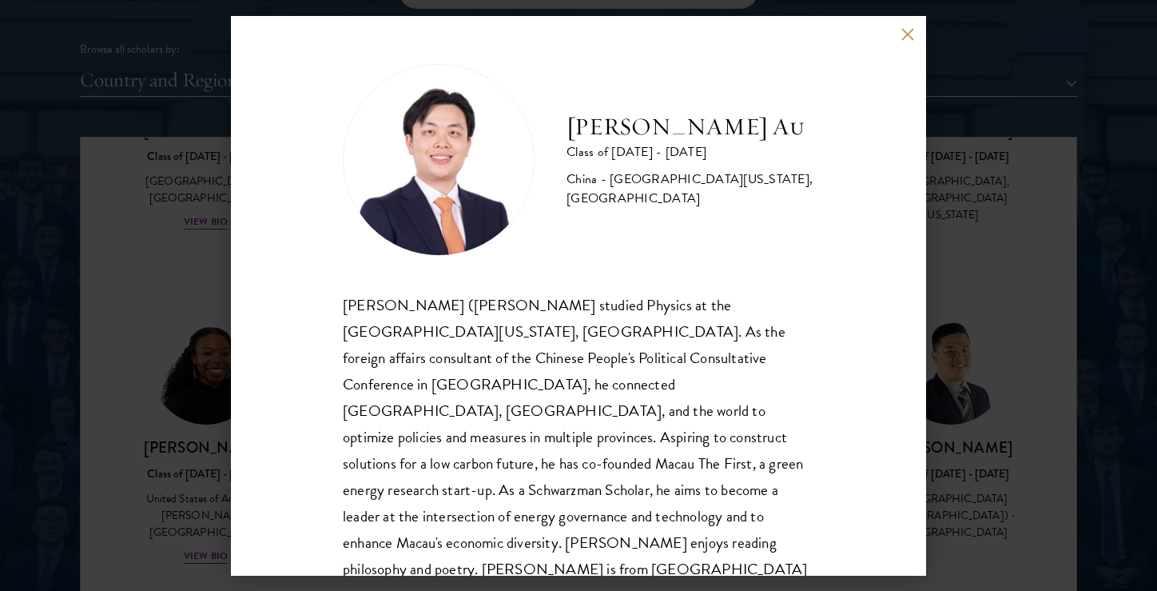
click at [911, 34] on button at bounding box center [908, 35] width 14 height 14
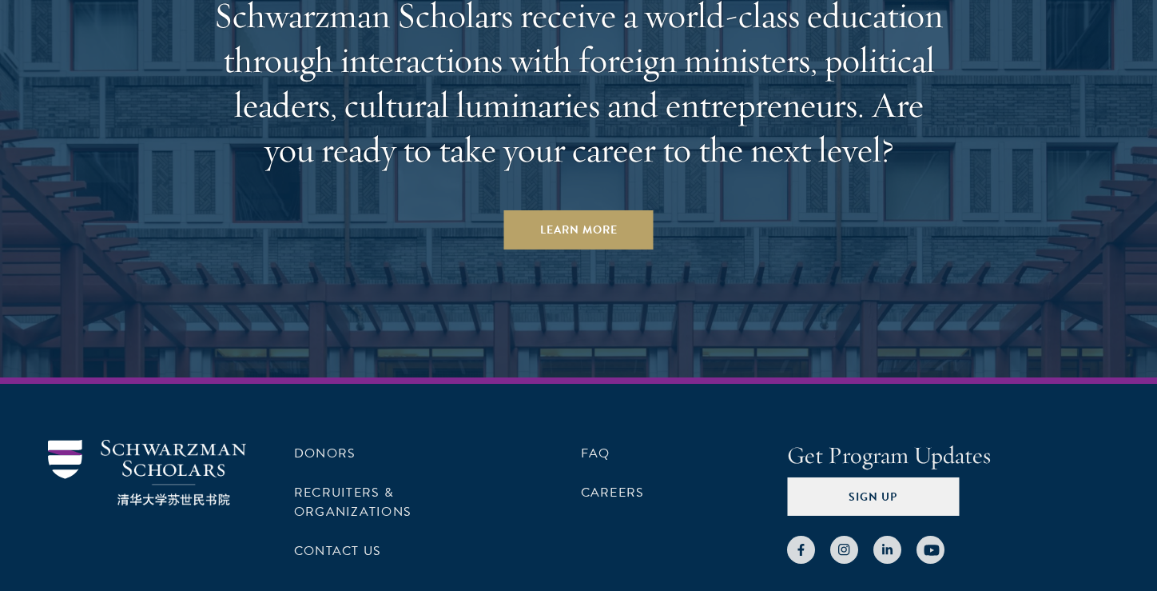
scroll to position [4964, 0]
